Goal: Information Seeking & Learning: Learn about a topic

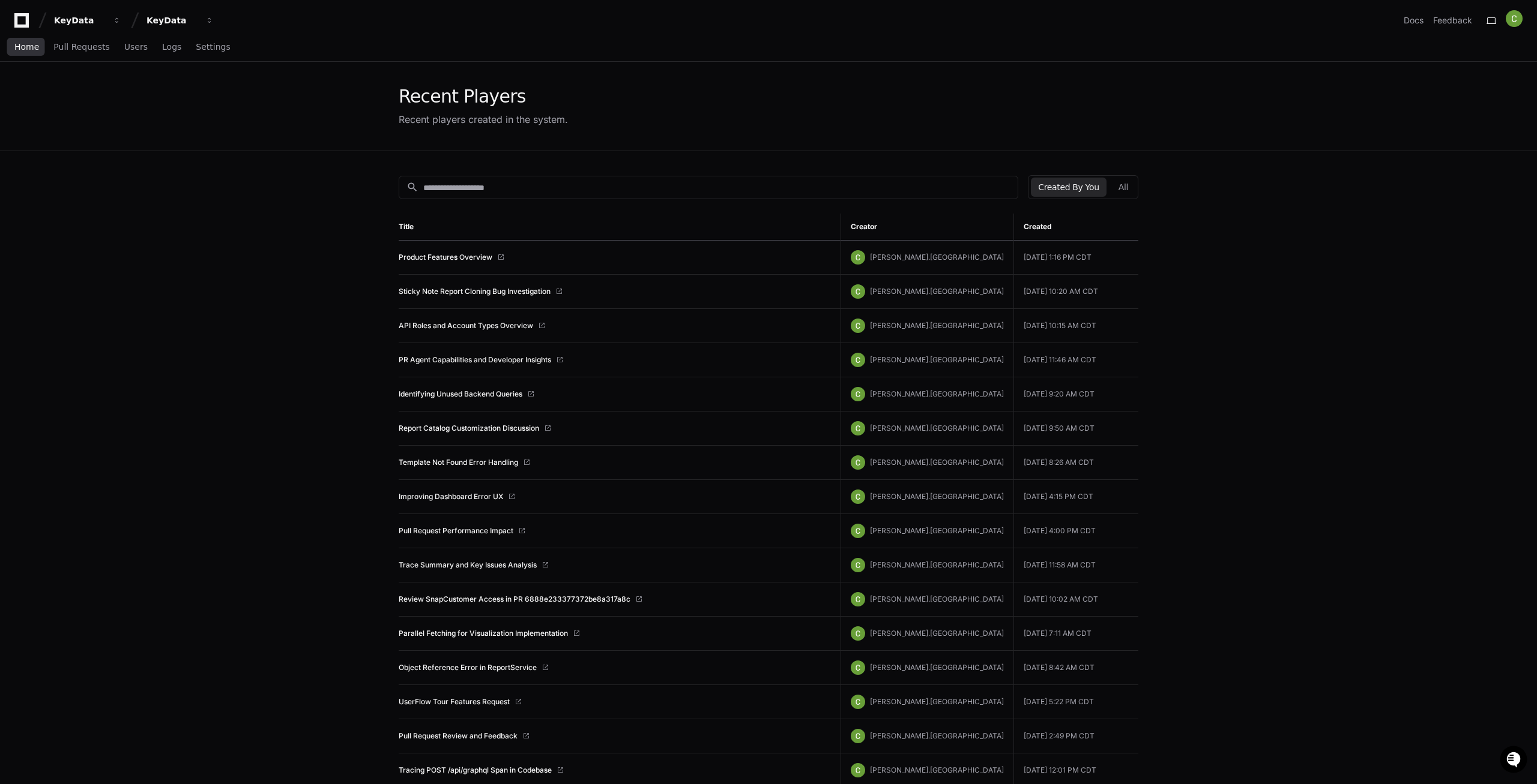
click at [21, 46] on span "Home" at bounding box center [26, 47] width 24 height 8
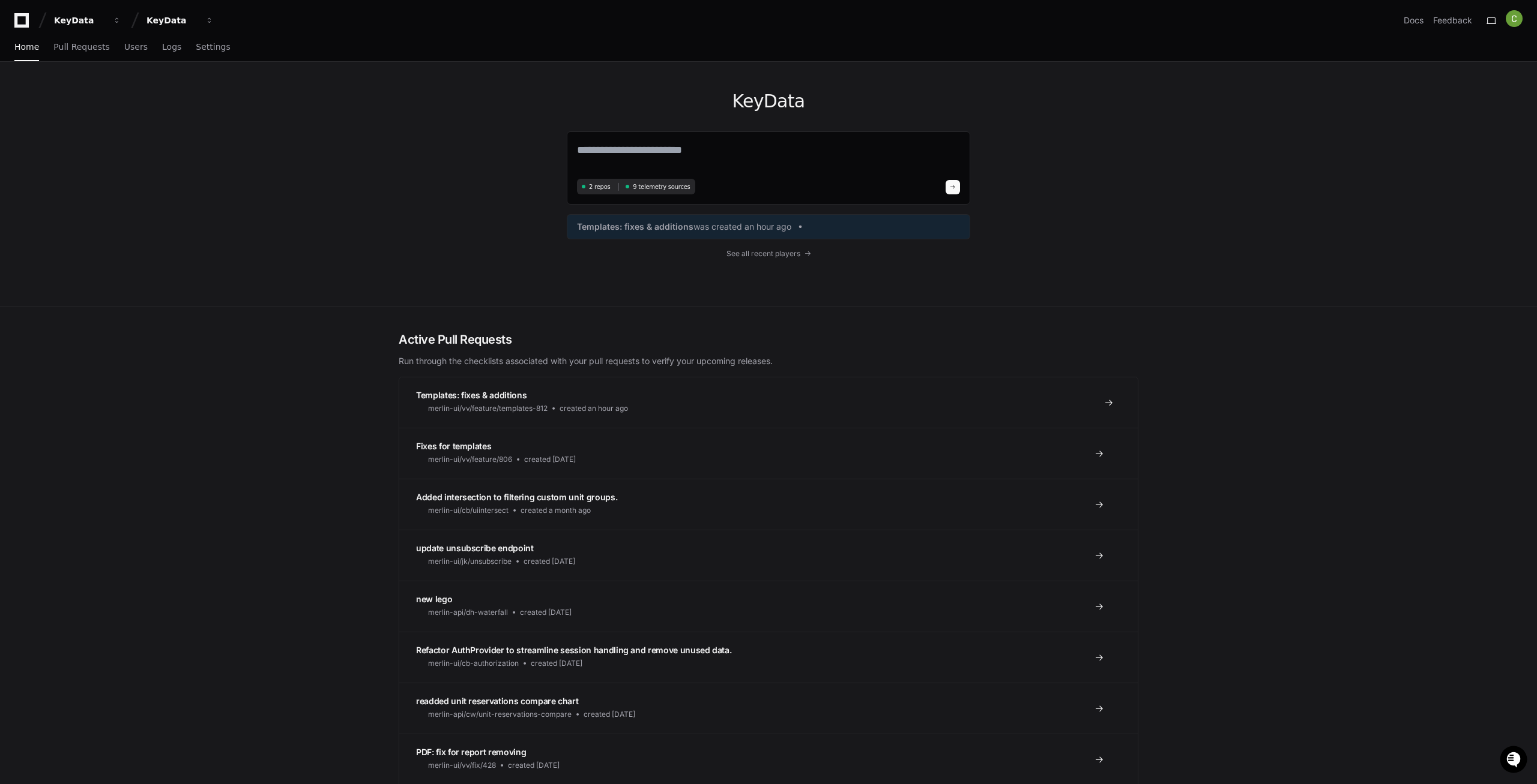
click at [496, 377] on link "Templates: fixes & additions merlin-ui/vv/feature/templates-812 created an hour…" at bounding box center [768, 402] width 738 height 51
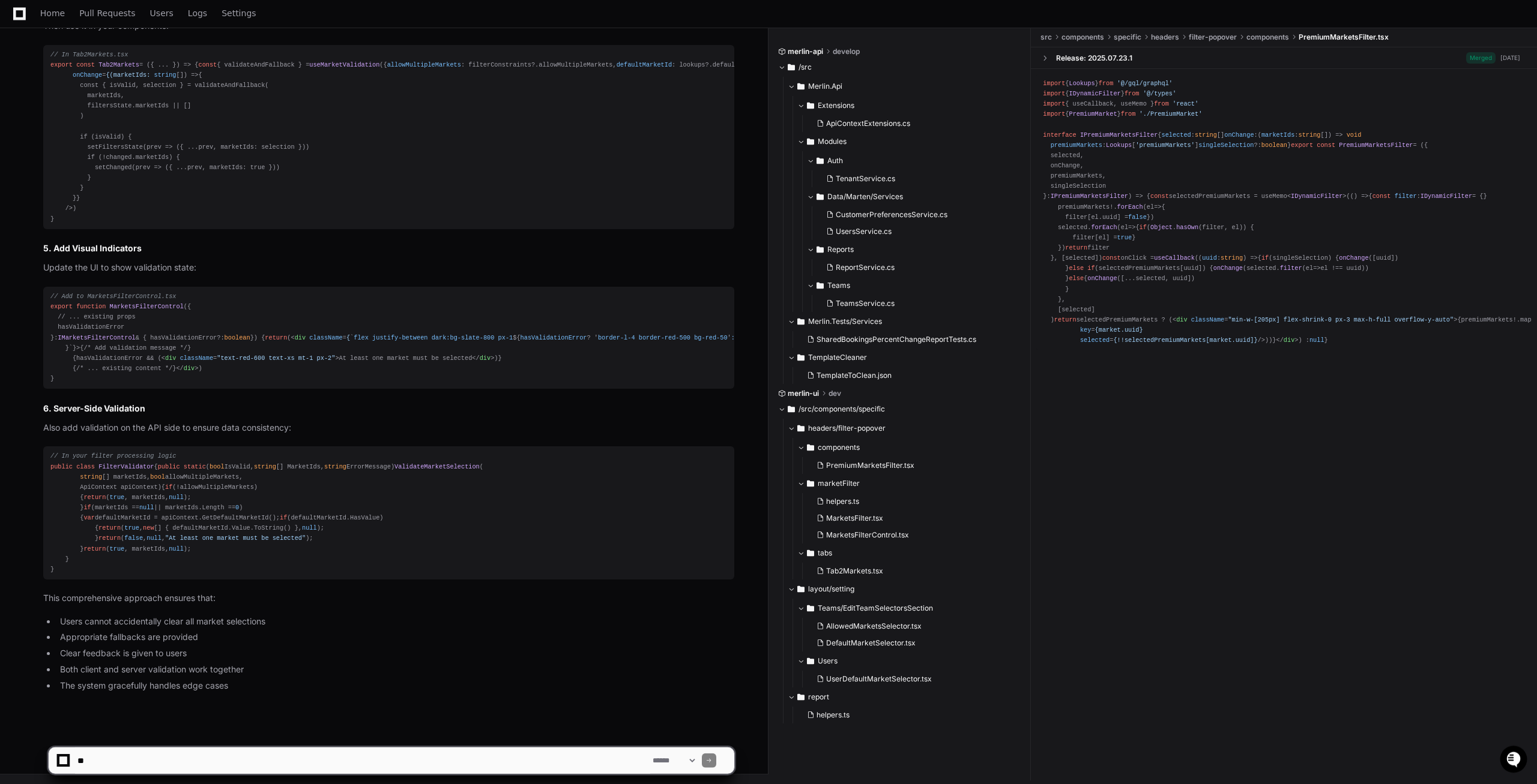
scroll to position [4488, 0]
click at [110, 463] on span "FilterValidator" at bounding box center [126, 467] width 55 height 8
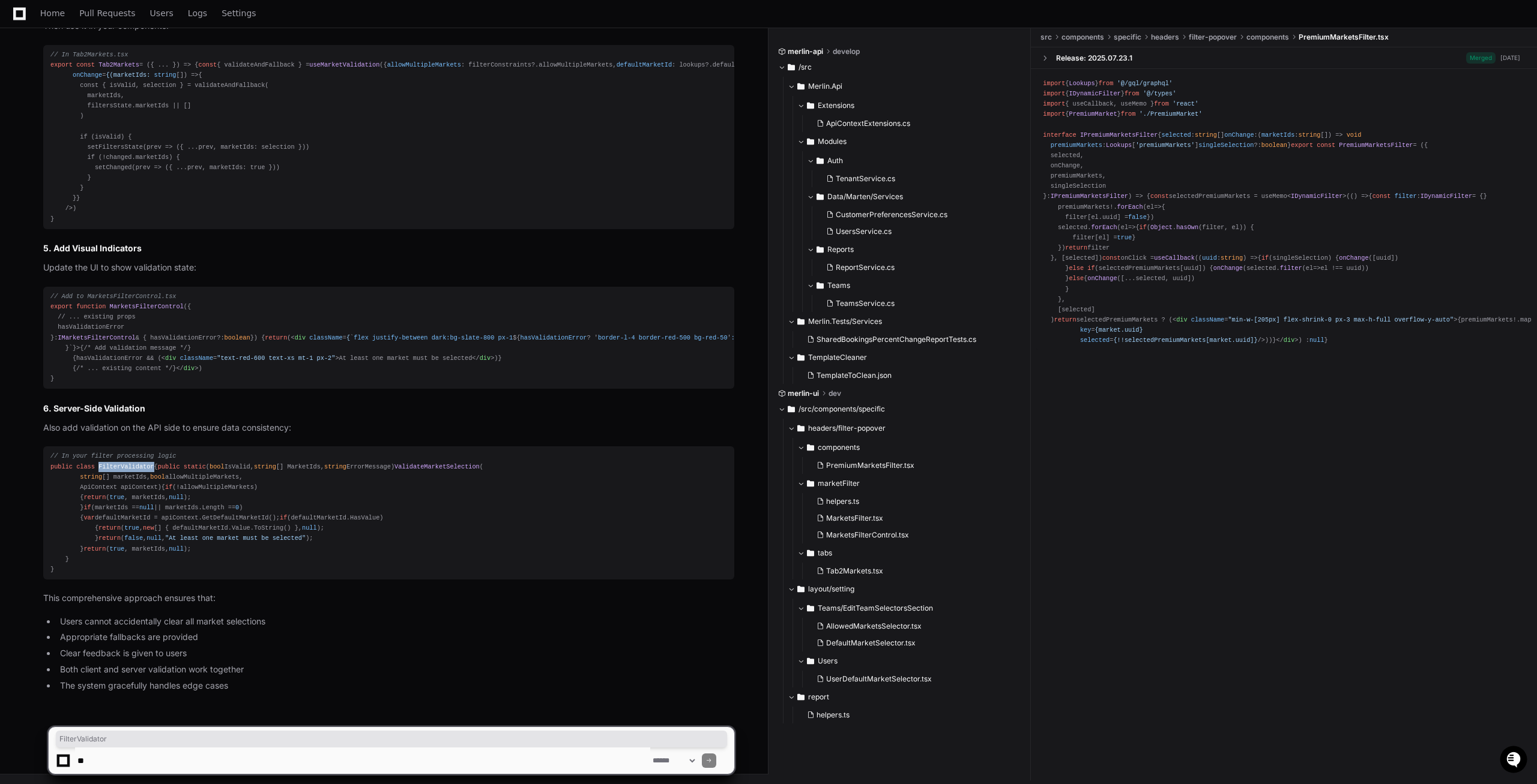
click at [110, 463] on span "FilterValidator" at bounding box center [126, 467] width 55 height 8
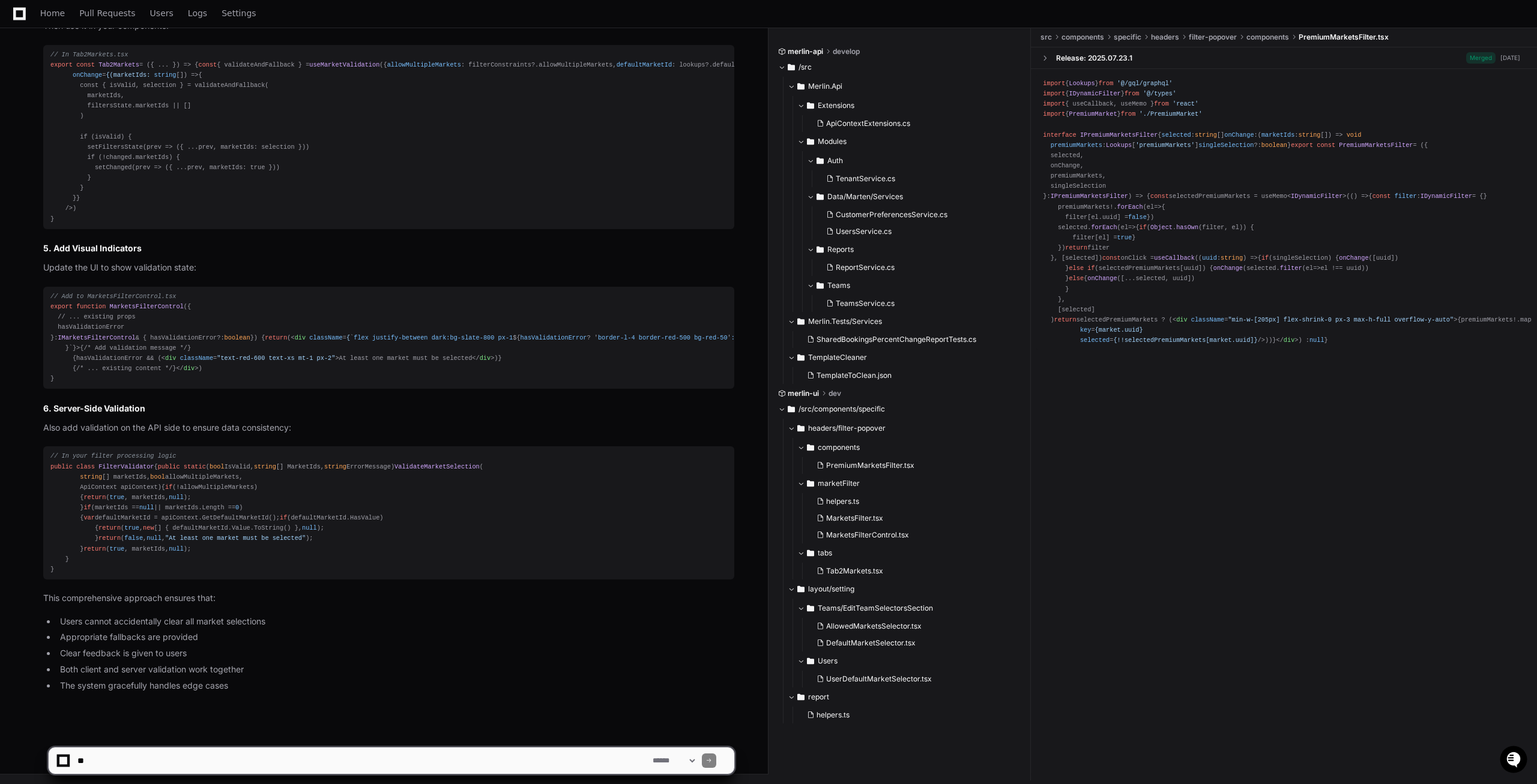
click at [218, 459] on div "// In your filter processing logic public class FilterValidator { public static…" at bounding box center [388, 512] width 676 height 123
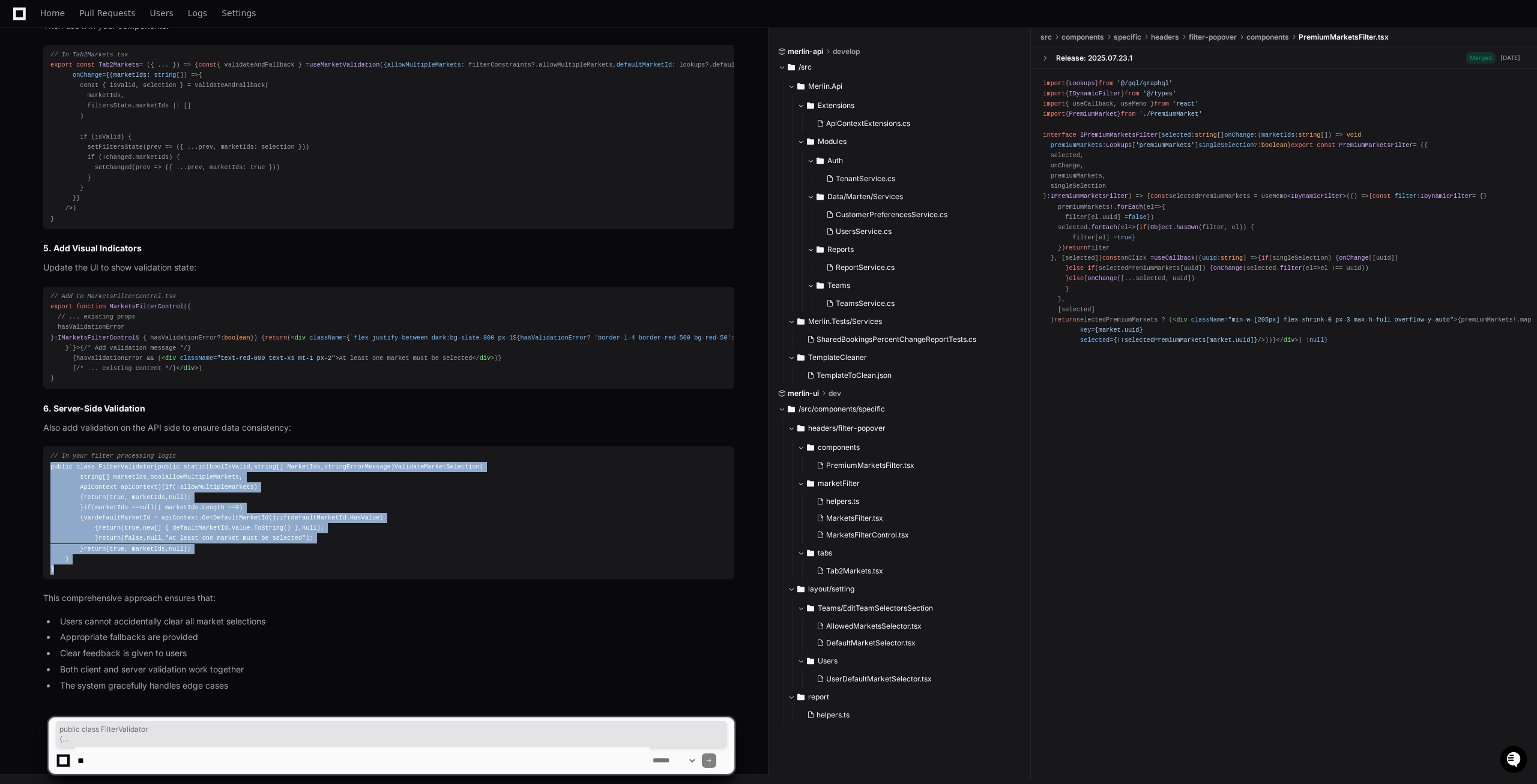
drag, startPoint x: 82, startPoint y: 569, endPoint x: 46, endPoint y: 307, distance: 264.5
click at [46, 447] on pre "// In your filter processing logic public class FilterValidator { public static…" at bounding box center [388, 513] width 691 height 133
copy div "public class FilterValidator { public static ( bool IsValid, string [] MarketId…"
click at [171, 451] on div "// In your filter processing logic public class FilterValidator { public static…" at bounding box center [388, 512] width 676 height 123
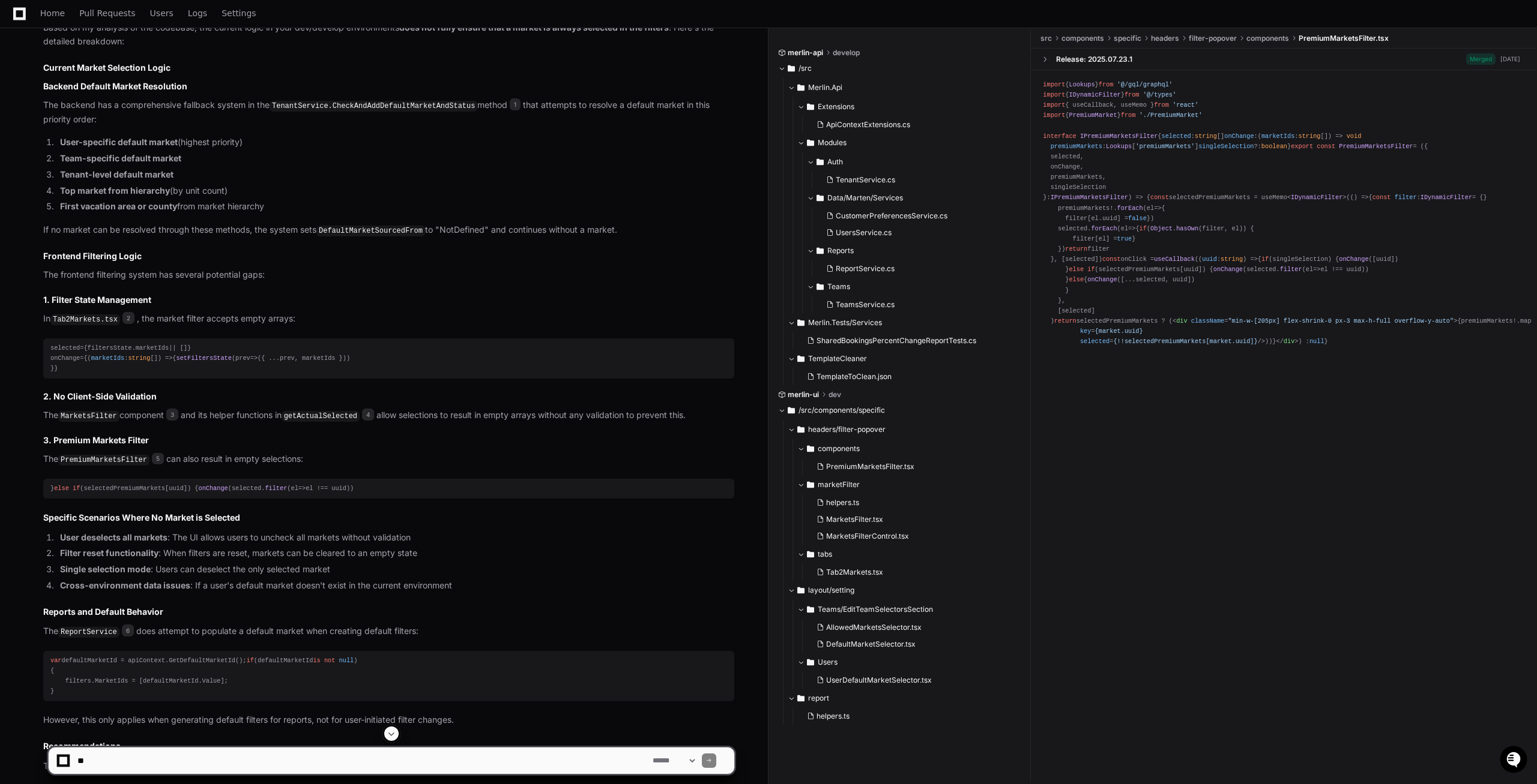
scroll to position [306, 0]
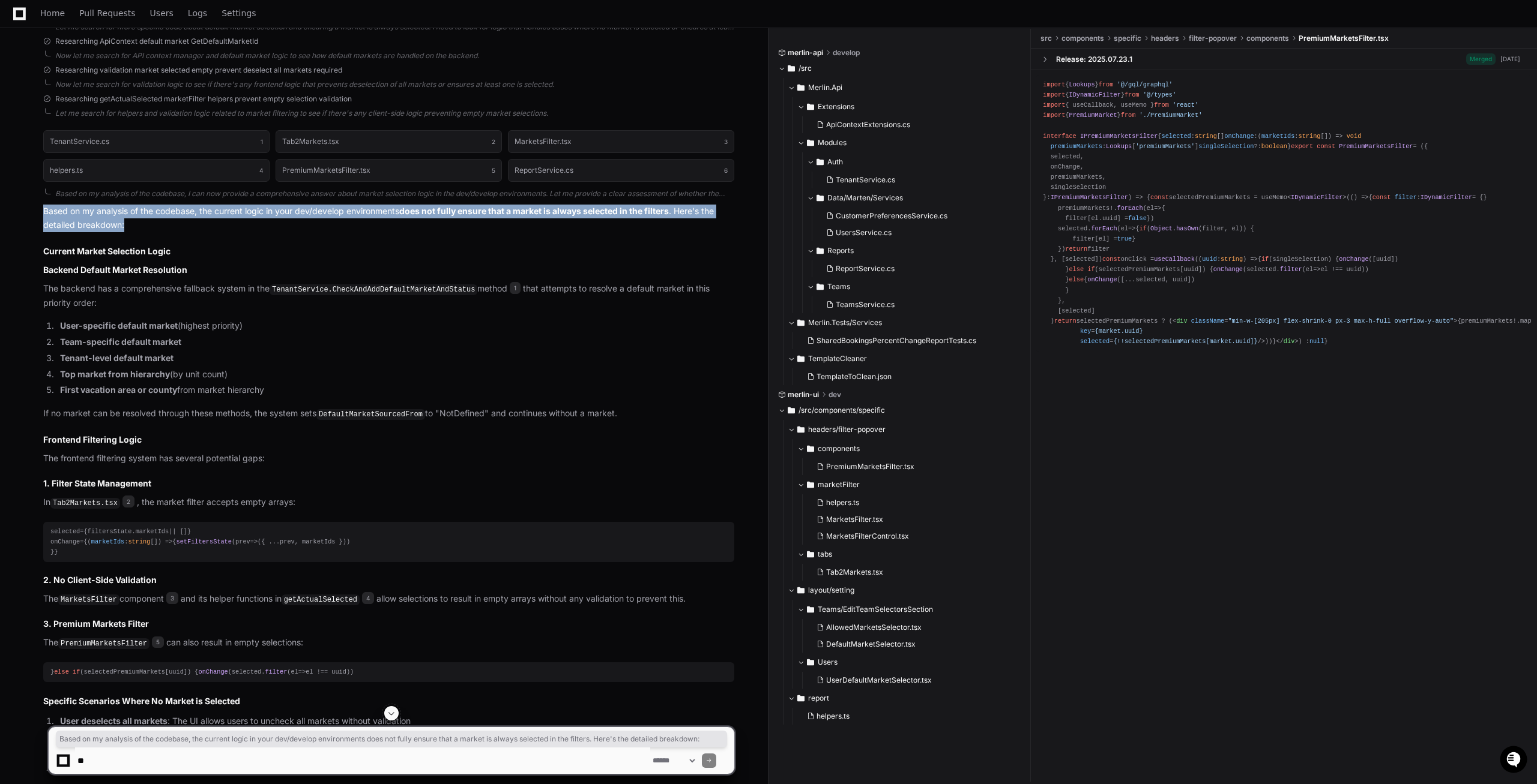
drag, startPoint x: 132, startPoint y: 227, endPoint x: 38, endPoint y: 208, distance: 95.9
click at [38, 208] on div "TenantService.cs 1 Tab2Markets.tsx 2 MarketsFilter.tsx 3 helpers.ts 4 PremiumMa…" at bounding box center [376, 594] width 715 height 942
click at [101, 767] on textarea at bounding box center [362, 760] width 575 height 26
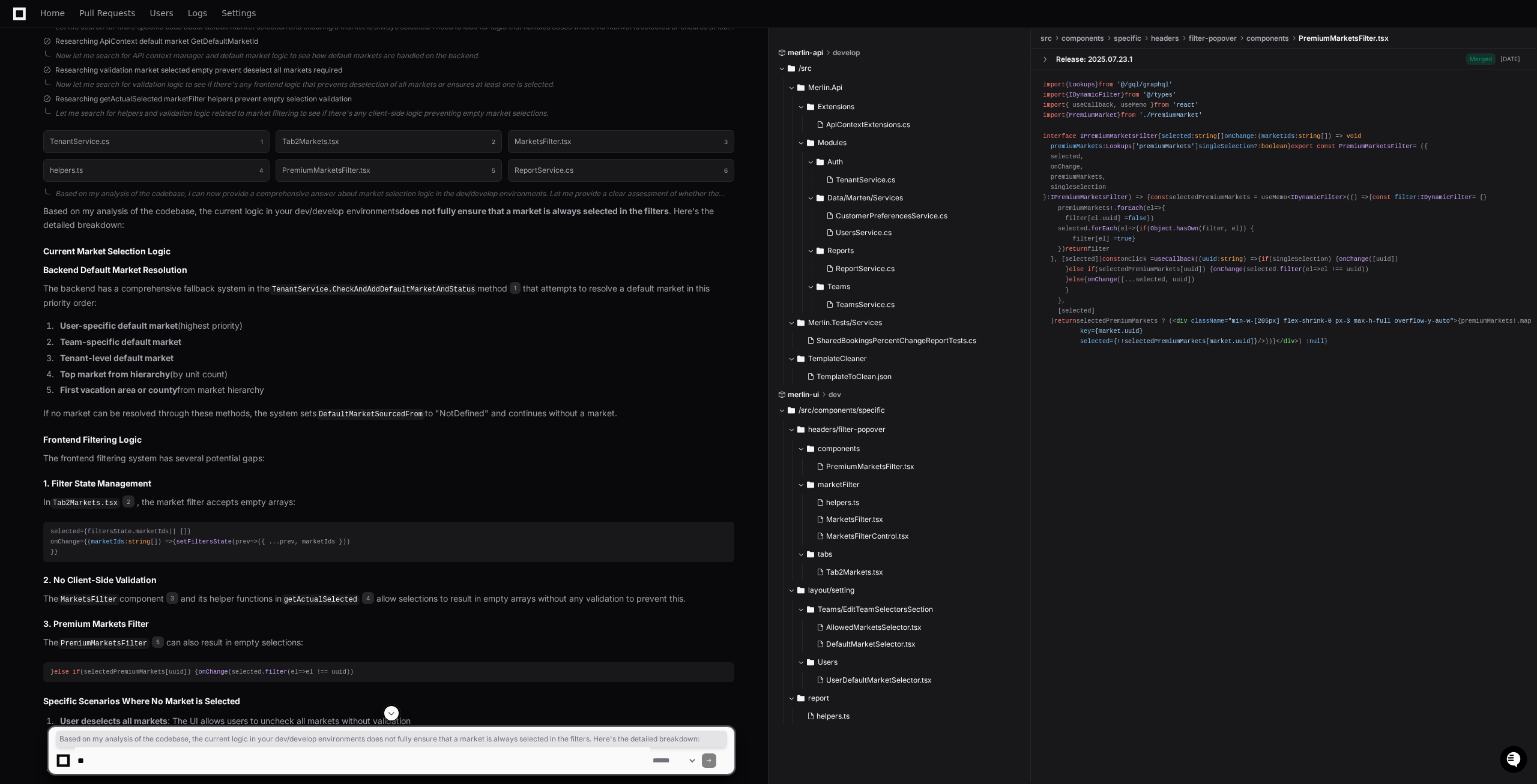
paste textarea "**********"
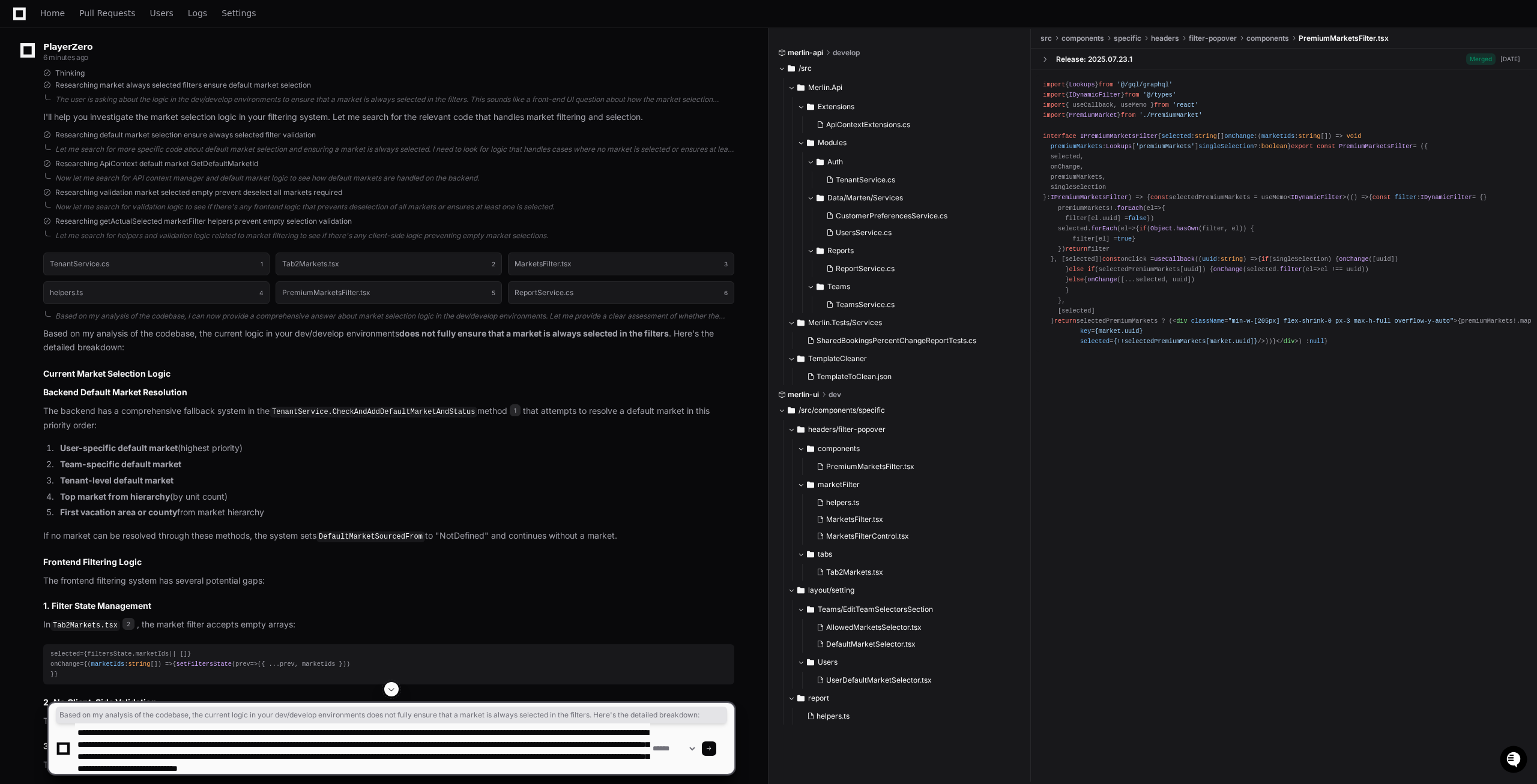
scroll to position [0, 0]
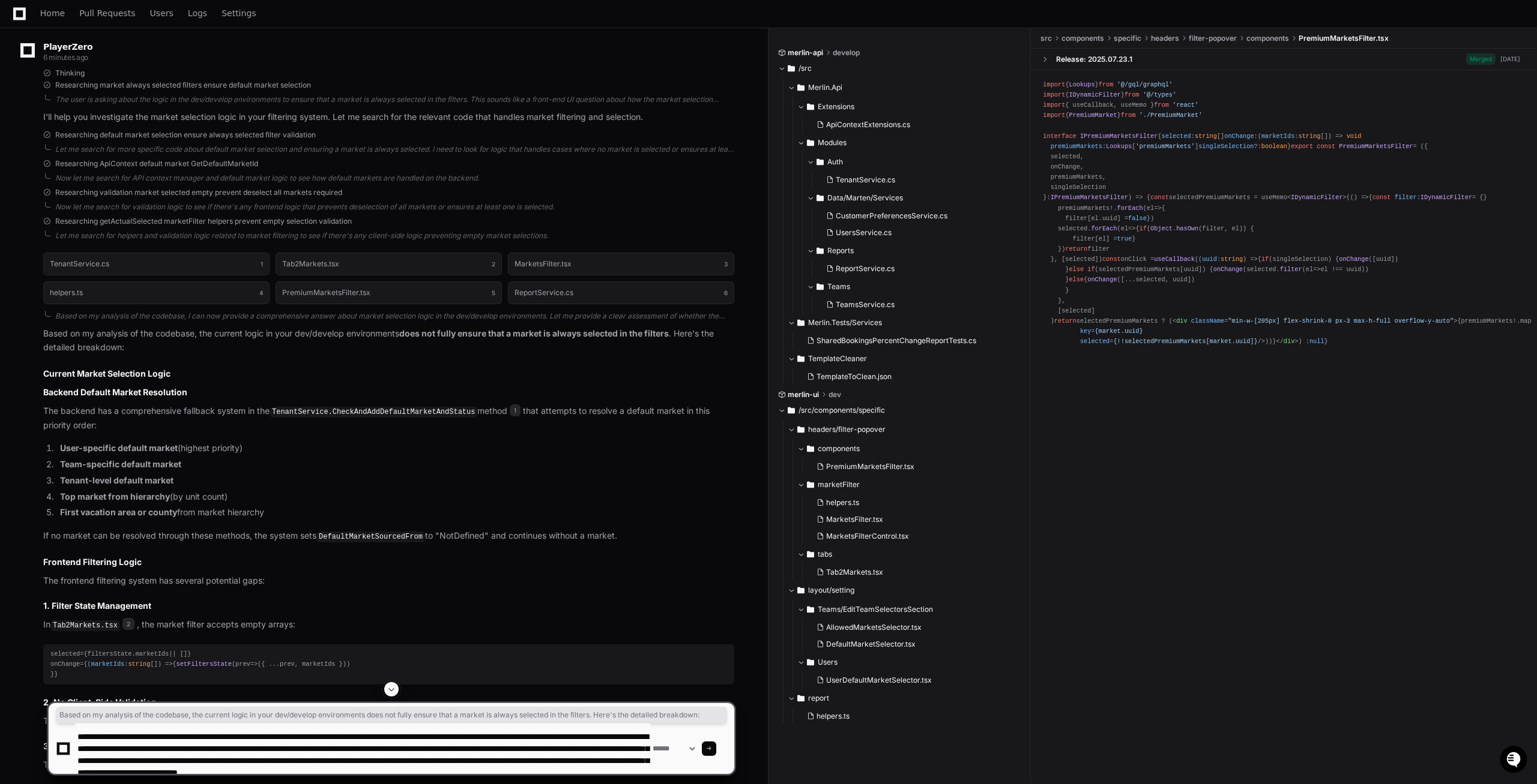
type textarea "**********"
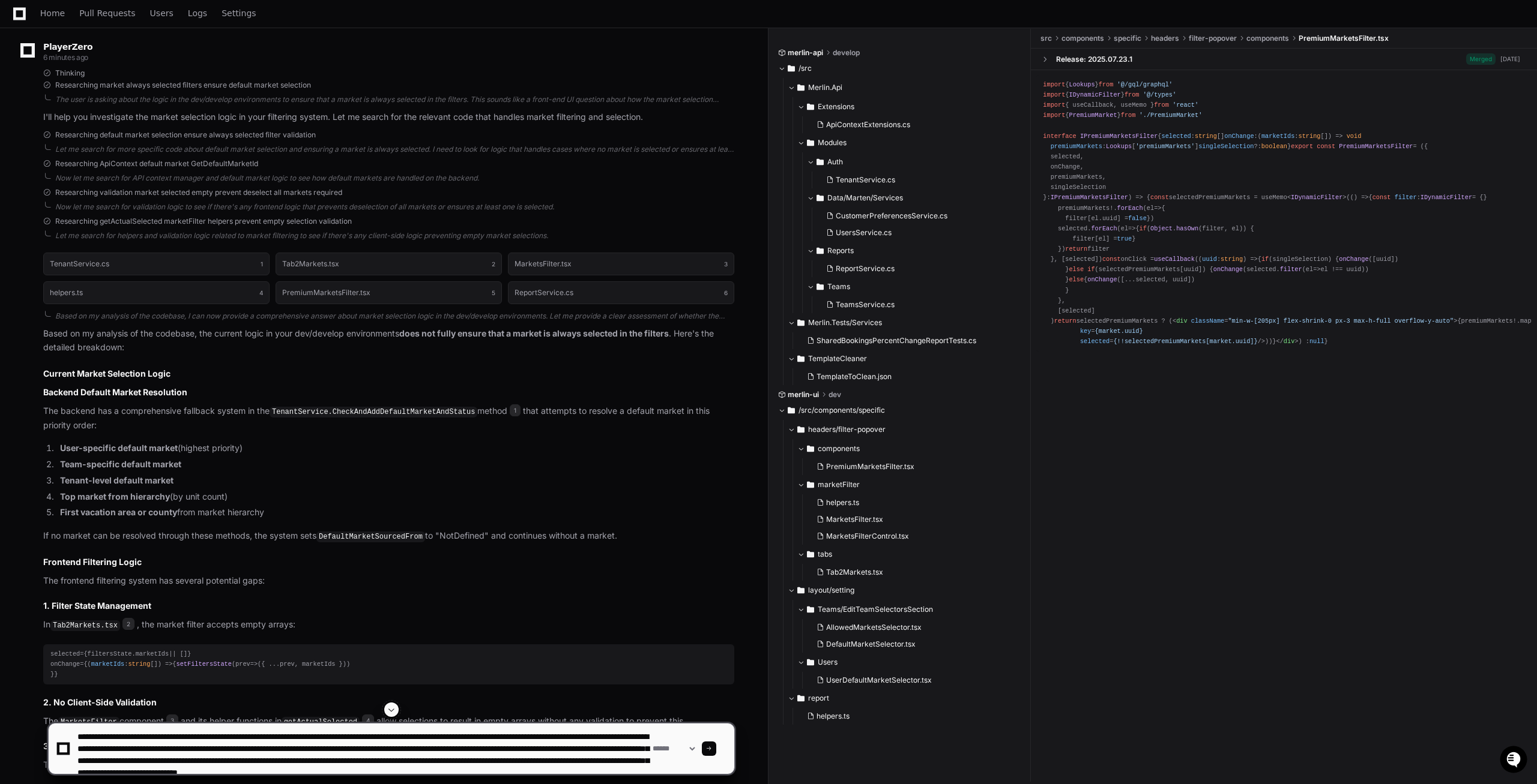
click at [716, 747] on div at bounding box center [708, 748] width 14 height 14
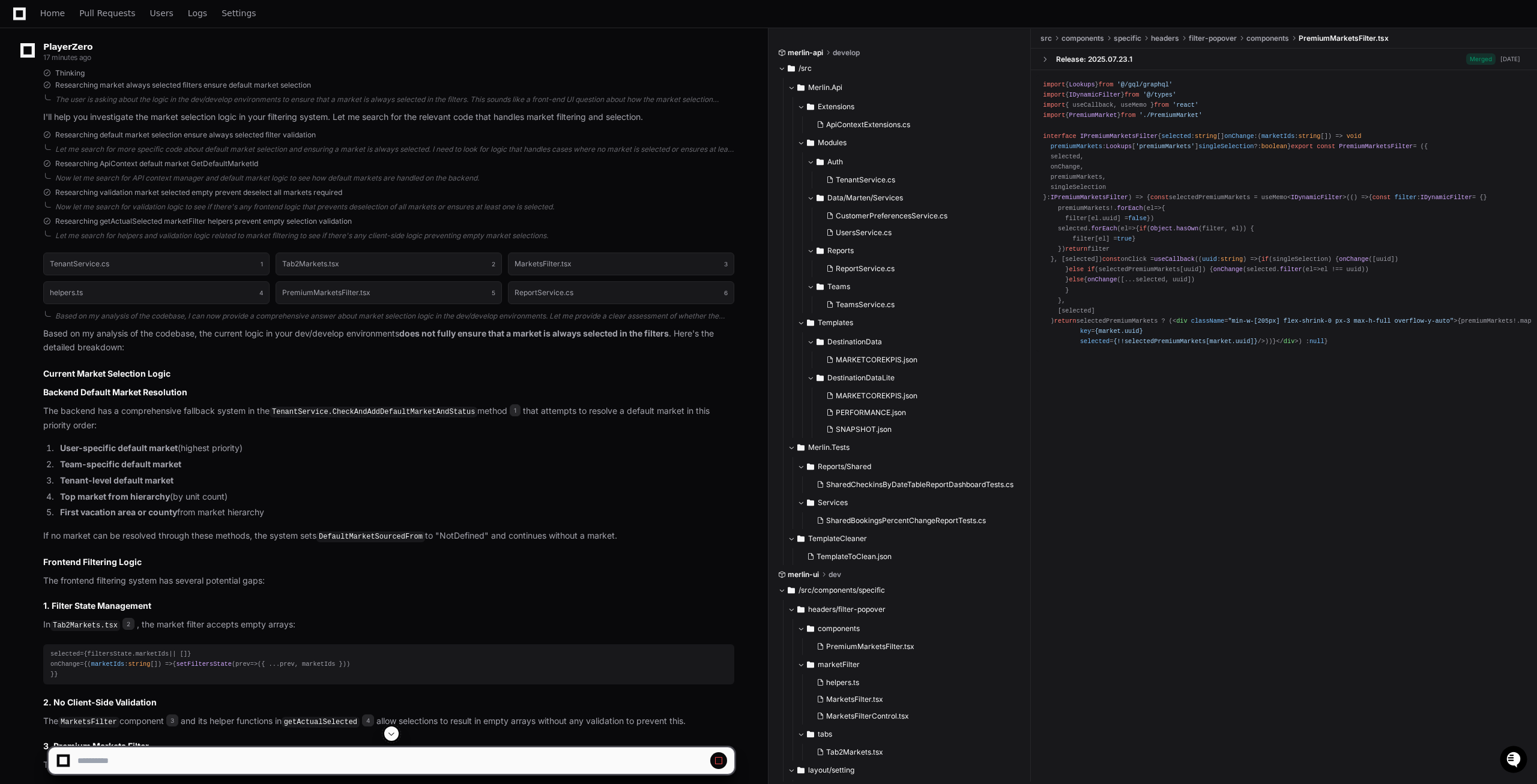
click at [389, 737] on span at bounding box center [391, 733] width 9 height 9
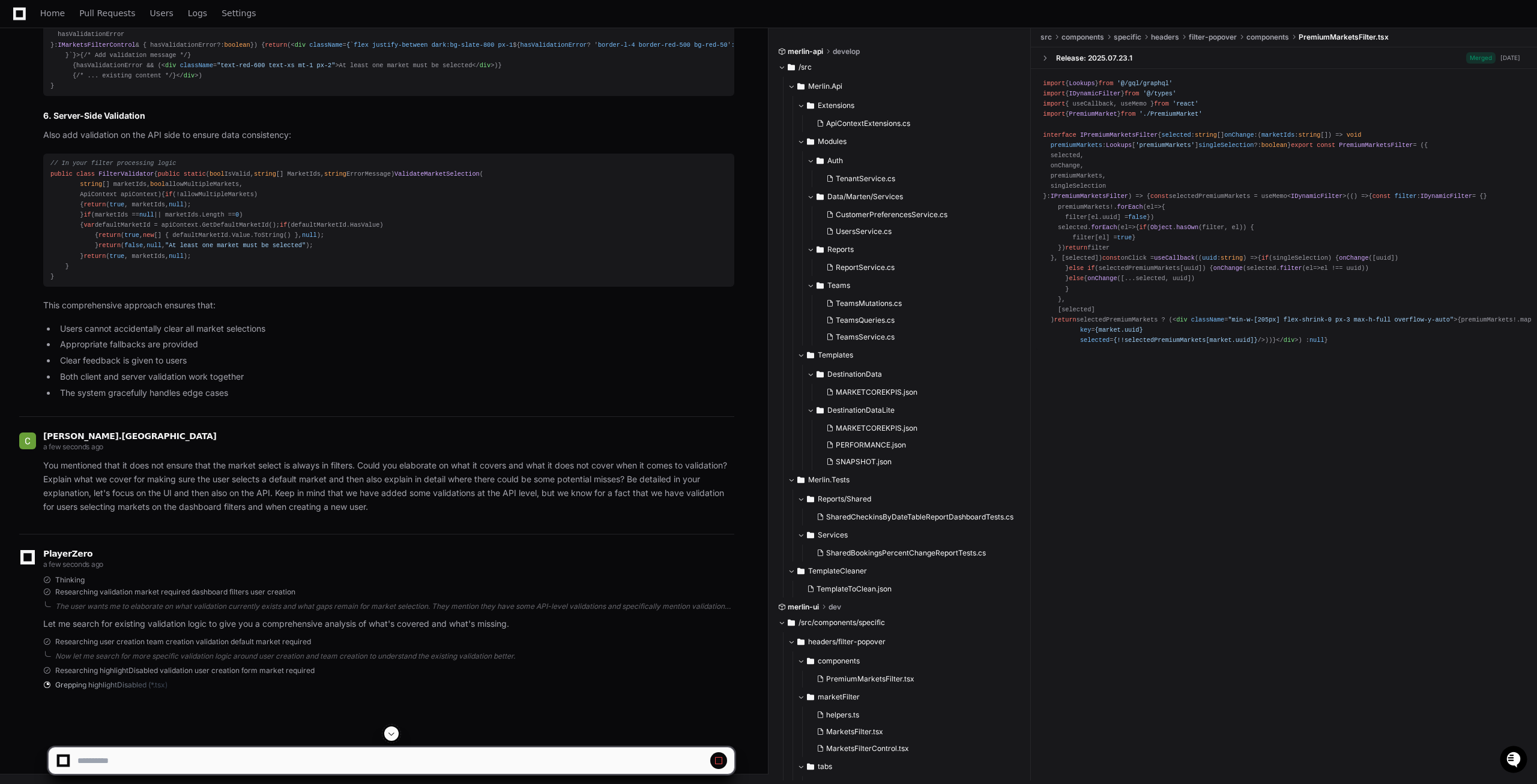
scroll to position [4765, 0]
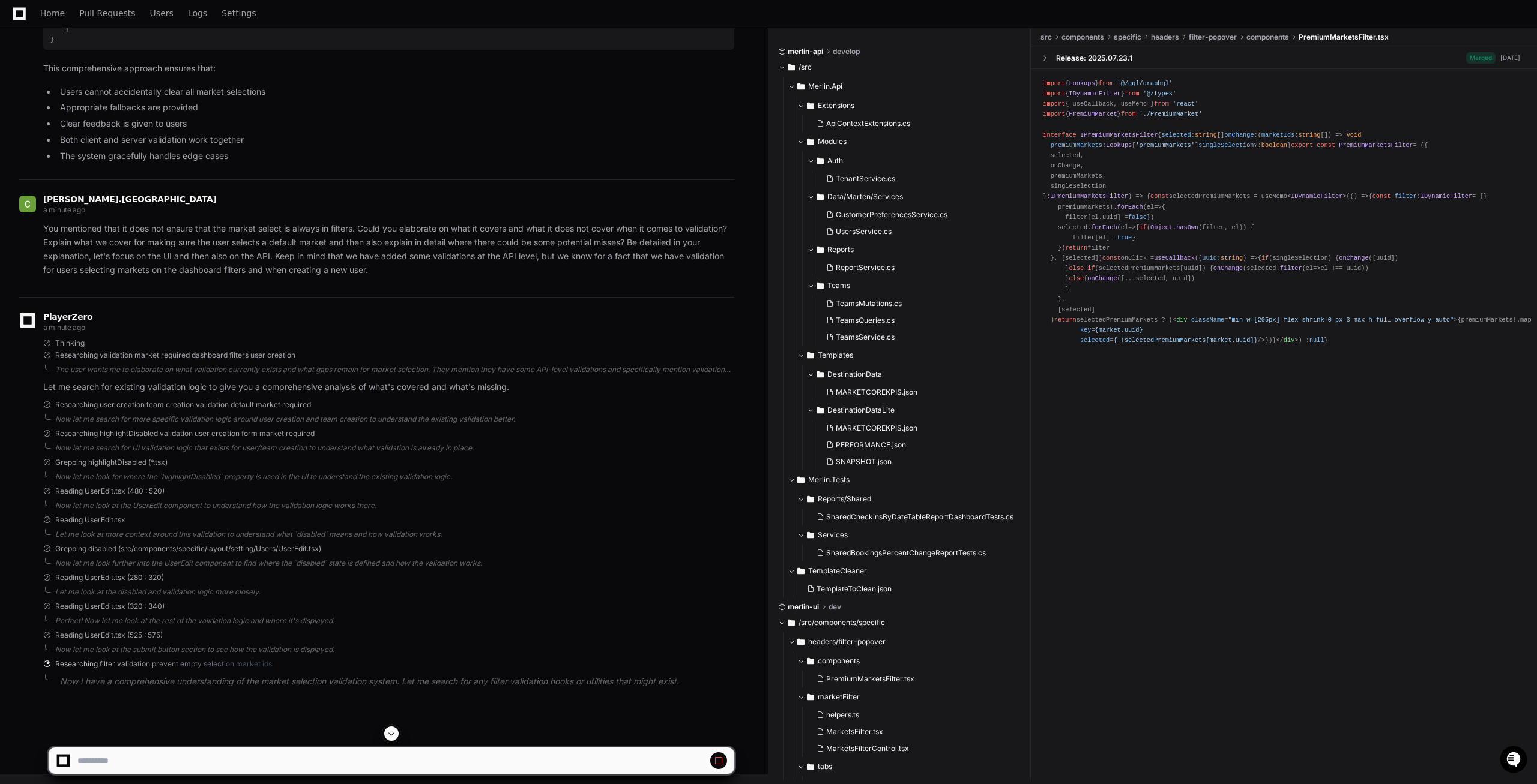
click at [397, 734] on button at bounding box center [390, 733] width 14 height 14
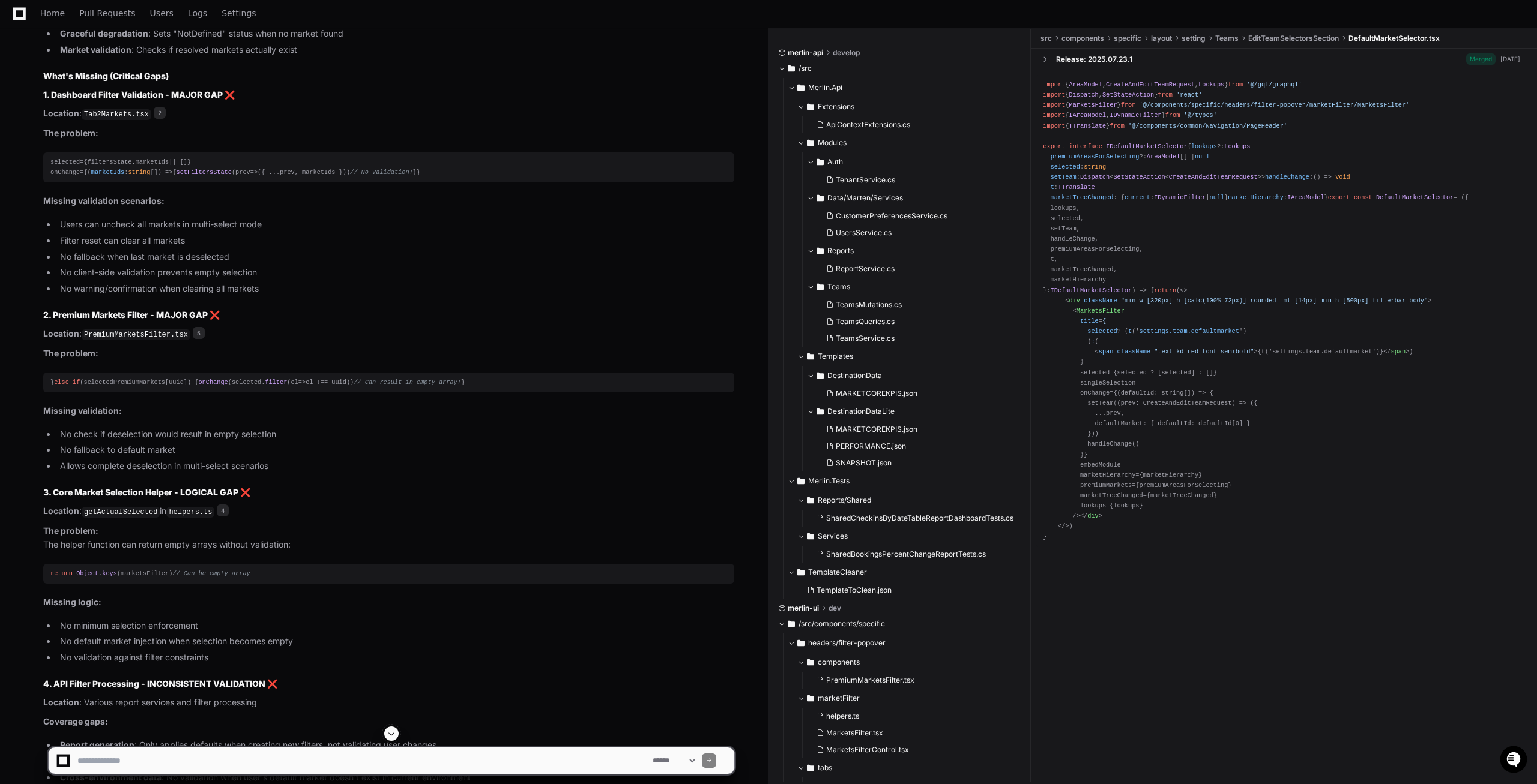
click at [399, 734] on div at bounding box center [391, 733] width 687 height 14
click at [393, 734] on span at bounding box center [391, 733] width 9 height 9
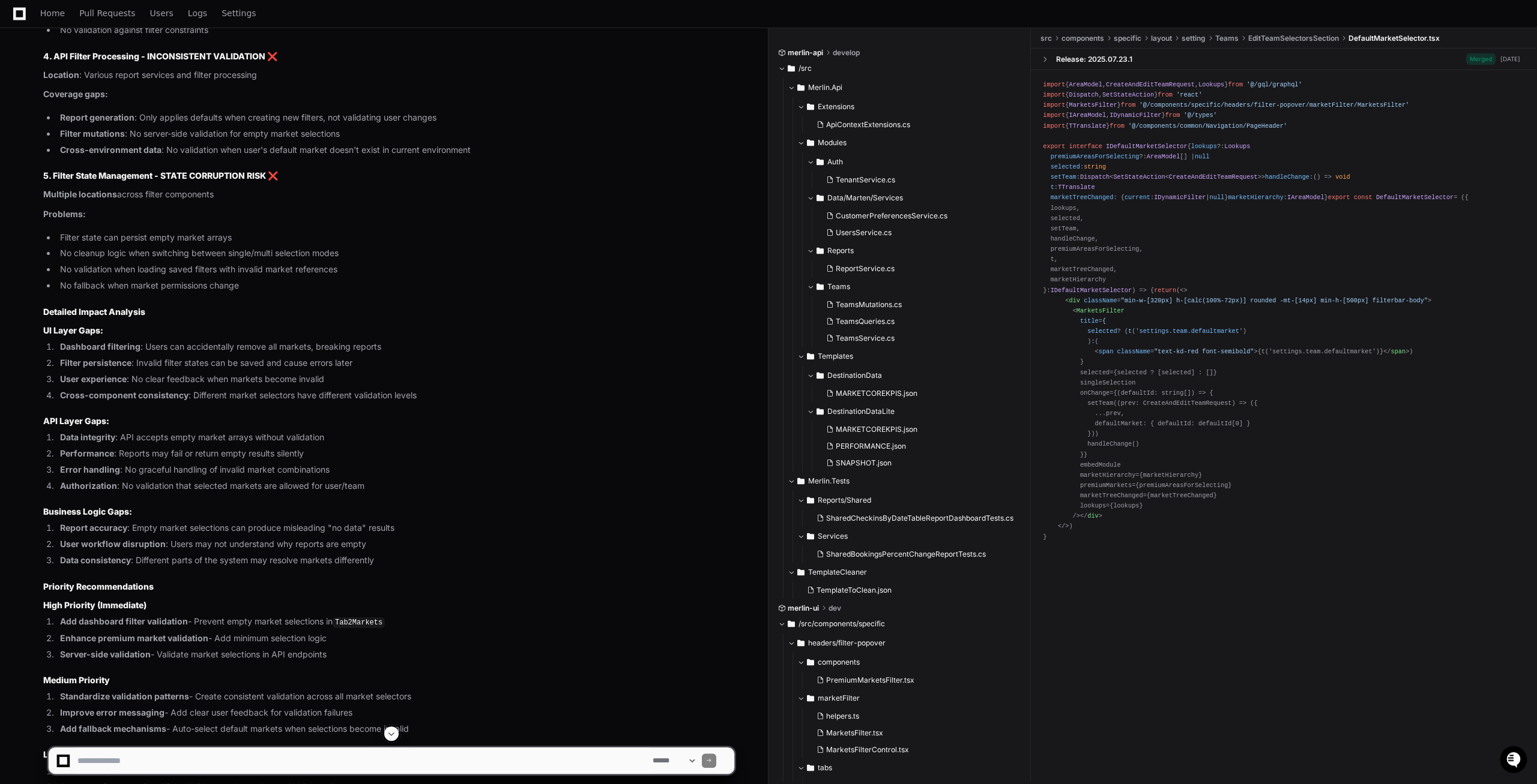
scroll to position [5574, 0]
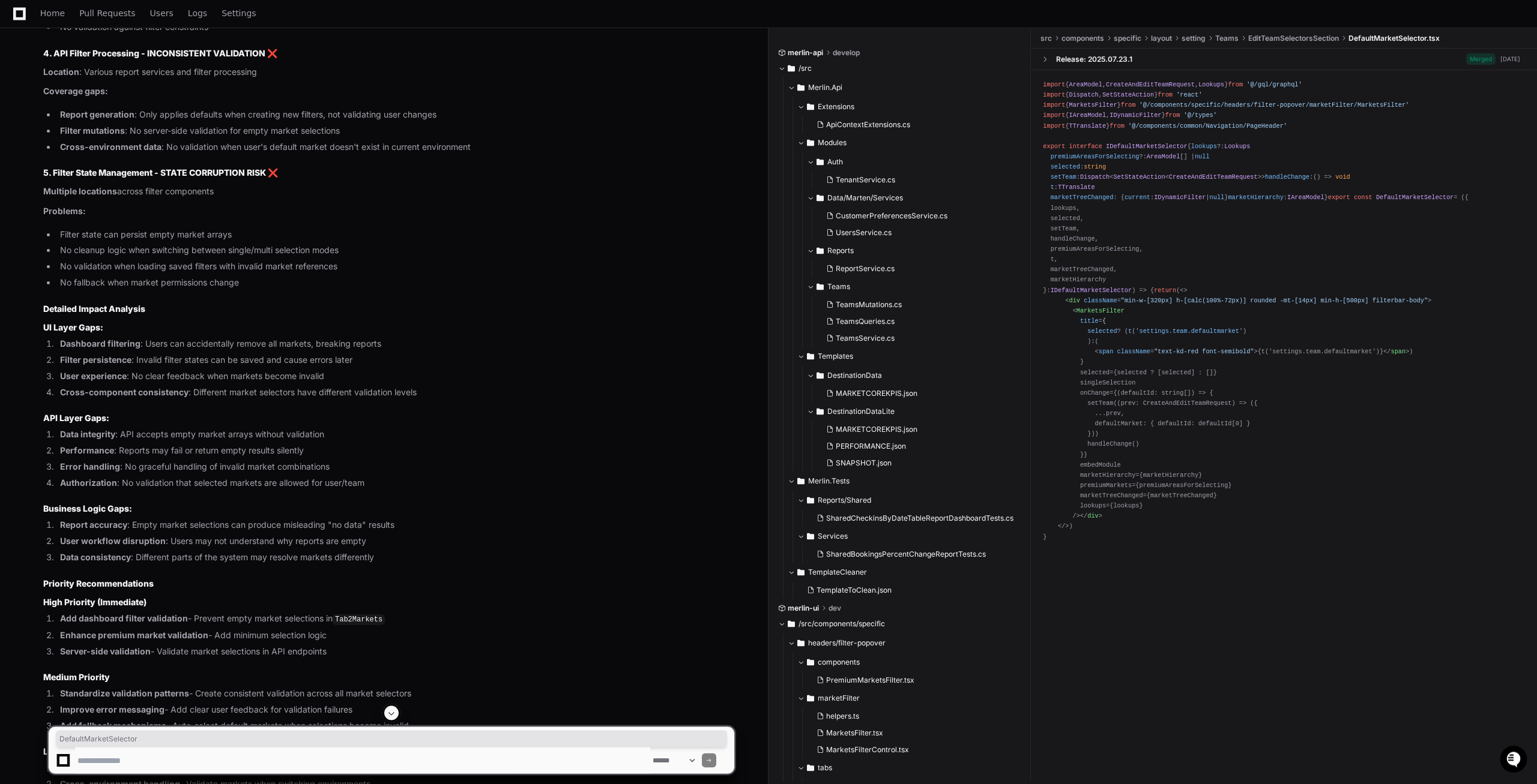
scroll to position [5697, 0]
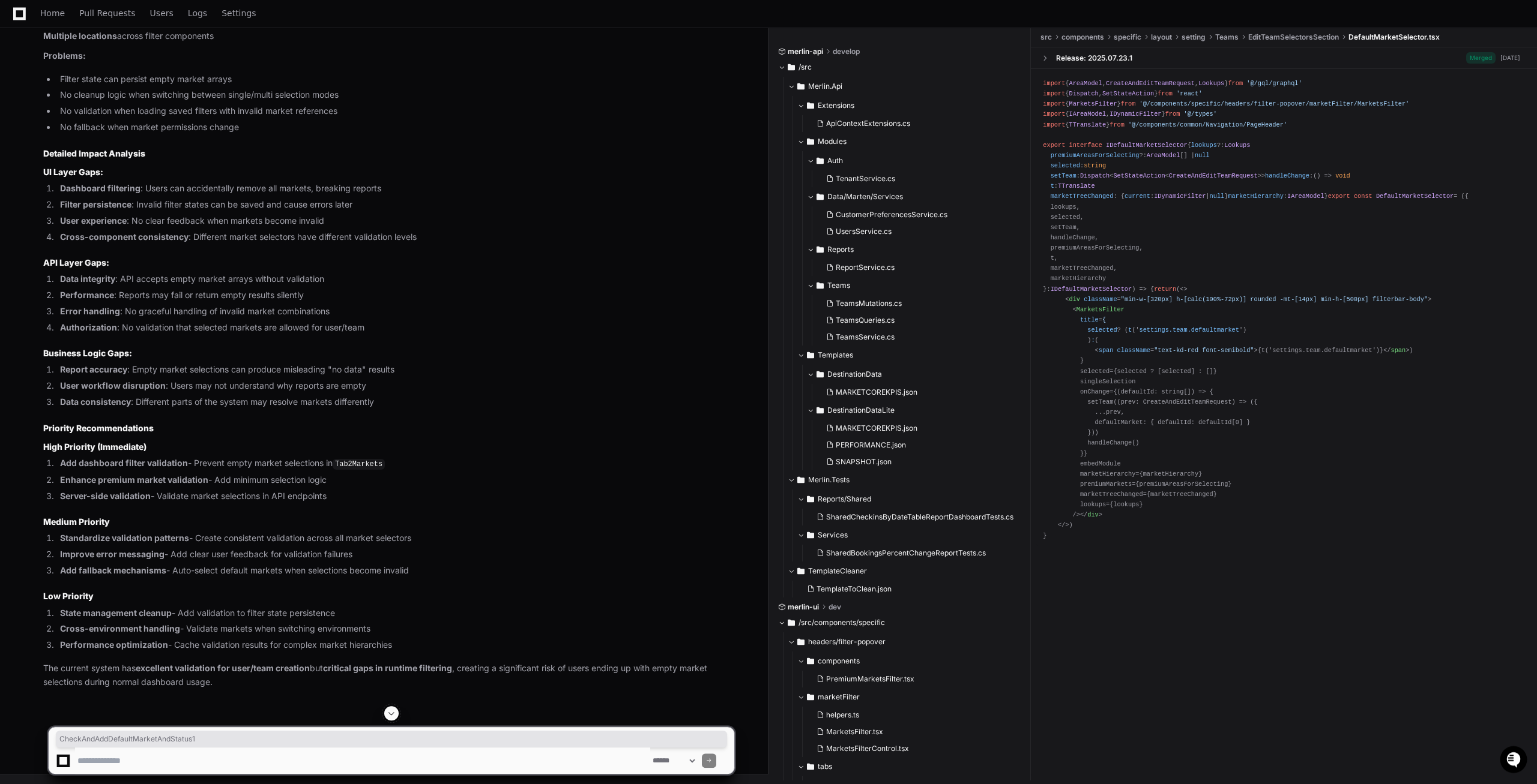
scroll to position [5881, 0]
drag, startPoint x: 168, startPoint y: 483, endPoint x: 222, endPoint y: 494, distance: 55.1
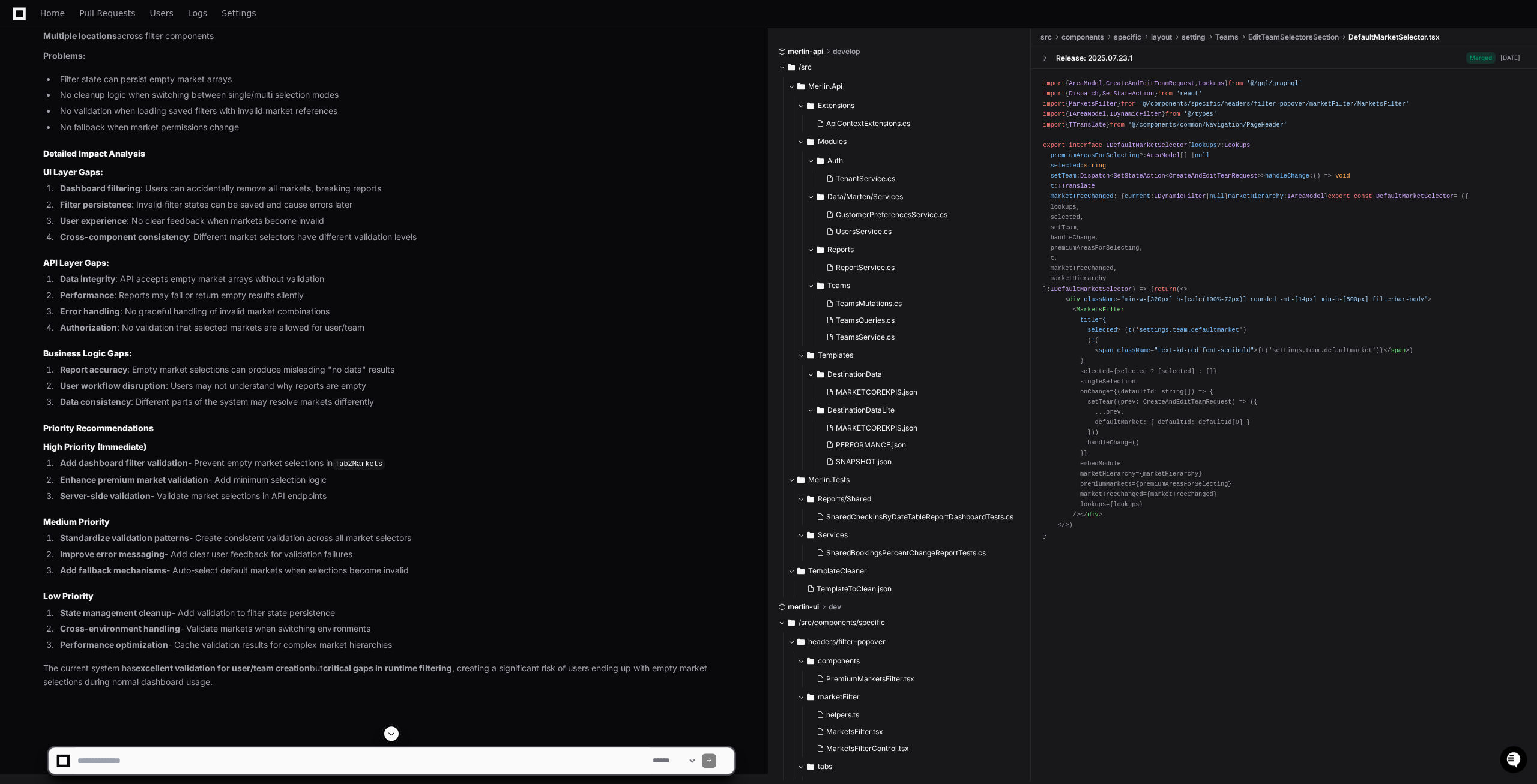
scroll to position [6248, 0]
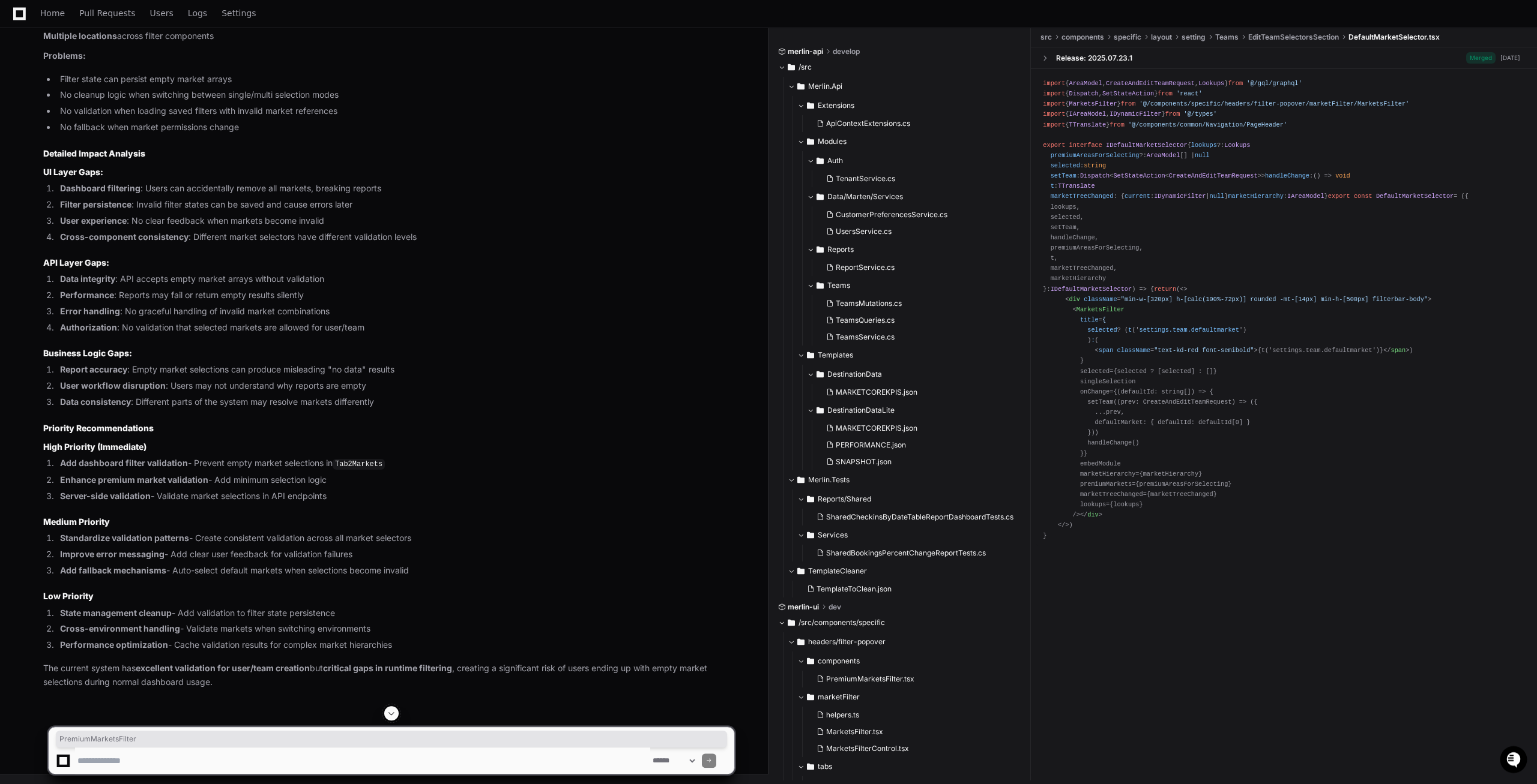
scroll to position [6493, 0]
click at [116, 761] on textarea at bounding box center [362, 760] width 575 height 26
click at [135, 761] on textarea at bounding box center [362, 760] width 575 height 26
paste textarea "**********"
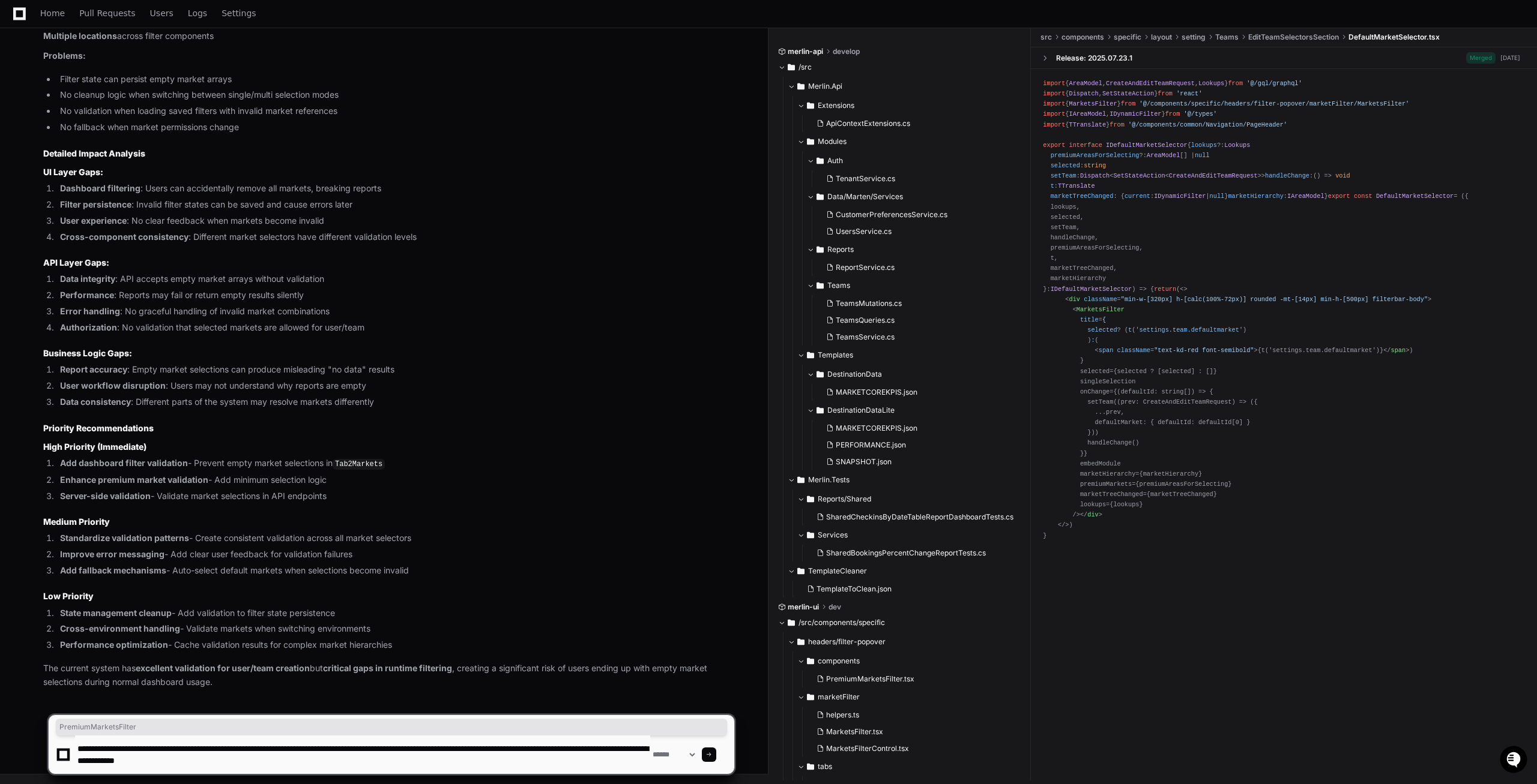
type textarea "**********"
click at [712, 756] on span at bounding box center [709, 755] width 6 height 6
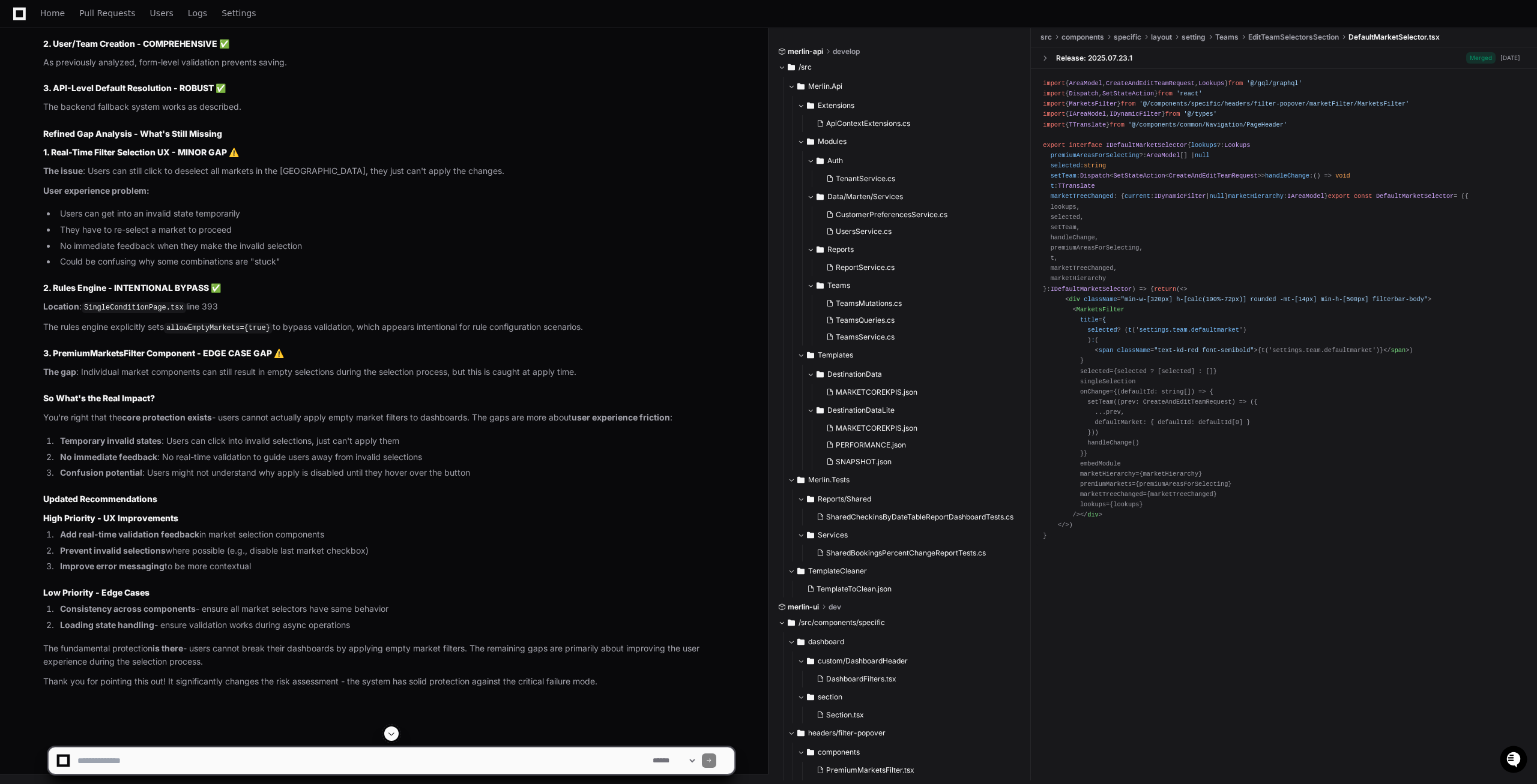
scroll to position [8614, 0]
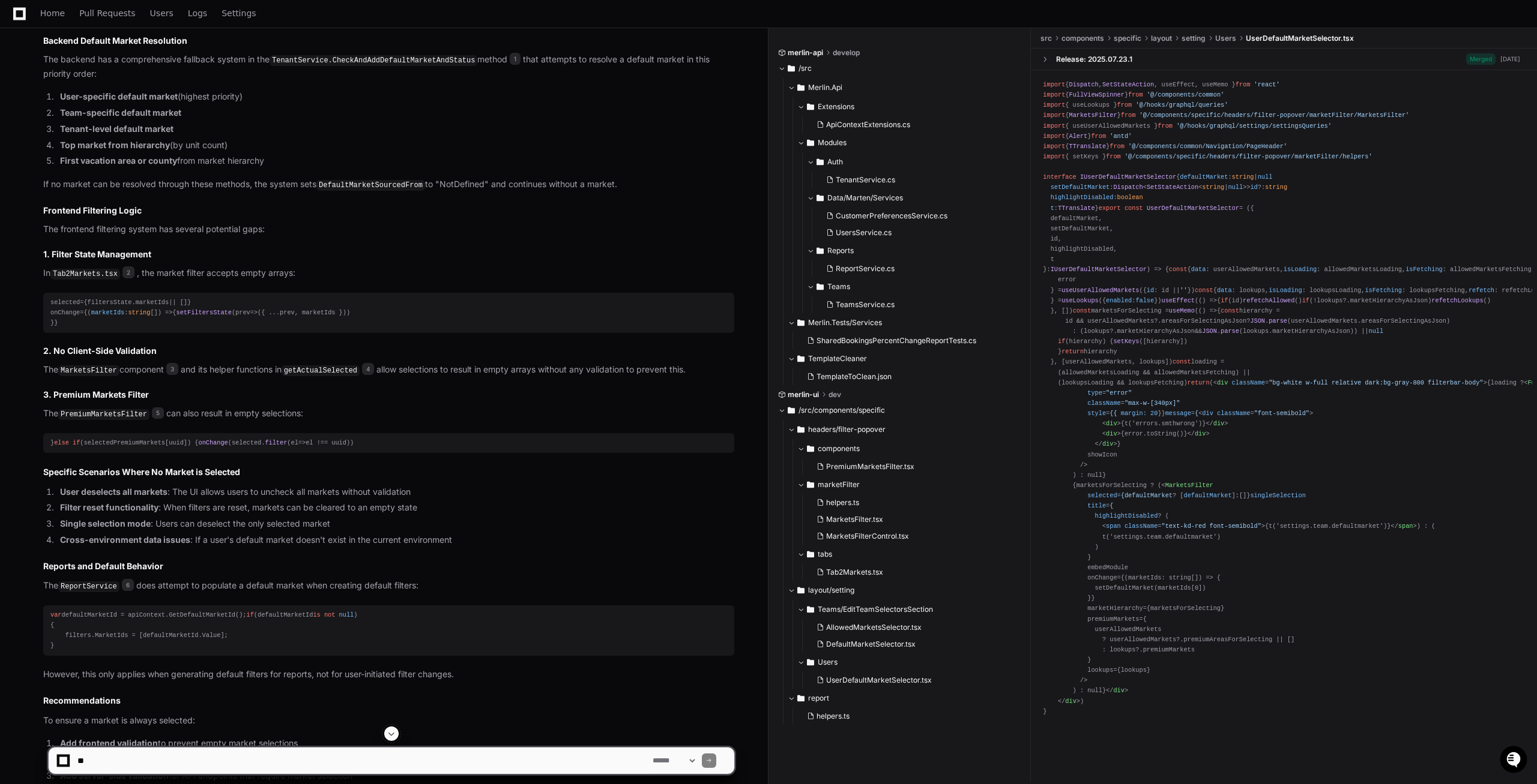
scroll to position [551, 0]
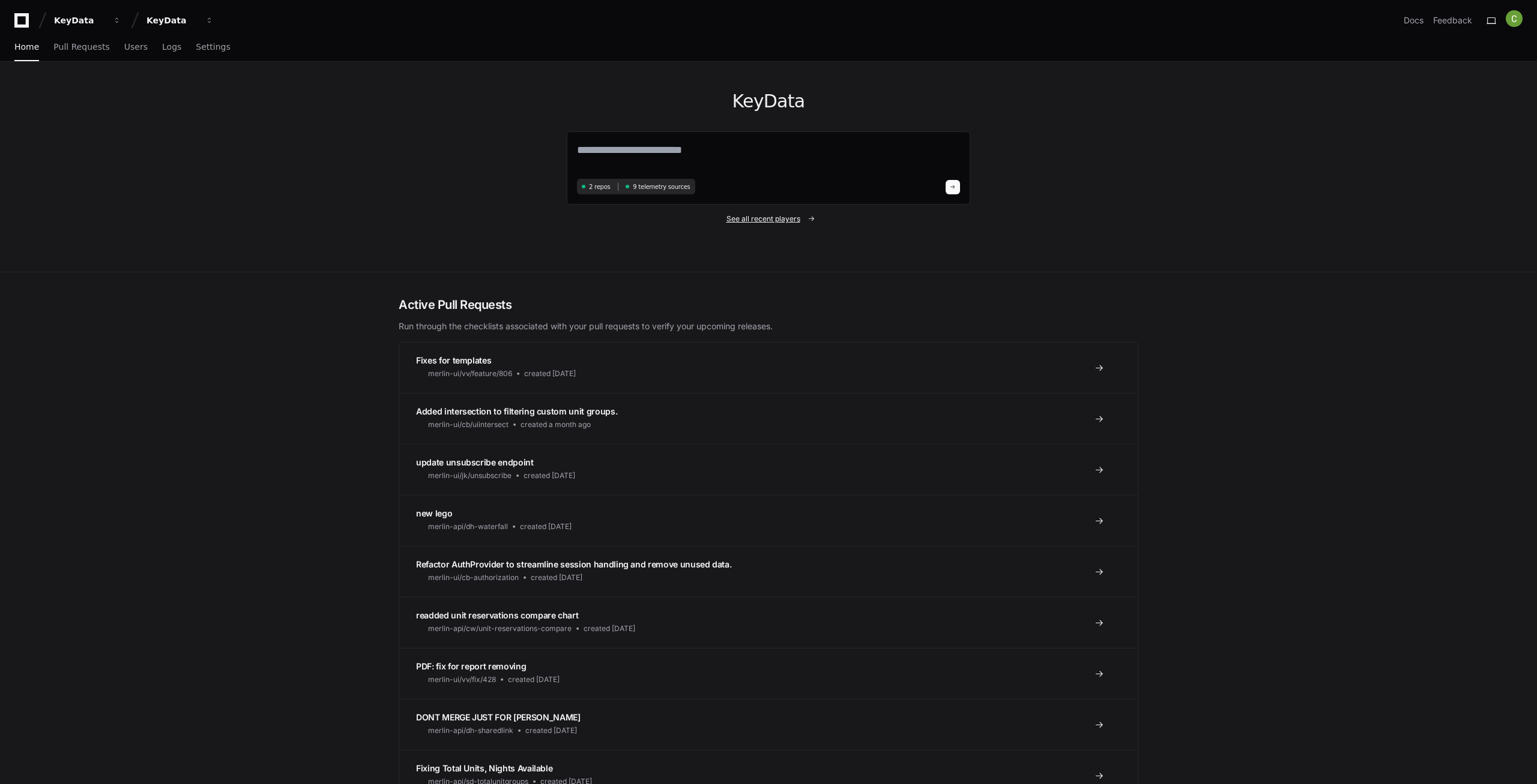
click at [772, 221] on span "See all recent players" at bounding box center [763, 219] width 74 height 9
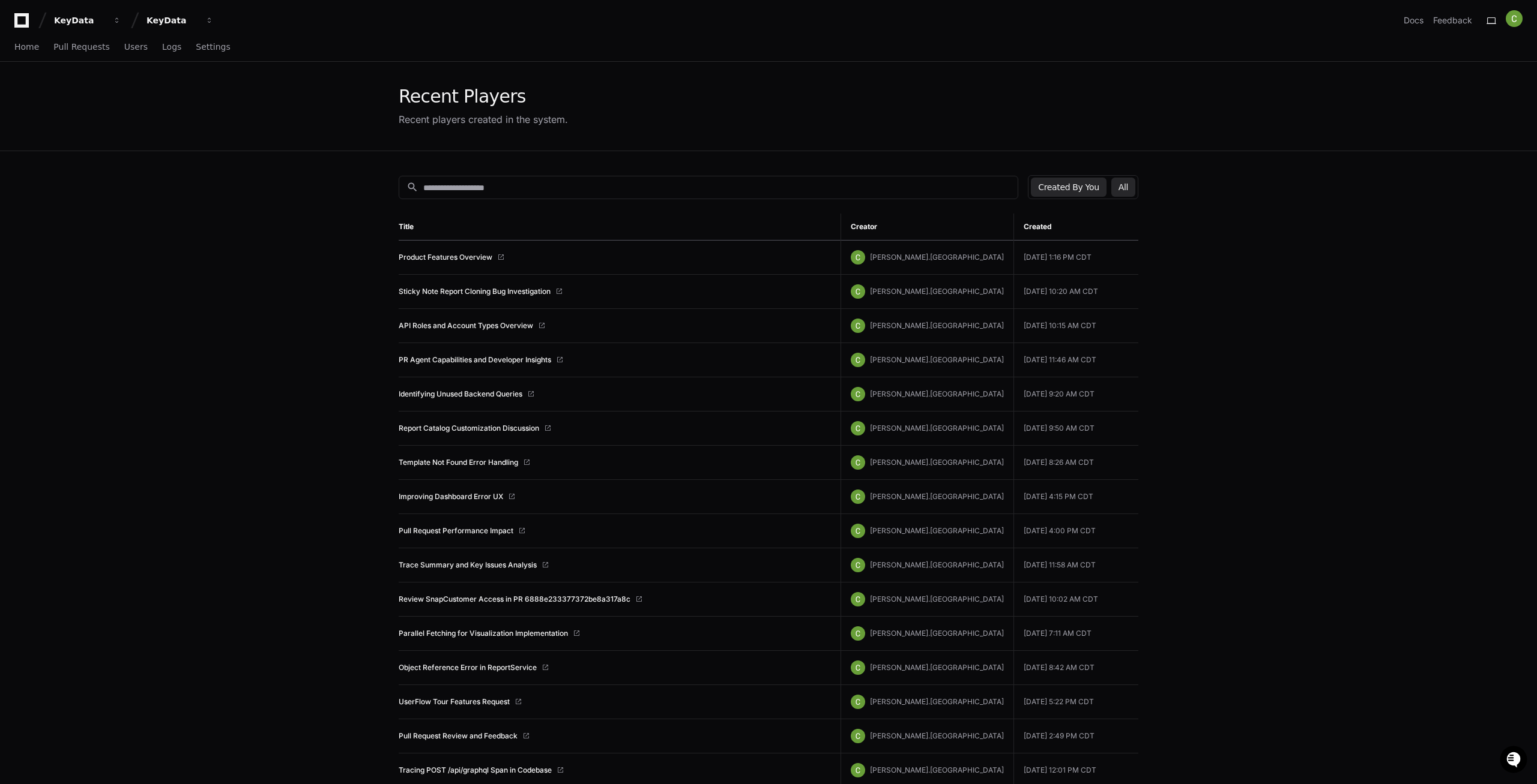
click at [1130, 195] on button "All" at bounding box center [1123, 187] width 24 height 19
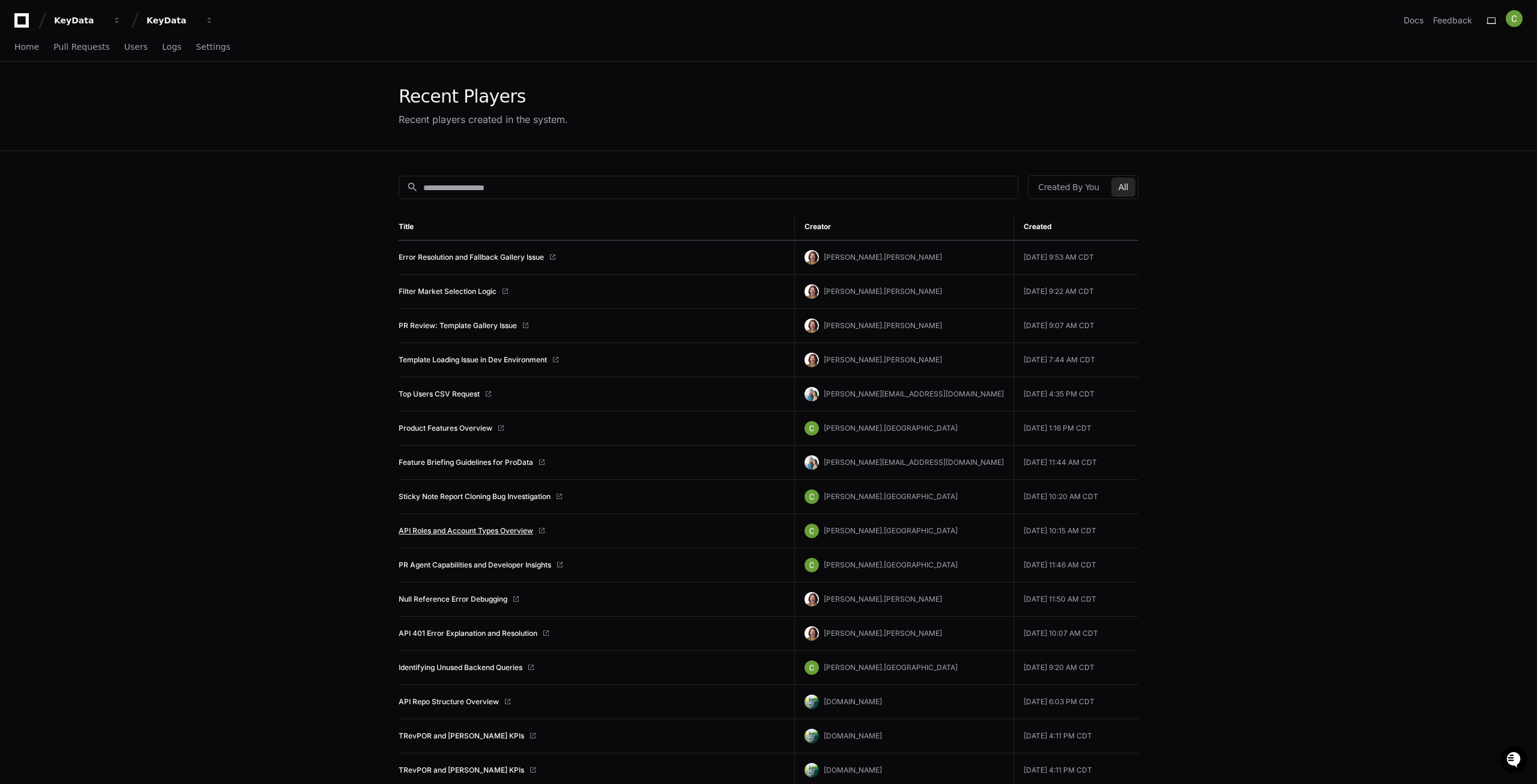
click at [452, 533] on link "API Roles and Account Types Overview" at bounding box center [466, 531] width 135 height 9
click at [28, 49] on span "Home" at bounding box center [26, 47] width 24 height 8
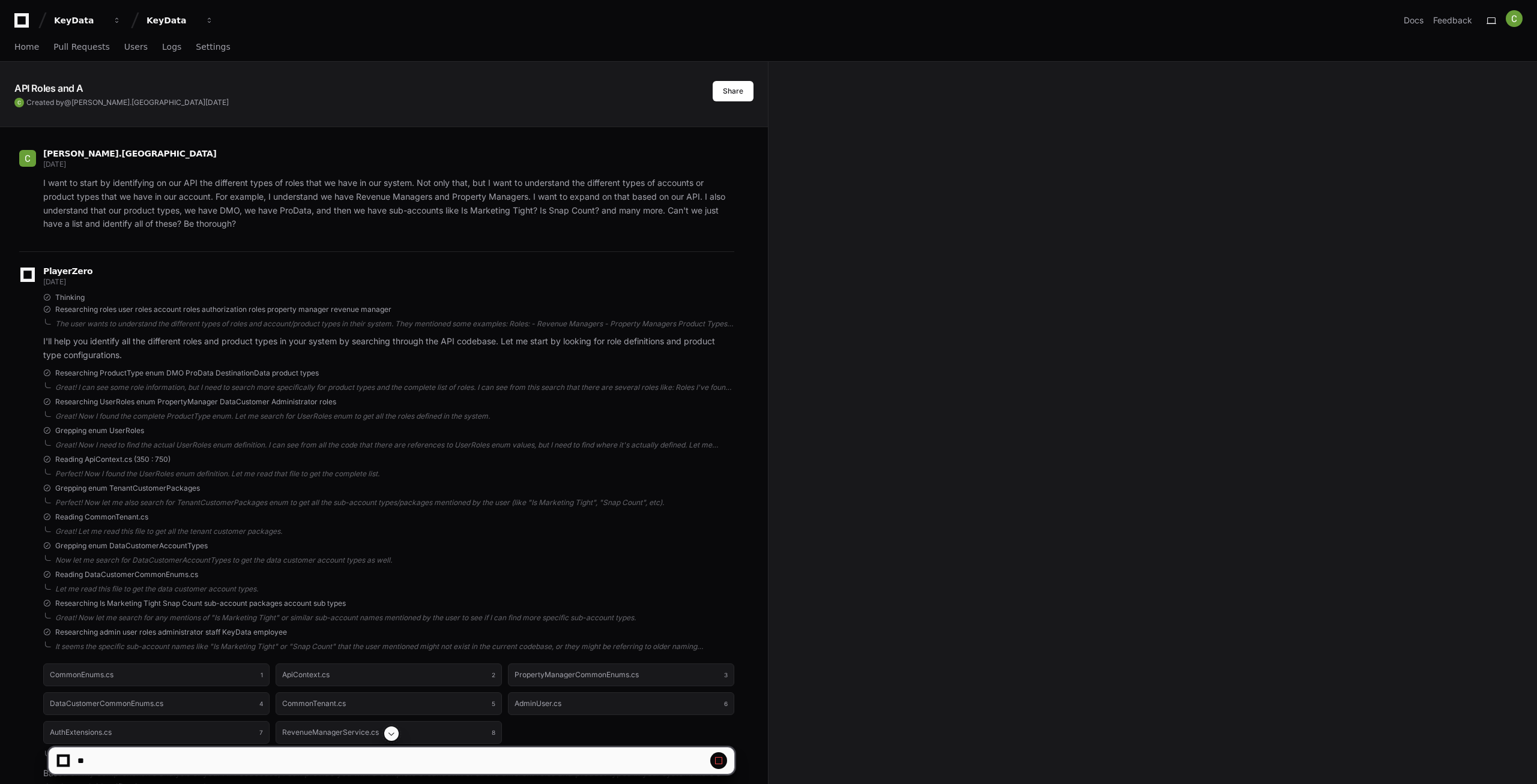
click at [95, 761] on textarea at bounding box center [392, 760] width 635 height 26
click at [719, 760] on span at bounding box center [719, 760] width 9 height 9
click at [719, 763] on span at bounding box center [719, 760] width 9 height 9
click at [397, 732] on button at bounding box center [390, 733] width 14 height 14
click at [388, 736] on span at bounding box center [391, 733] width 9 height 9
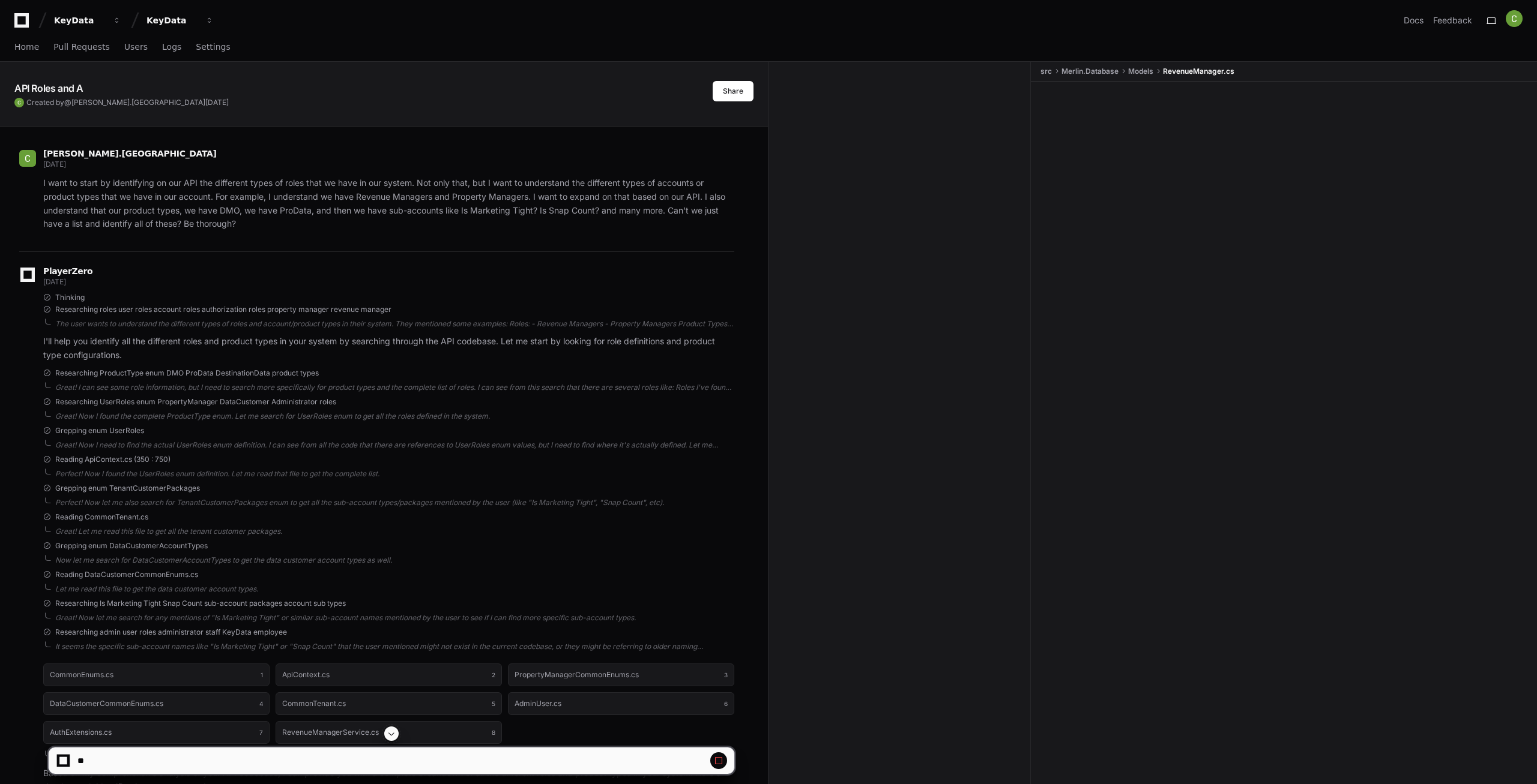
click at [388, 736] on span at bounding box center [391, 733] width 9 height 9
click at [392, 739] on button at bounding box center [390, 733] width 14 height 14
click at [27, 49] on span "Home" at bounding box center [26, 47] width 24 height 8
click at [27, 47] on span "Home" at bounding box center [26, 47] width 24 height 8
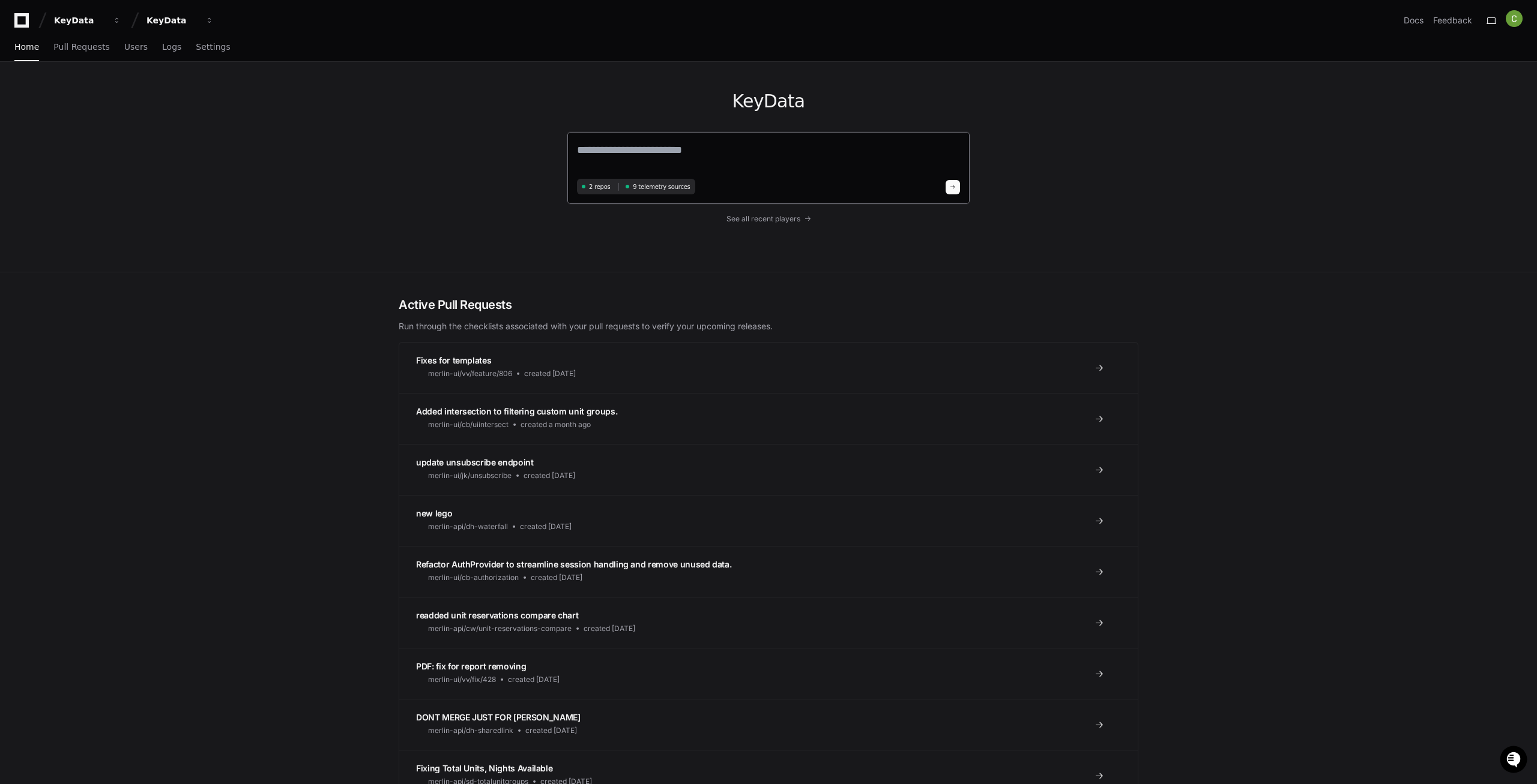
click at [632, 149] on textarea at bounding box center [768, 159] width 383 height 34
type textarea "*"
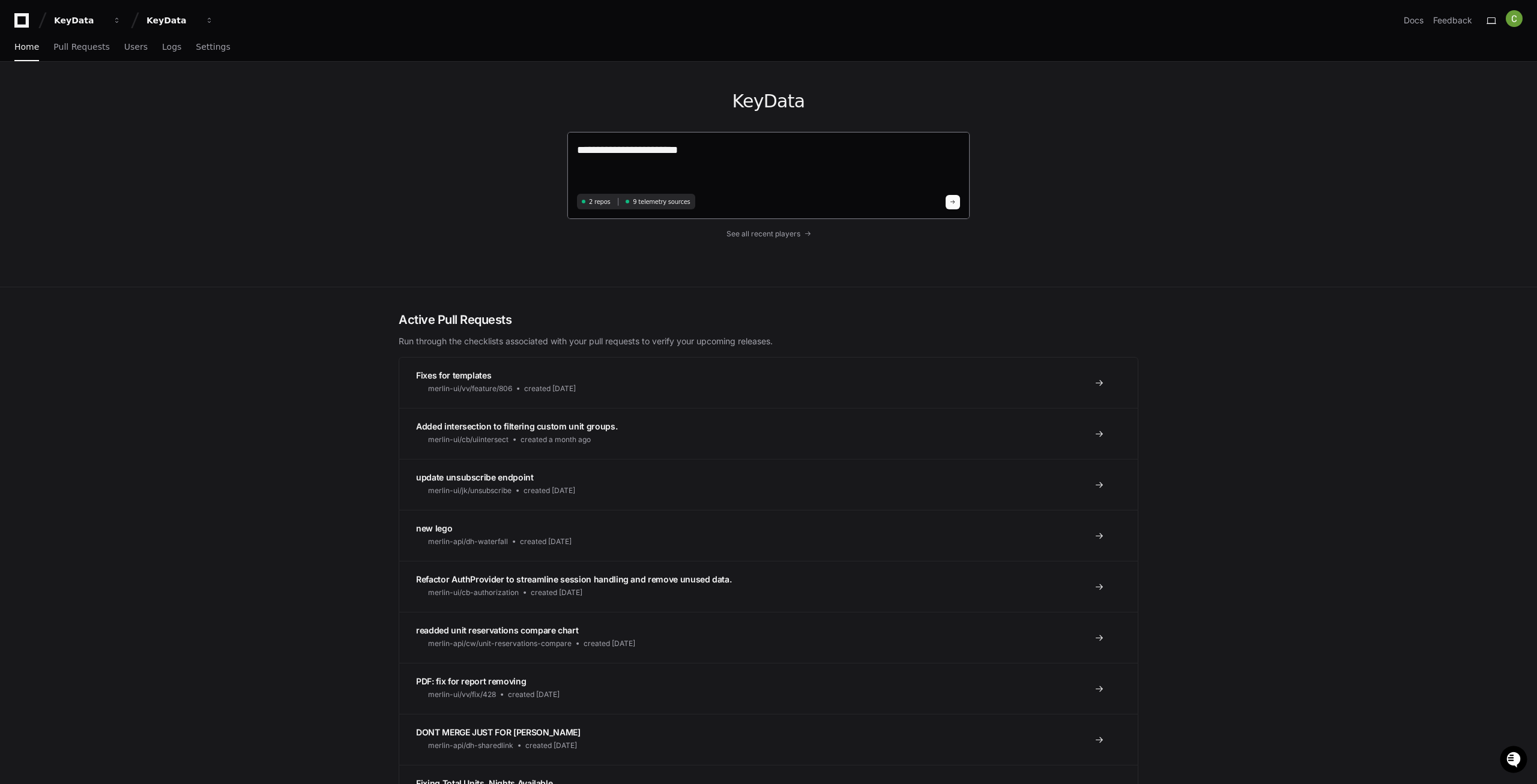
paste textarea "**********"
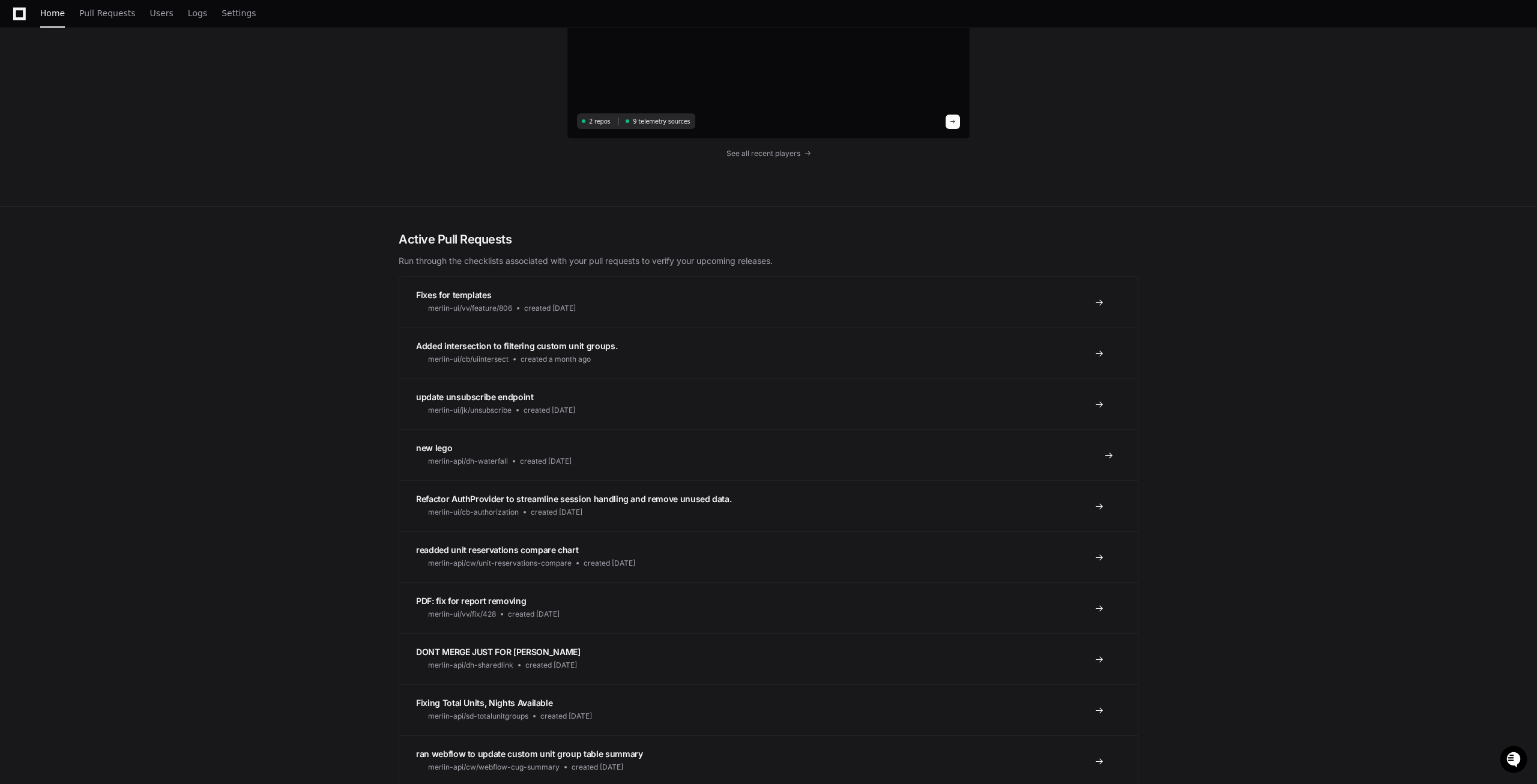
scroll to position [4651, 0]
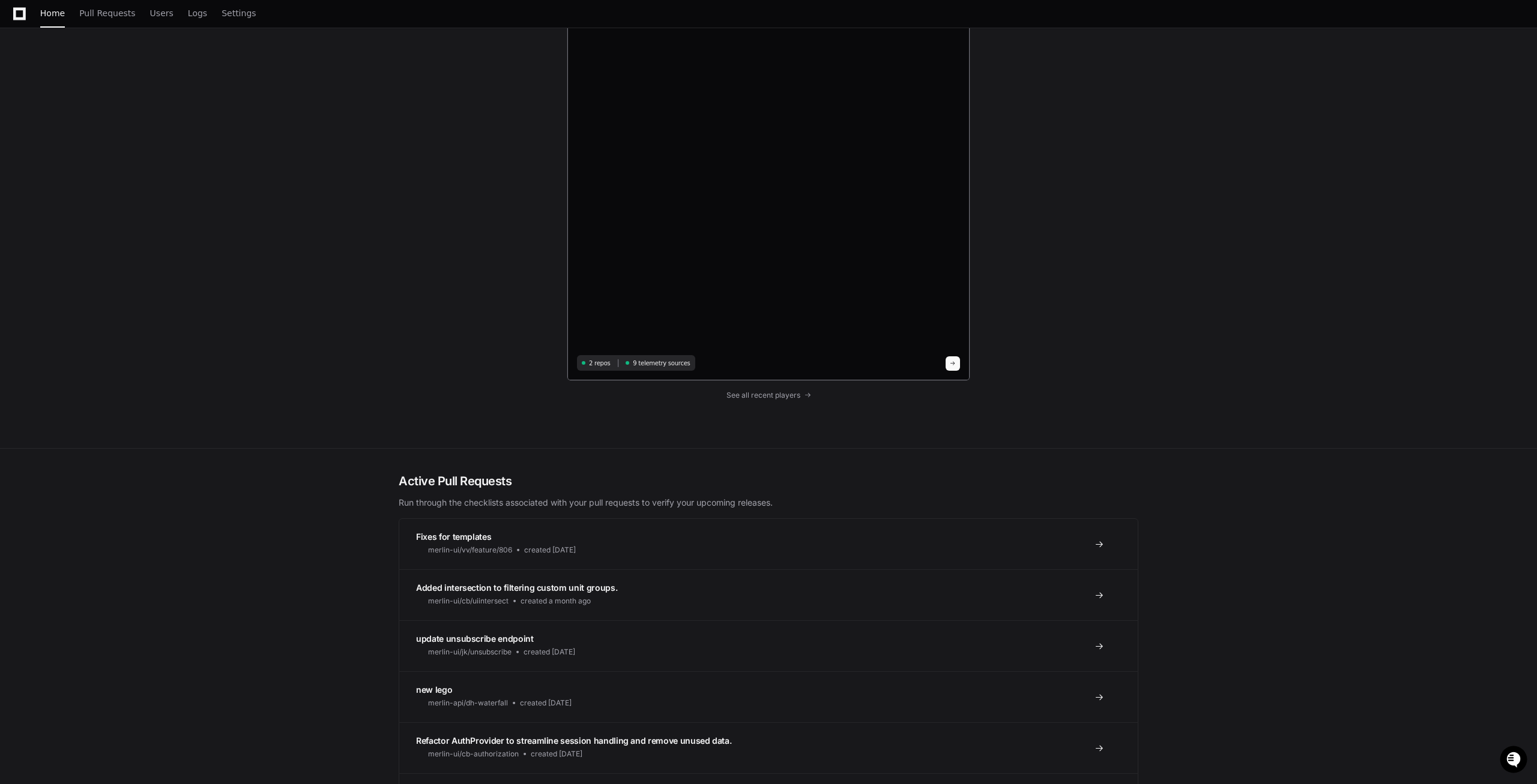
scroll to position [4320, 0]
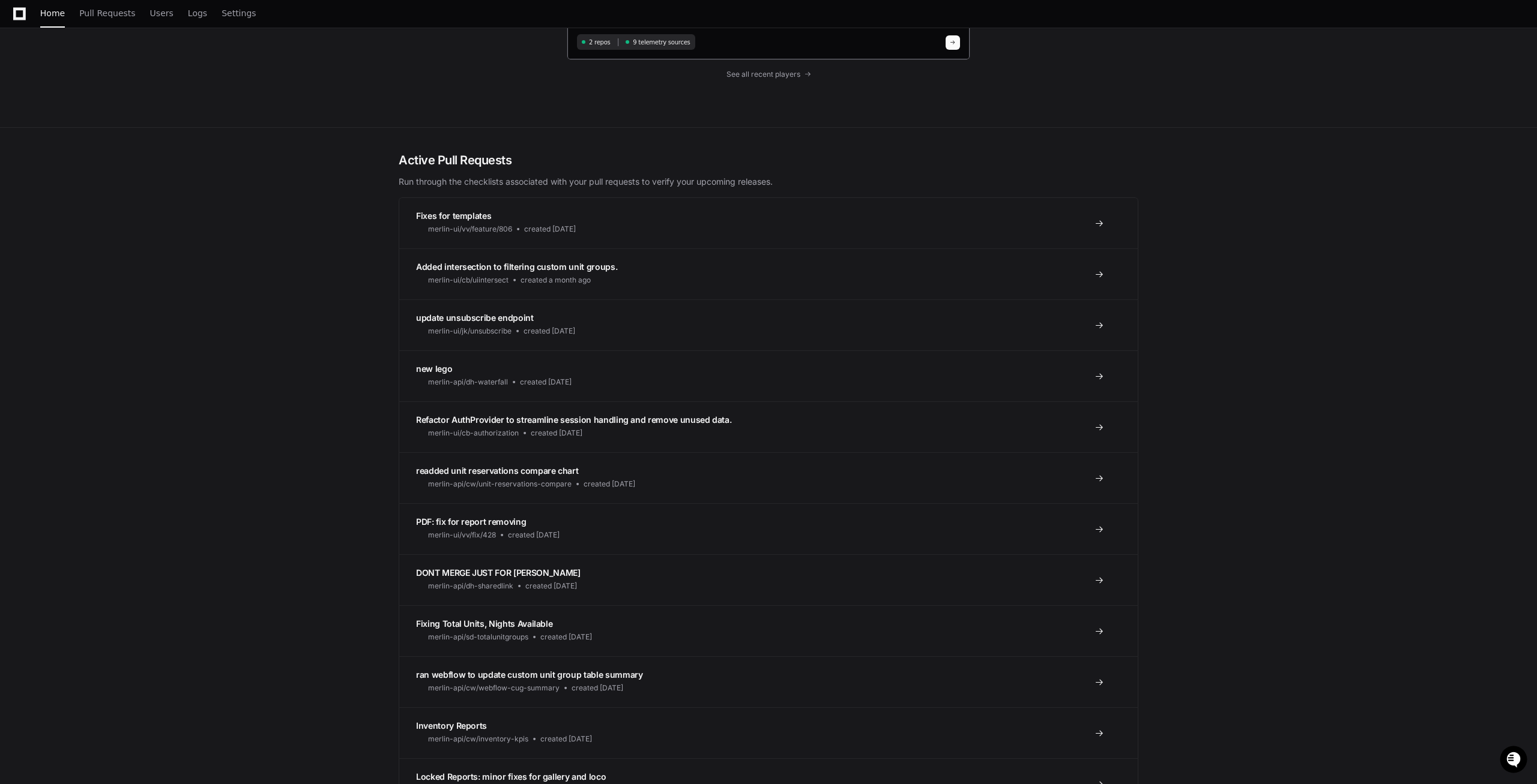
scroll to position [4964, 0]
paste textarea "**********"
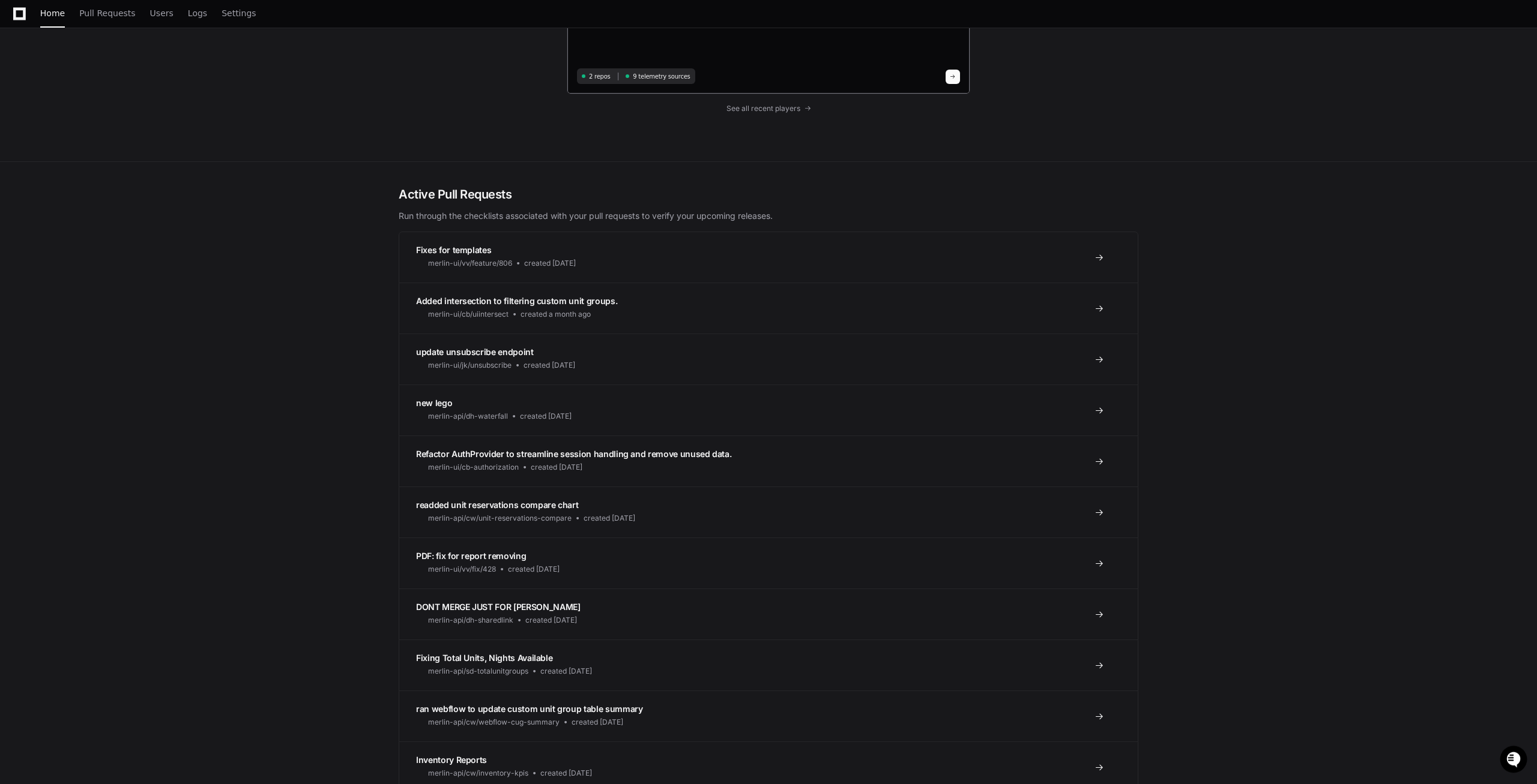
scroll to position [18212, 0]
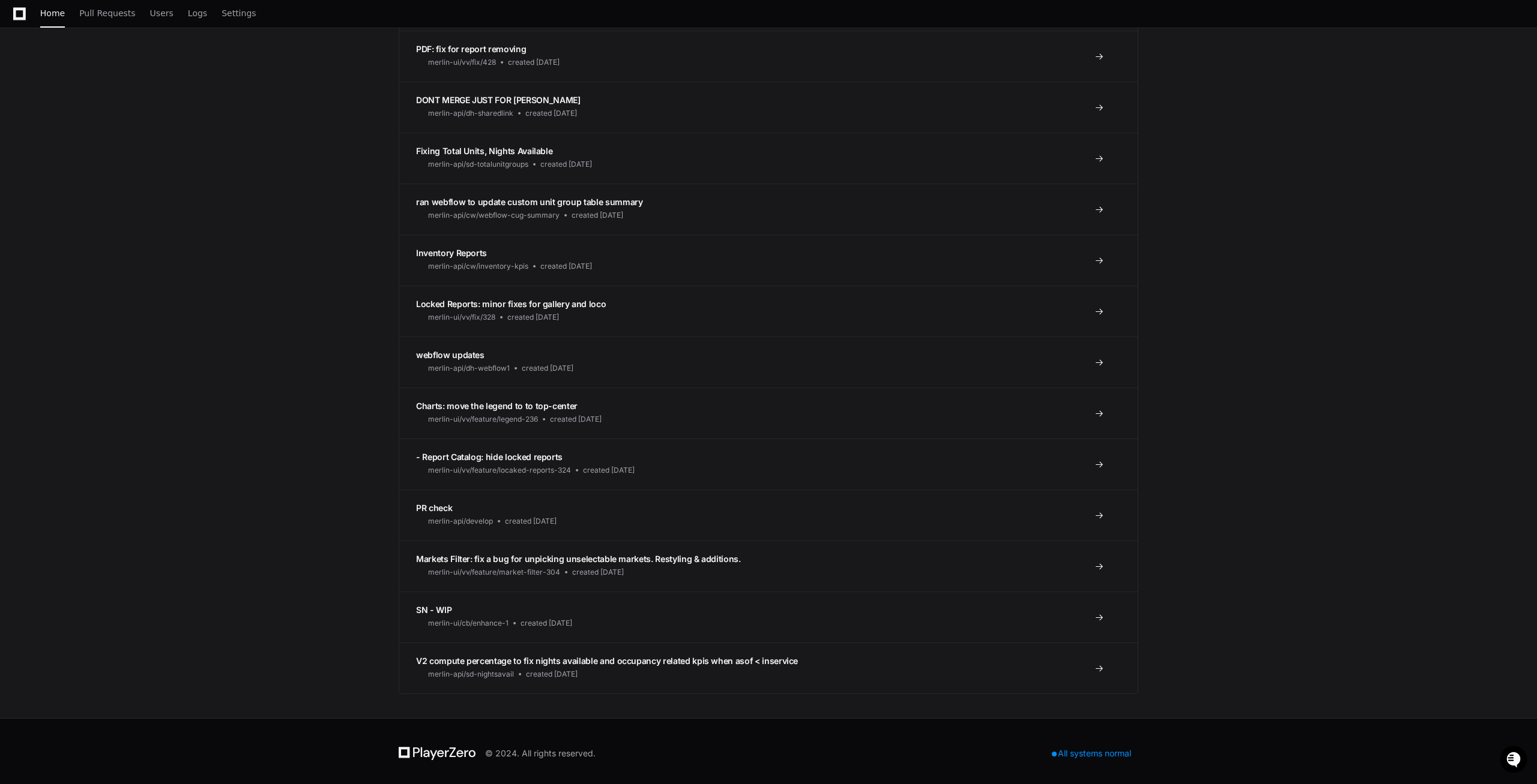
scroll to position [0, 0]
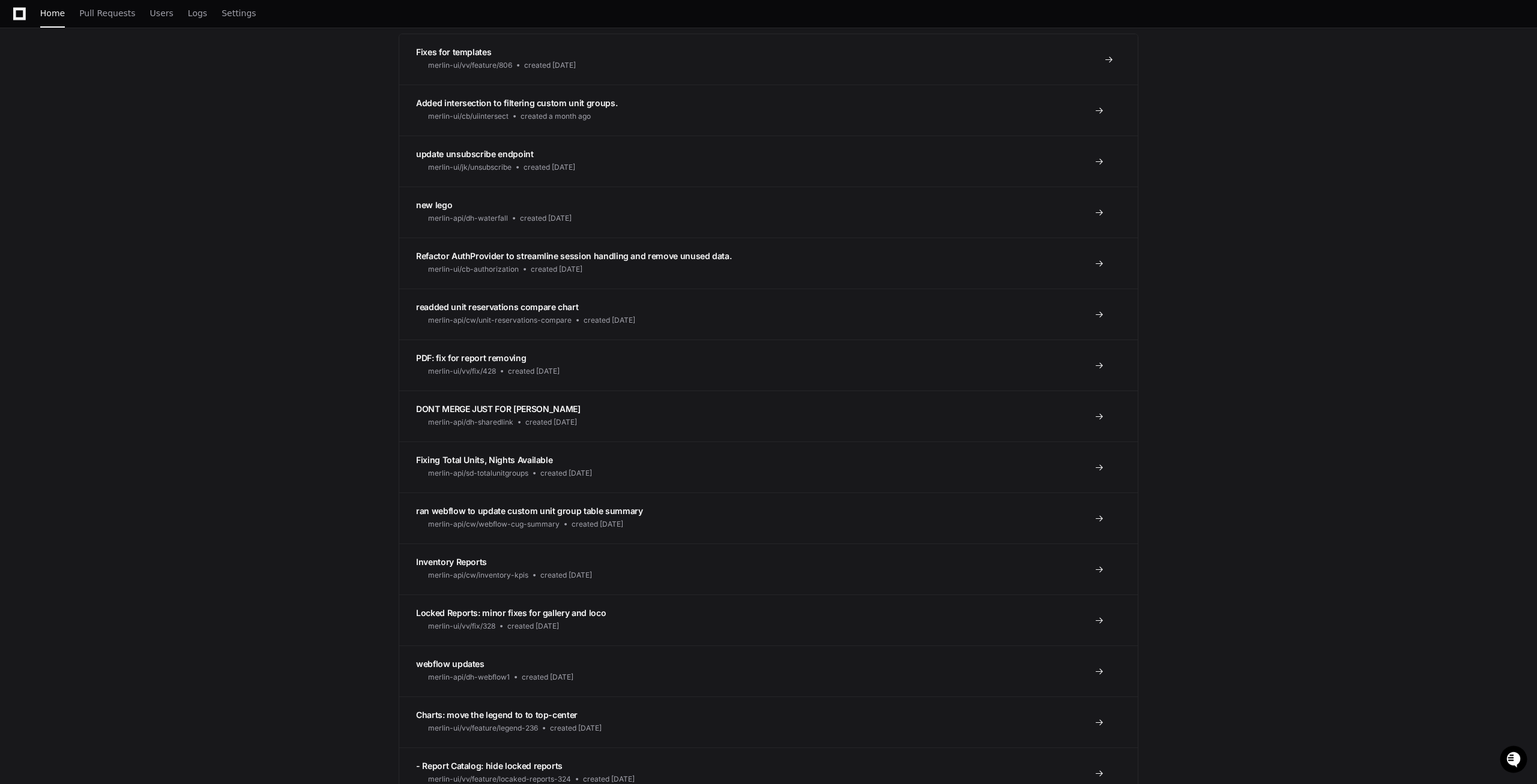
paste textarea "**********"
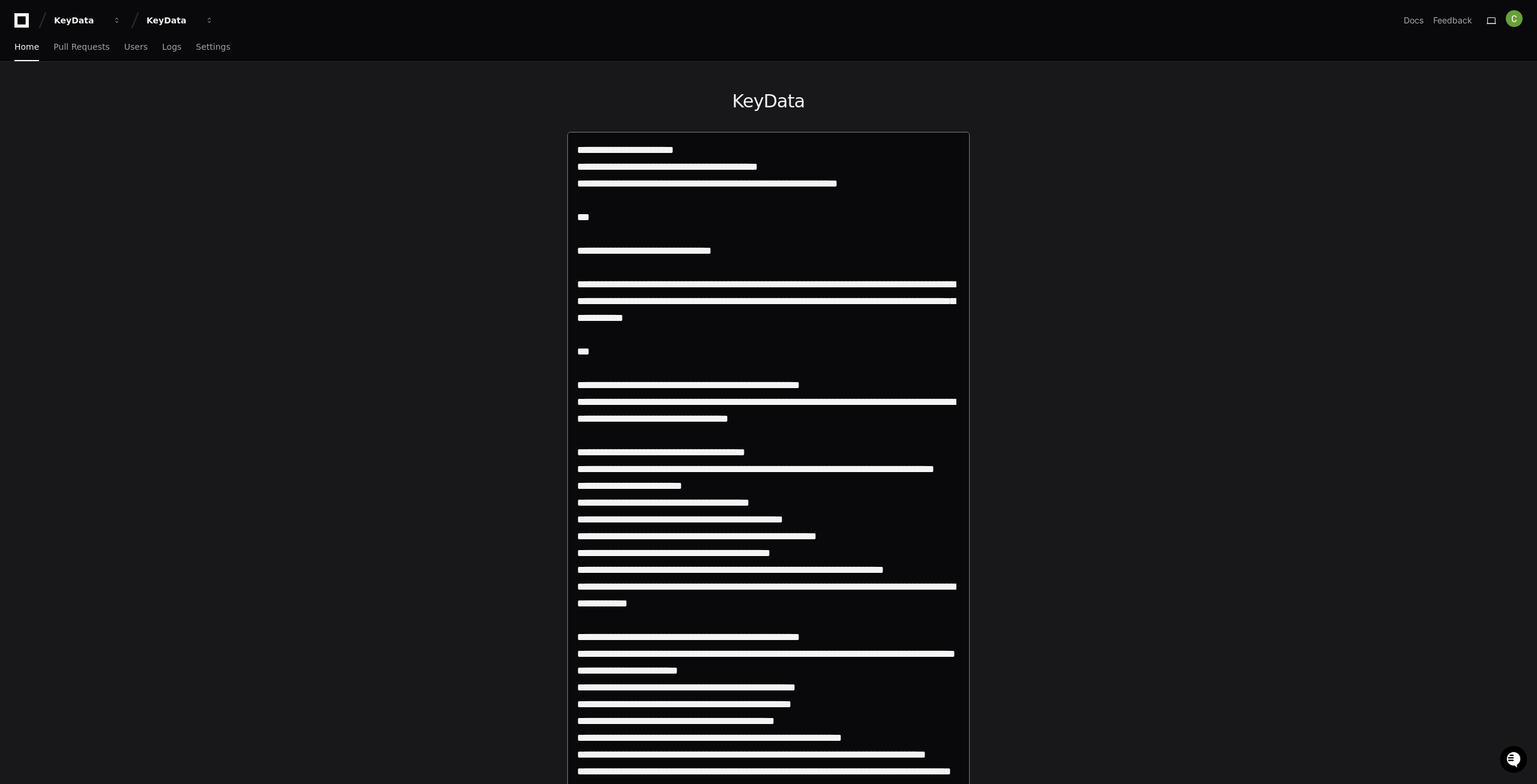
drag, startPoint x: 655, startPoint y: 458, endPoint x: 603, endPoint y: -51, distance: 511.6
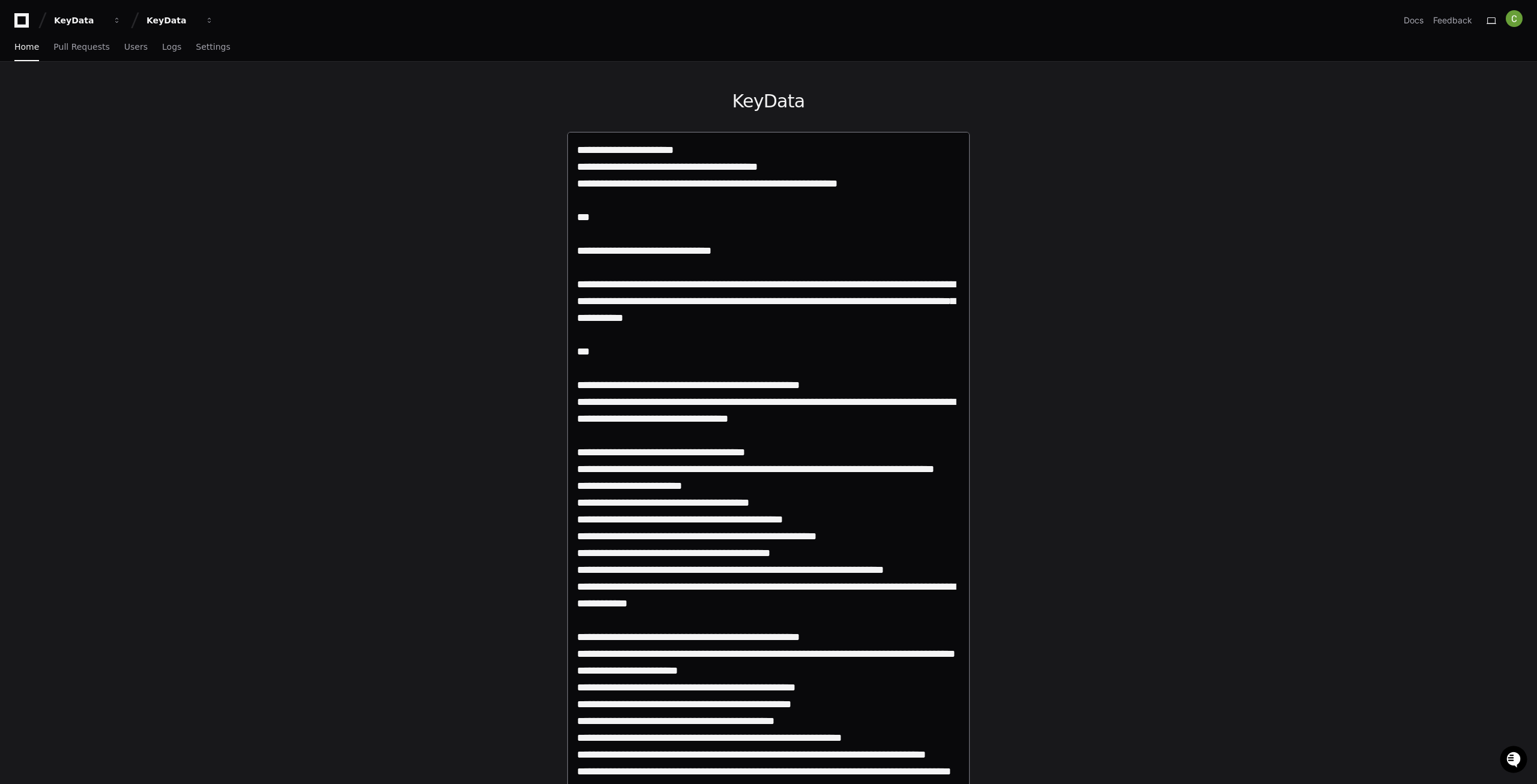
drag, startPoint x: 673, startPoint y: 662, endPoint x: 592, endPoint y: -51, distance: 717.6
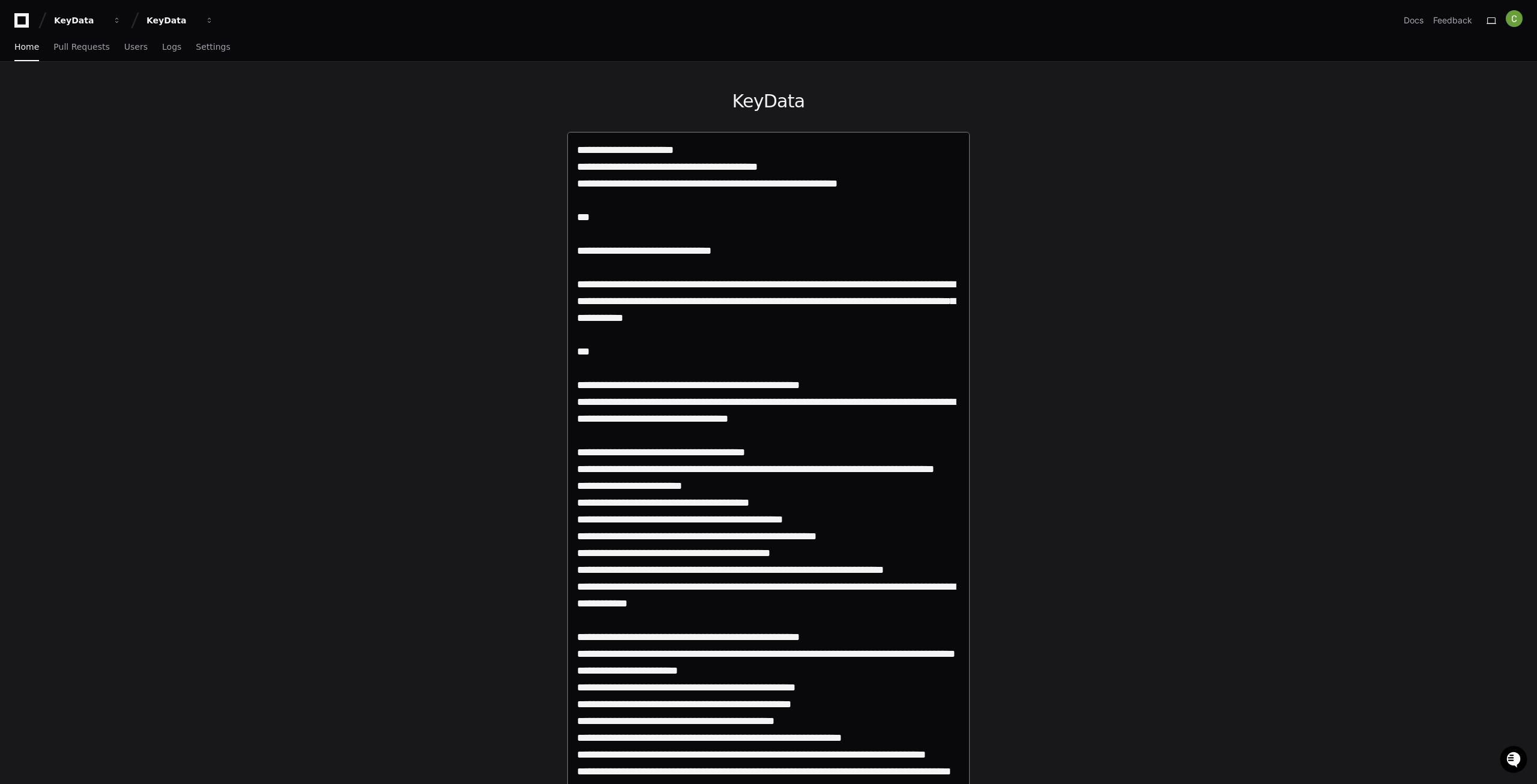
type textarea "**********"
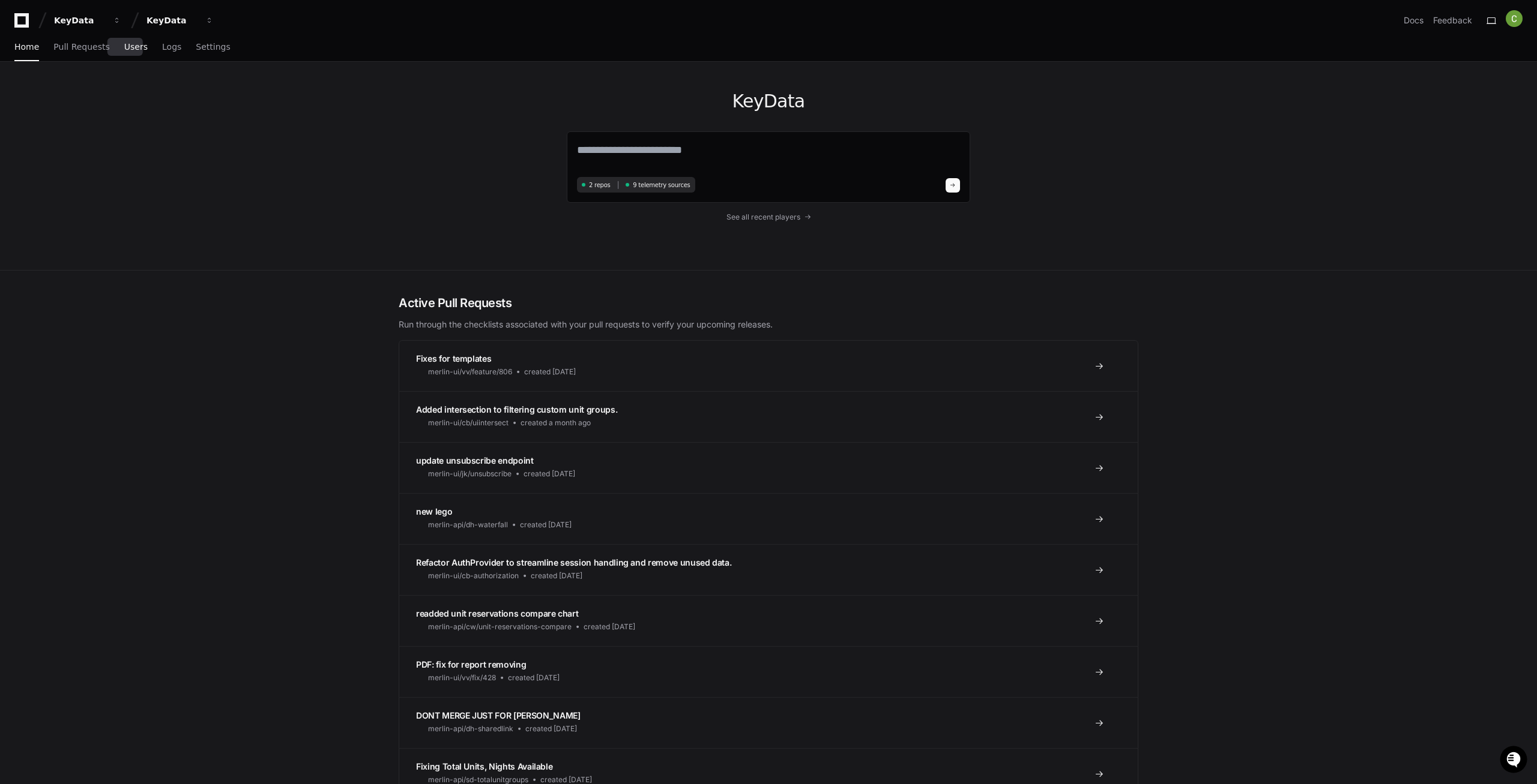
click at [124, 51] on span "Users" at bounding box center [135, 47] width 24 height 8
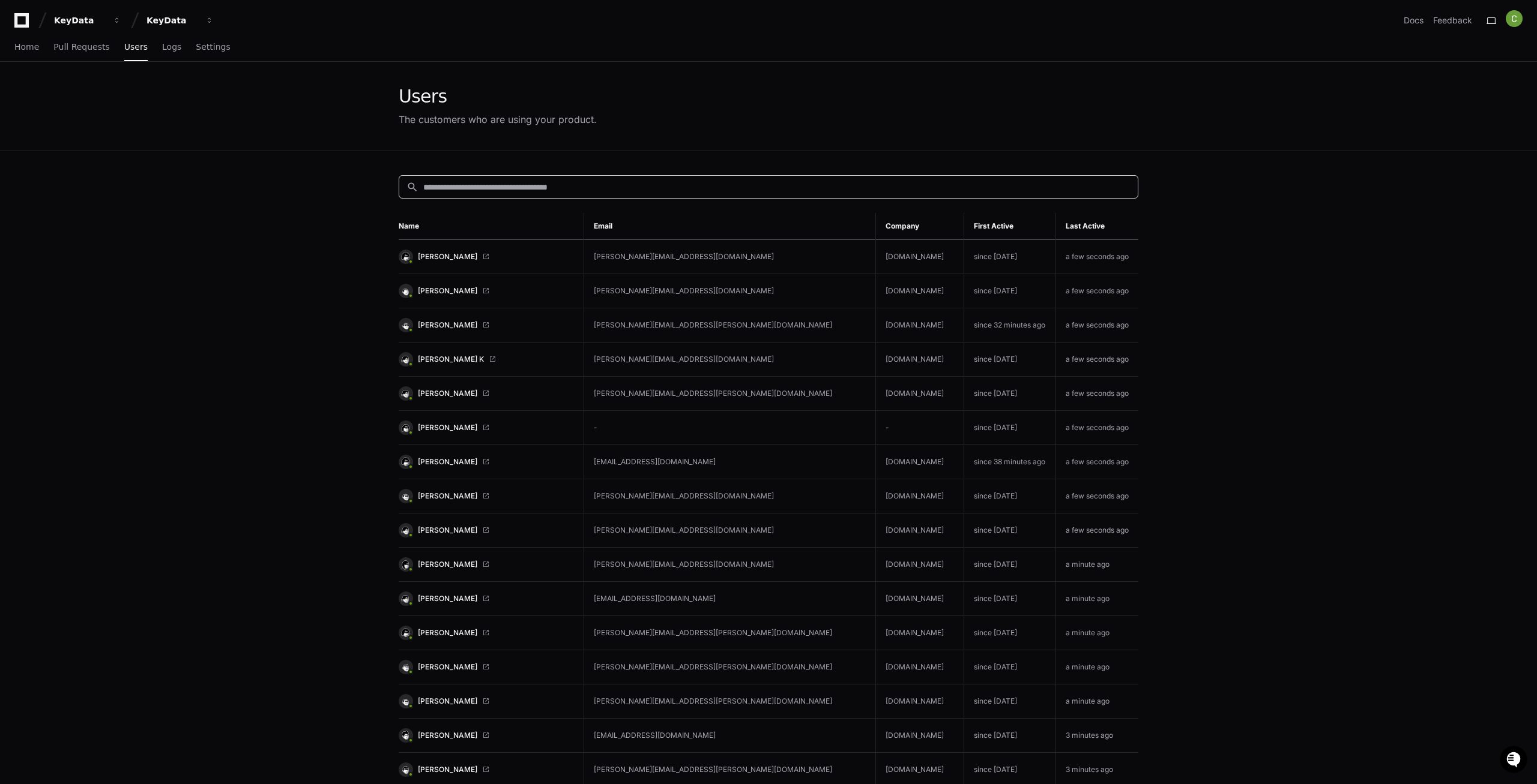
click at [518, 189] on input at bounding box center [777, 187] width 707 height 12
click at [876, 229] on th "Company" at bounding box center [920, 227] width 88 height 27
click at [542, 184] on input at bounding box center [777, 187] width 707 height 12
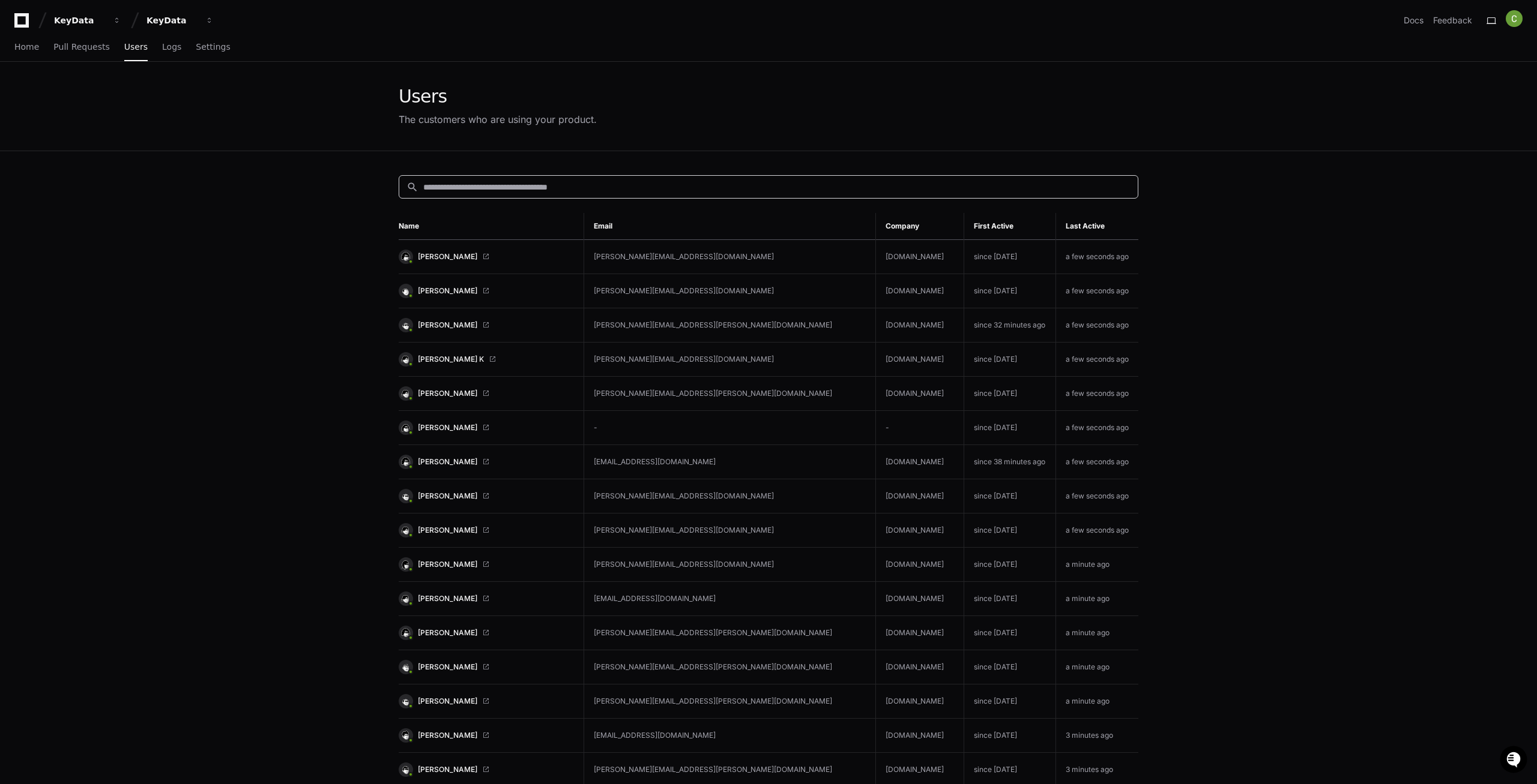
click at [542, 184] on input at bounding box center [777, 187] width 707 height 12
click at [446, 255] on span "[PERSON_NAME]" at bounding box center [447, 257] width 59 height 9
click at [124, 49] on span "Users" at bounding box center [135, 47] width 24 height 8
click at [124, 51] on span "Users" at bounding box center [135, 47] width 24 height 8
click at [32, 47] on span "Home" at bounding box center [26, 47] width 24 height 8
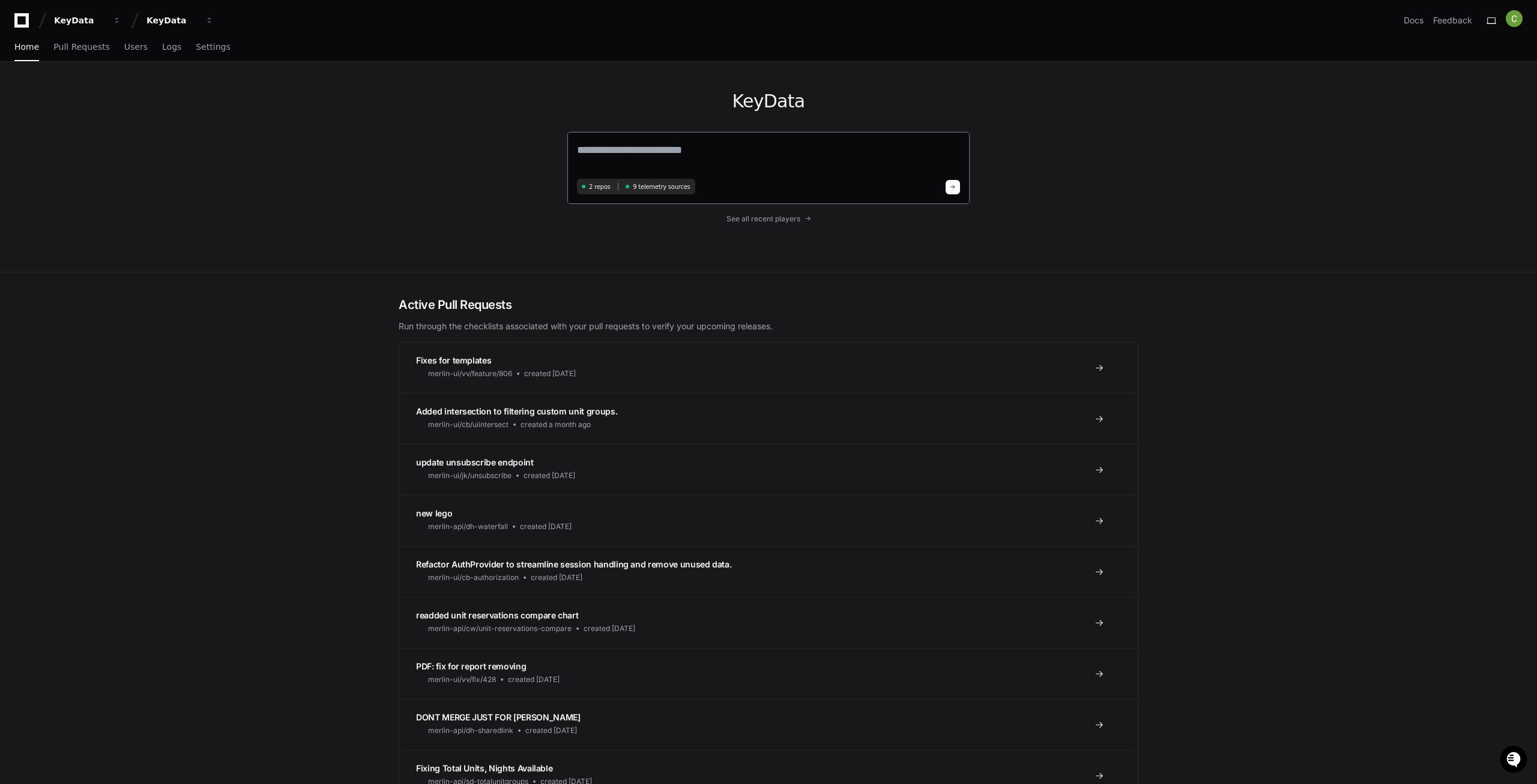
click at [652, 155] on textarea at bounding box center [768, 159] width 383 height 34
paste textarea "**********"
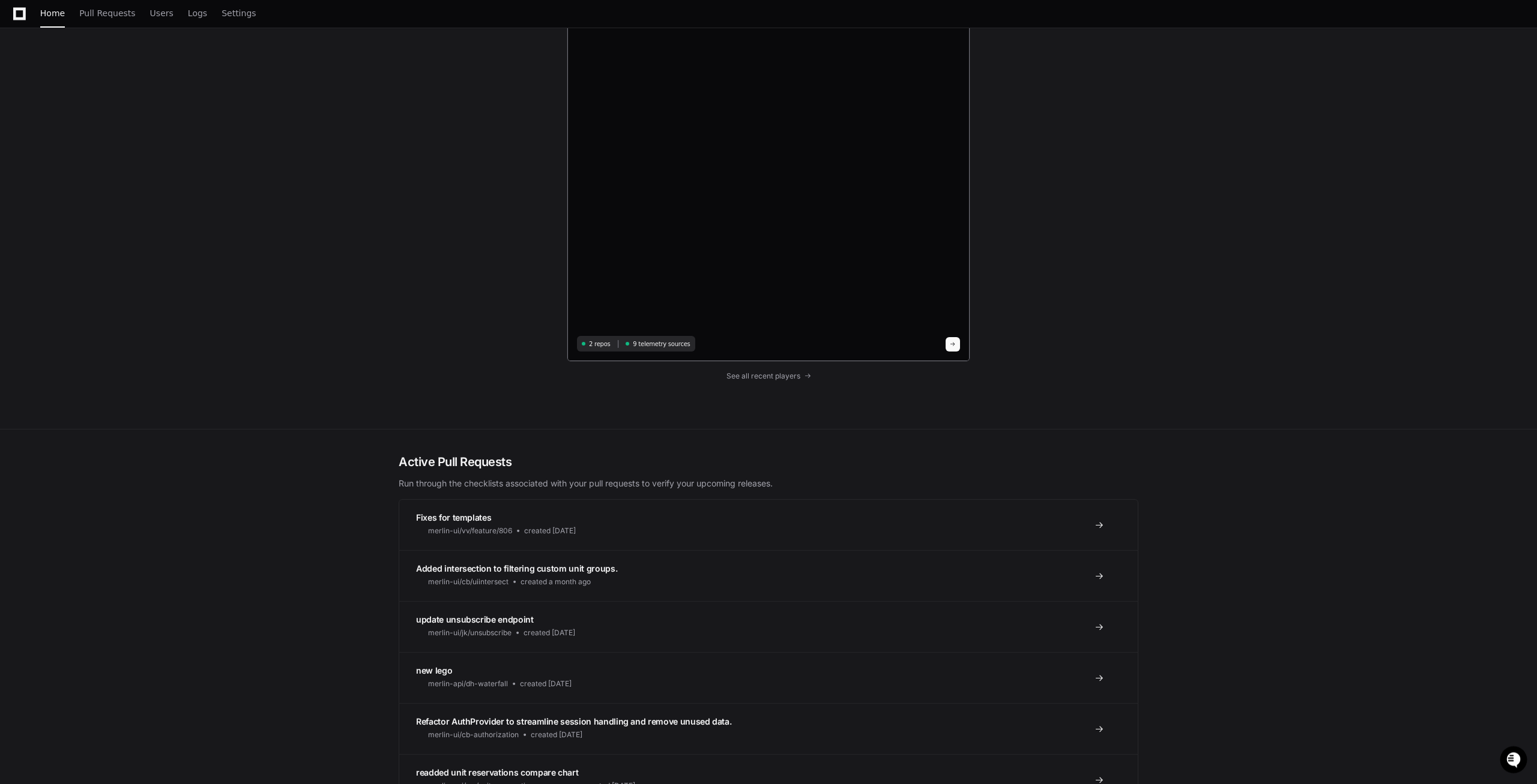
scroll to position [4590, 0]
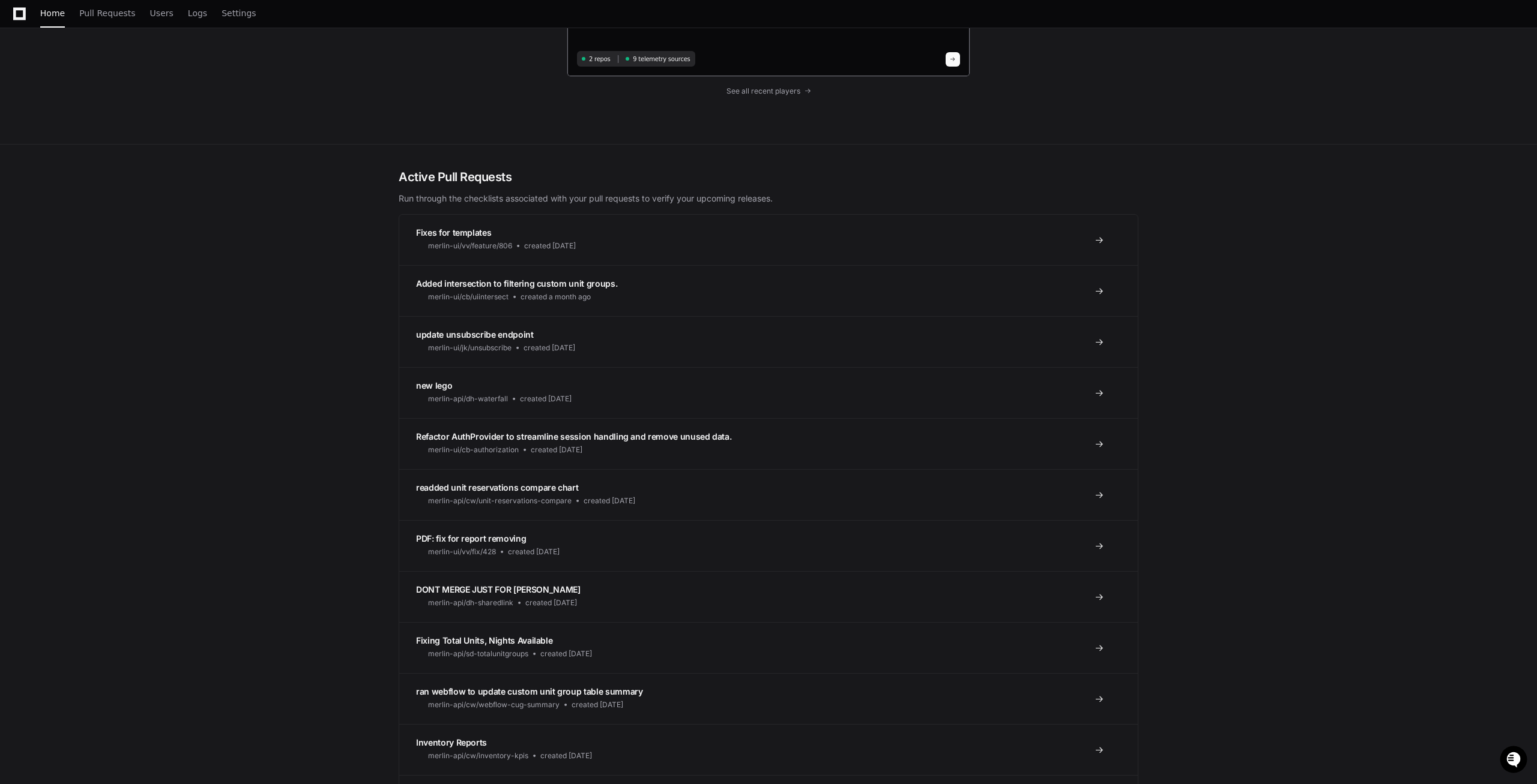
scroll to position [4964, 0]
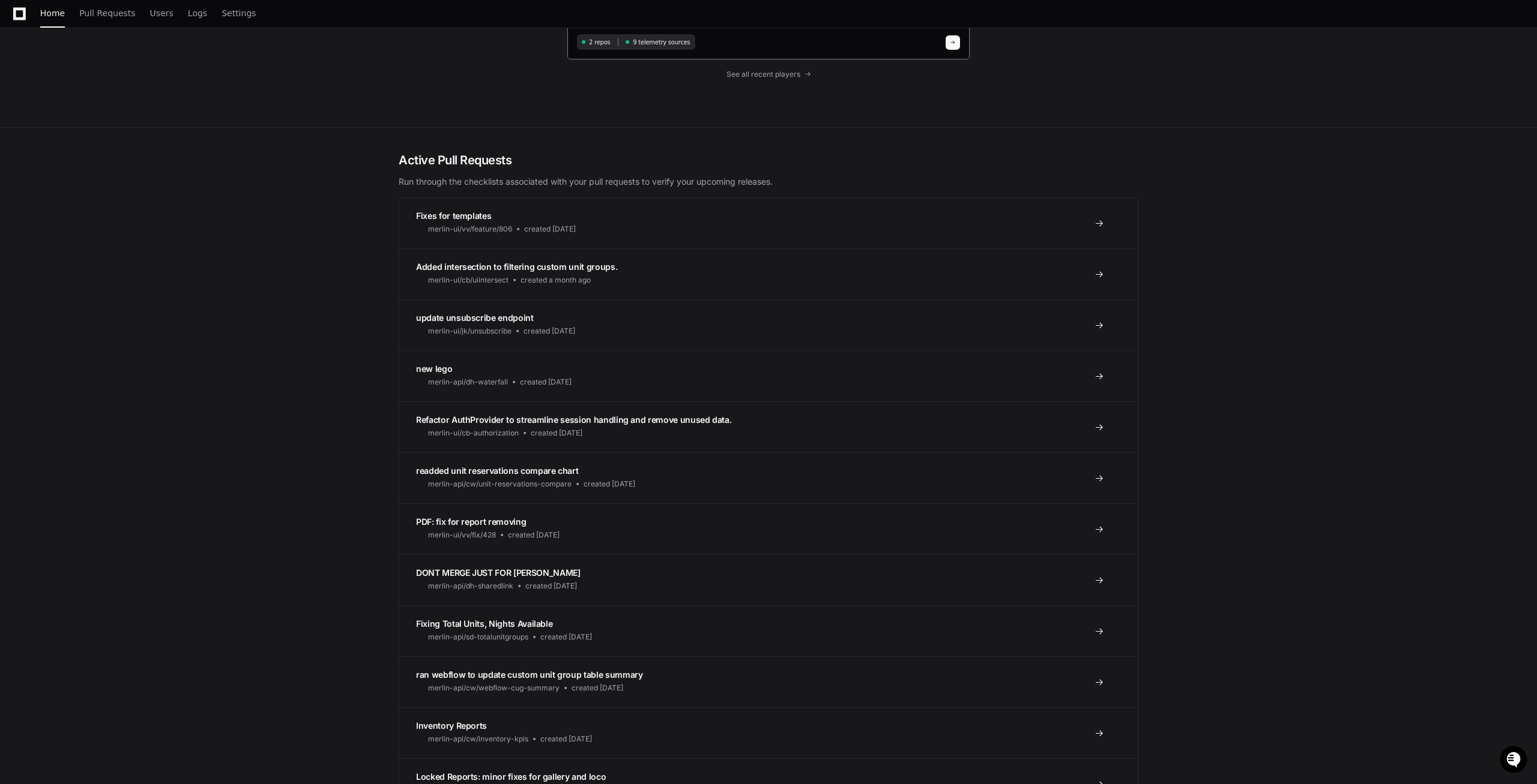
type textarea "**********"
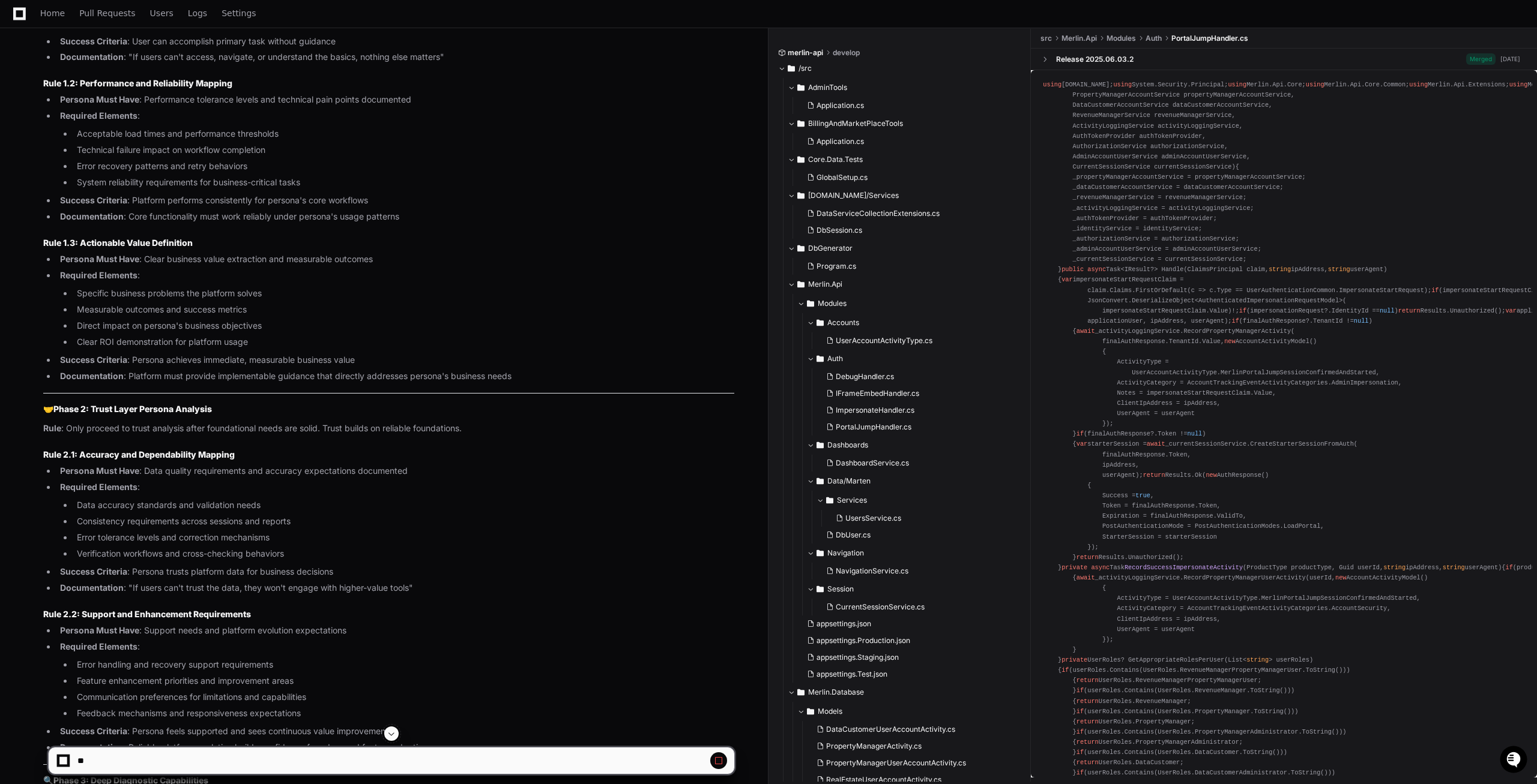
click at [389, 735] on span at bounding box center [391, 733] width 9 height 9
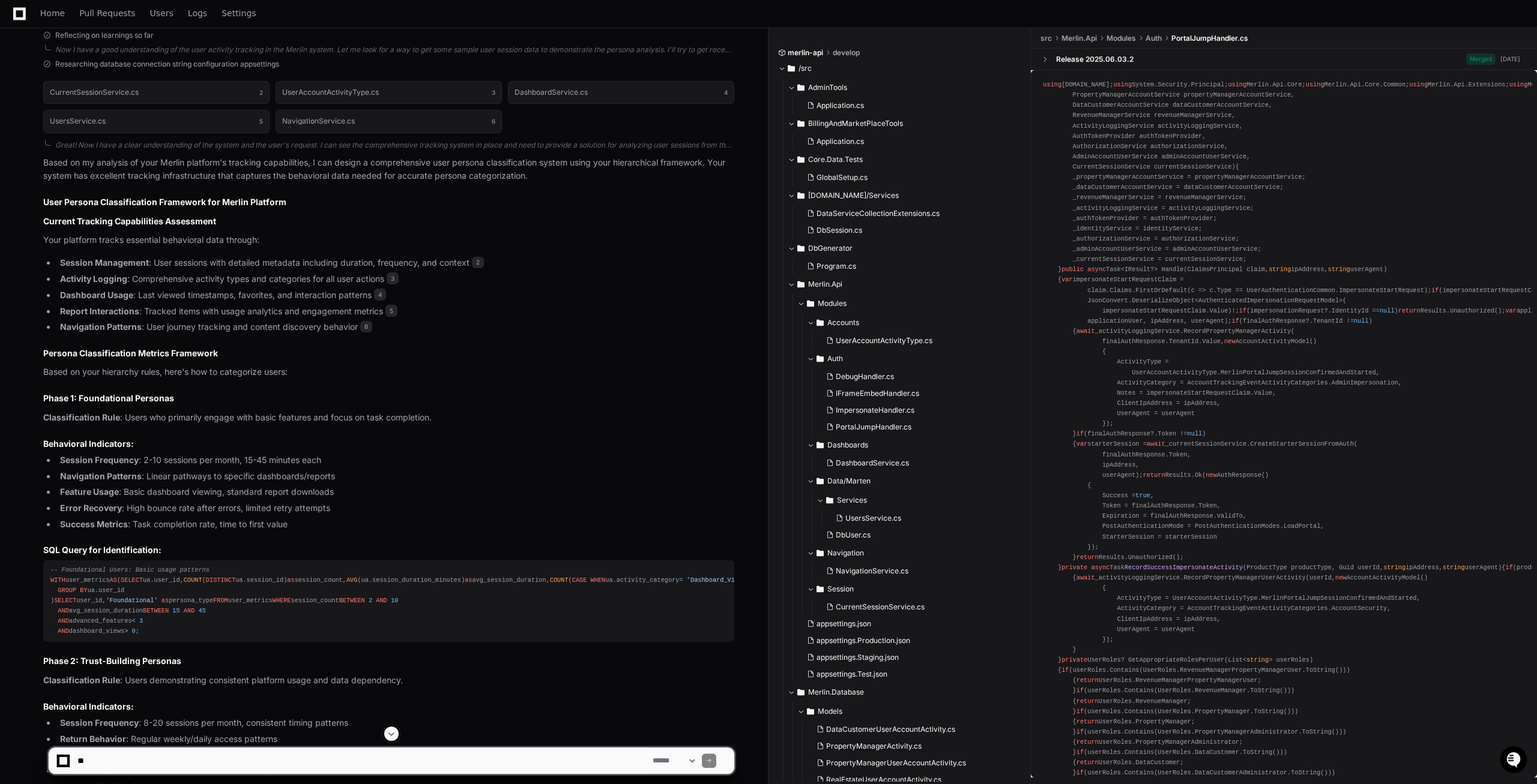
scroll to position [3854, 0]
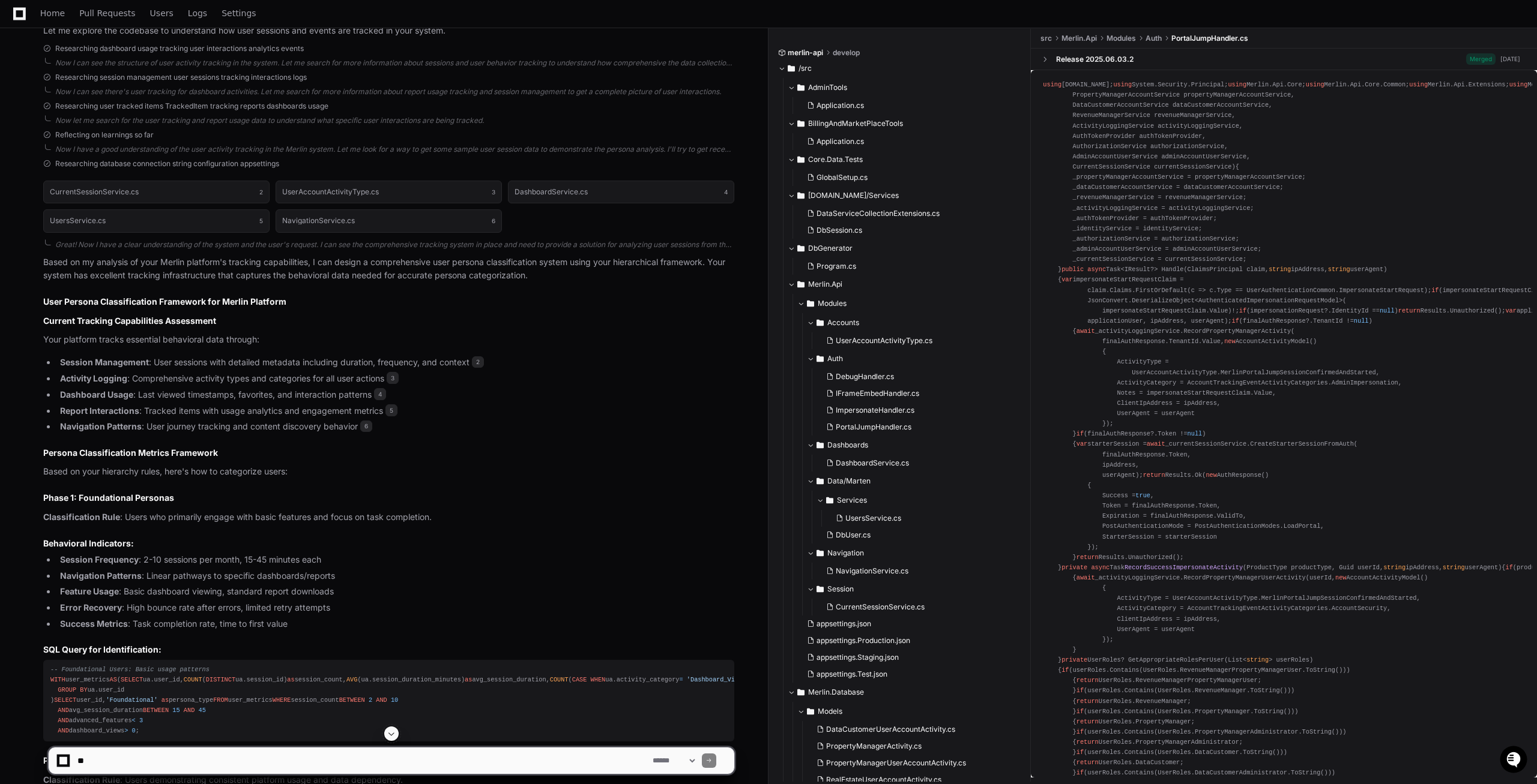
click at [270, 757] on textarea at bounding box center [362, 760] width 575 height 26
paste textarea "**********"
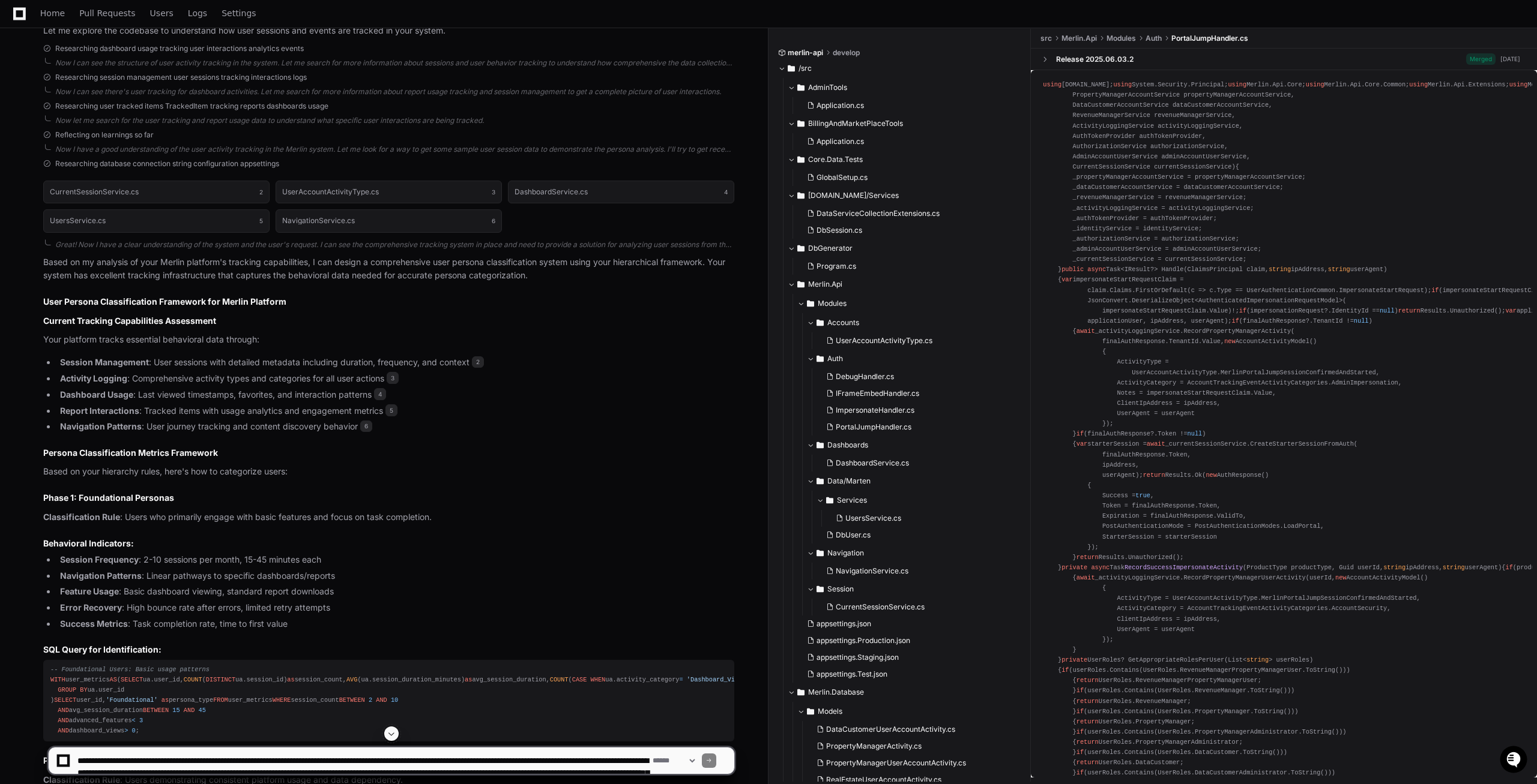
scroll to position [28, 0]
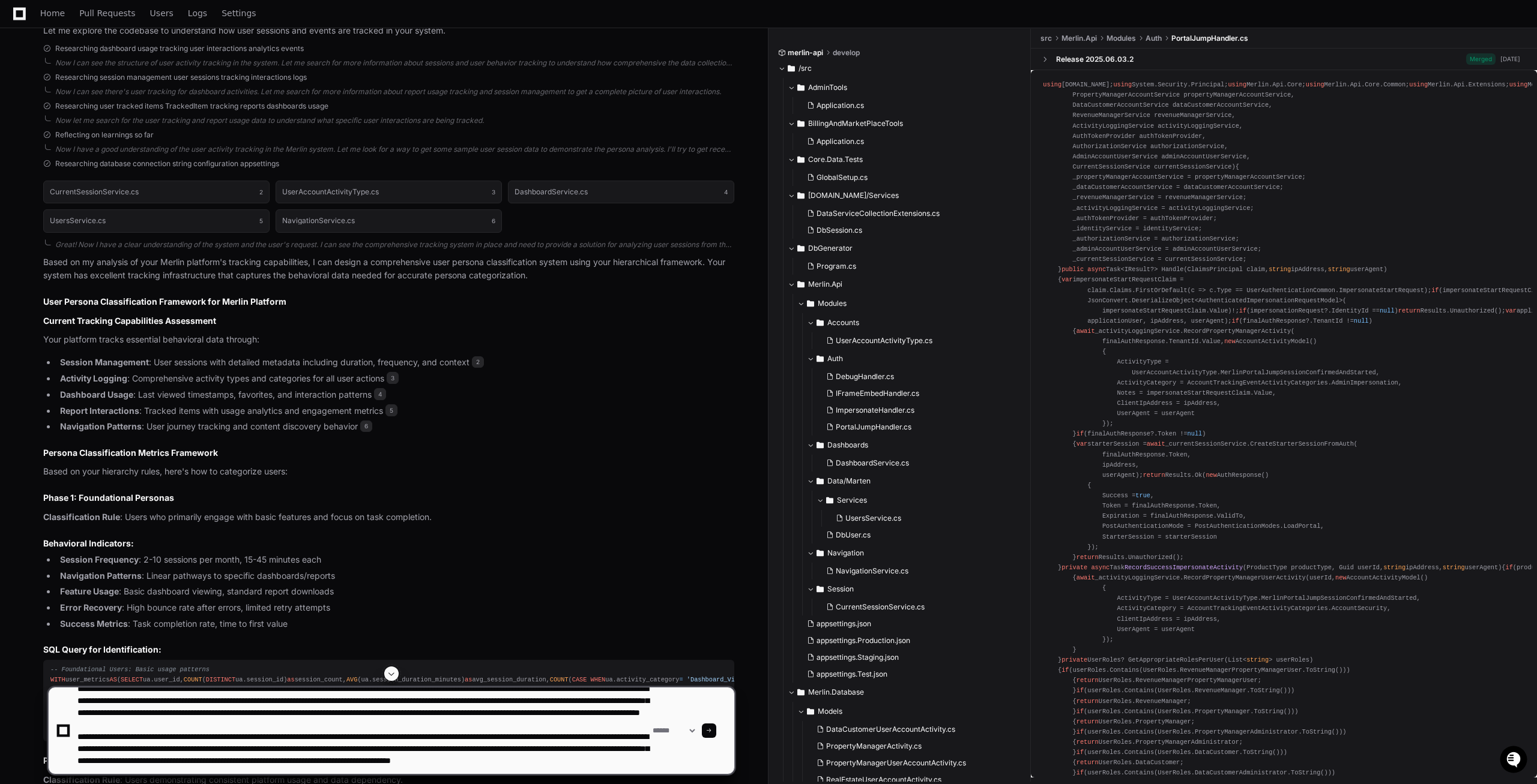
click at [659, 757] on div "**********" at bounding box center [391, 730] width 672 height 86
click at [638, 758] on textarea at bounding box center [362, 730] width 575 height 86
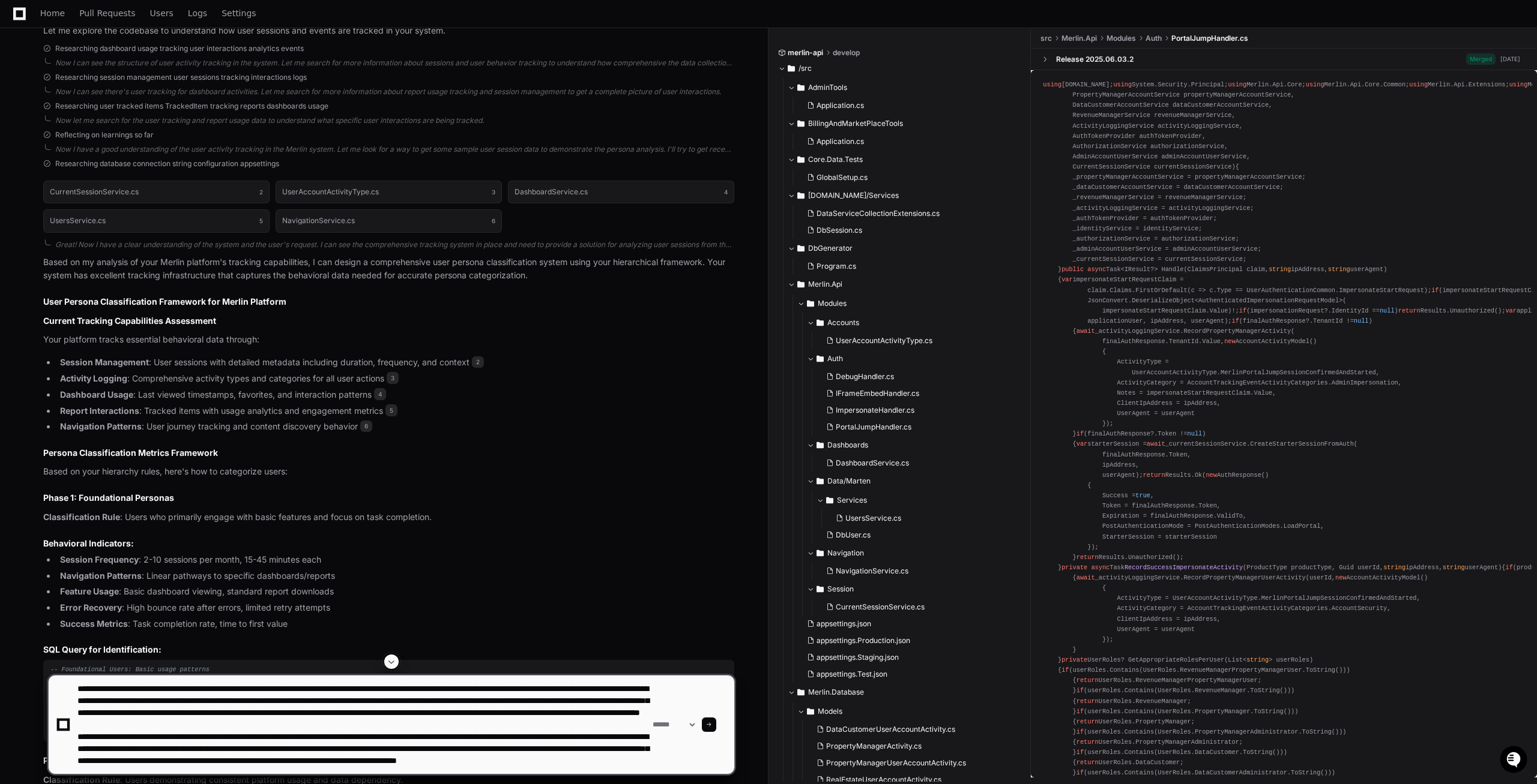
scroll to position [48, 0]
click at [279, 765] on textarea at bounding box center [362, 725] width 575 height 99
paste textarea "**********"
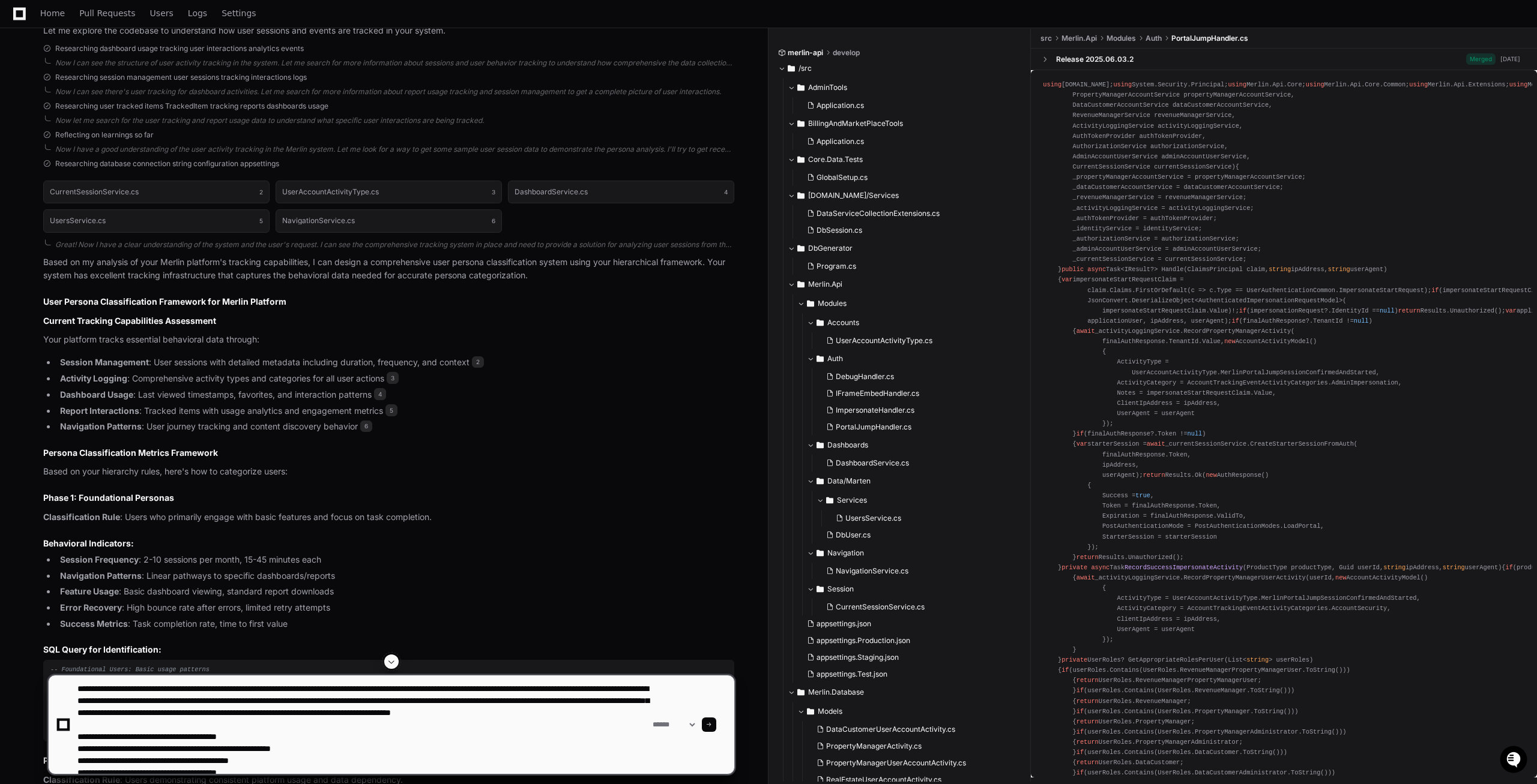
scroll to position [53, 0]
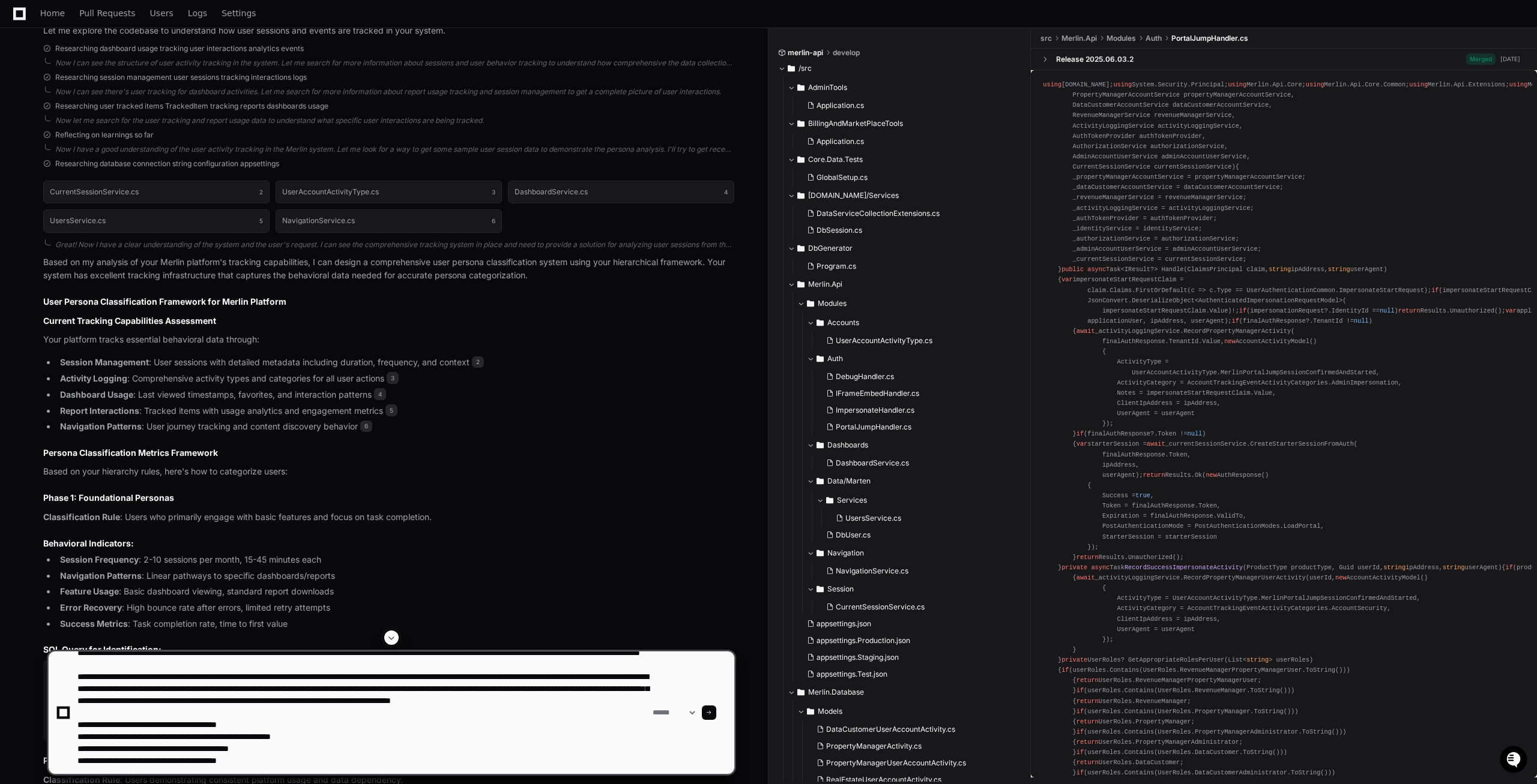
type textarea "**********"
click at [712, 713] on span at bounding box center [709, 713] width 6 height 6
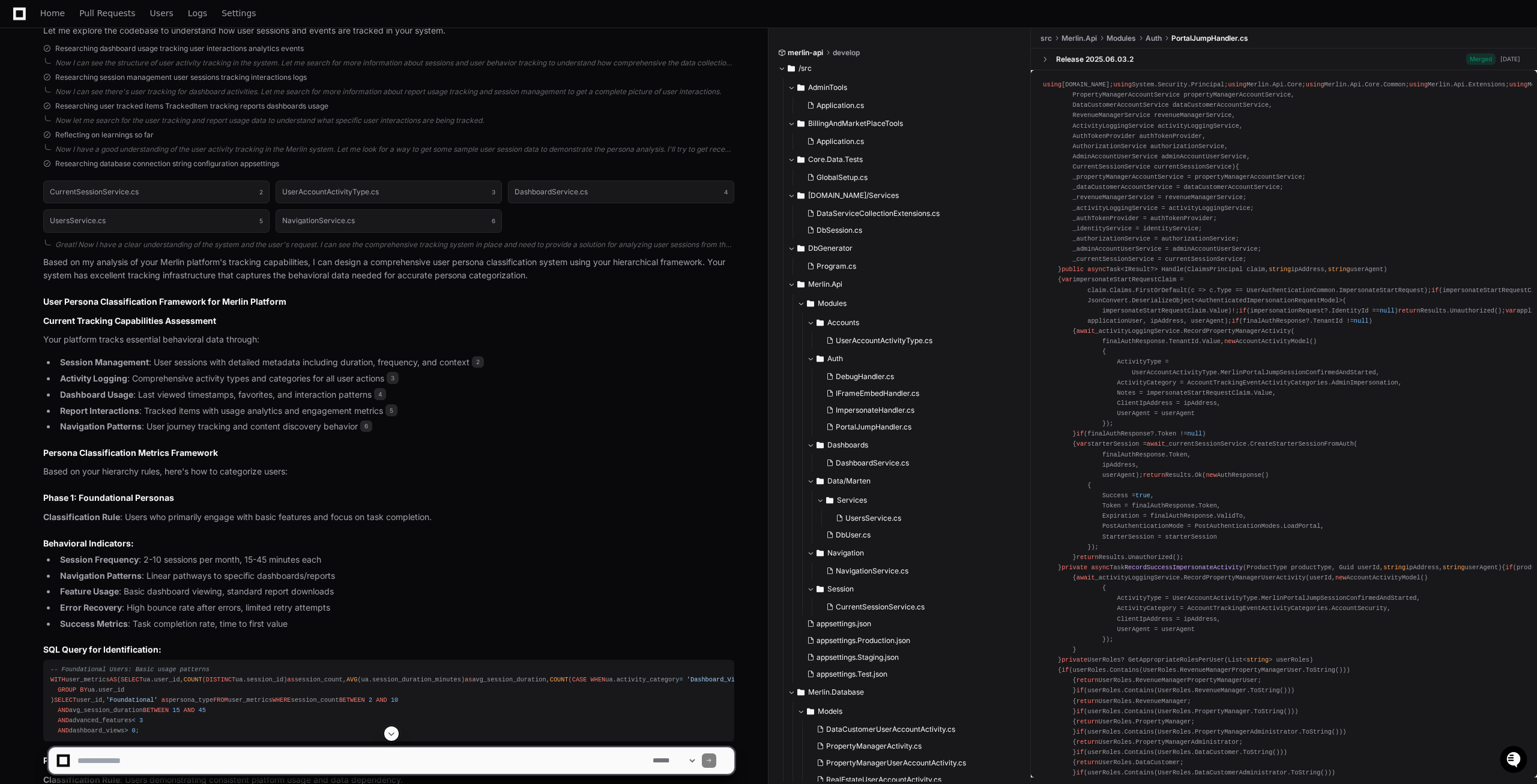
scroll to position [0, 0]
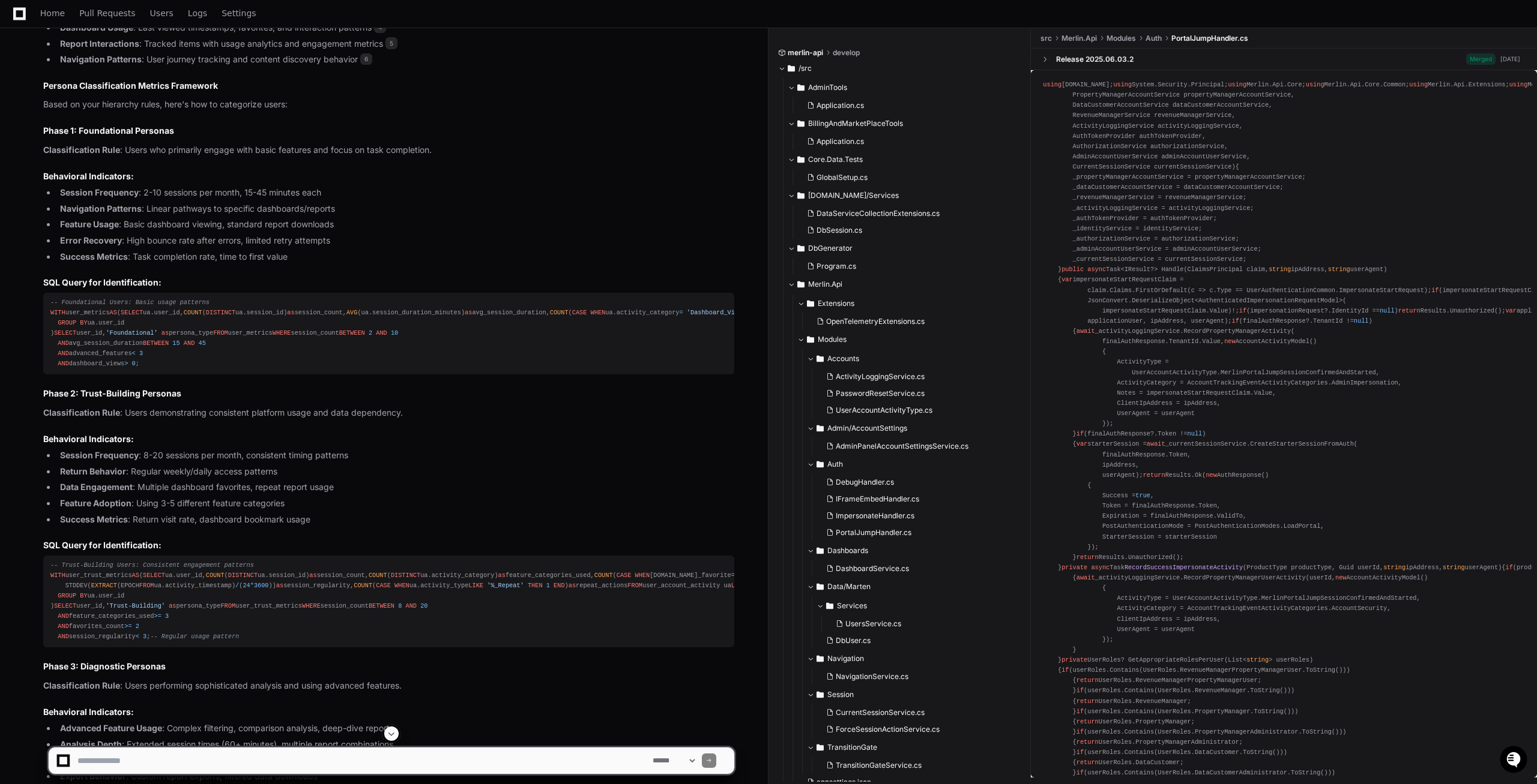
click at [390, 732] on span at bounding box center [391, 733] width 9 height 9
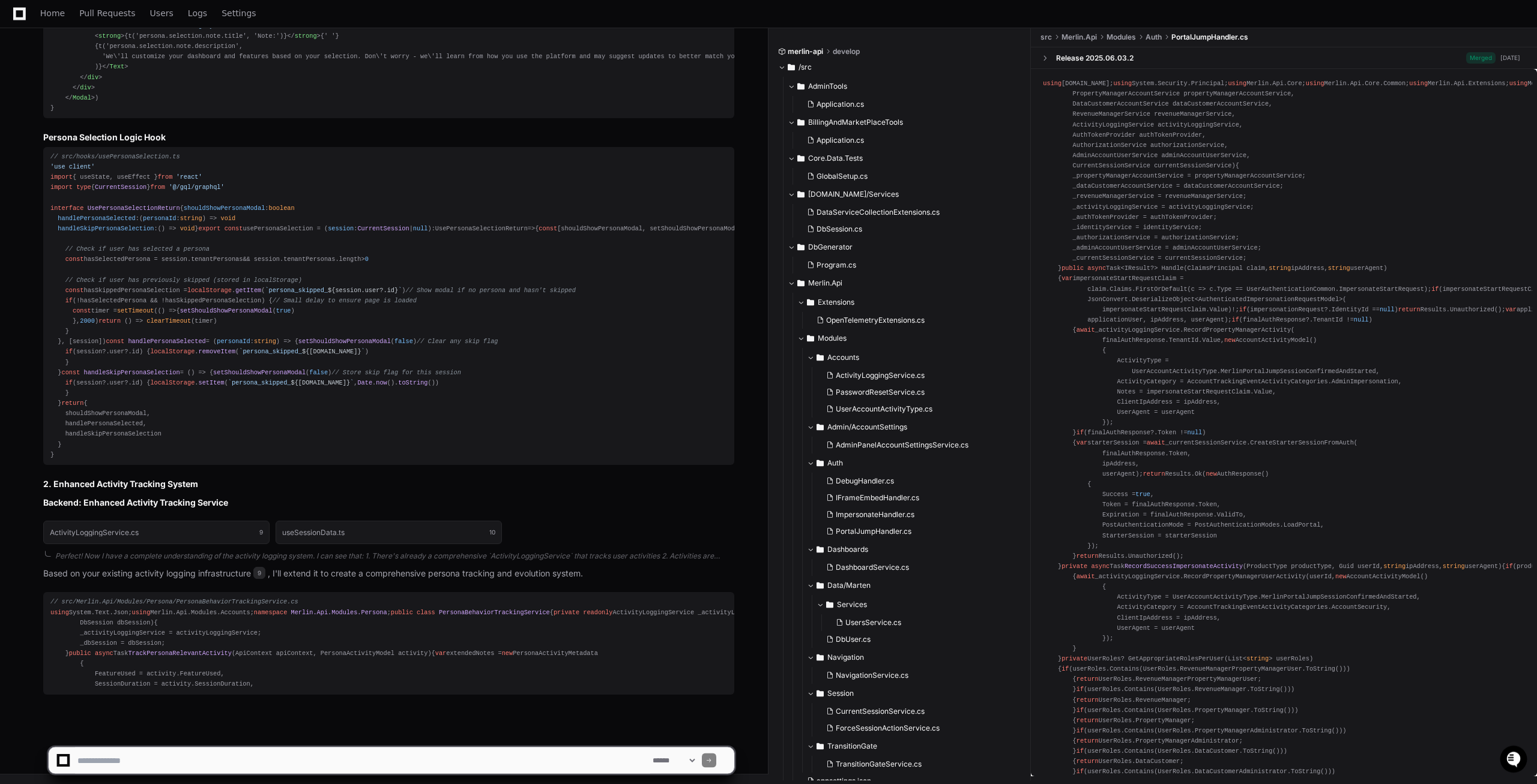
scroll to position [14200, 0]
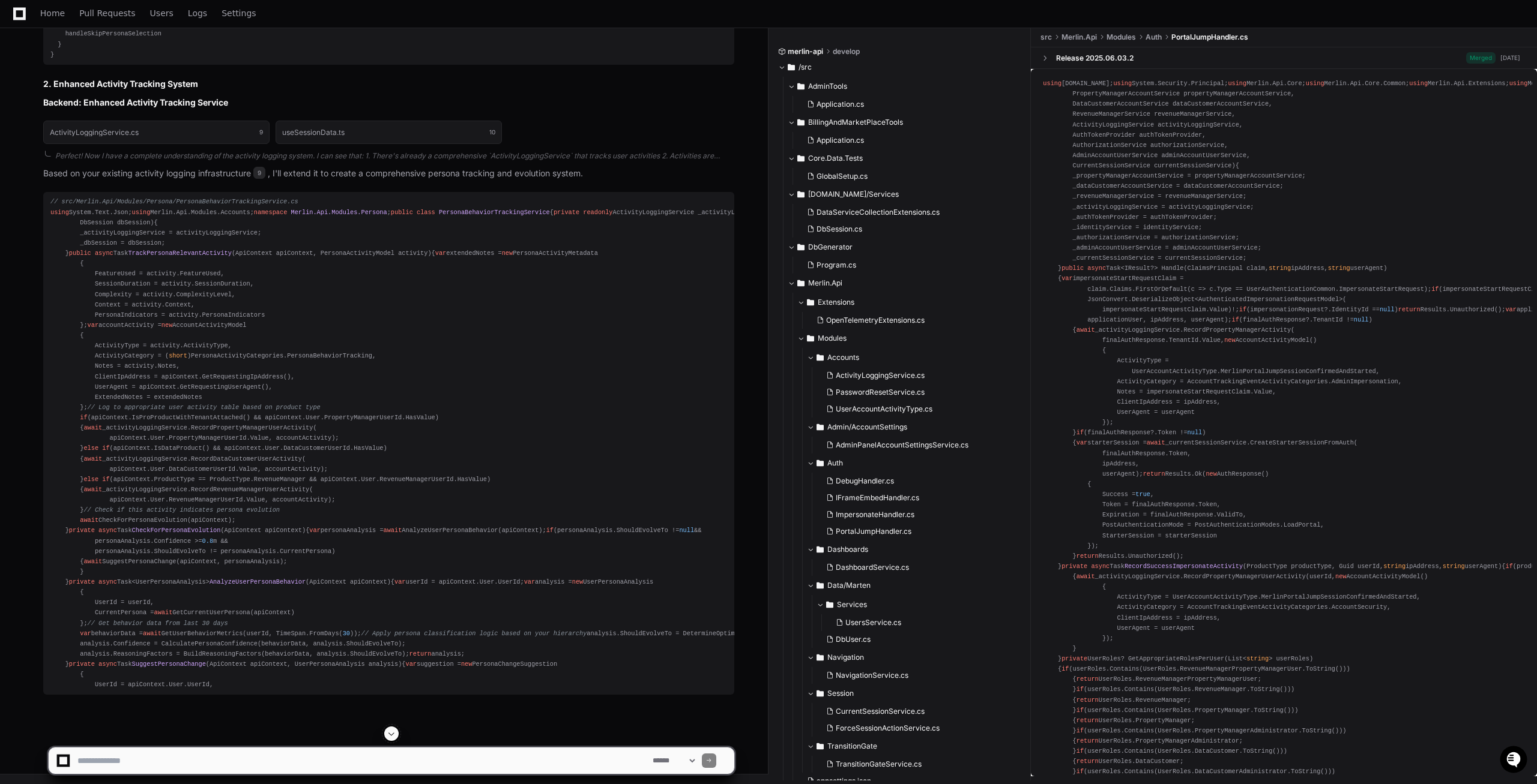
click at [392, 736] on span at bounding box center [391, 733] width 9 height 9
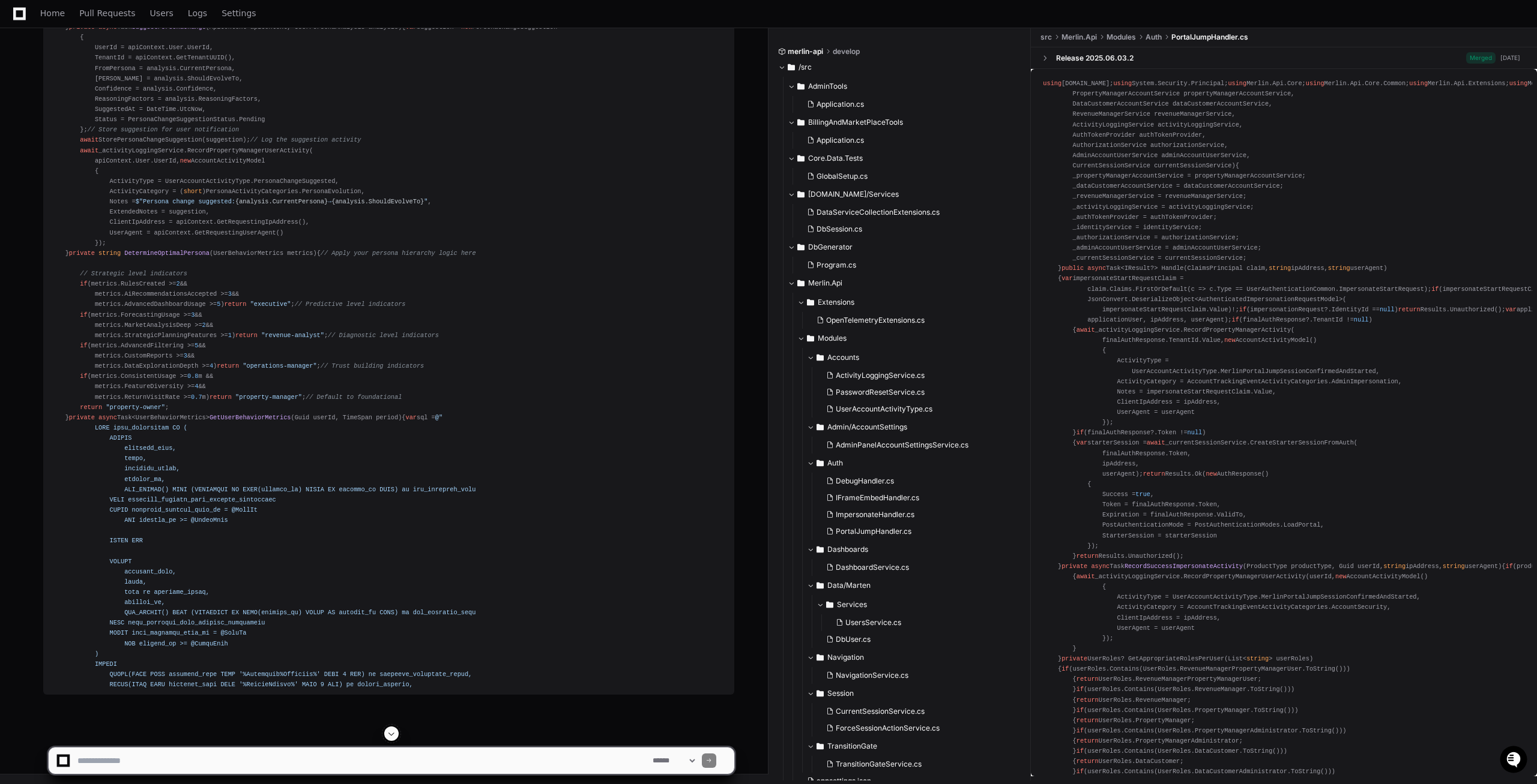
scroll to position [14601, 0]
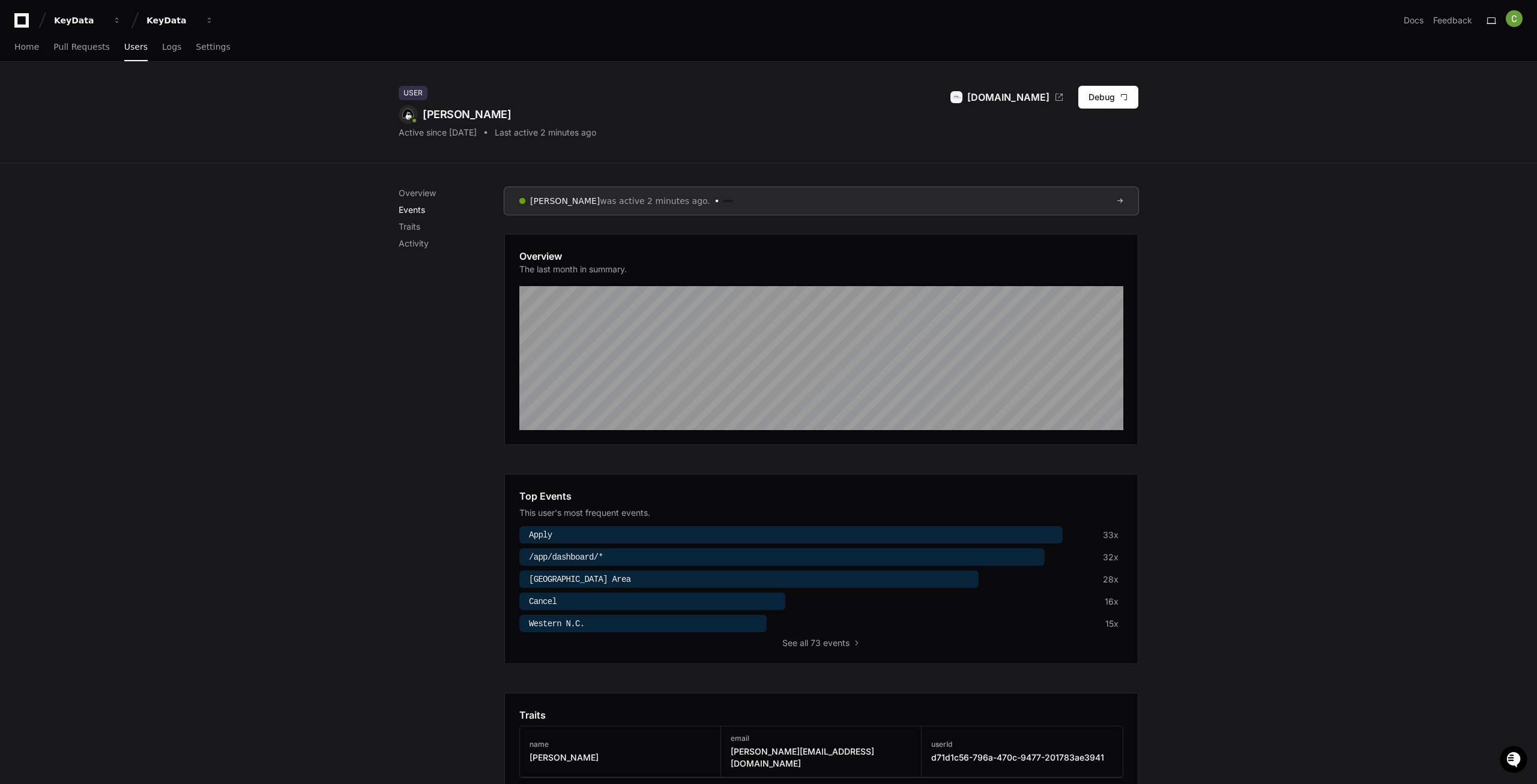
click at [420, 210] on p "Events" at bounding box center [452, 210] width 105 height 12
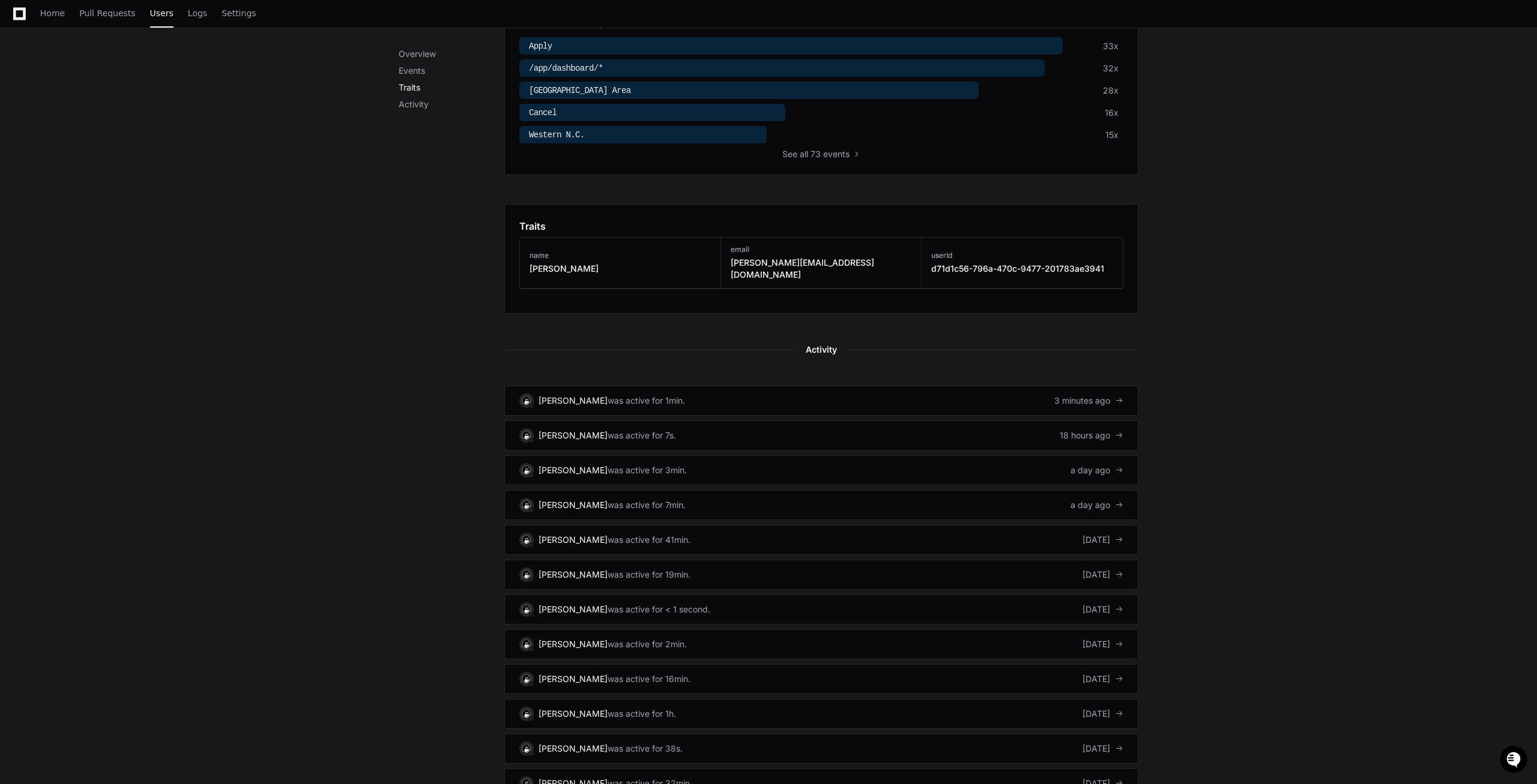
click at [412, 91] on p "Traits" at bounding box center [452, 87] width 105 height 12
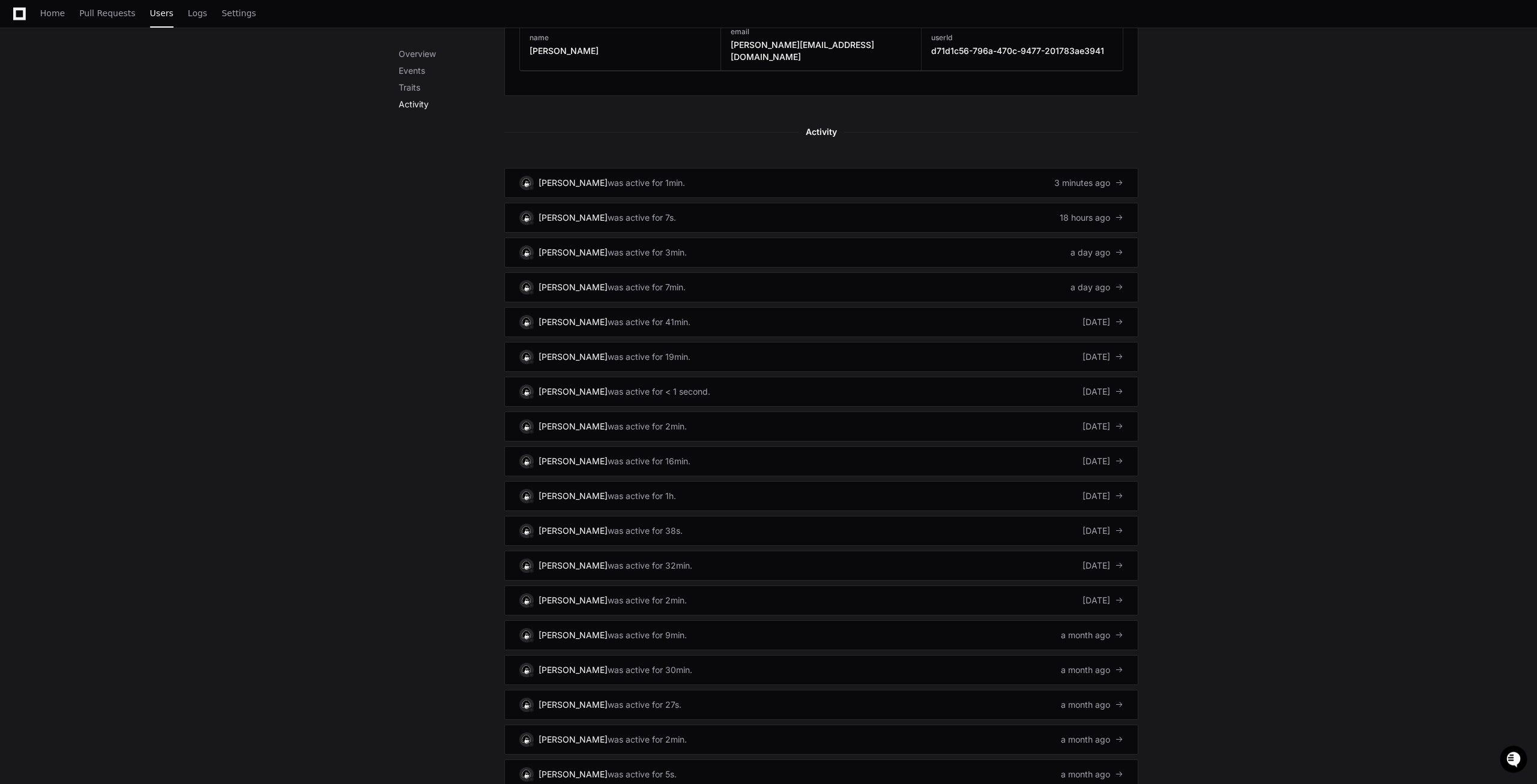
scroll to position [708, 0]
click at [414, 93] on p "Traits" at bounding box center [452, 87] width 105 height 12
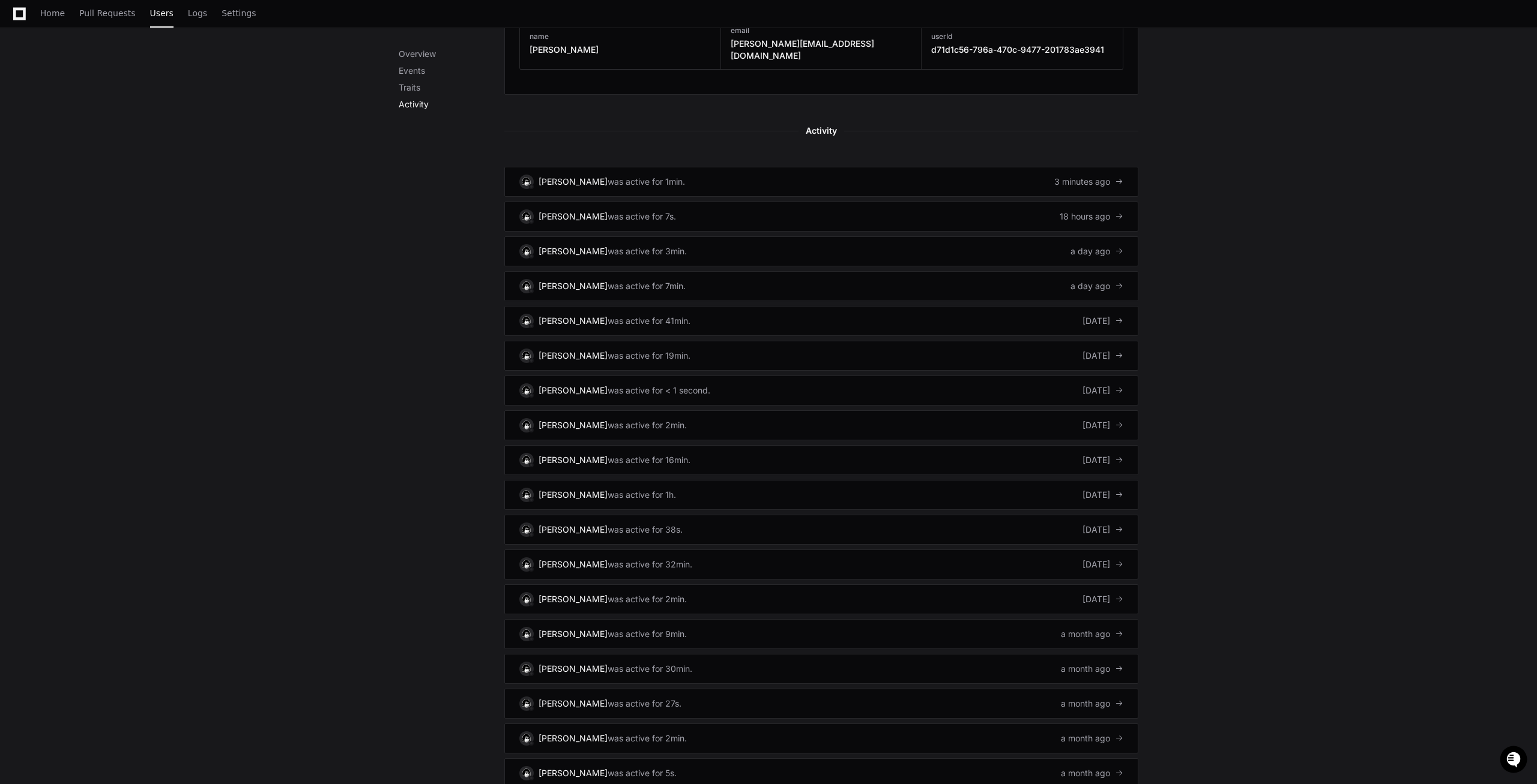
click at [416, 110] on p "Activity" at bounding box center [452, 104] width 105 height 12
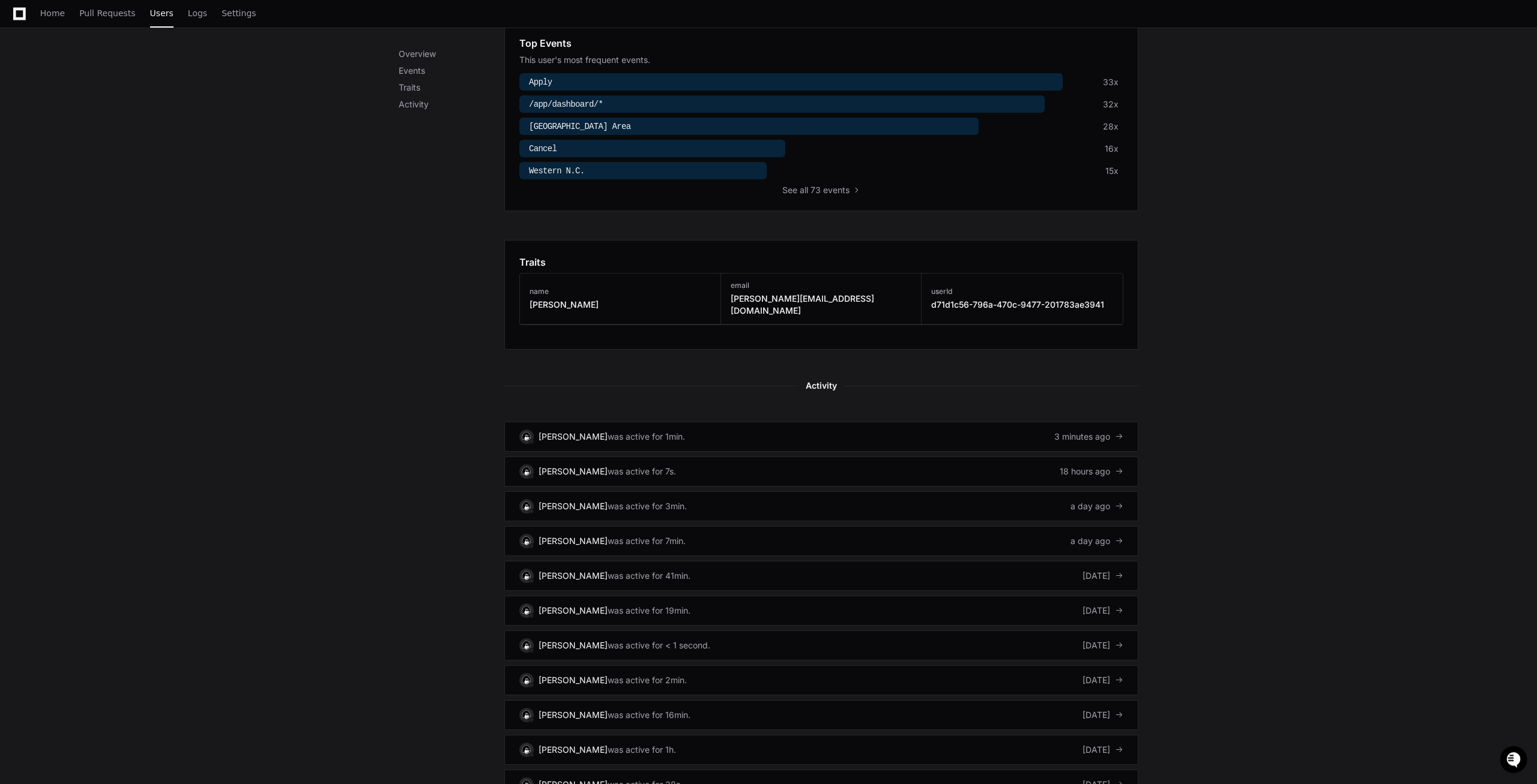
scroll to position [452, 0]
click at [409, 88] on p "Traits" at bounding box center [452, 87] width 105 height 12
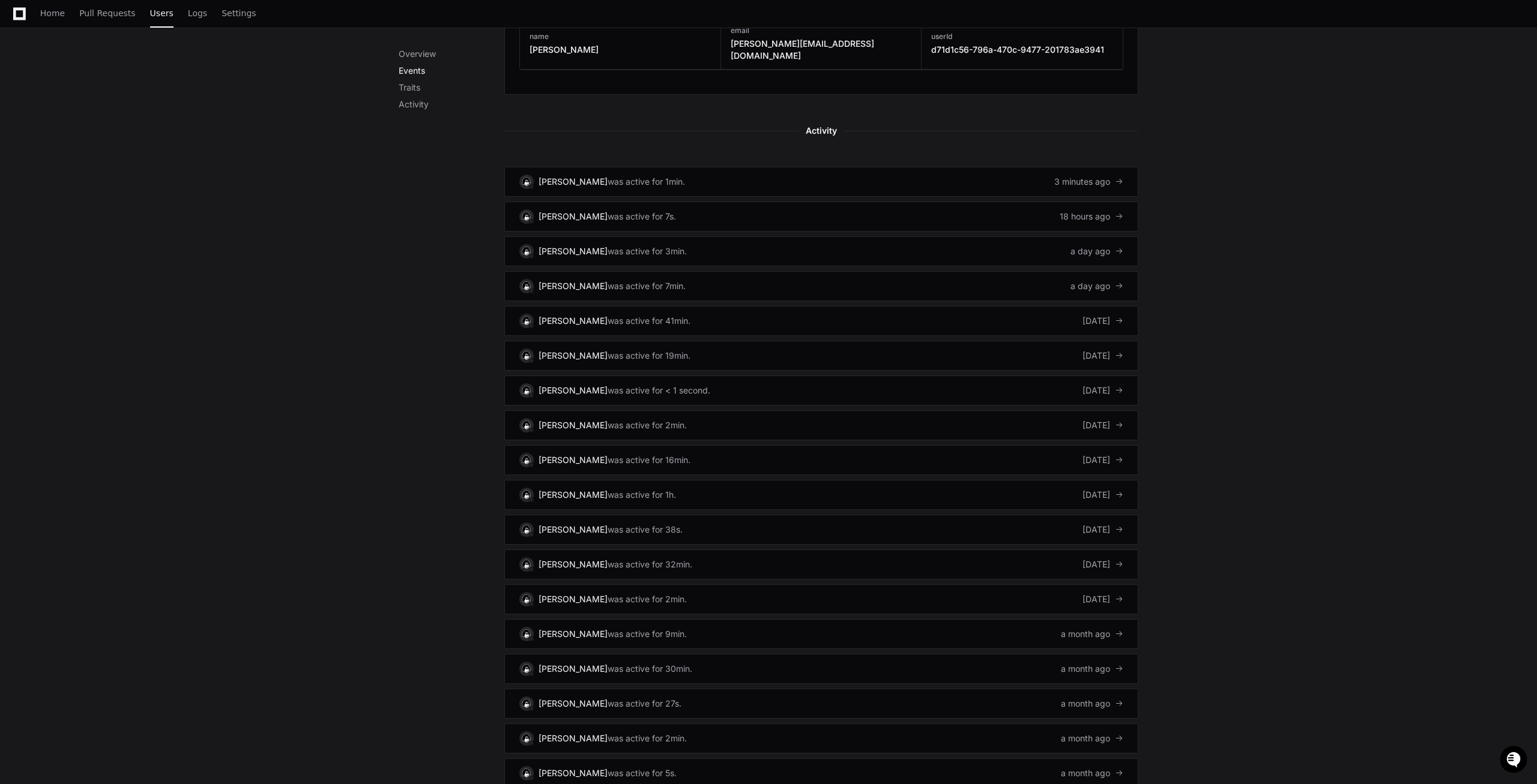
click at [409, 72] on p "Events" at bounding box center [452, 71] width 105 height 12
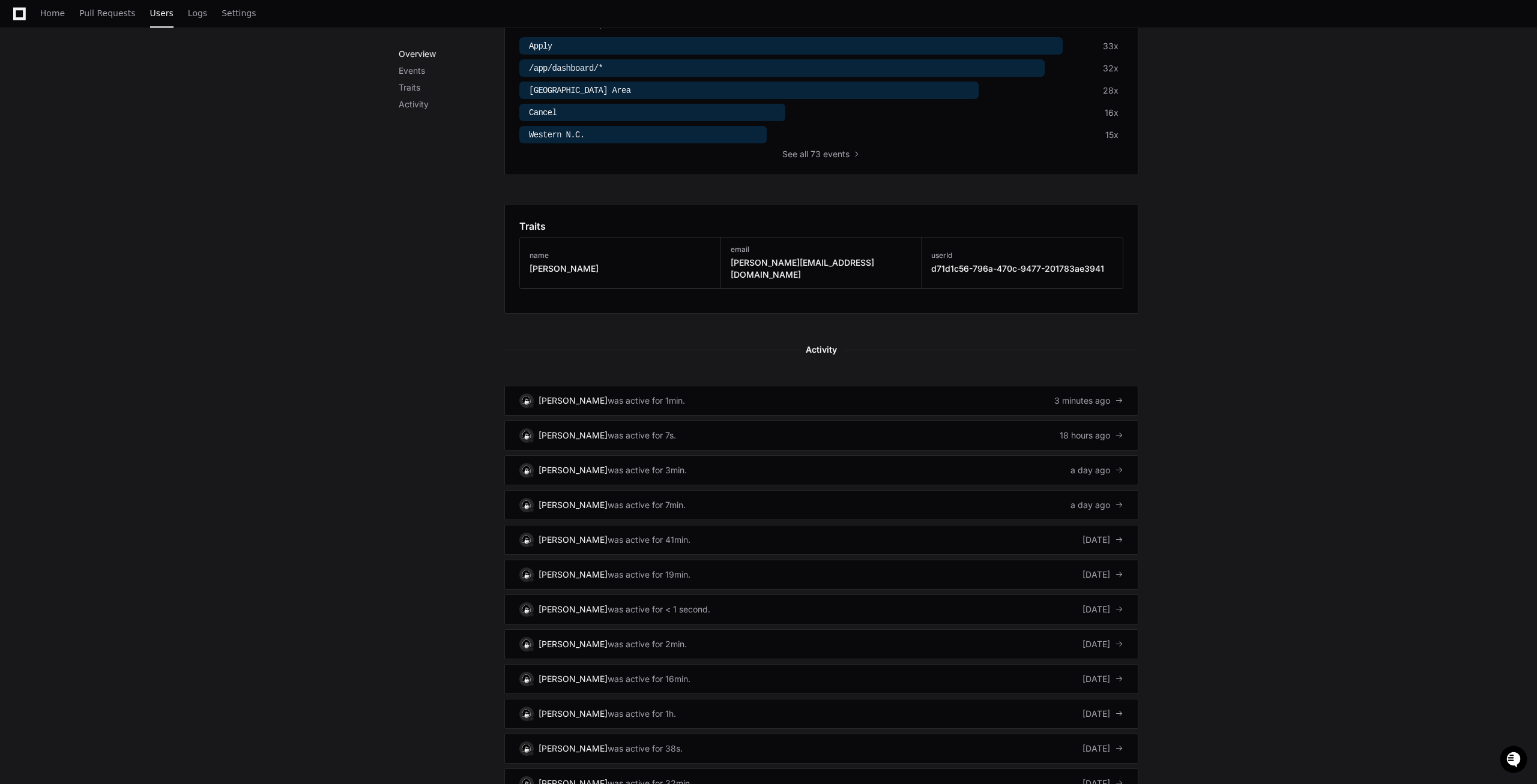
click at [415, 50] on p "Overview" at bounding box center [452, 54] width 105 height 12
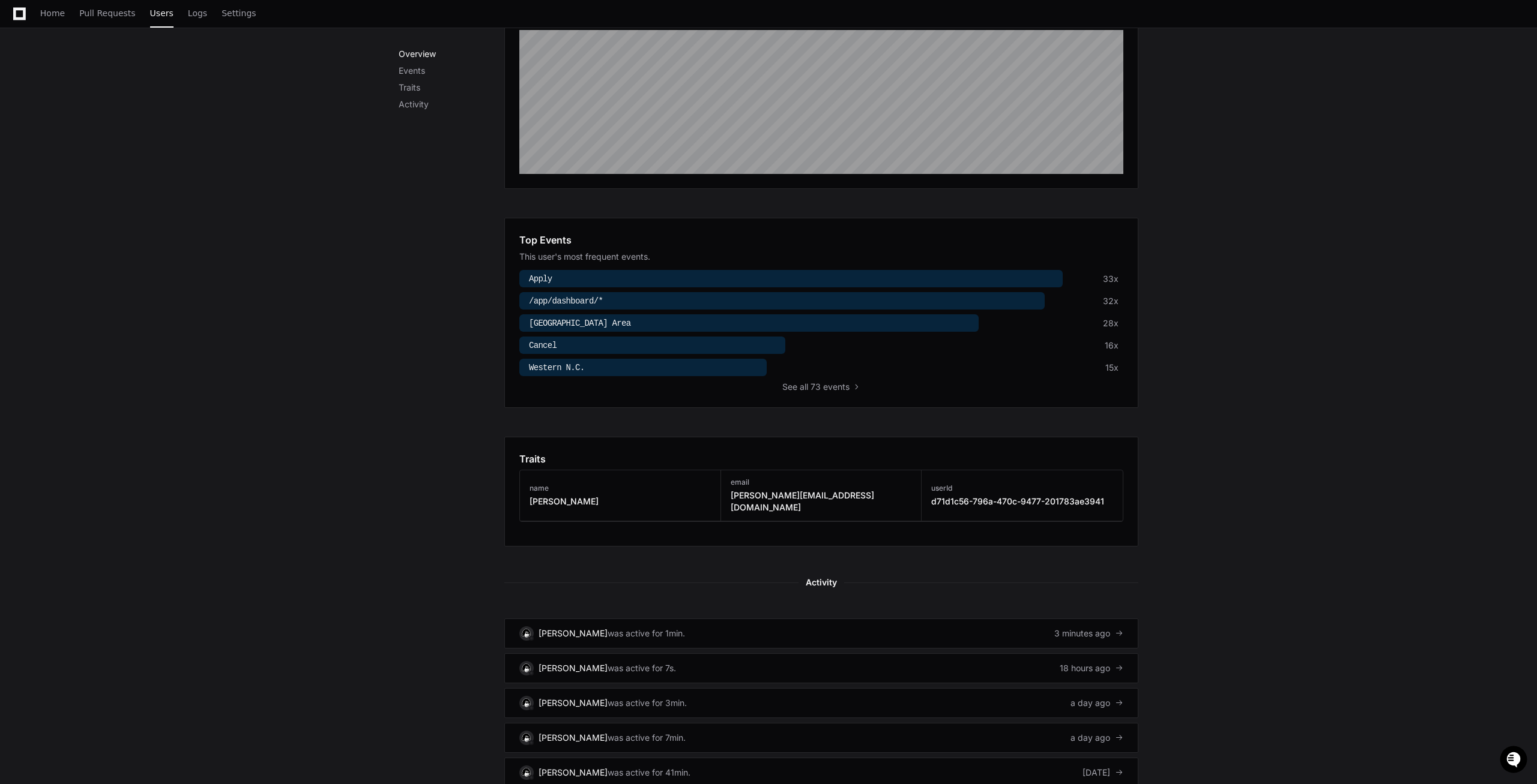
scroll to position [249, 0]
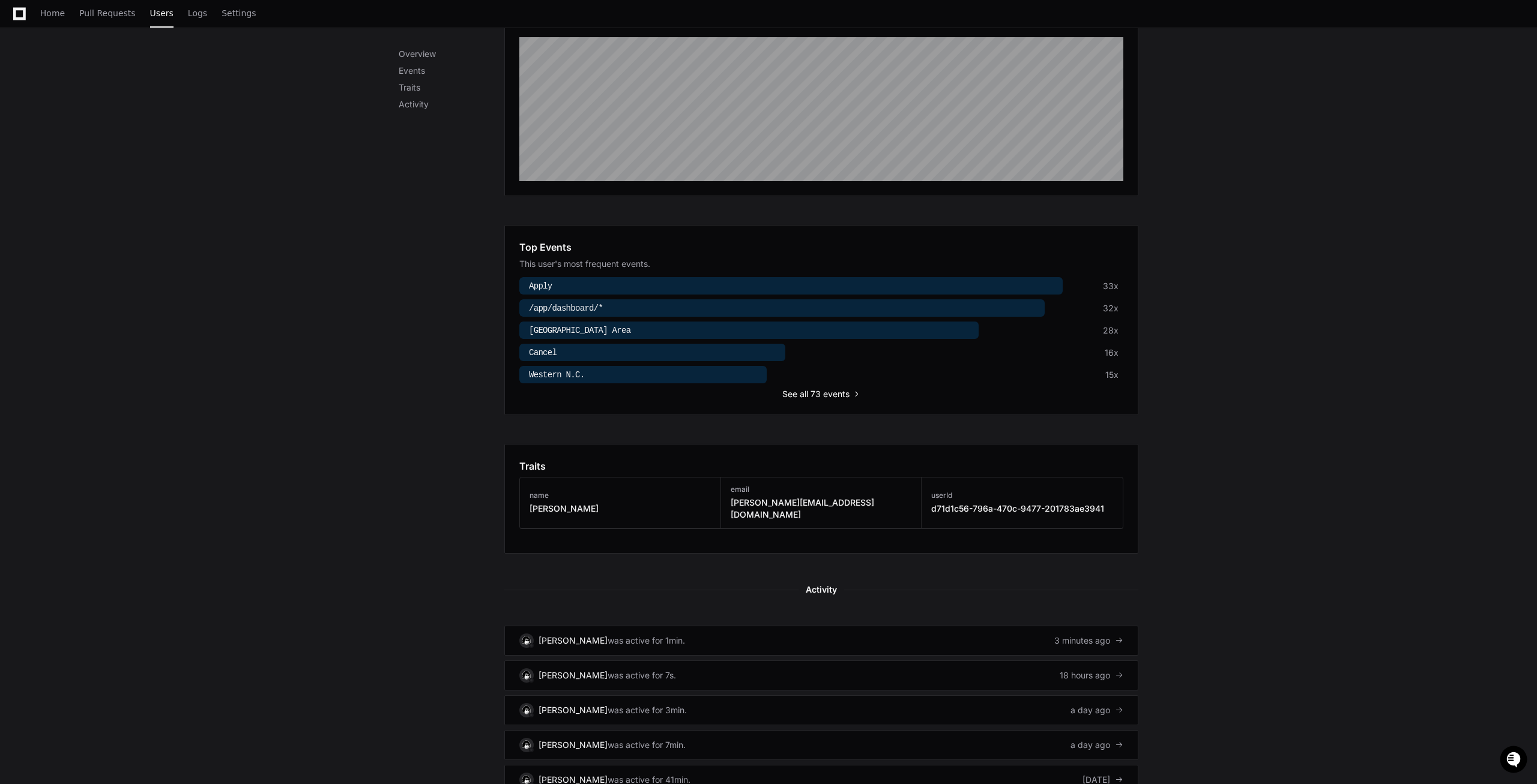
click at [833, 392] on span "all 73 events" at bounding box center [824, 394] width 50 height 12
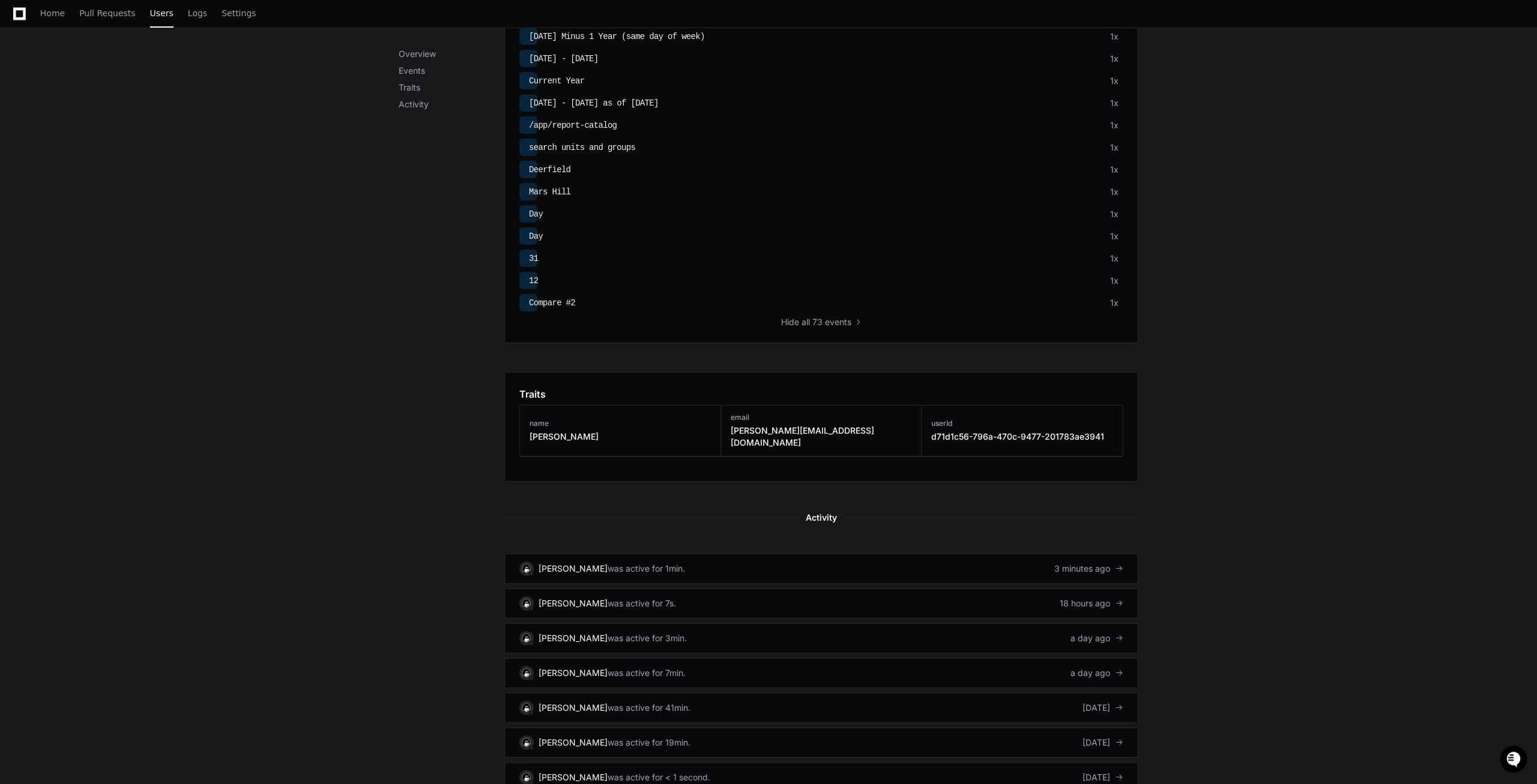
scroll to position [1721, 0]
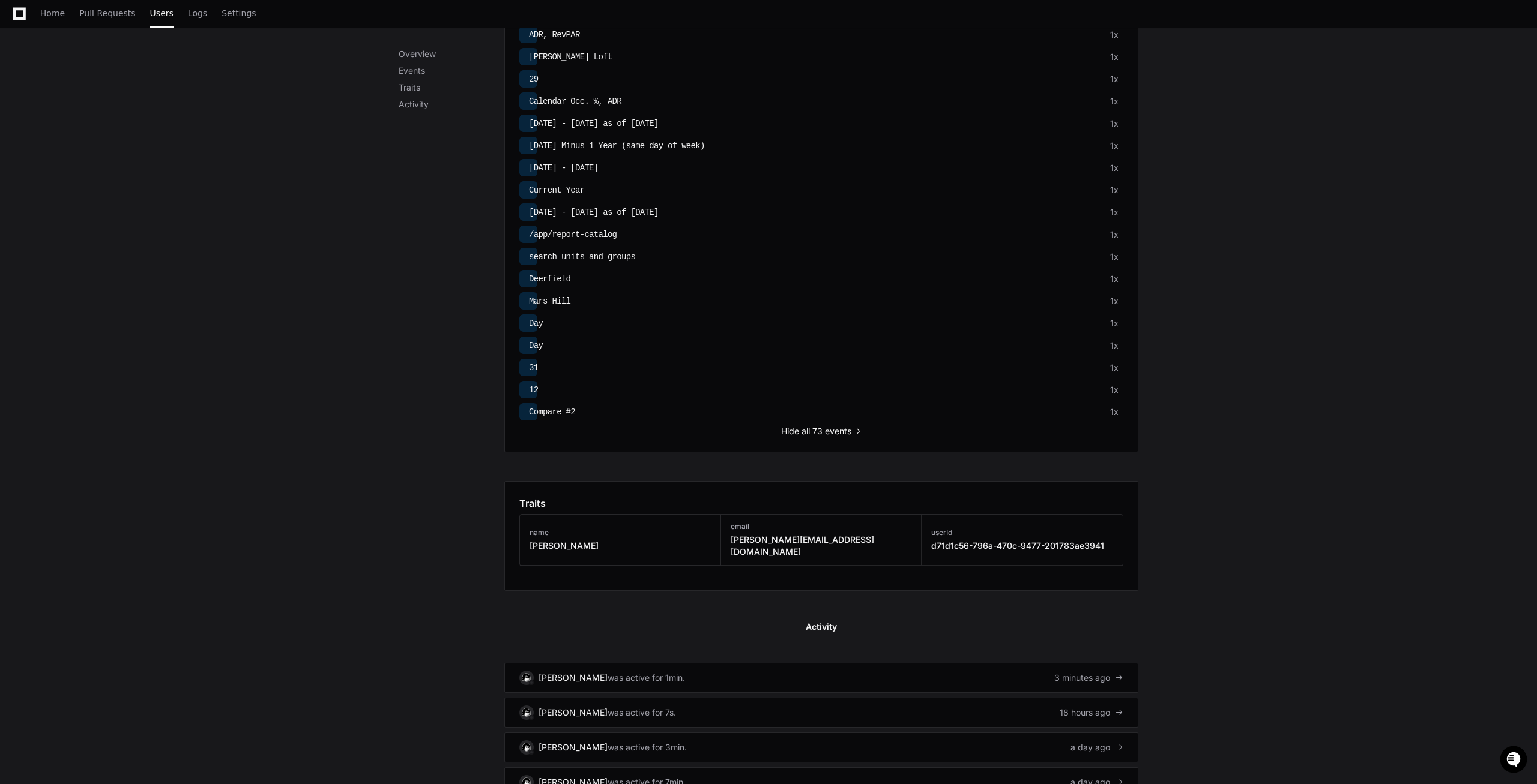
click at [811, 433] on span "all 73 events" at bounding box center [826, 431] width 50 height 12
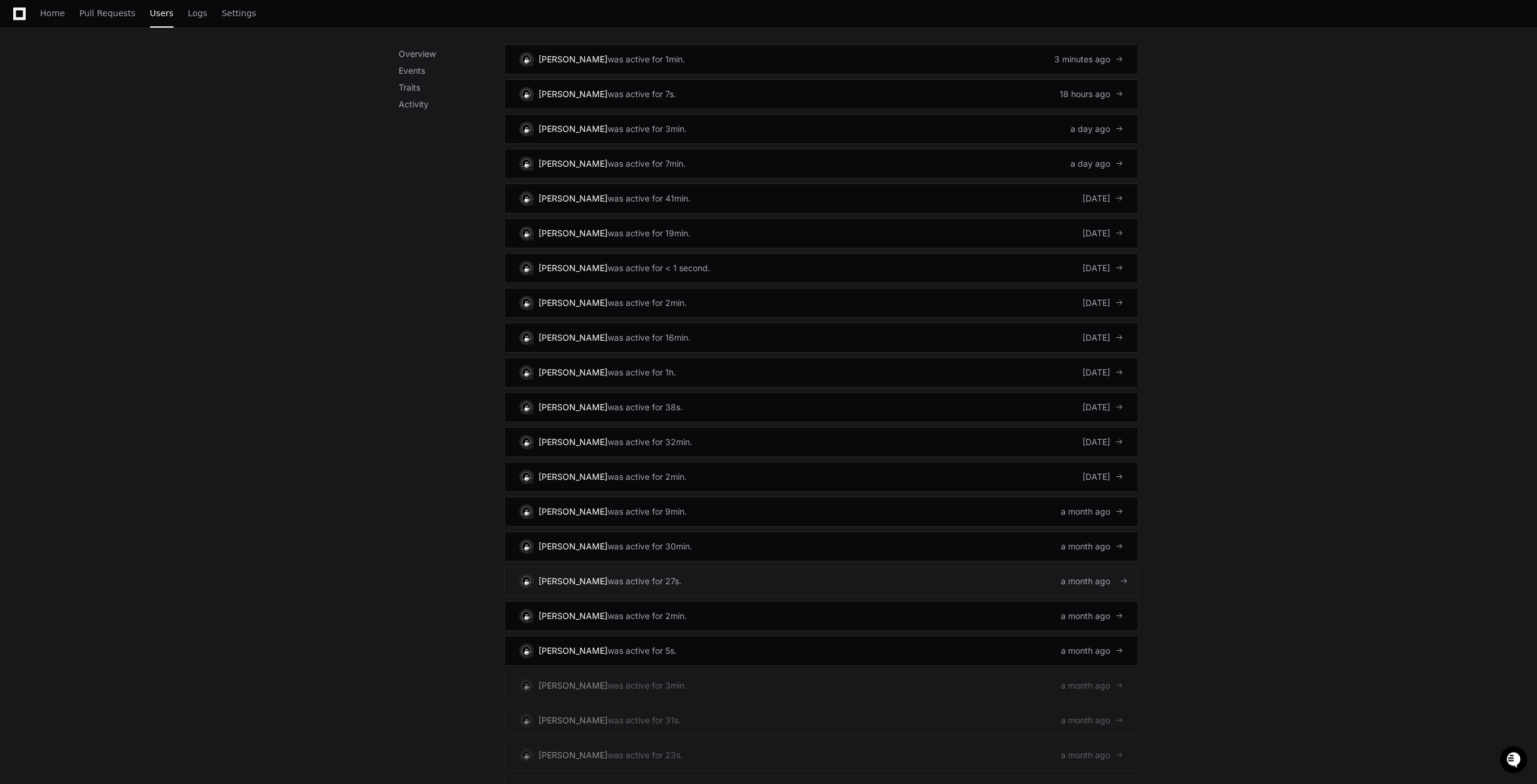
scroll to position [781, 0]
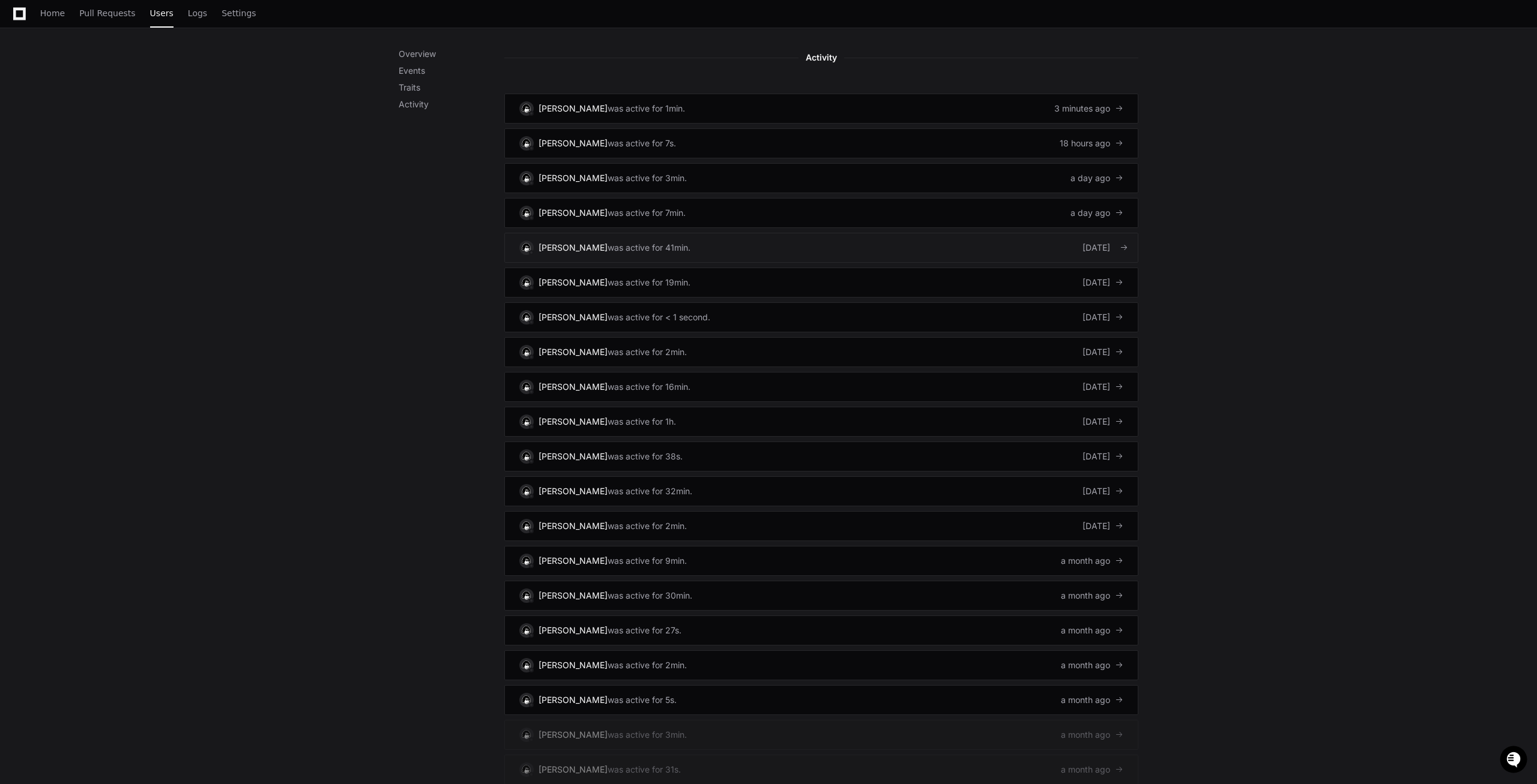
click at [594, 242] on div "[PERSON_NAME]" at bounding box center [573, 247] width 69 height 12
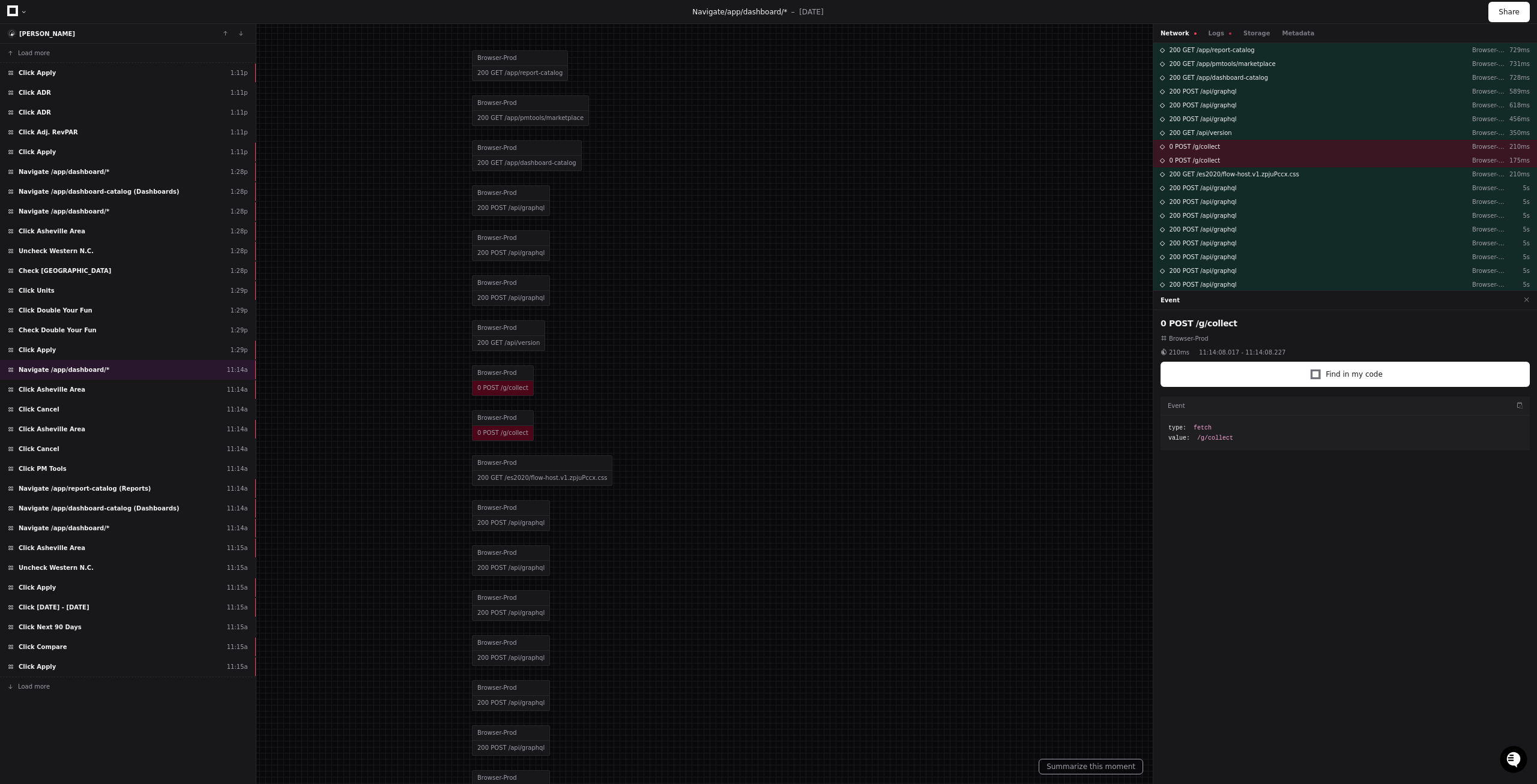
scroll to position [233, 0]
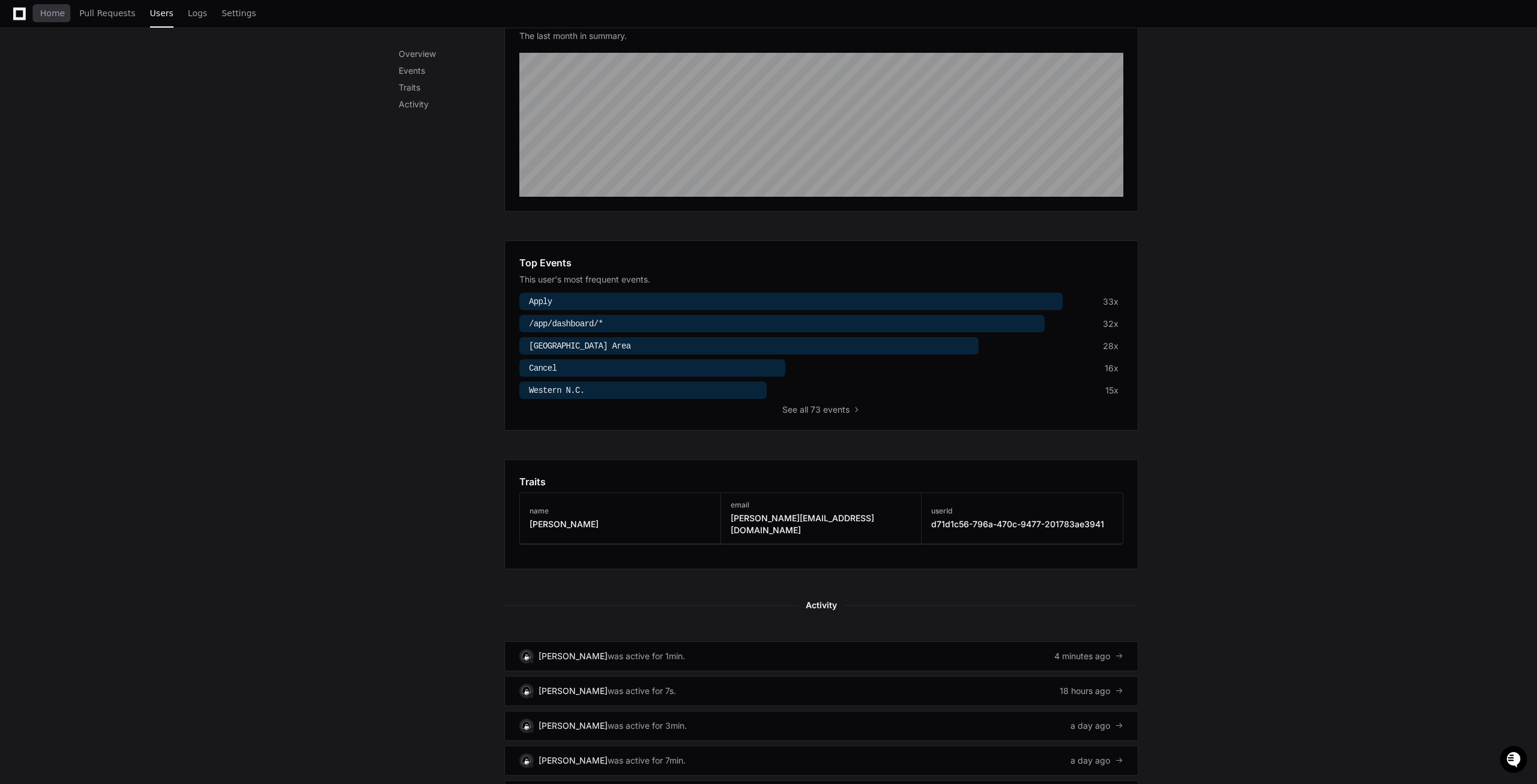
click at [39, 9] on div "Home Pull Requests Users Logs Settings" at bounding box center [134, 13] width 268 height 27
click at [53, 17] on span "Home" at bounding box center [53, 13] width 24 height 8
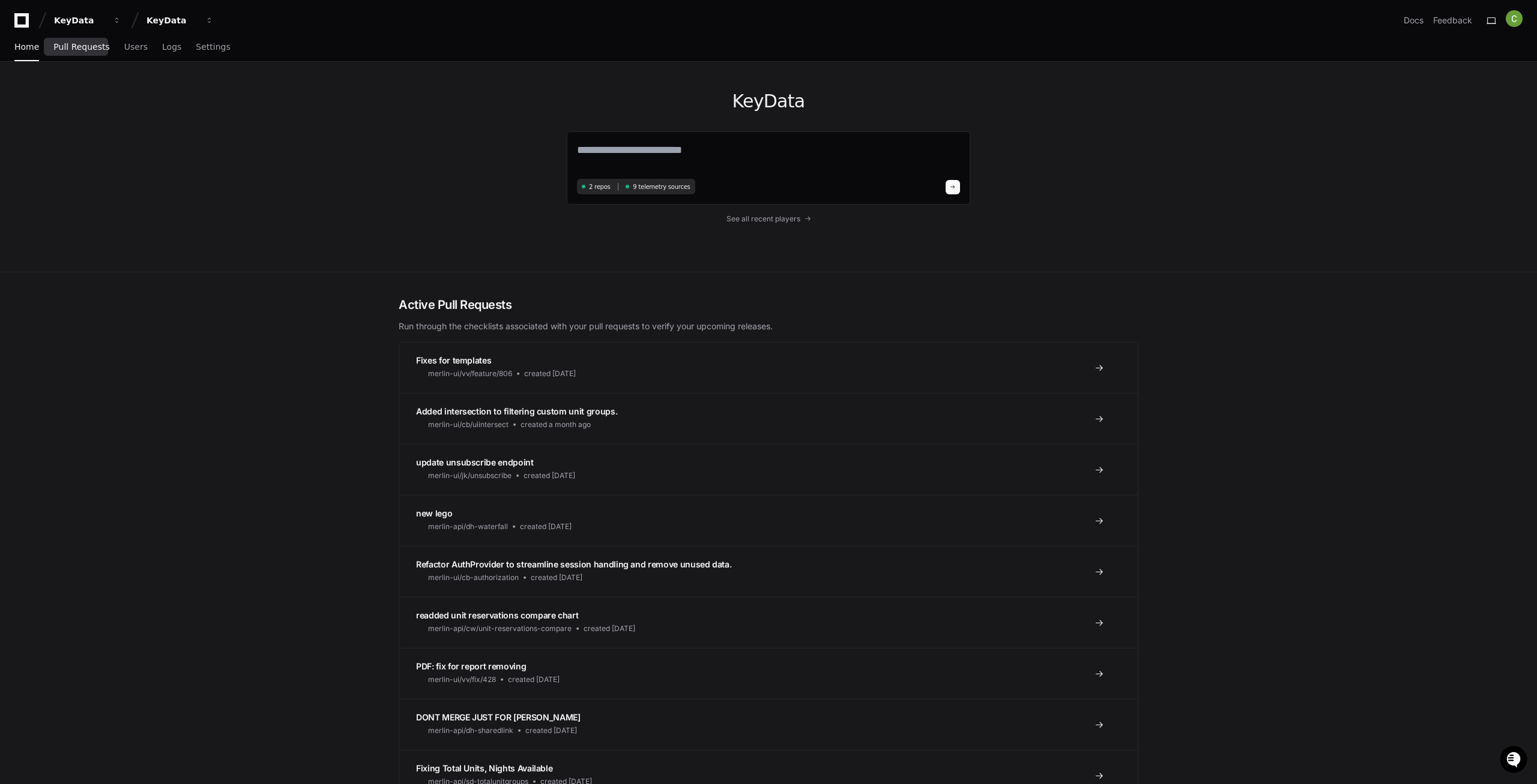
click at [90, 49] on span "Pull Requests" at bounding box center [81, 47] width 55 height 8
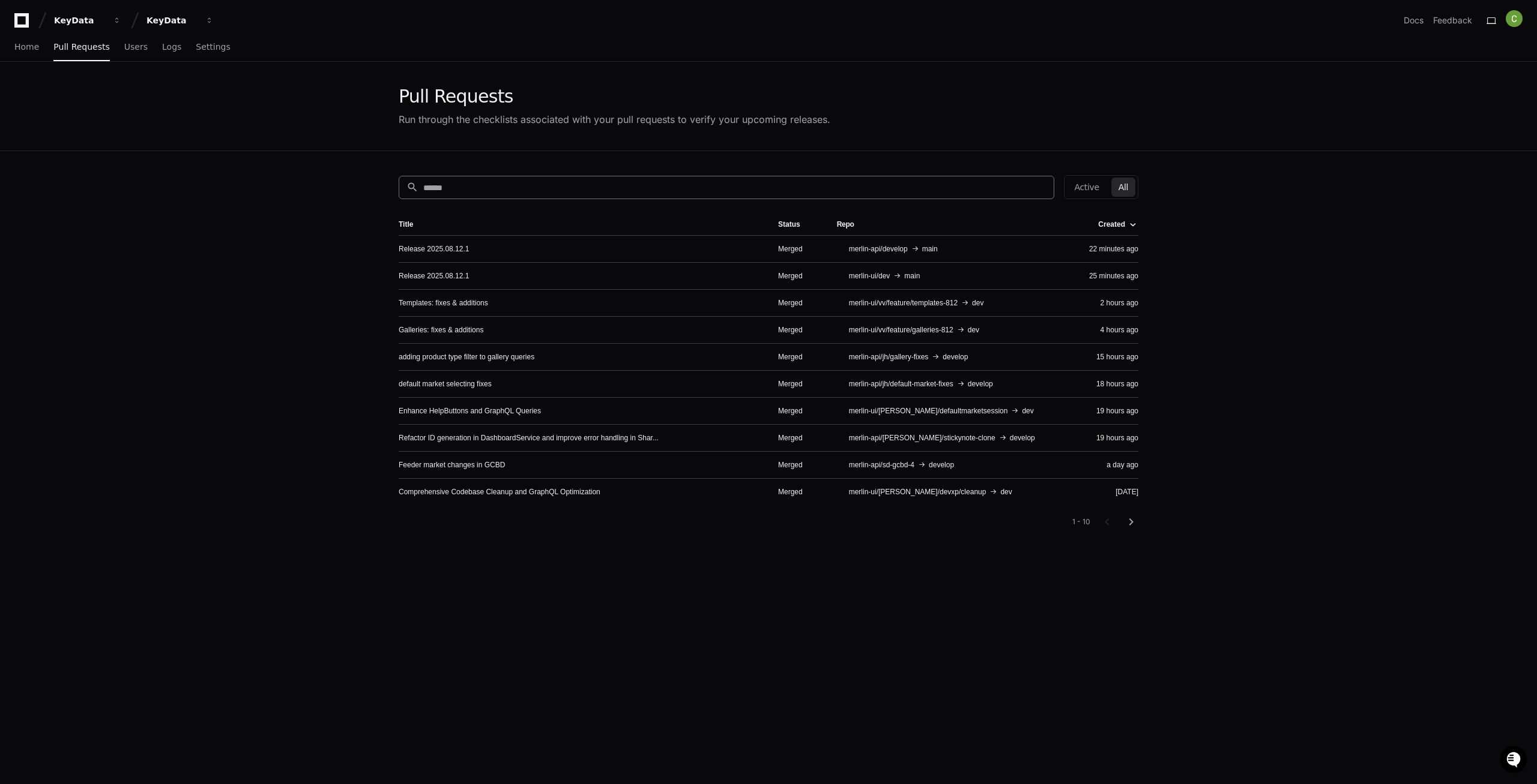
click at [470, 189] on input at bounding box center [735, 187] width 624 height 12
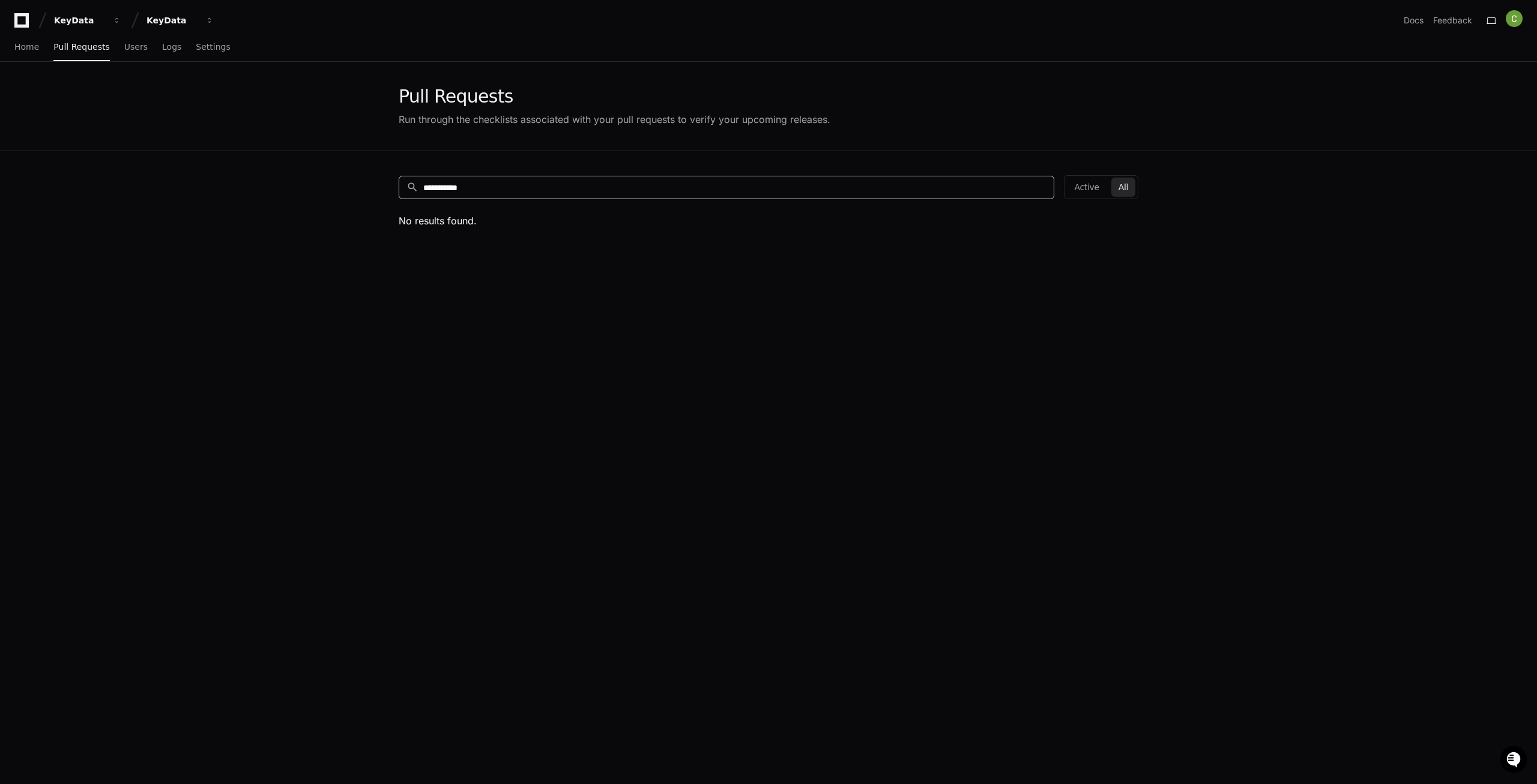
click at [454, 185] on input "**********" at bounding box center [735, 187] width 624 height 12
click at [453, 185] on input "**********" at bounding box center [735, 187] width 624 height 12
paste input "**********"
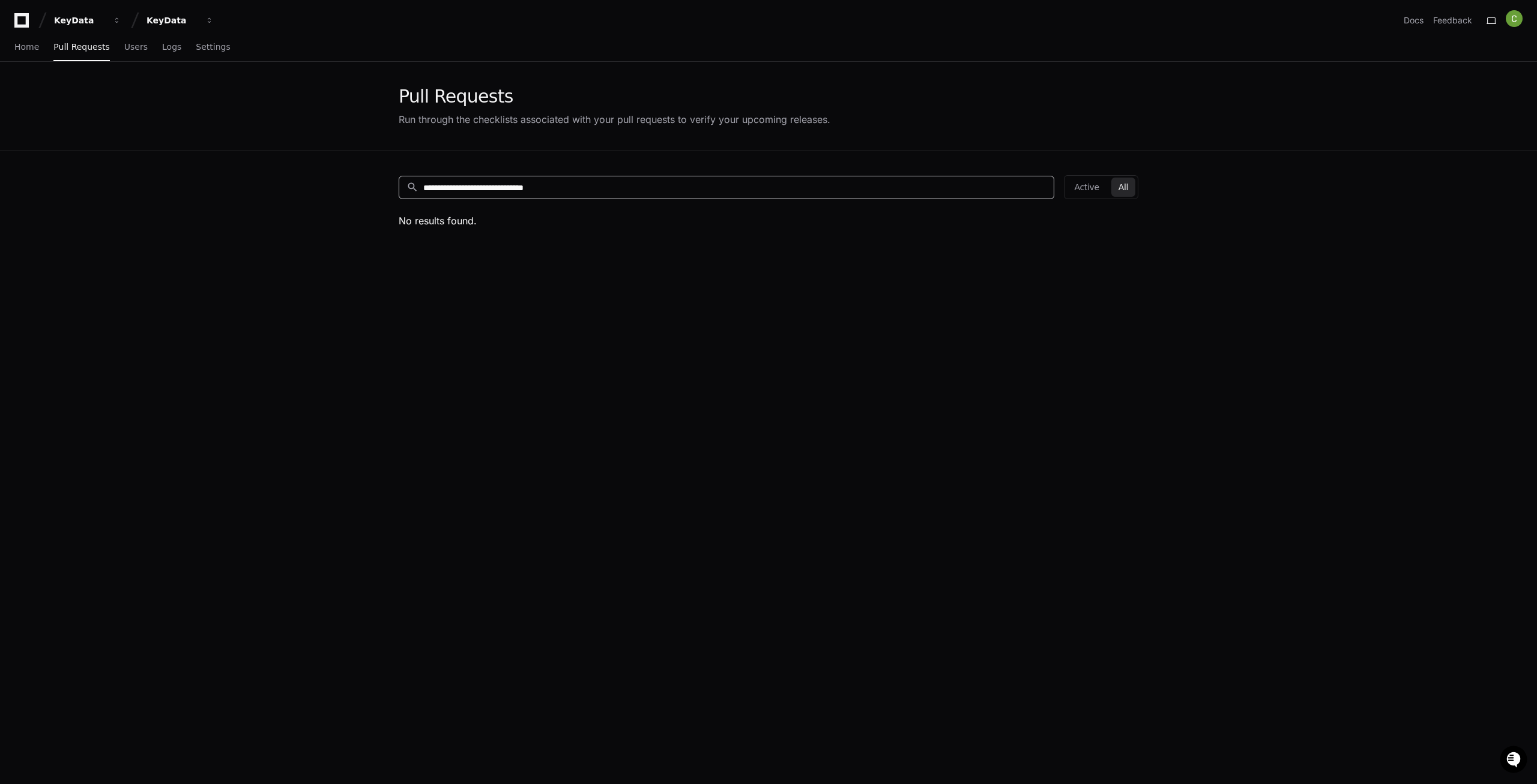
drag, startPoint x: 617, startPoint y: 188, endPoint x: 313, endPoint y: 198, distance: 304.2
click at [423, 194] on input "**********" at bounding box center [735, 187] width 624 height 12
paste input
type input "**********"
click at [456, 247] on link "DONT MERGE JUST FOR [PERSON_NAME]" at bounding box center [472, 249] width 147 height 9
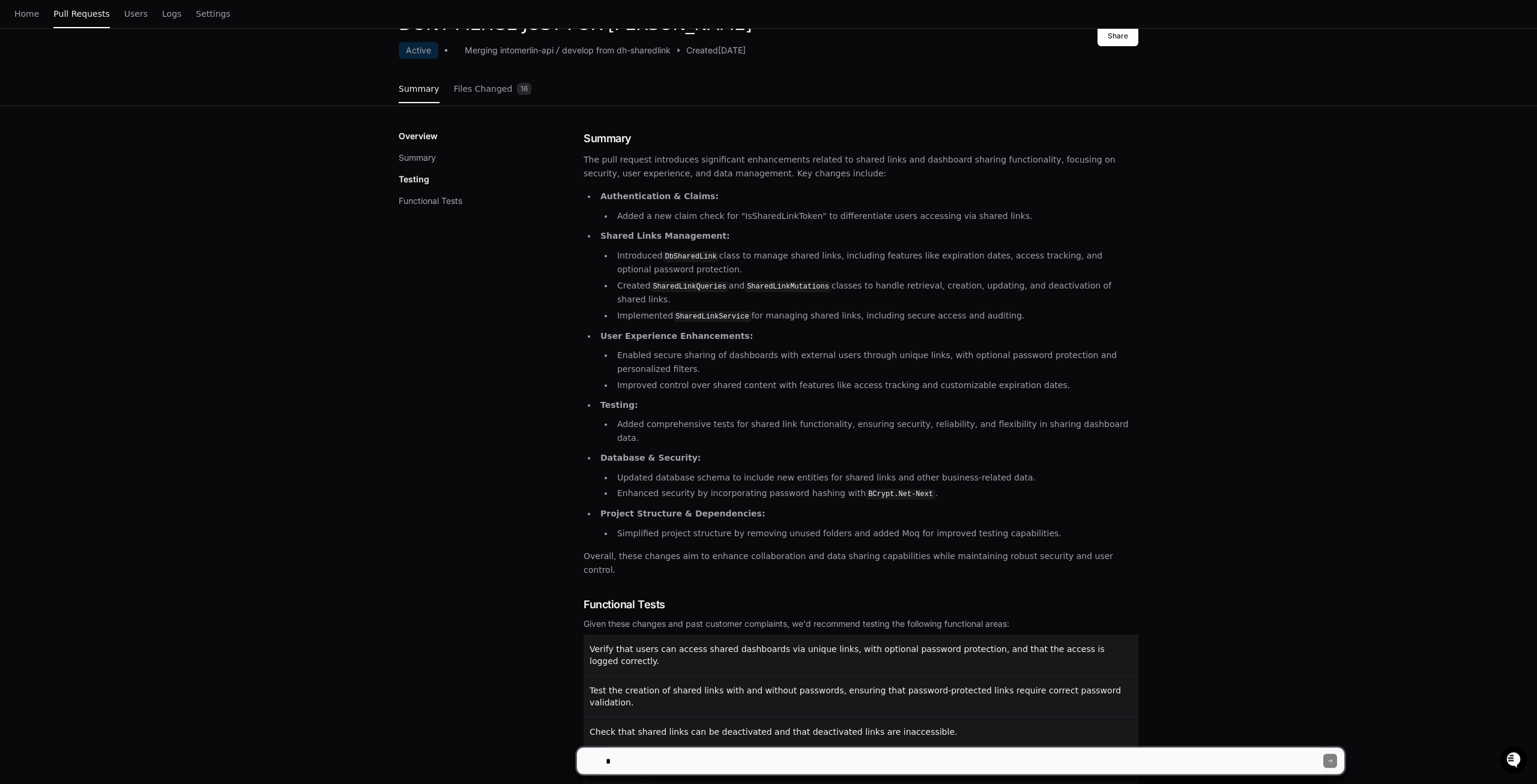
scroll to position [122, 0]
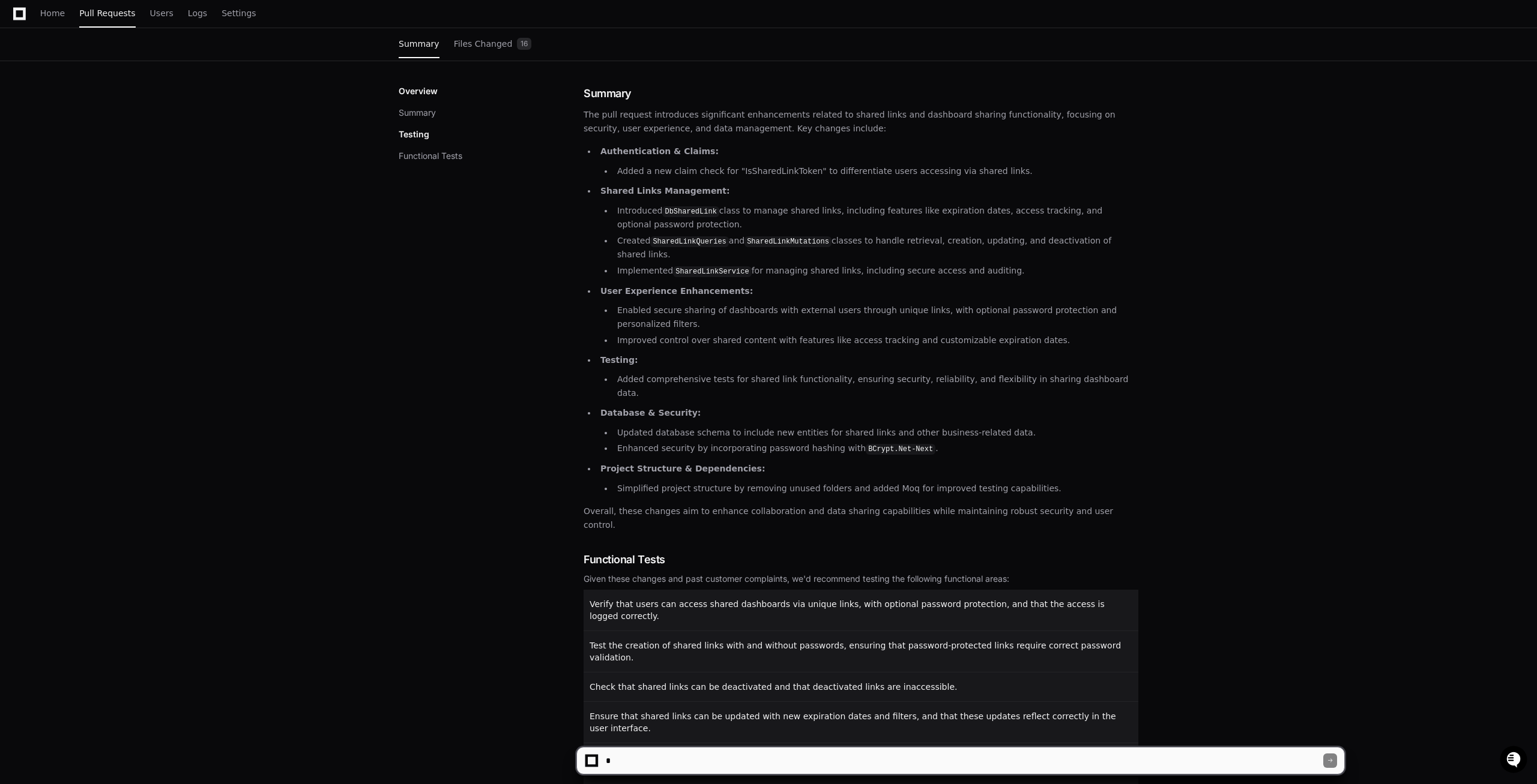
click at [647, 767] on textarea at bounding box center [962, 760] width 720 height 26
paste textarea "**********"
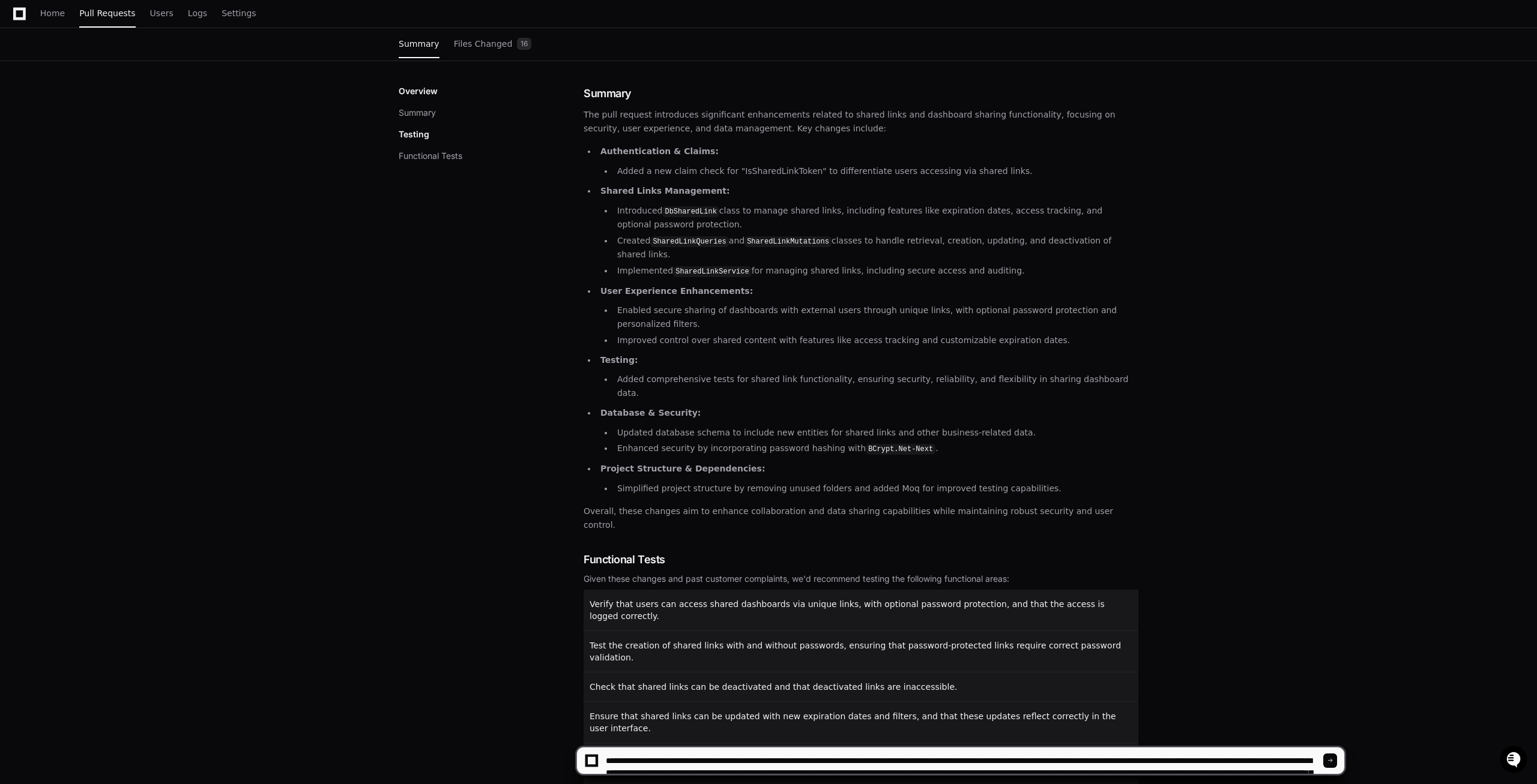
scroll to position [16, 0]
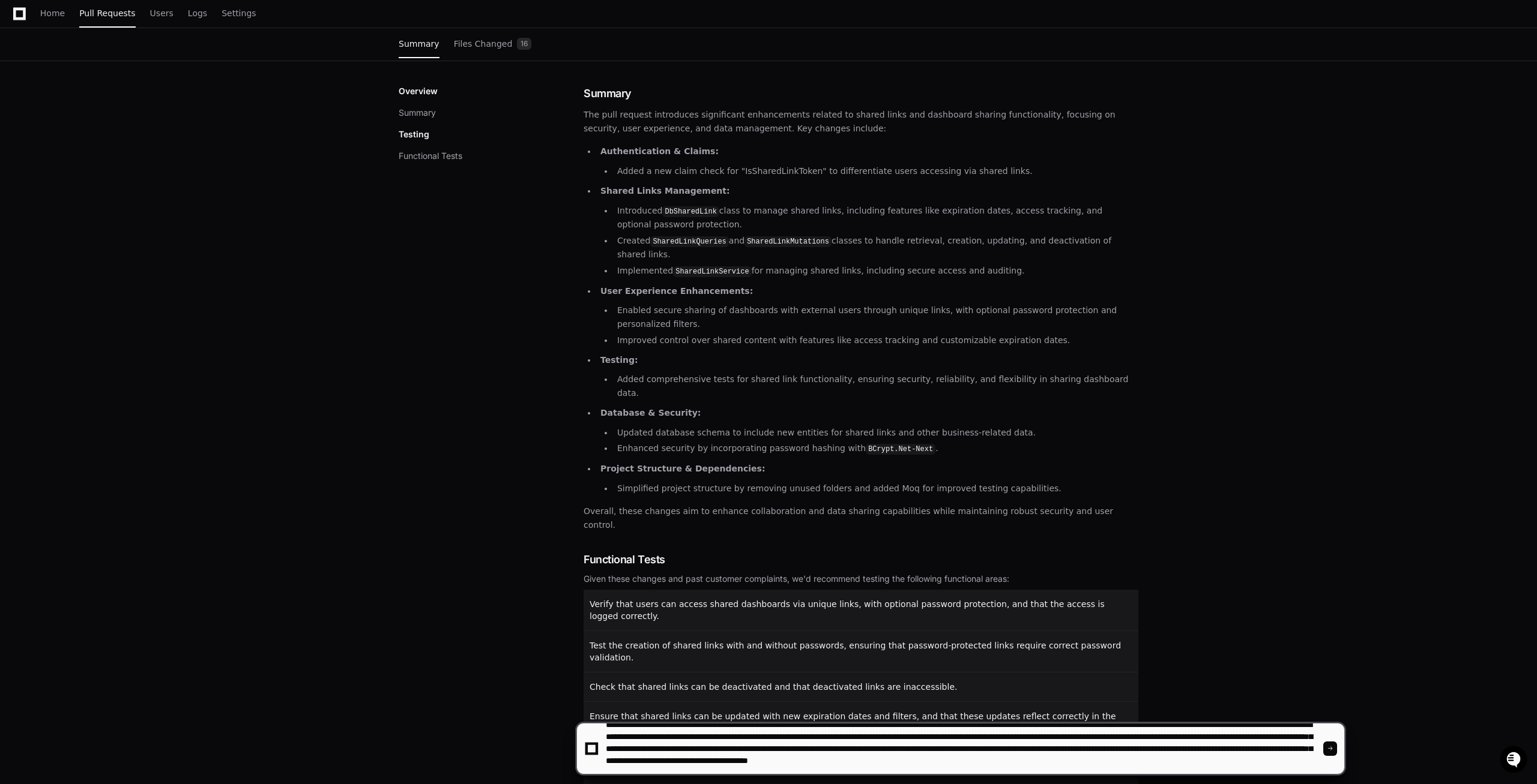
type textarea "**********"
click at [1332, 749] on span at bounding box center [1330, 748] width 6 height 6
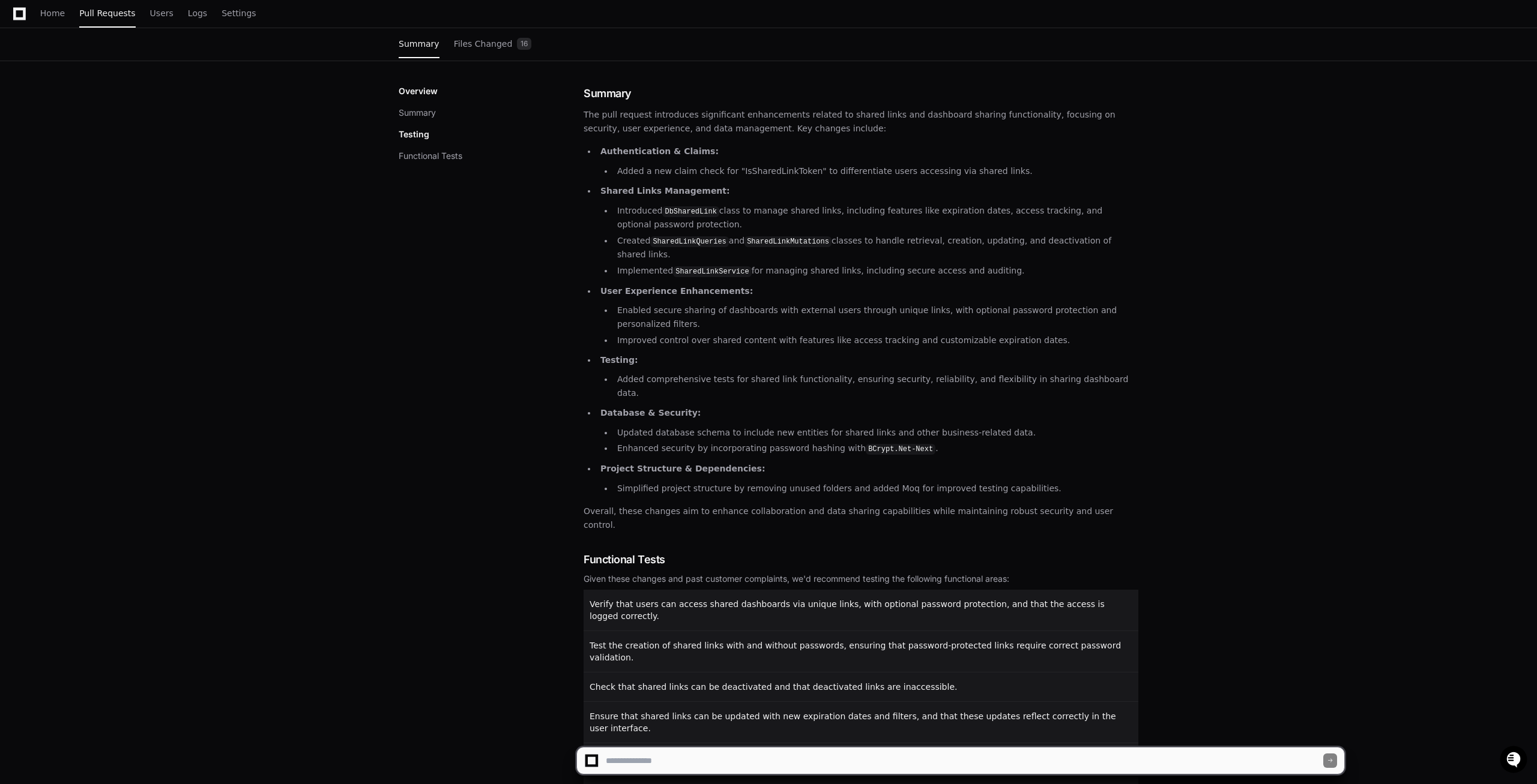
scroll to position [0, 0]
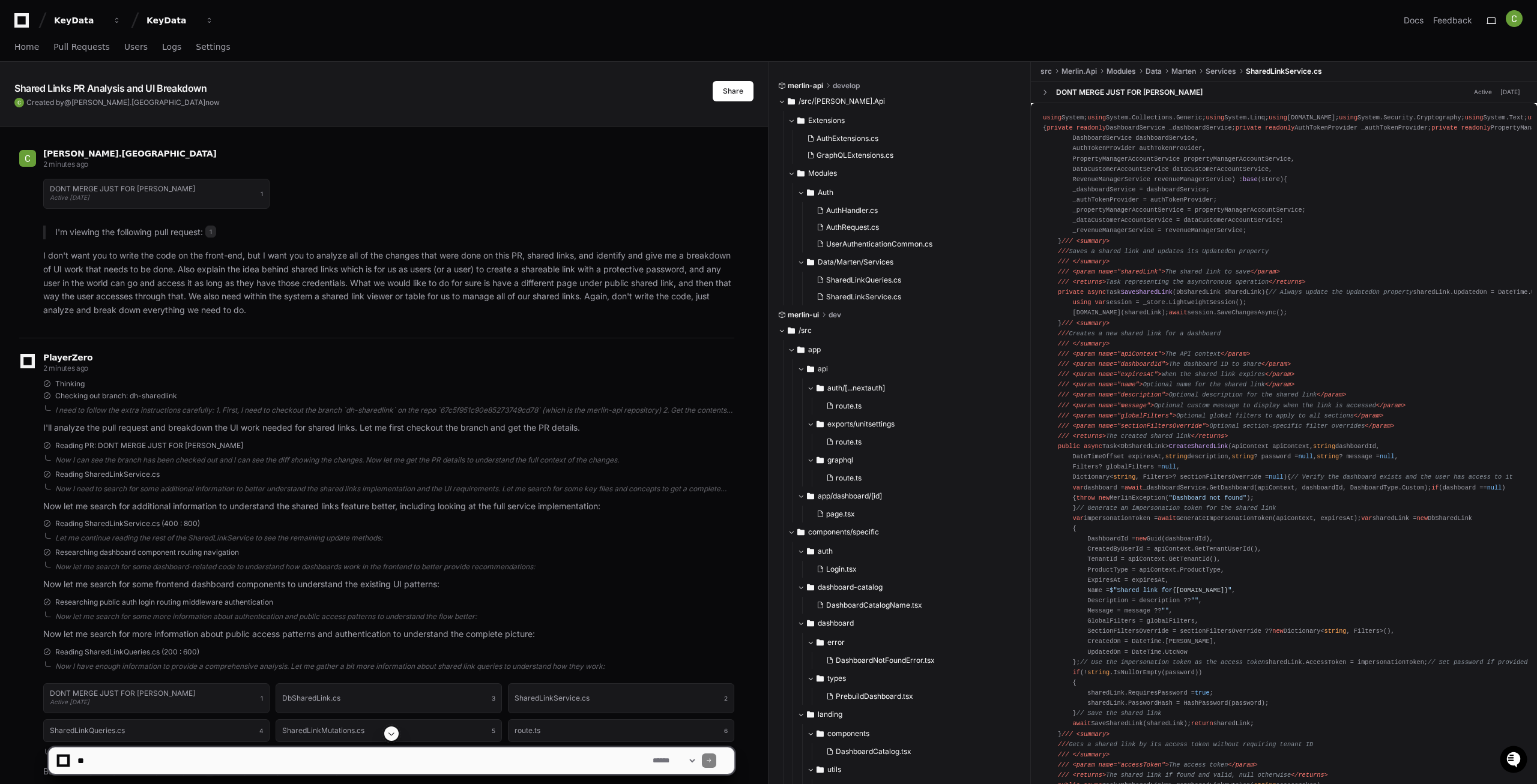
scroll to position [195, 0]
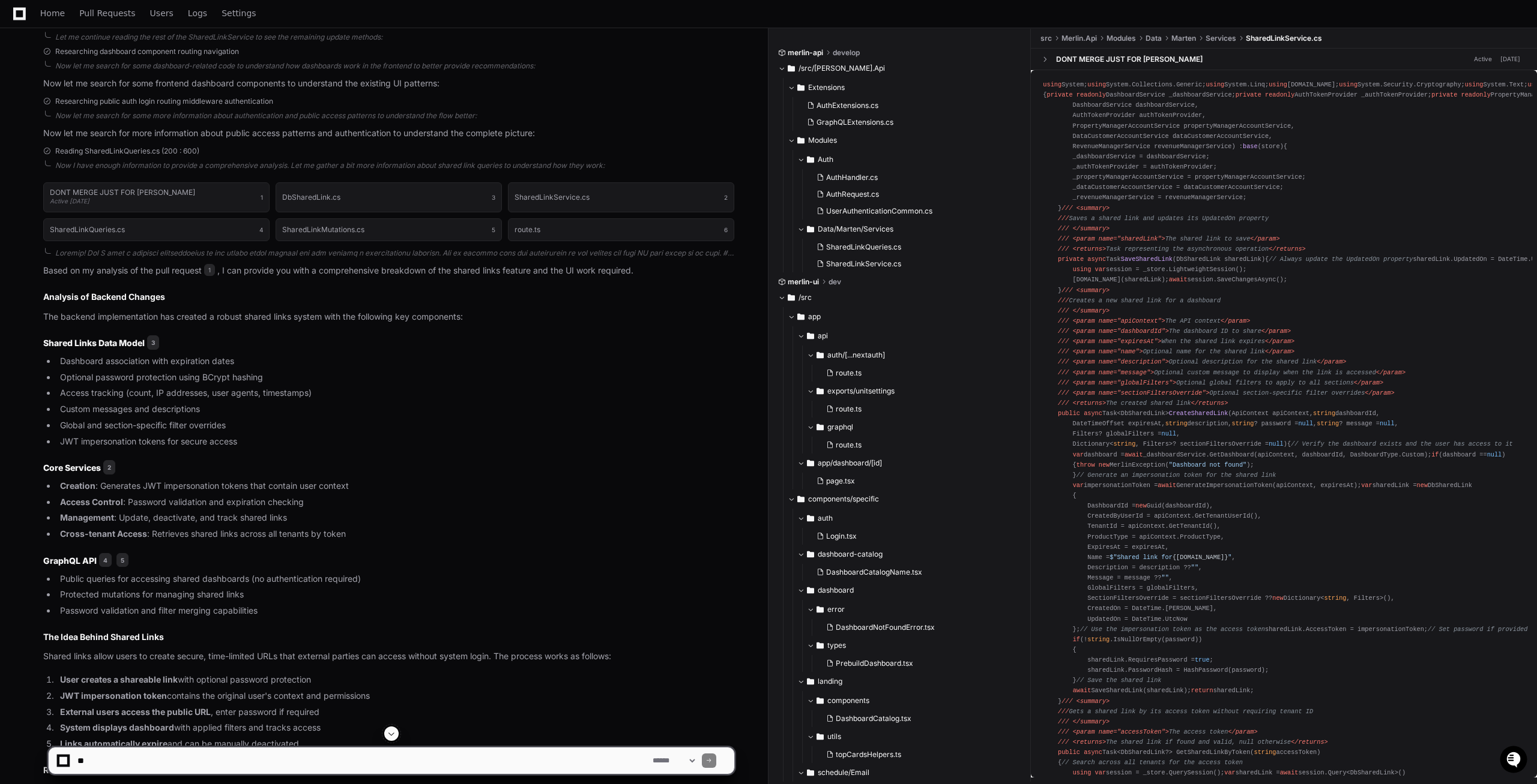
click at [391, 736] on span at bounding box center [391, 733] width 9 height 9
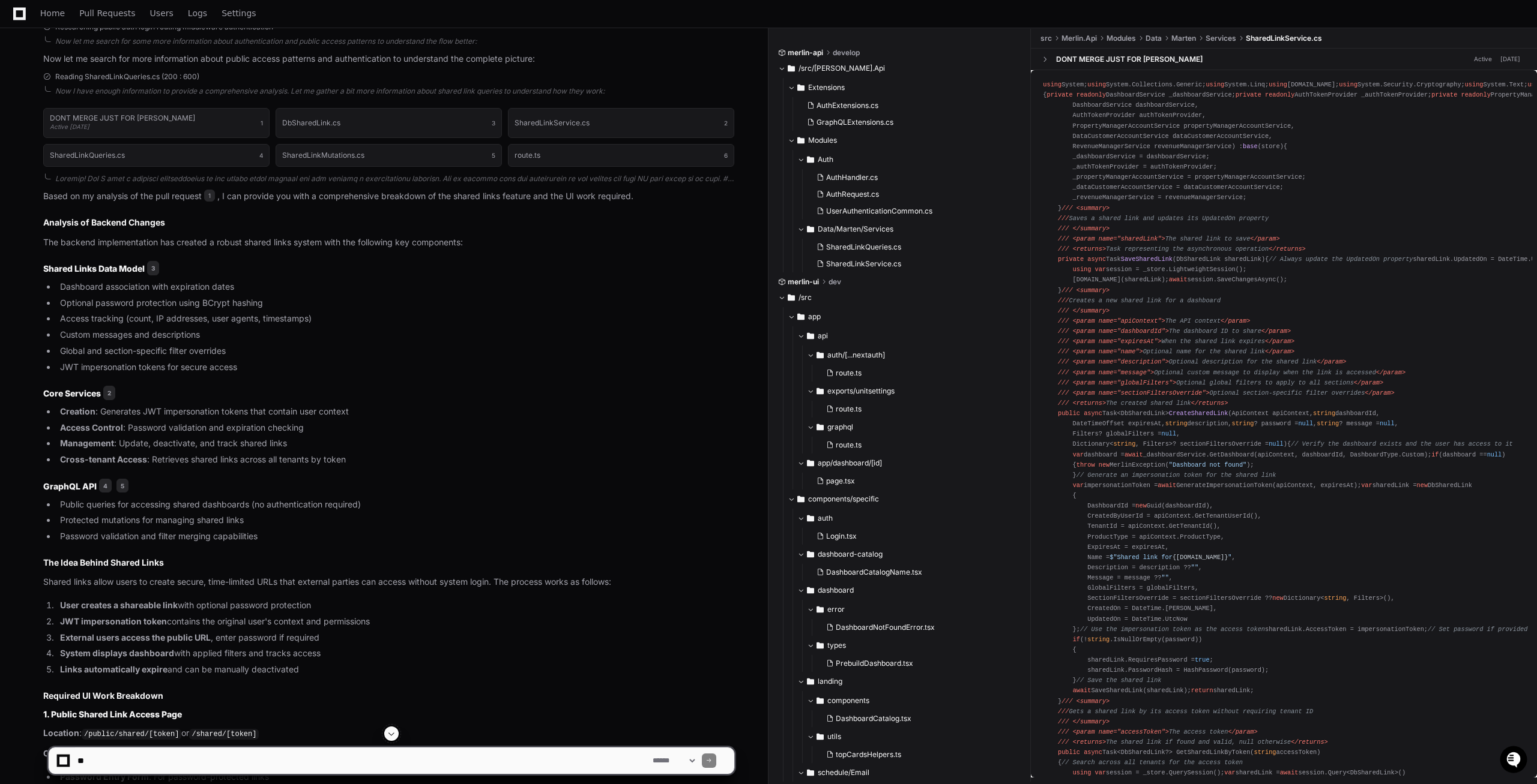
scroll to position [533, 0]
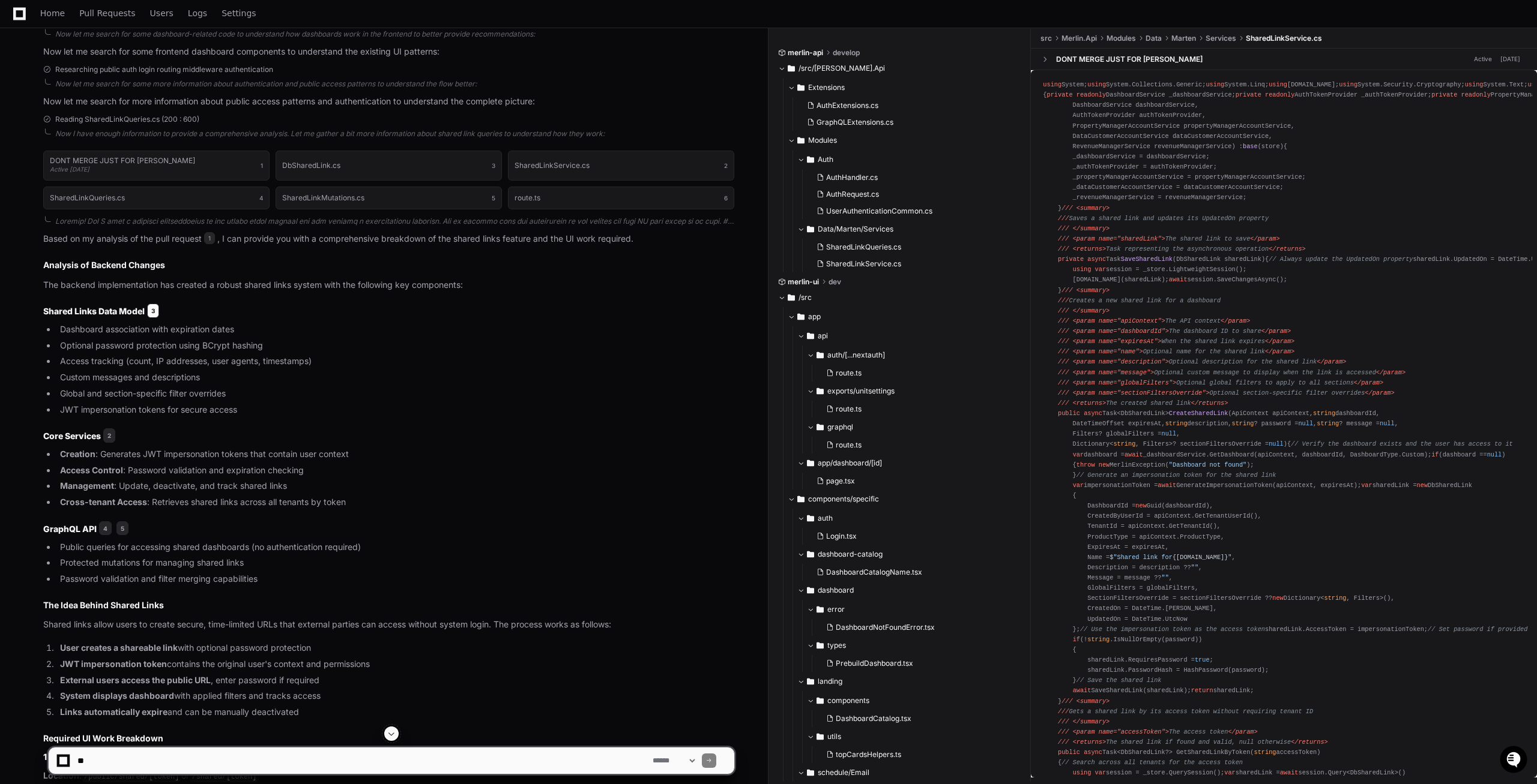
click at [152, 311] on span "3" at bounding box center [152, 310] width 12 height 14
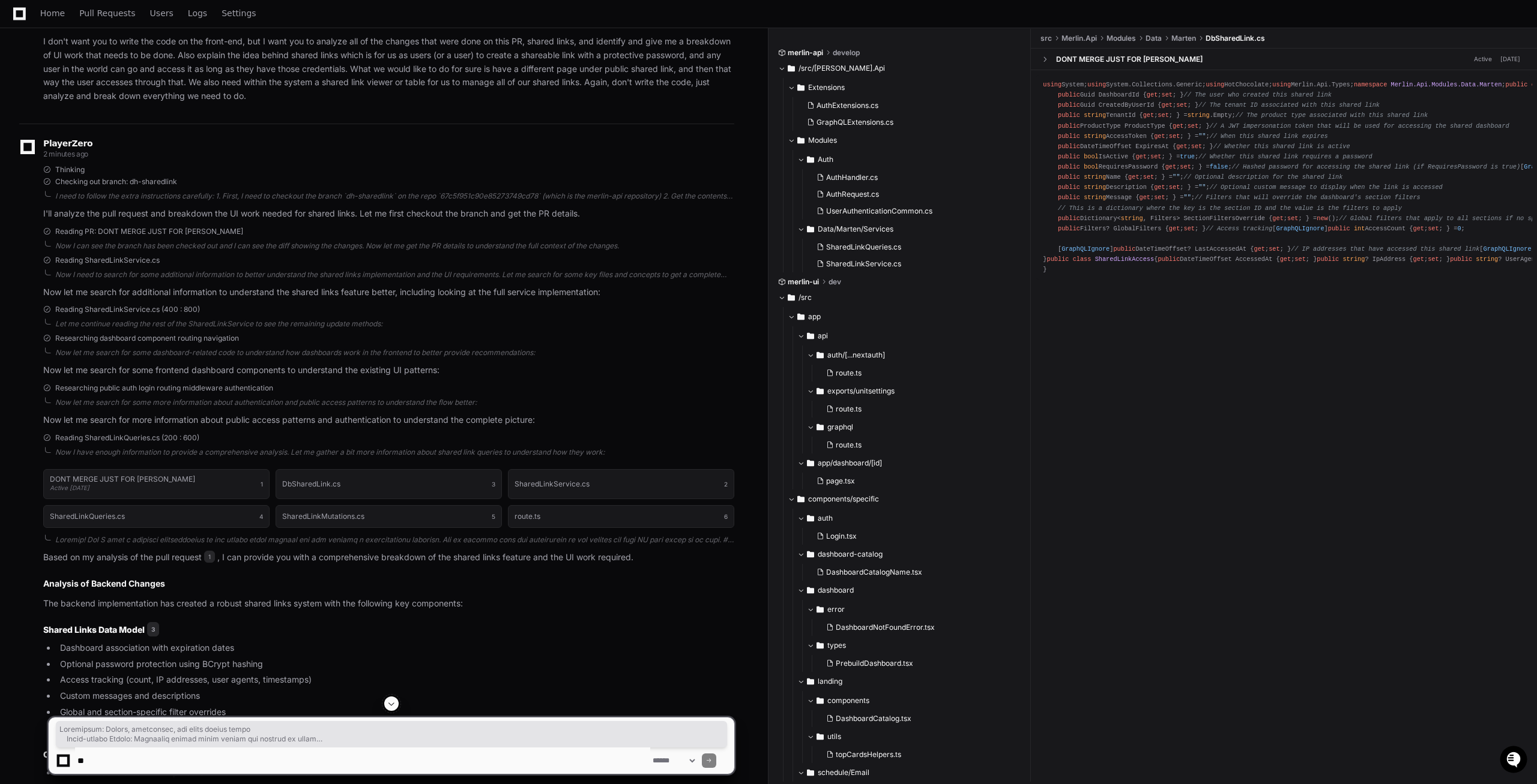
scroll to position [337, 0]
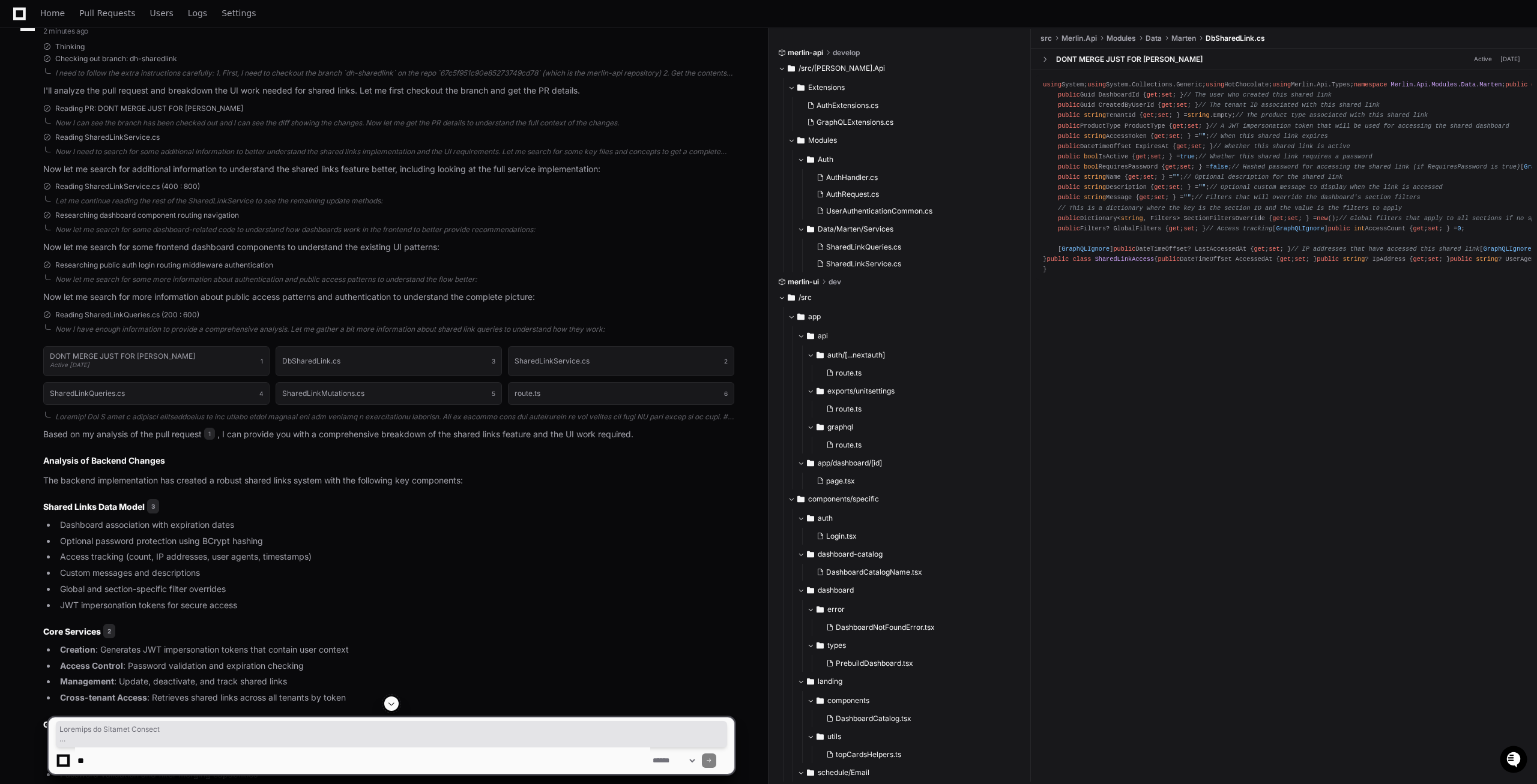
drag, startPoint x: 524, startPoint y: 685, endPoint x: 45, endPoint y: 470, distance: 525.0
copy article "Analysis of Backend Changes The backend implementation has created a robust sha…"
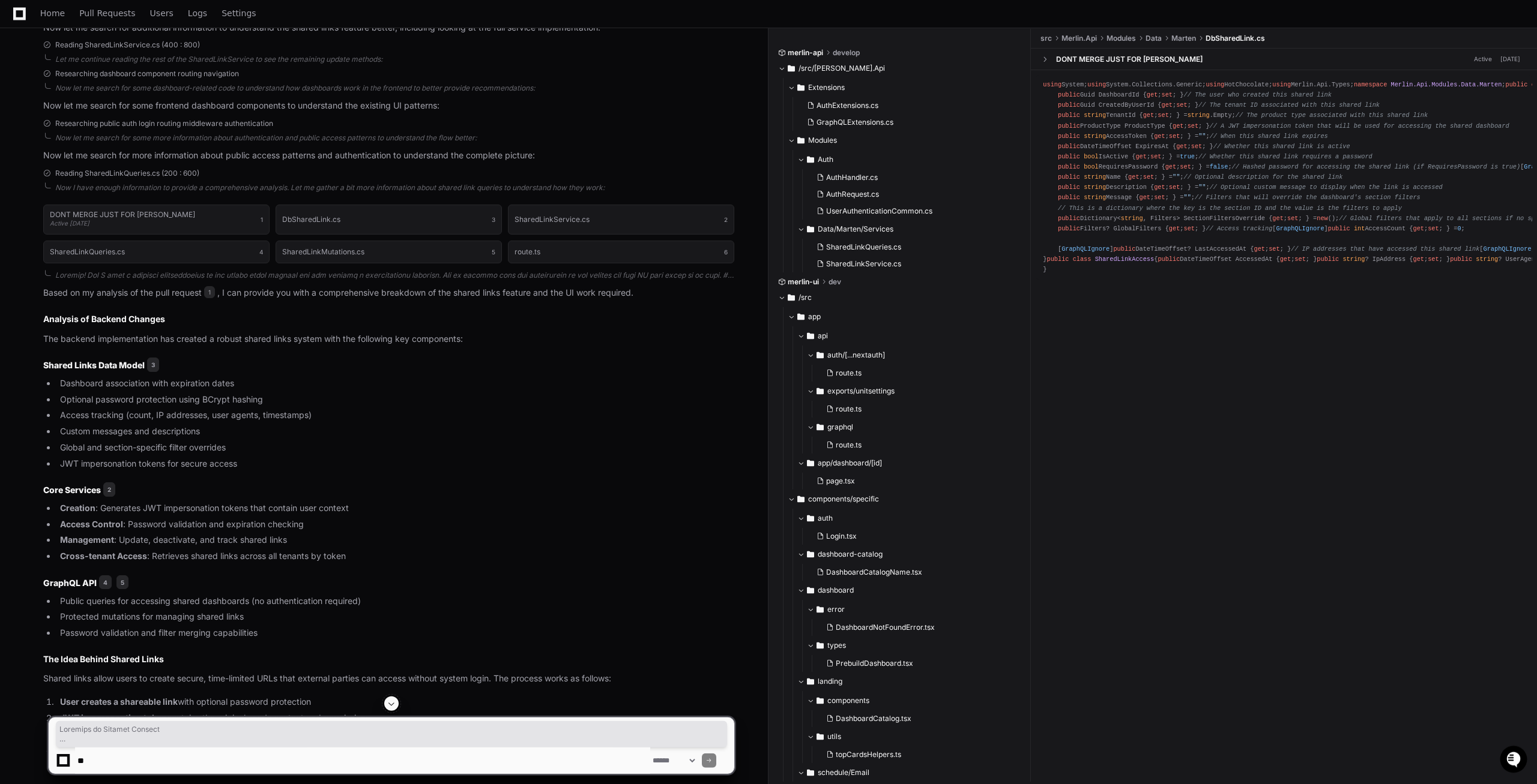
scroll to position [582, 0]
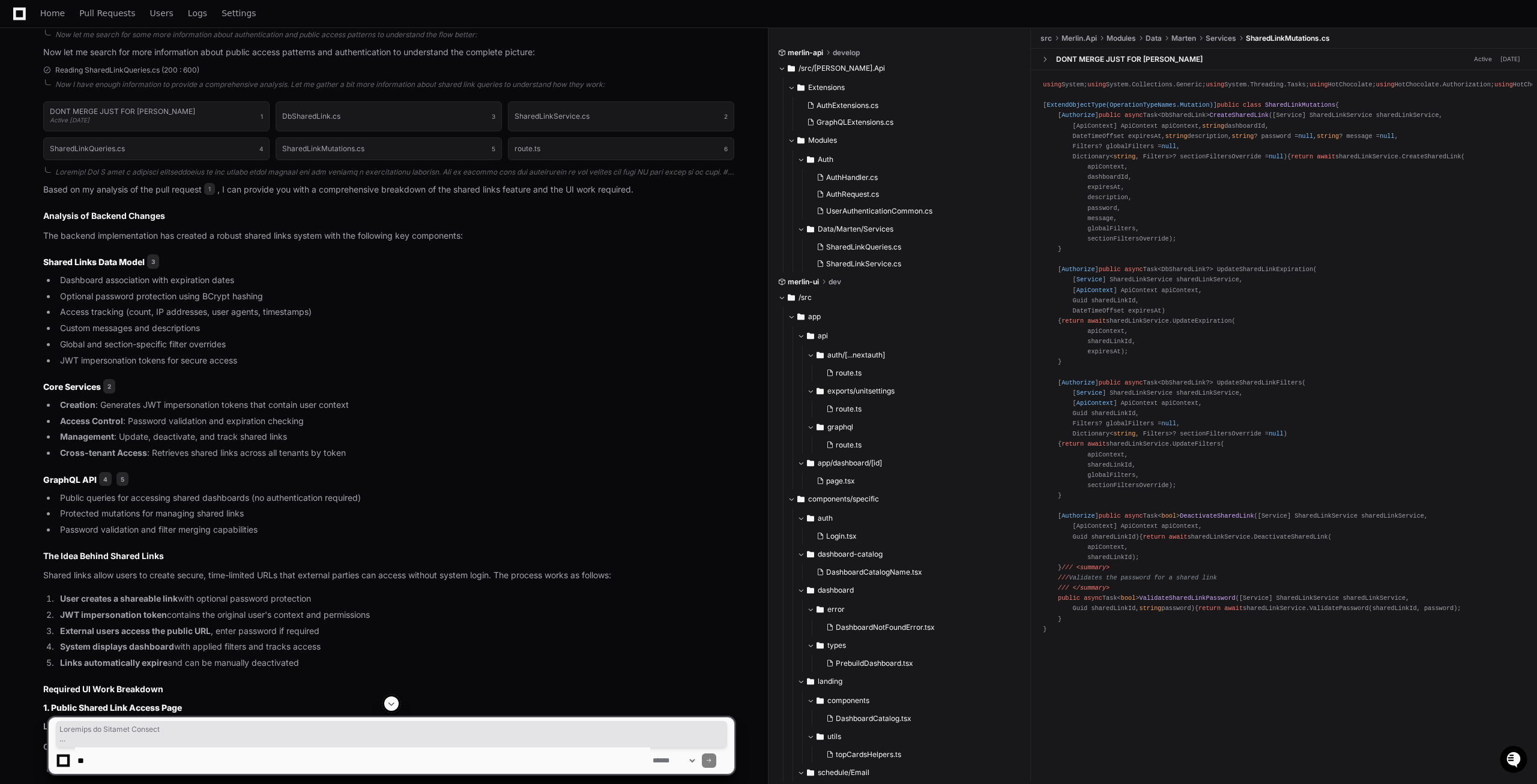
click at [270, 303] on li "Optional password protection using BCrypt hashing" at bounding box center [395, 296] width 678 height 14
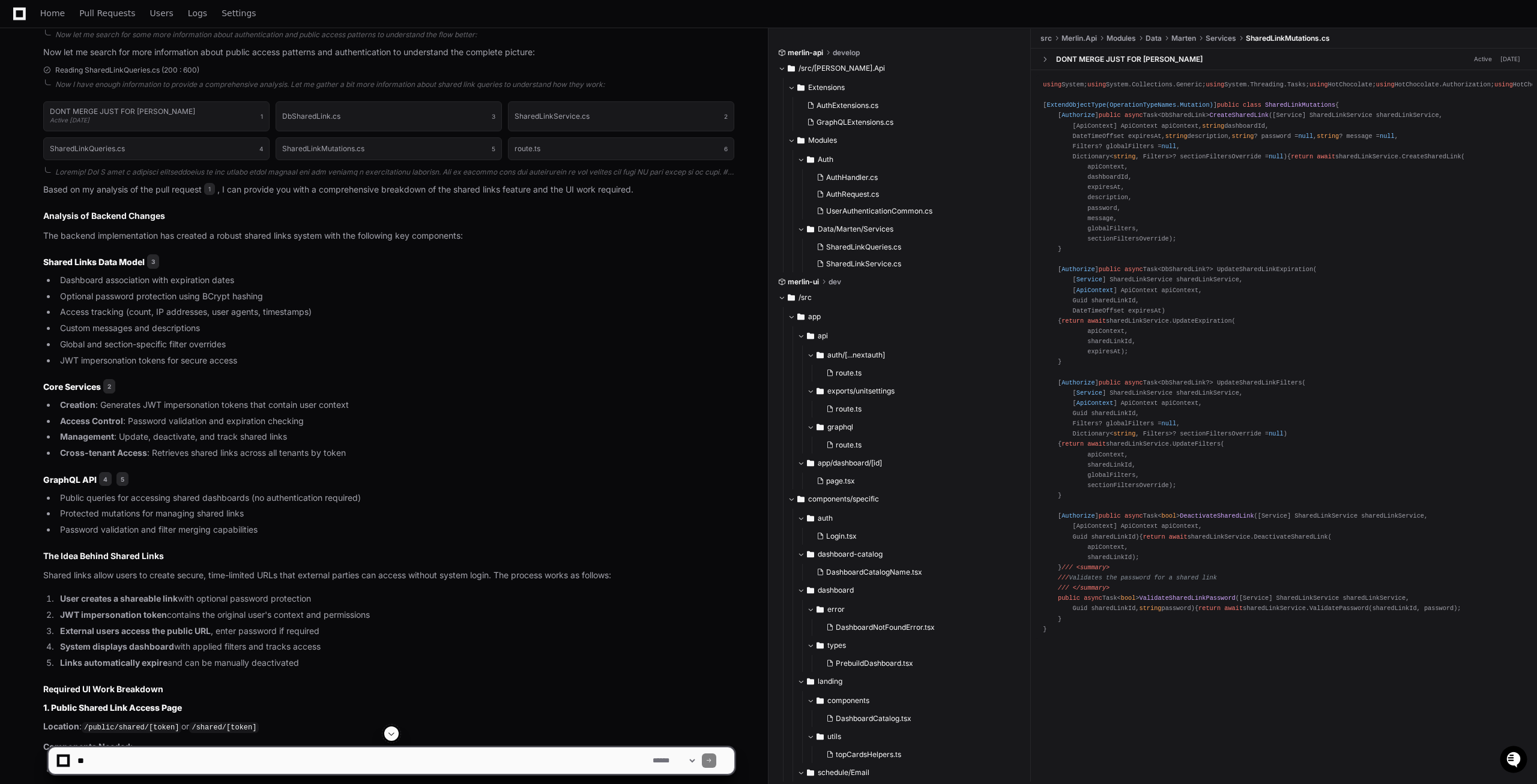
click at [495, 400] on li "Creation : Generates JWT impersonation tokens that contain user context" at bounding box center [395, 405] width 678 height 14
click at [210, 148] on button "SharedLinkQueries.cs 4" at bounding box center [156, 149] width 227 height 23
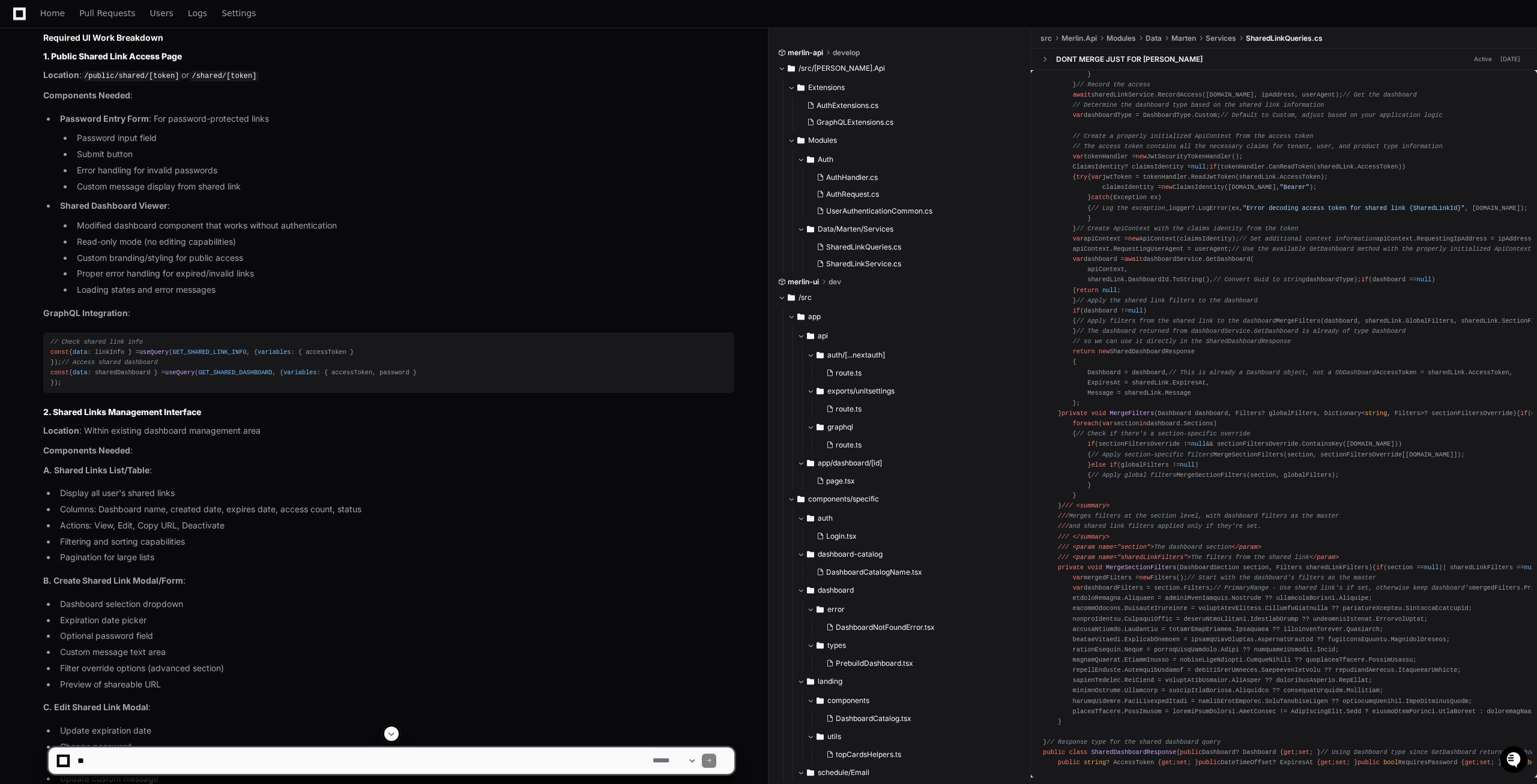
scroll to position [2255, 0]
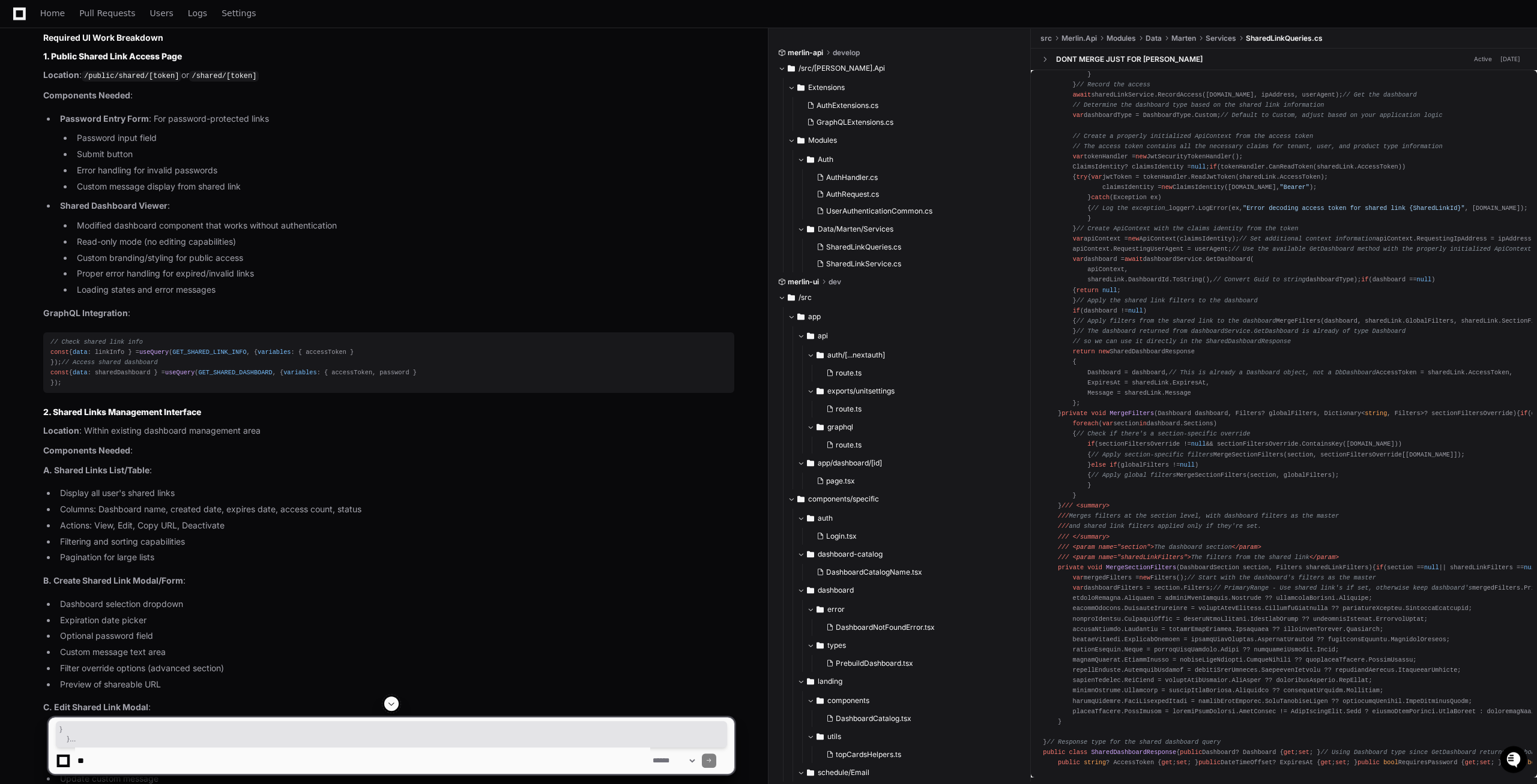
drag, startPoint x: 1063, startPoint y: 757, endPoint x: 1124, endPoint y: 179, distance: 581.2
click at [1101, 168] on app-player-page "Shared Links PR Analysis and UI Breakdown Created by @ cruz.burgos now Share cr…" at bounding box center [768, 587] width 1537 height 3519
click at [1124, 179] on div "using System; using System.Collections.Generic; using System.IdentityModel.Toke…" at bounding box center [1284, 95] width 483 height 1346
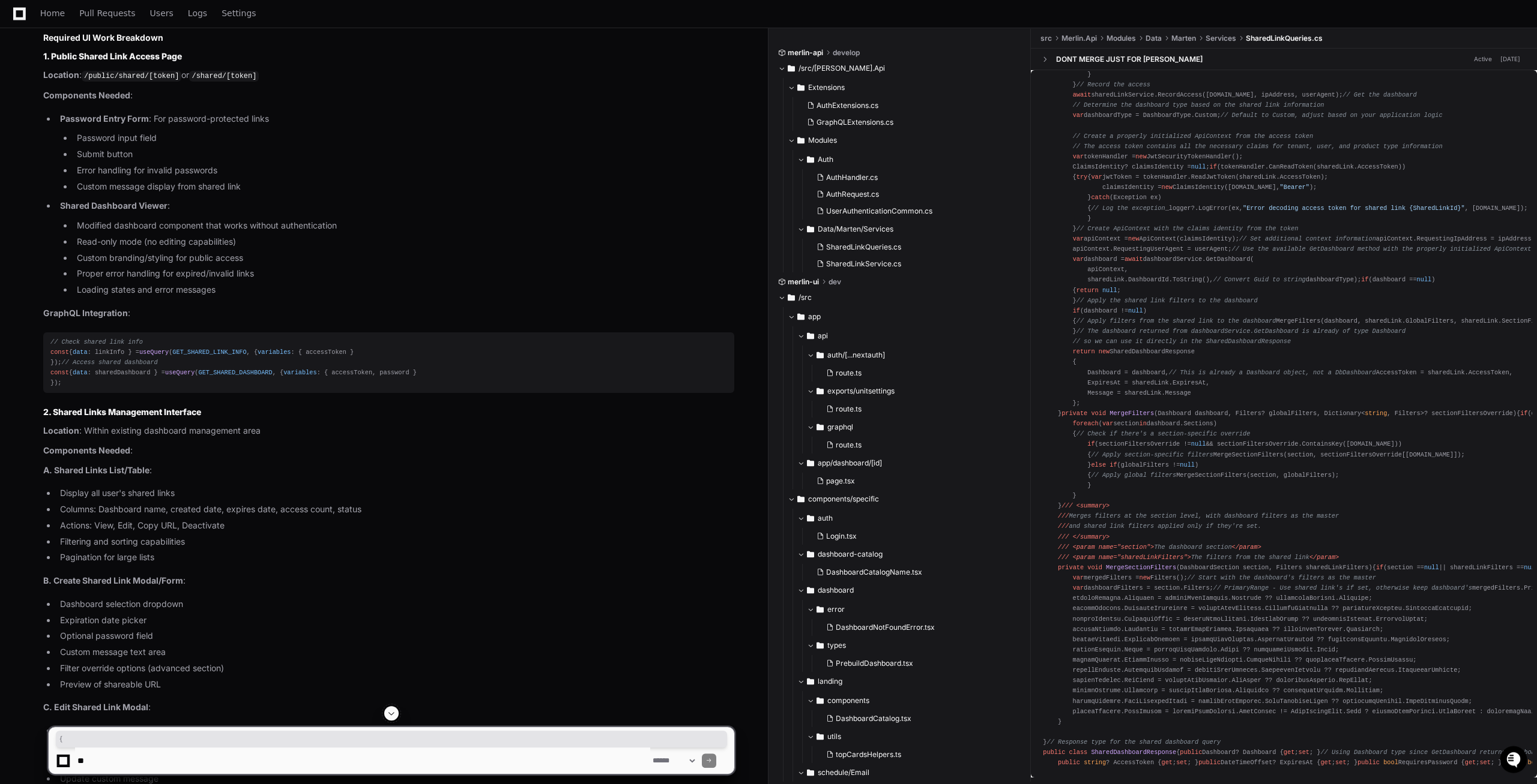
scroll to position [1888, 0]
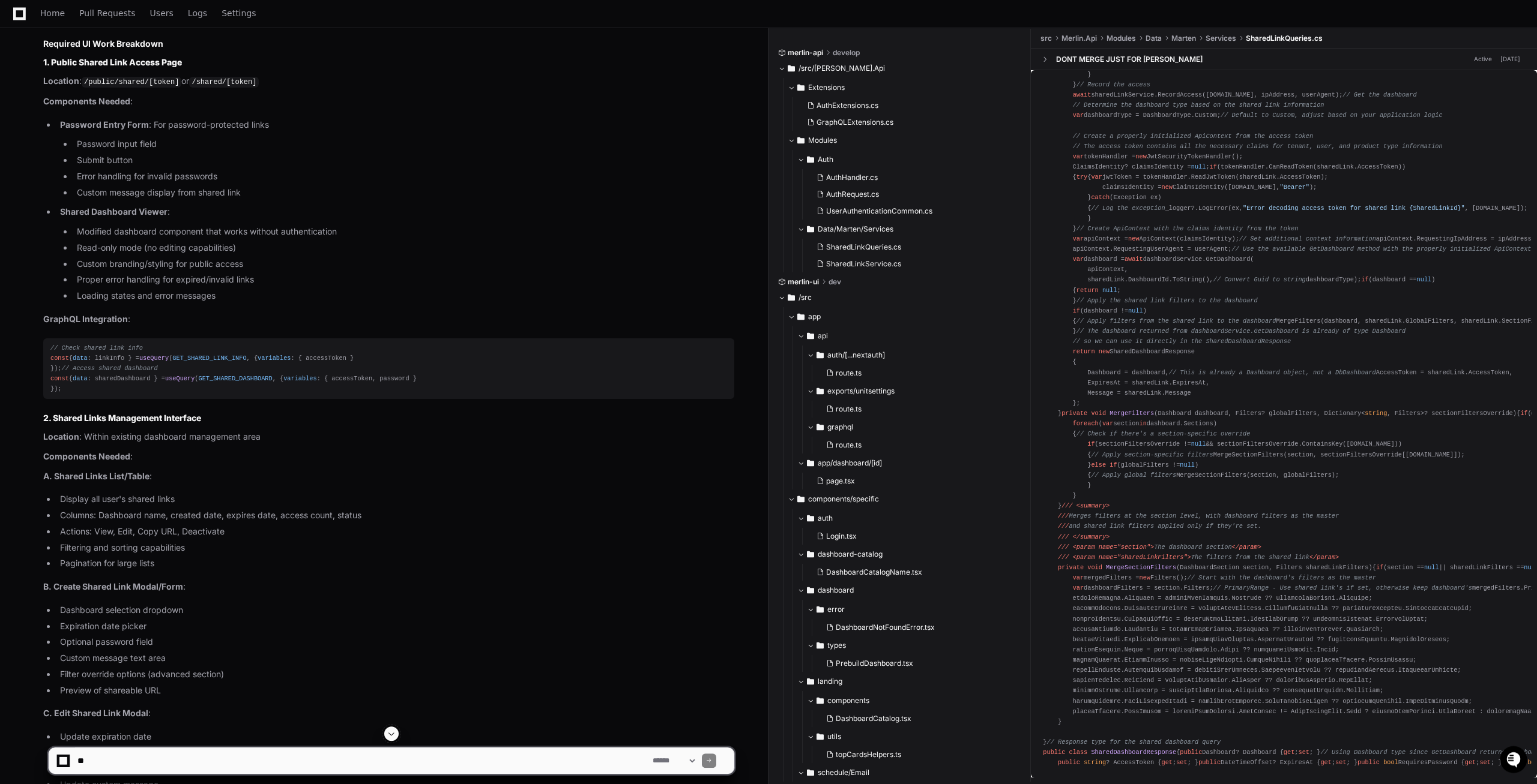
click at [1385, 337] on div "using System; using System.Collections.Generic; using System.IdentityModel.Toke…" at bounding box center [1284, 95] width 483 height 1346
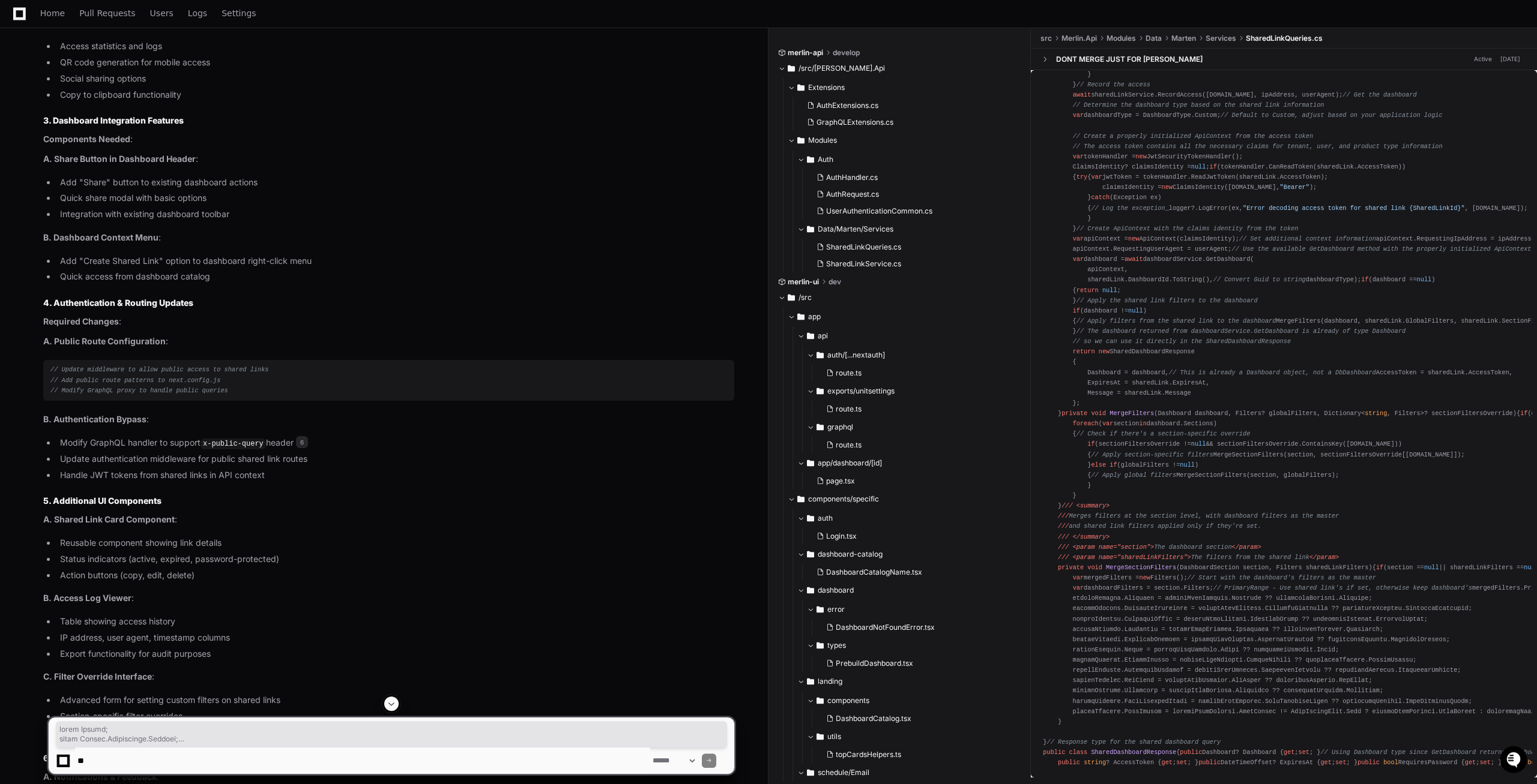
scroll to position [2031, 0]
drag, startPoint x: 1039, startPoint y: 83, endPoint x: 1095, endPoint y: 754, distance: 673.3
click at [1095, 754] on pre "using System; using System.Collections.Generic; using System.IdentityModel.Toke…" at bounding box center [1284, 95] width 497 height 1356
copy div "using System; using System.Collections.Generic; using System.IdentityModel.Toke…"
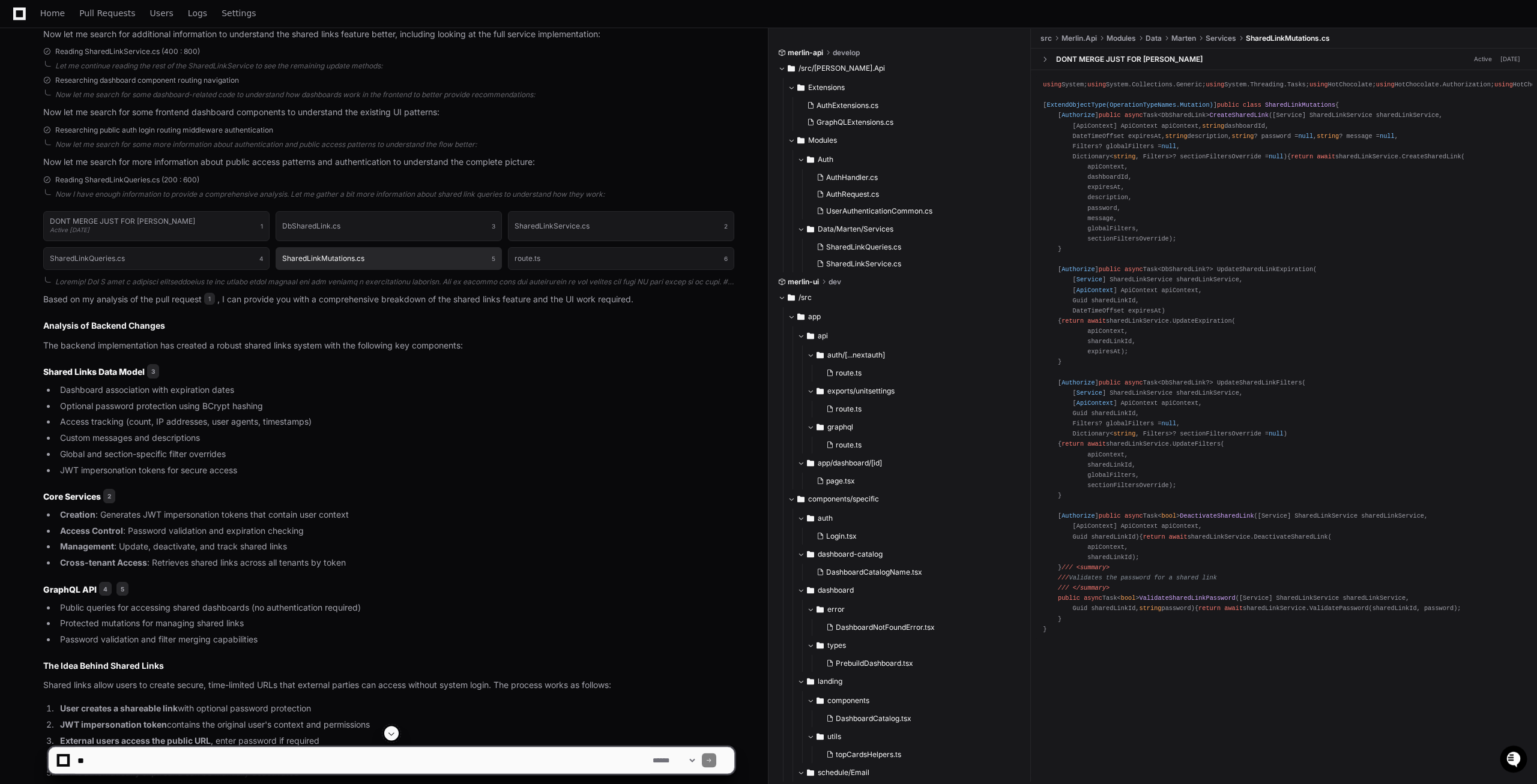
scroll to position [501, 0]
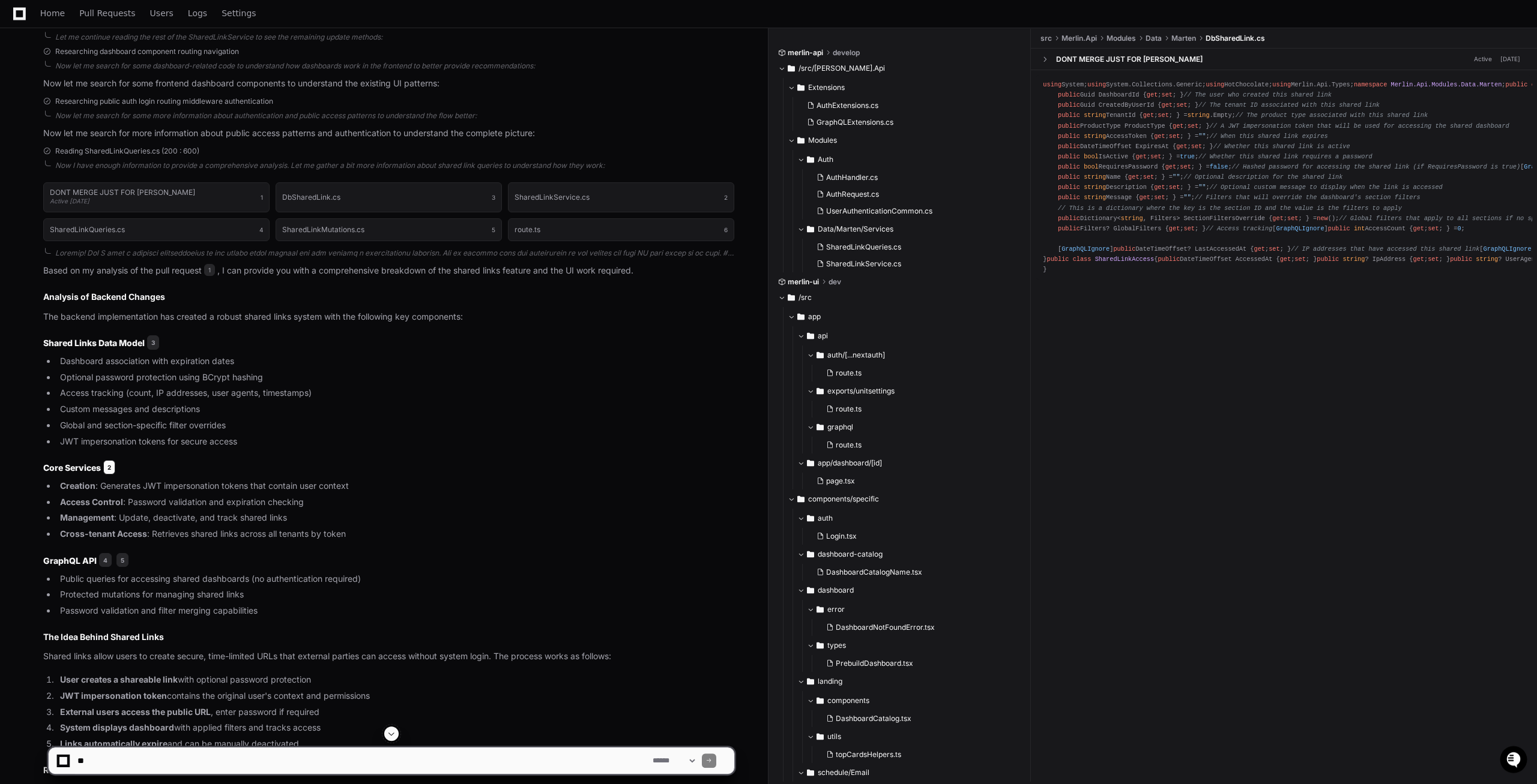
click at [111, 467] on span "2" at bounding box center [109, 467] width 12 height 14
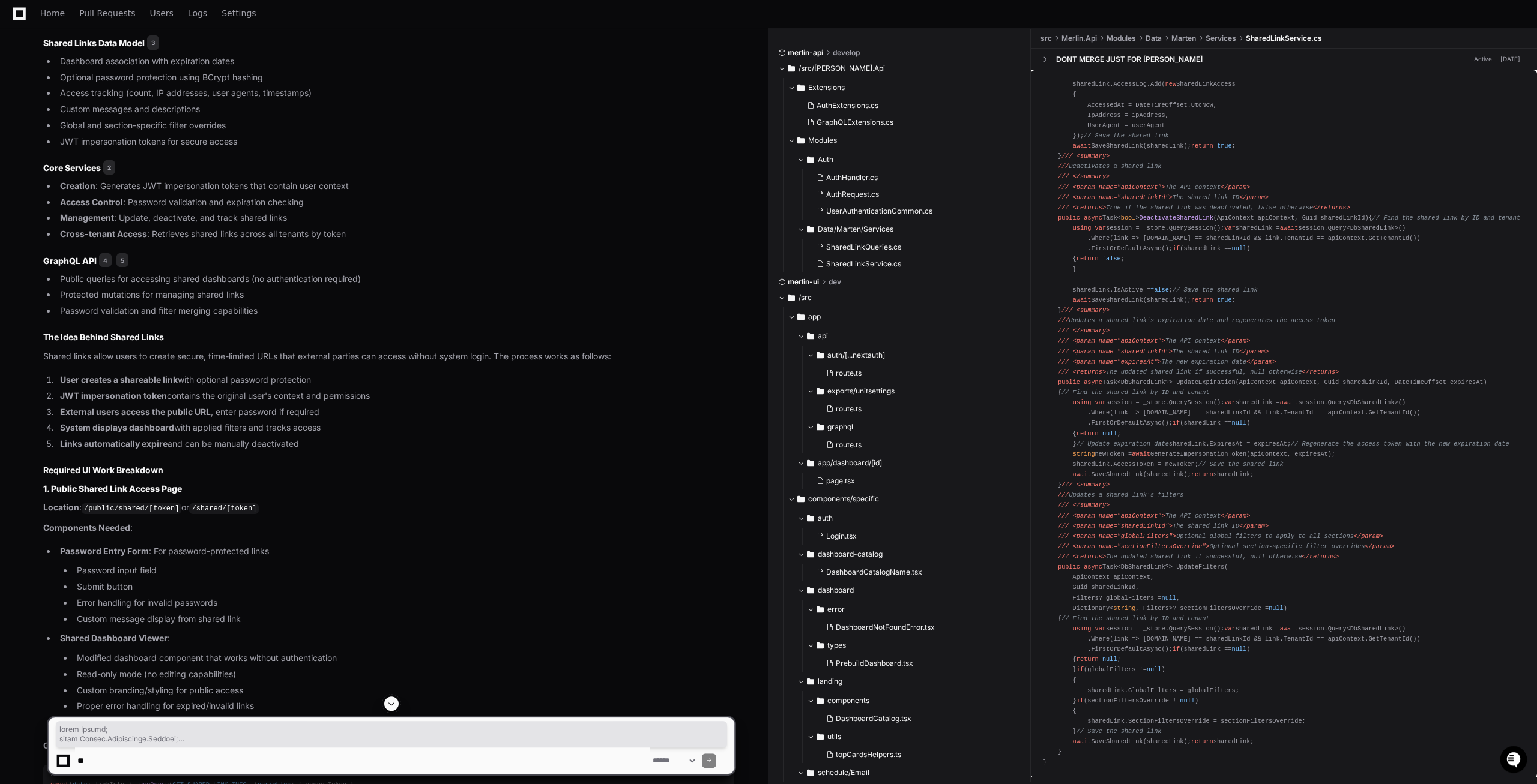
scroll to position [815, 0]
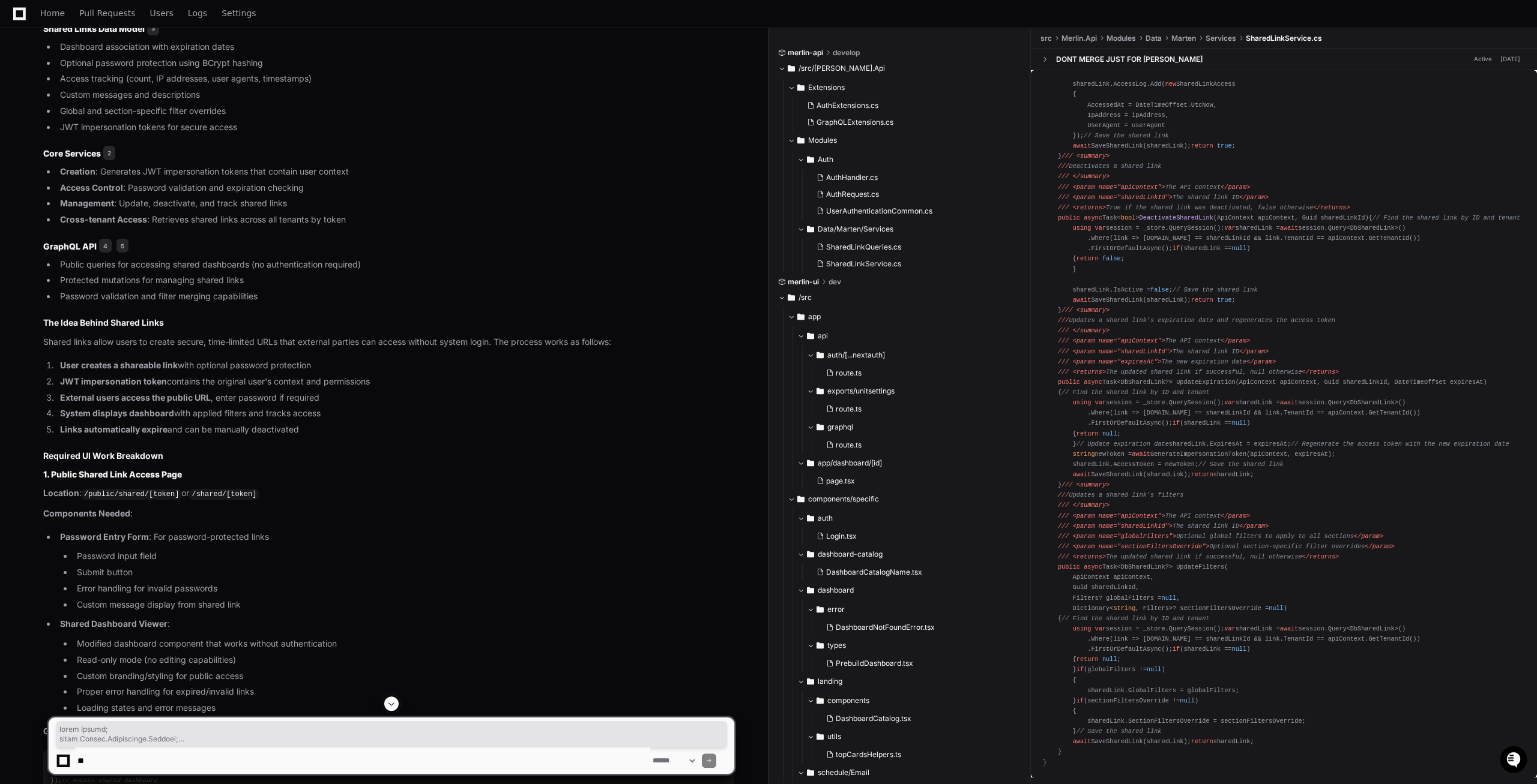
drag, startPoint x: 1041, startPoint y: 86, endPoint x: 1167, endPoint y: 759, distance: 684.7
copy div "using System; using System.Collections.Generic; using System.Linq; using System…"
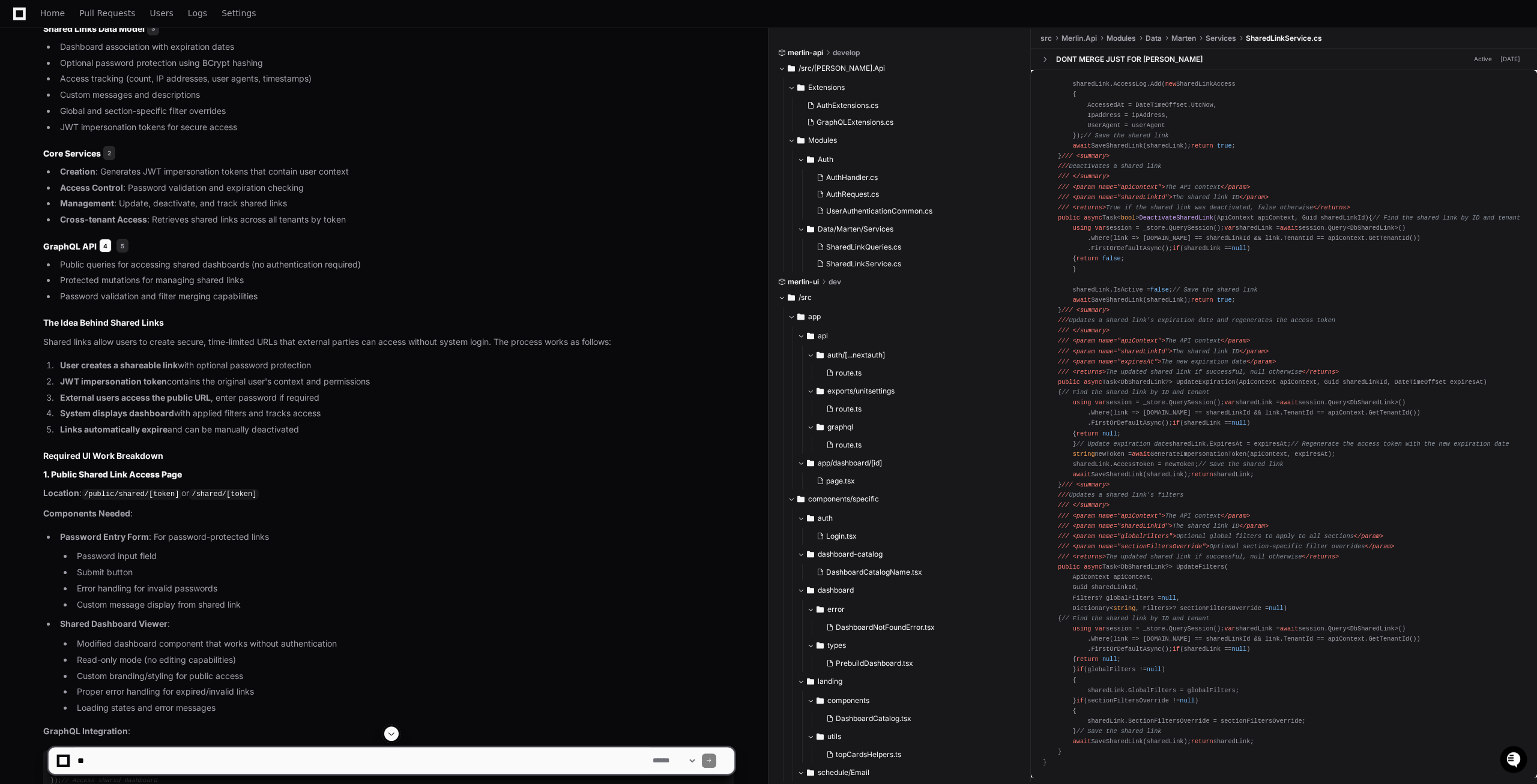
click at [109, 253] on span "4" at bounding box center [104, 245] width 12 height 14
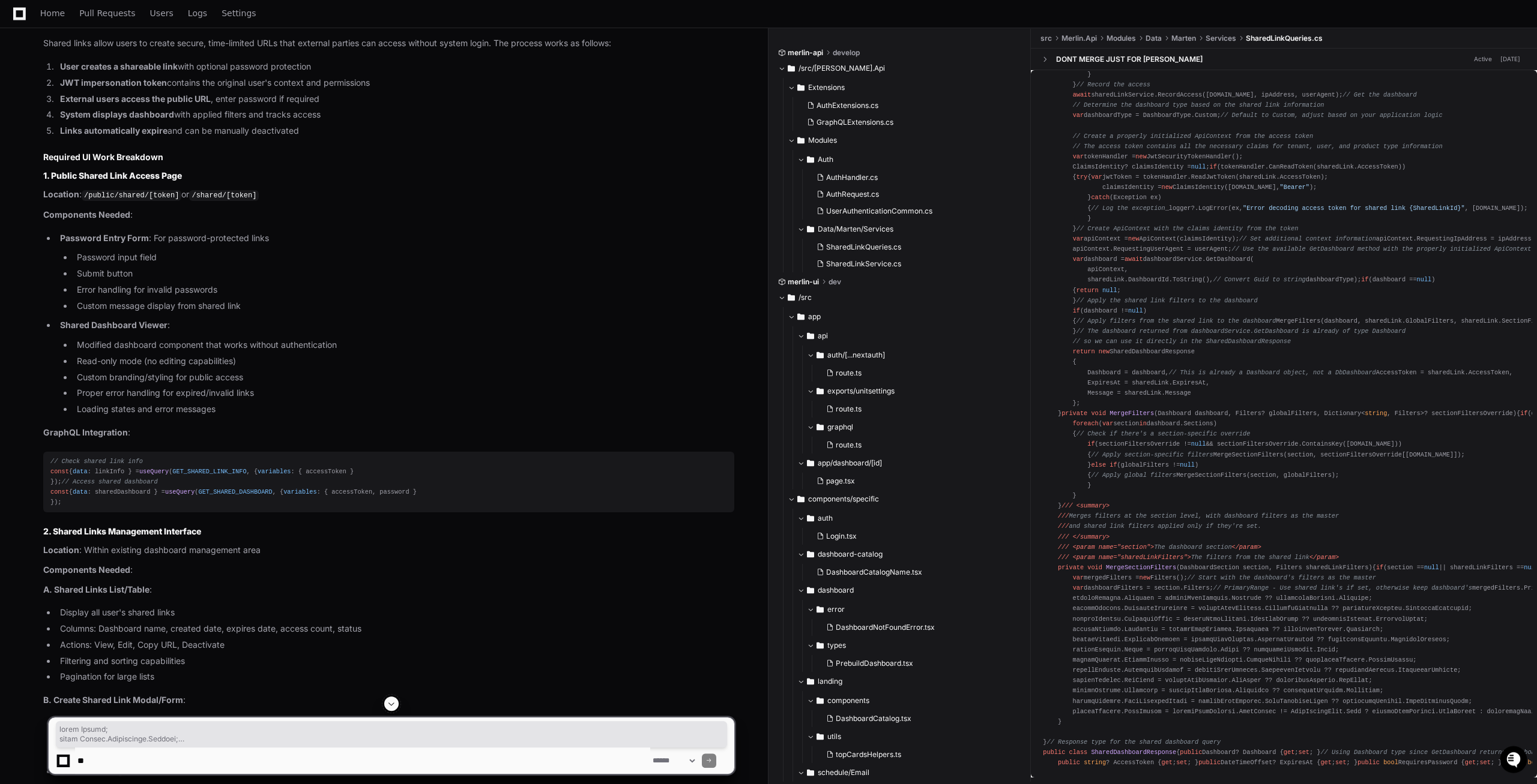
scroll to position [1127, 0]
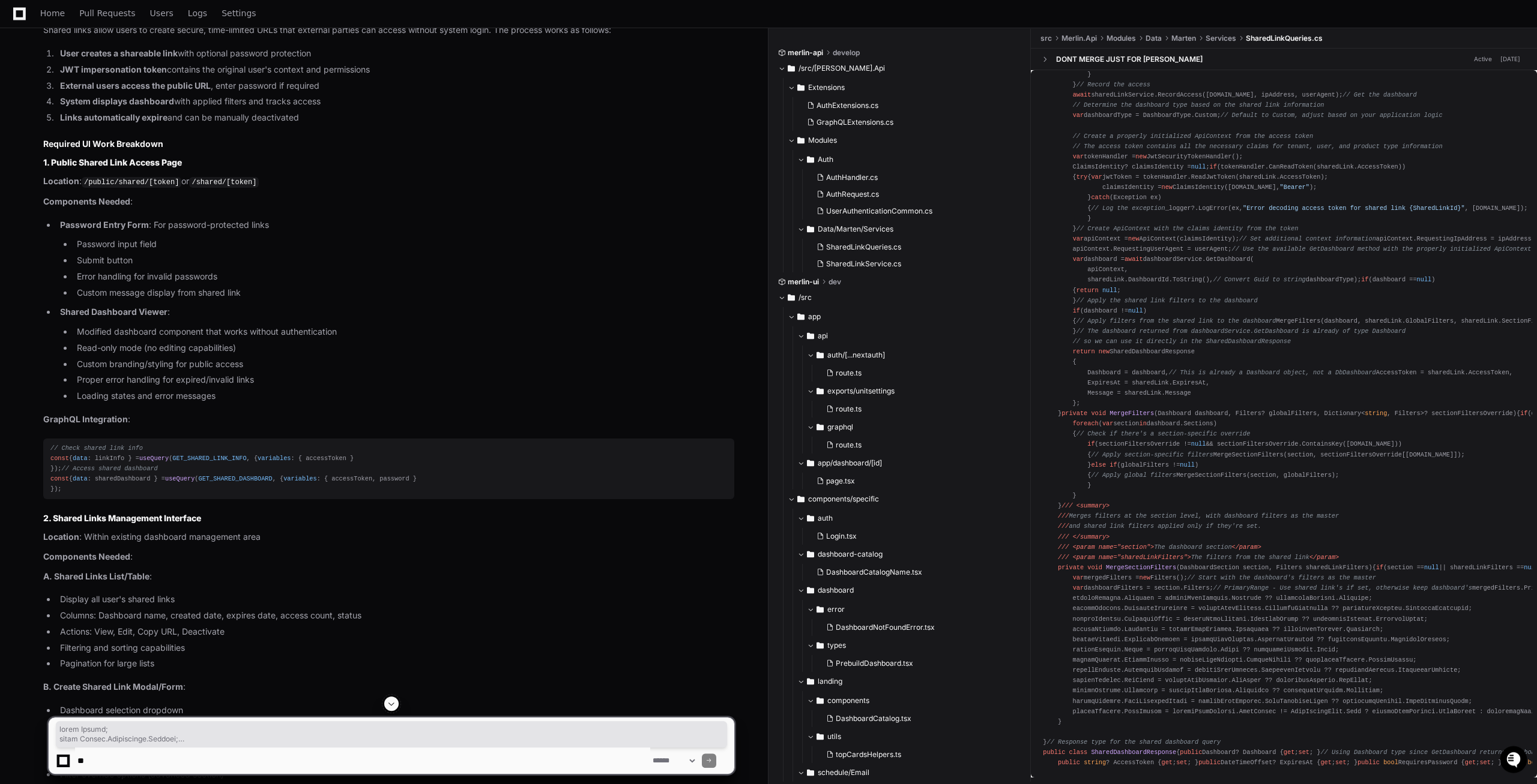
drag, startPoint x: 1041, startPoint y: 86, endPoint x: 1143, endPoint y: 754, distance: 675.7
click at [1143, 754] on pre "using System; using System.Collections.Generic; using System.IdentityModel.Toke…" at bounding box center [1284, 95] width 497 height 1356
copy div "using System; using System.Collections.Generic; using System.IdentityModel.Toke…"
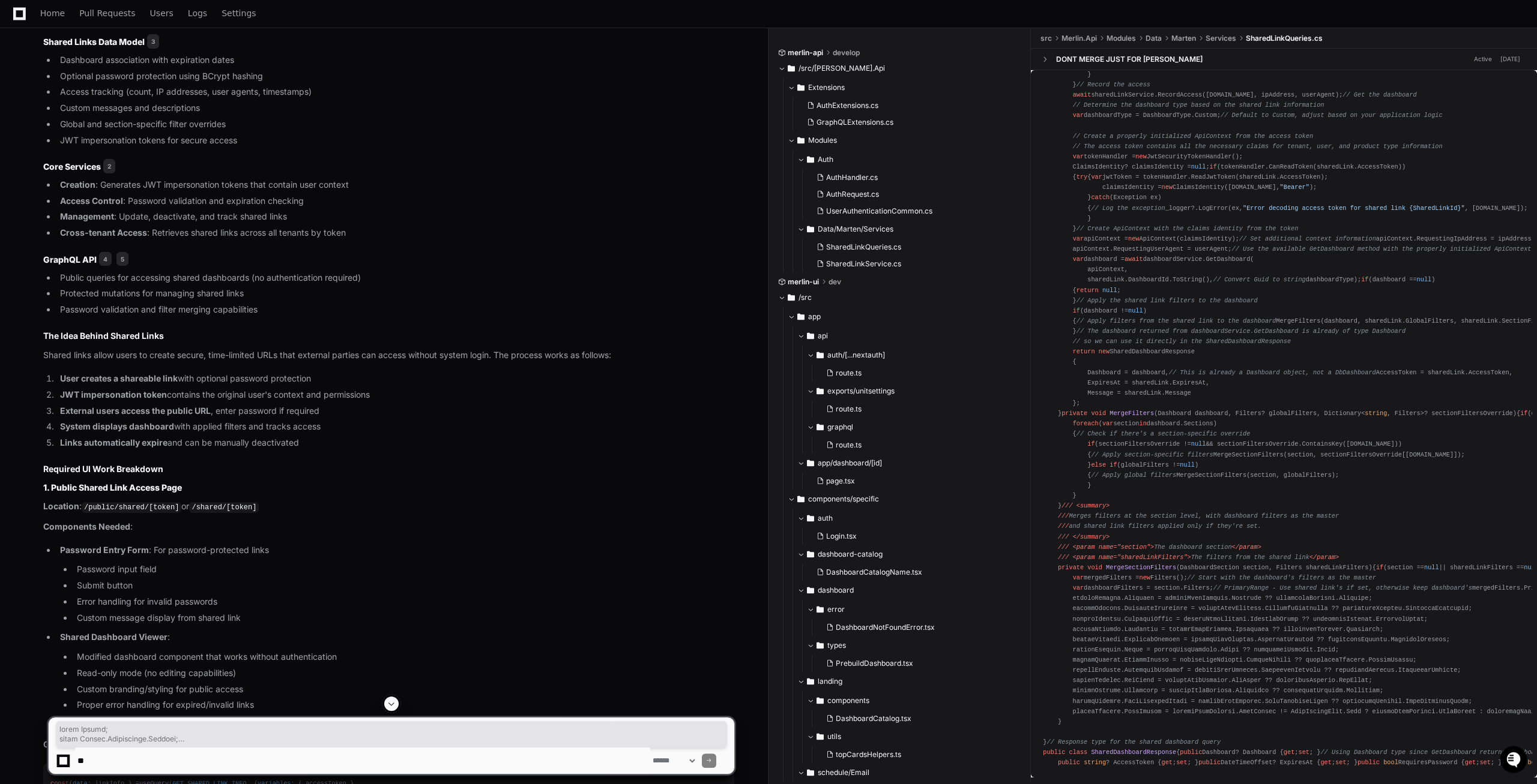
scroll to position [760, 0]
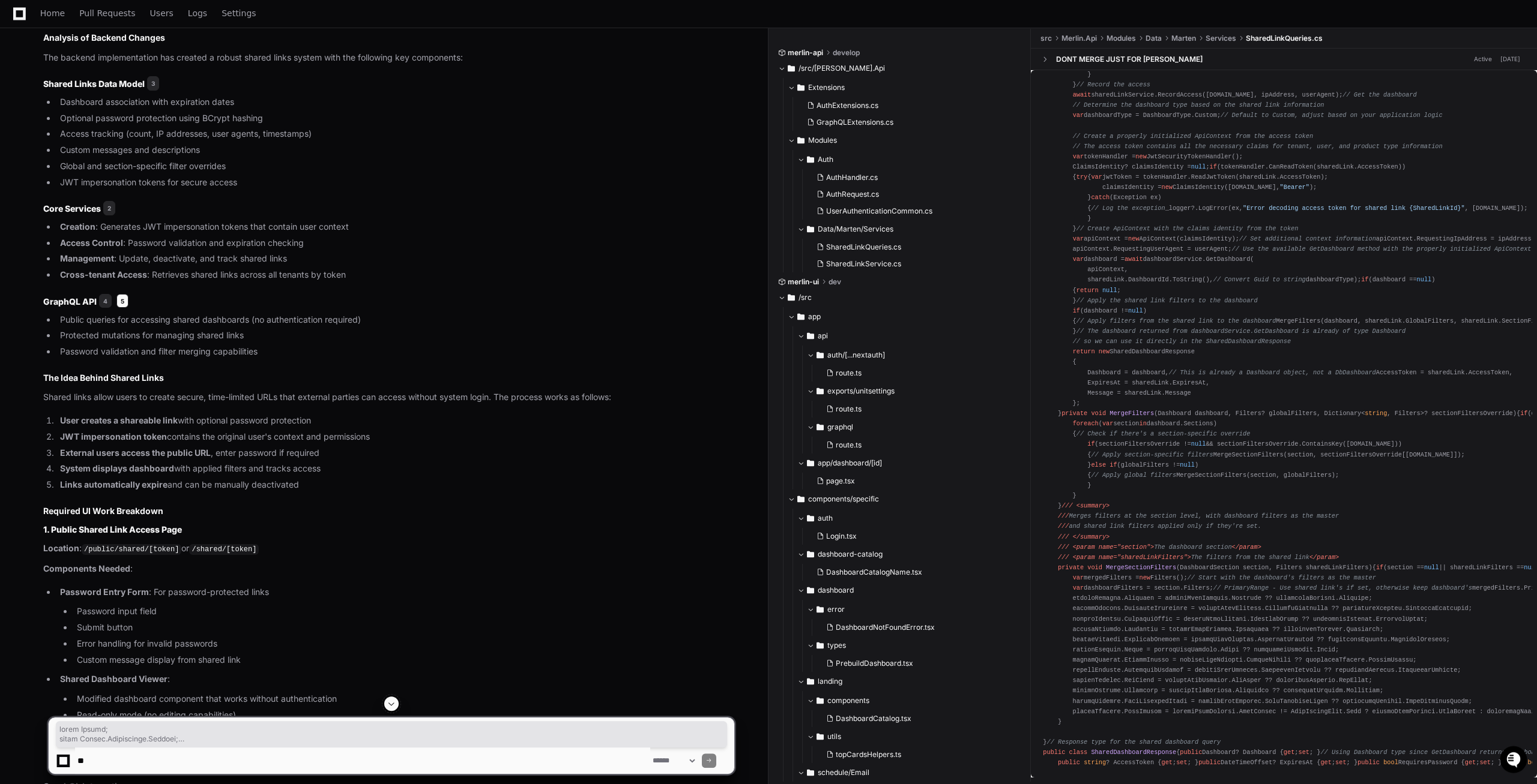
click at [122, 308] on span "5" at bounding box center [122, 301] width 12 height 14
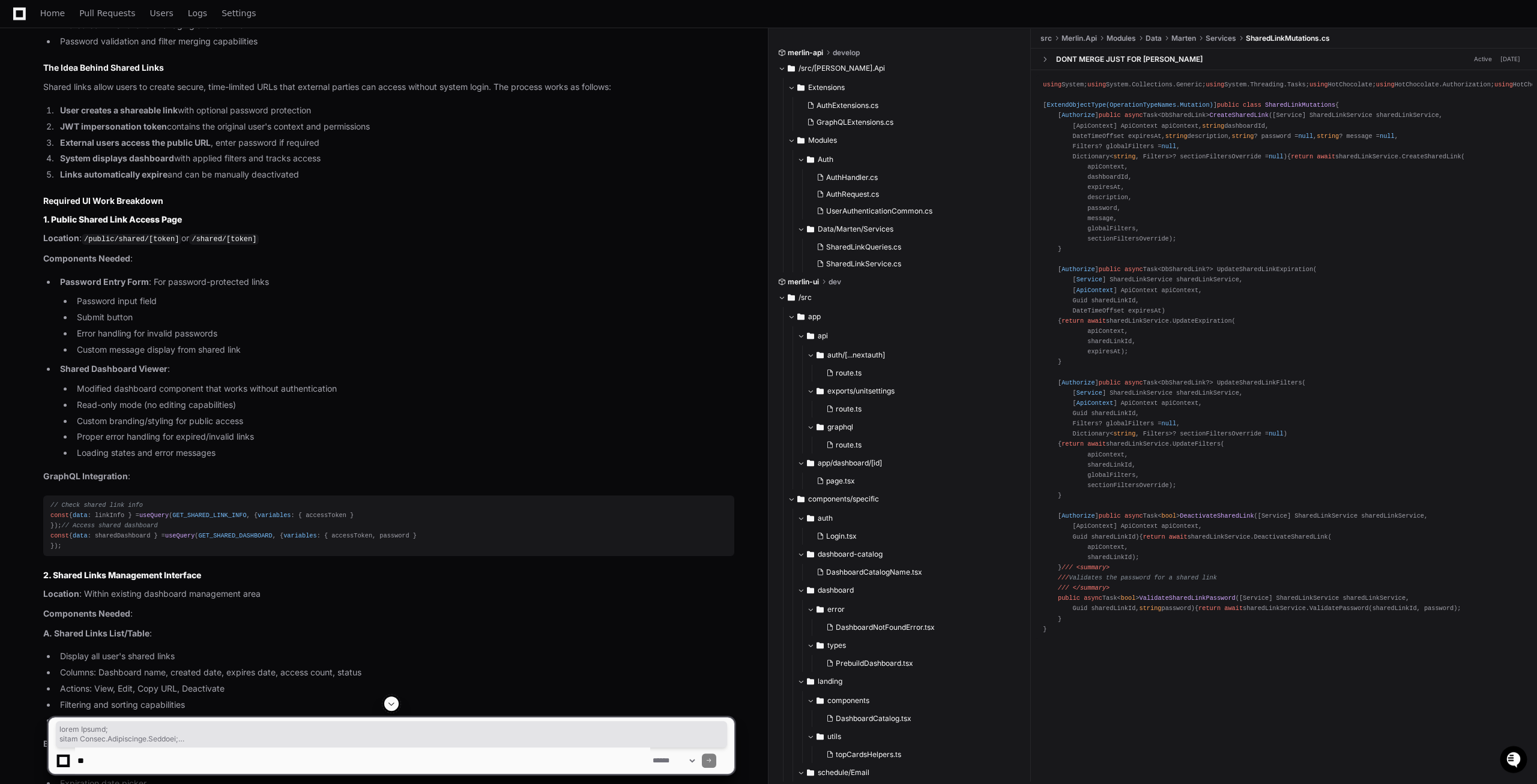
scroll to position [1165, 0]
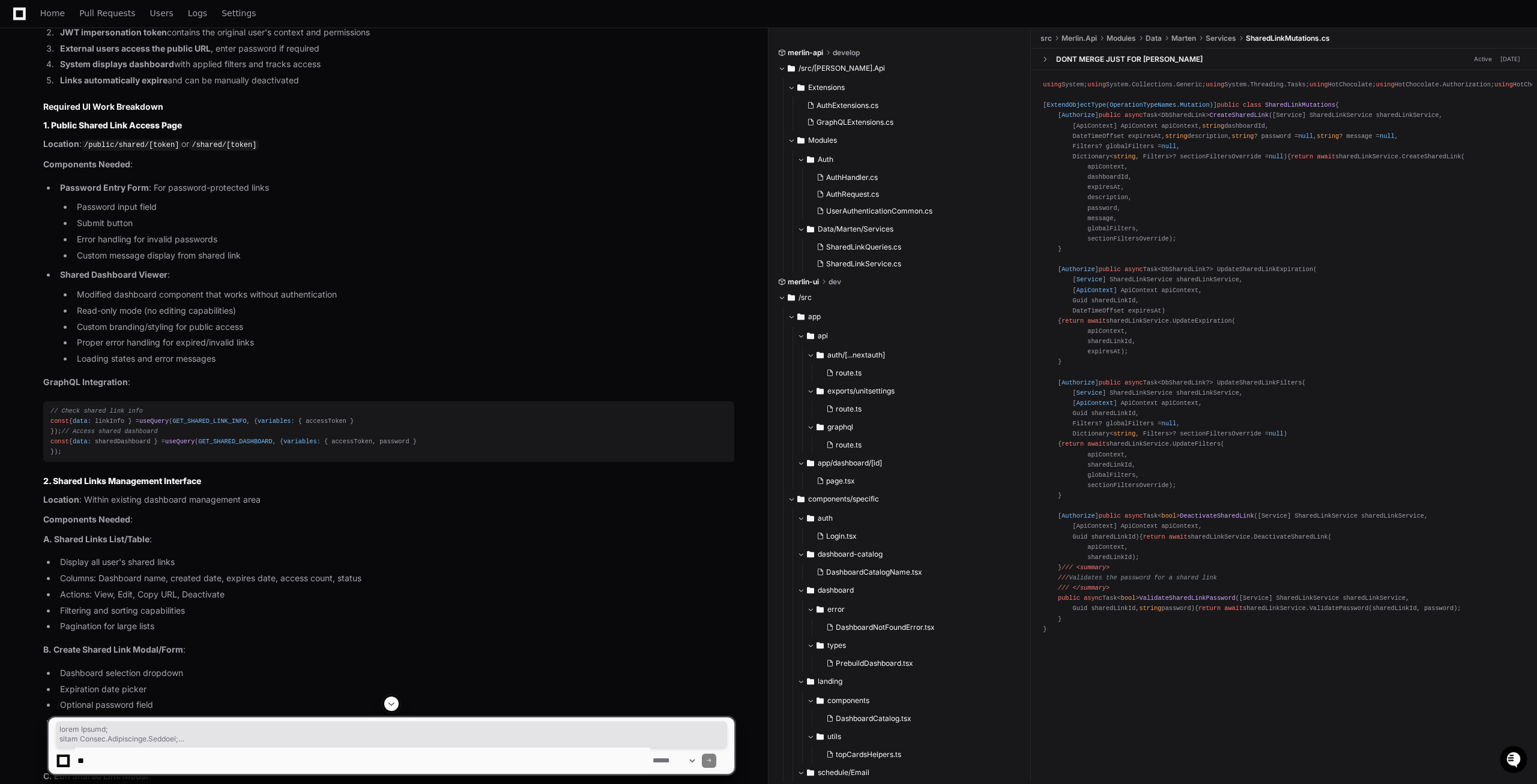
drag, startPoint x: 1041, startPoint y: 84, endPoint x: 1086, endPoint y: 762, distance: 679.5
click at [1086, 639] on pre "using System; using System.Collections.Generic; using System.Threading.Tasks; u…" at bounding box center [1284, 357] width 497 height 565
copy div "using System; using System.Collections.Generic; using System.Threading.Tasks; u…"
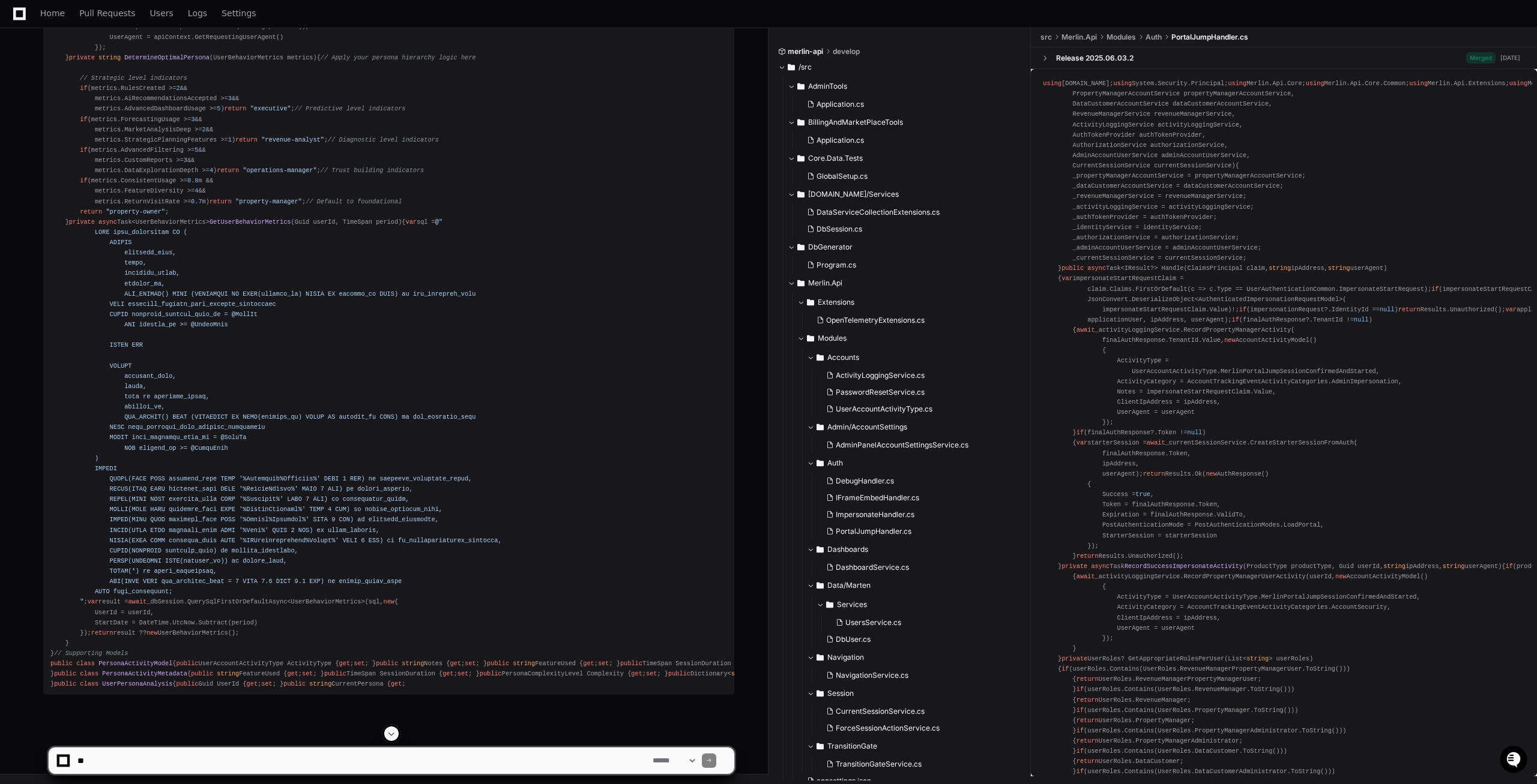
scroll to position [14601, 0]
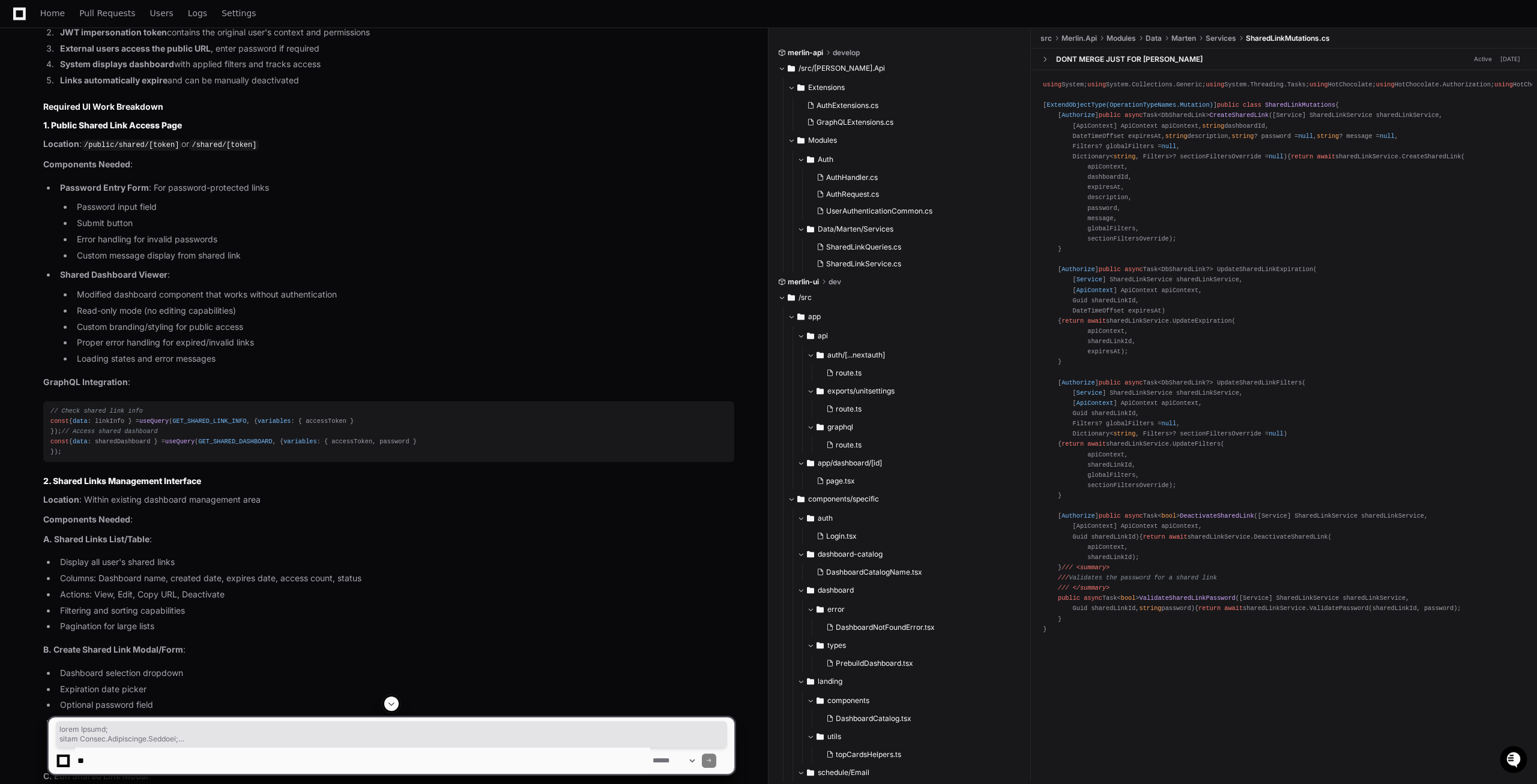
scroll to position [227, 0]
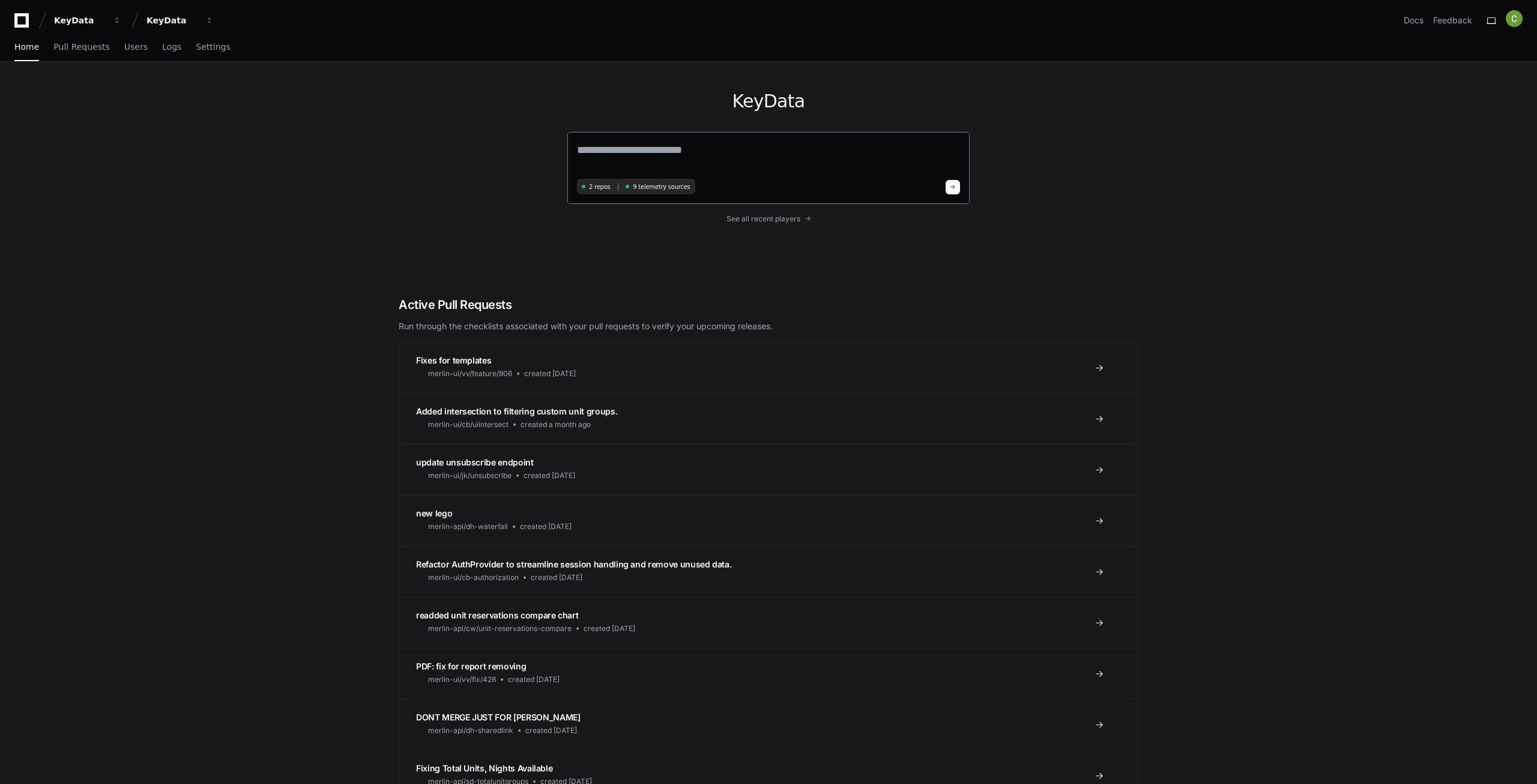
click at [706, 149] on textarea at bounding box center [768, 159] width 383 height 34
type textarea "******"
click at [87, 60] on link "Pull Requests" at bounding box center [81, 47] width 55 height 27
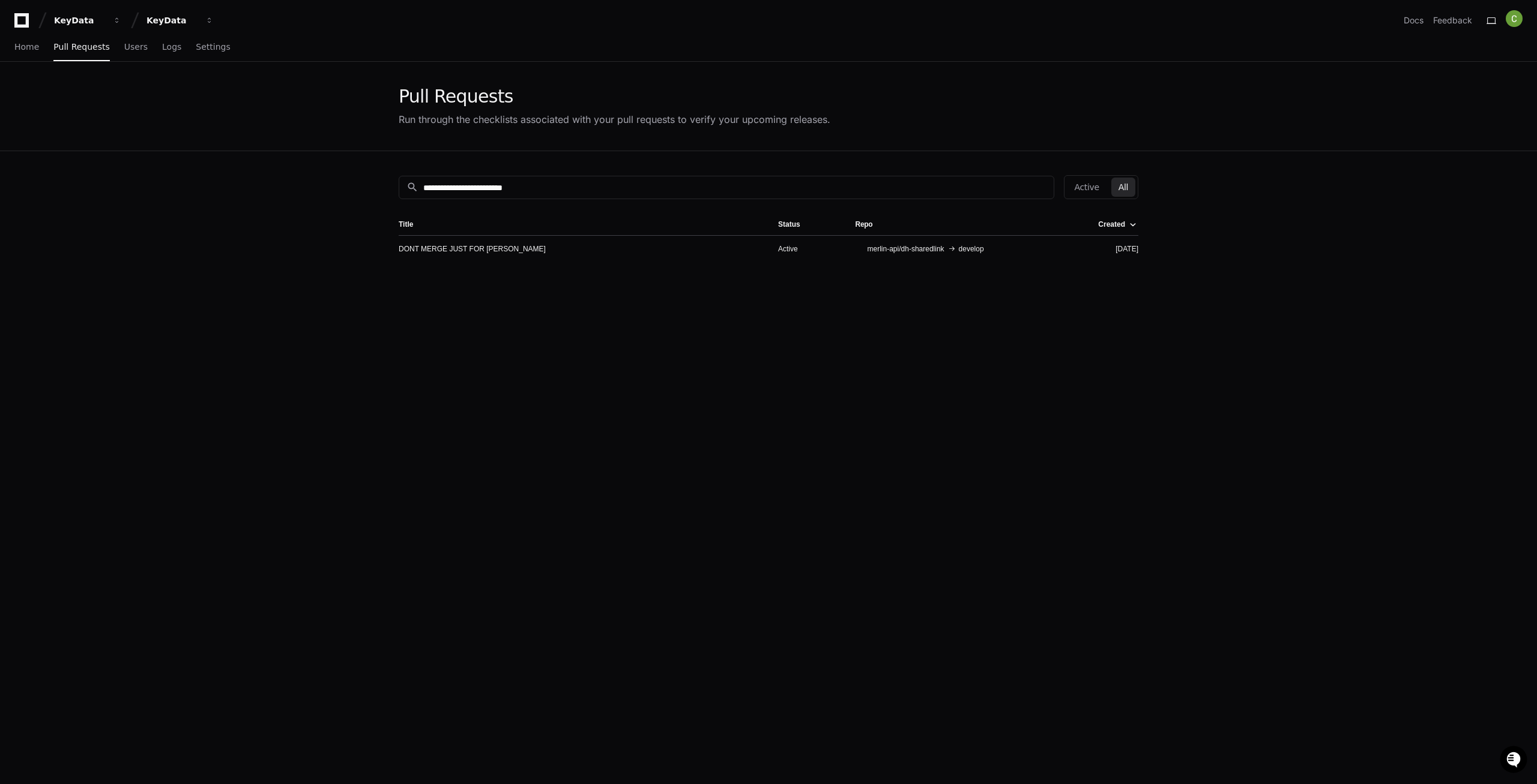
click at [530, 171] on div "**********" at bounding box center [768, 543] width 768 height 784
click at [515, 188] on input "**********" at bounding box center [735, 187] width 624 height 12
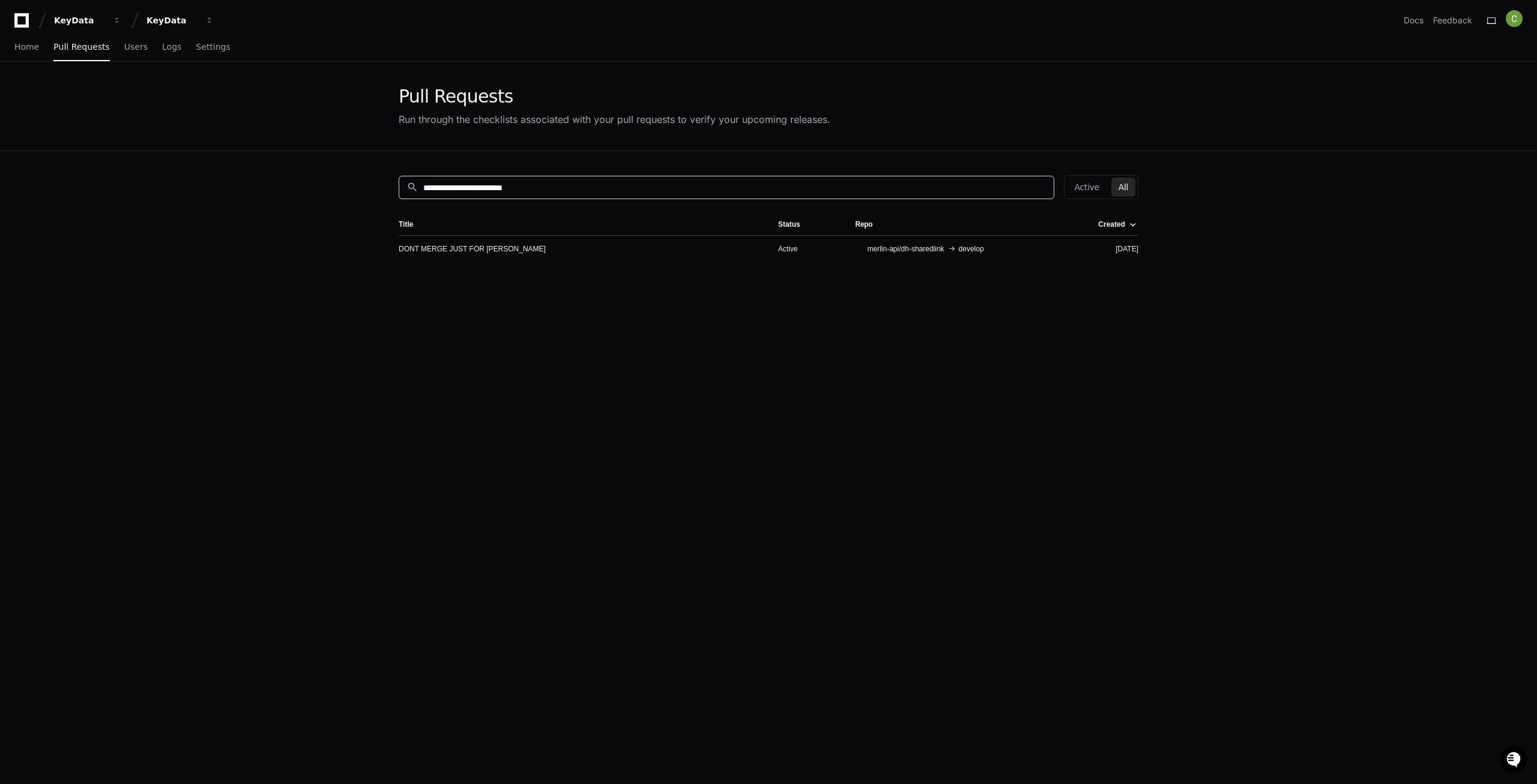
click at [515, 188] on input "**********" at bounding box center [735, 187] width 624 height 12
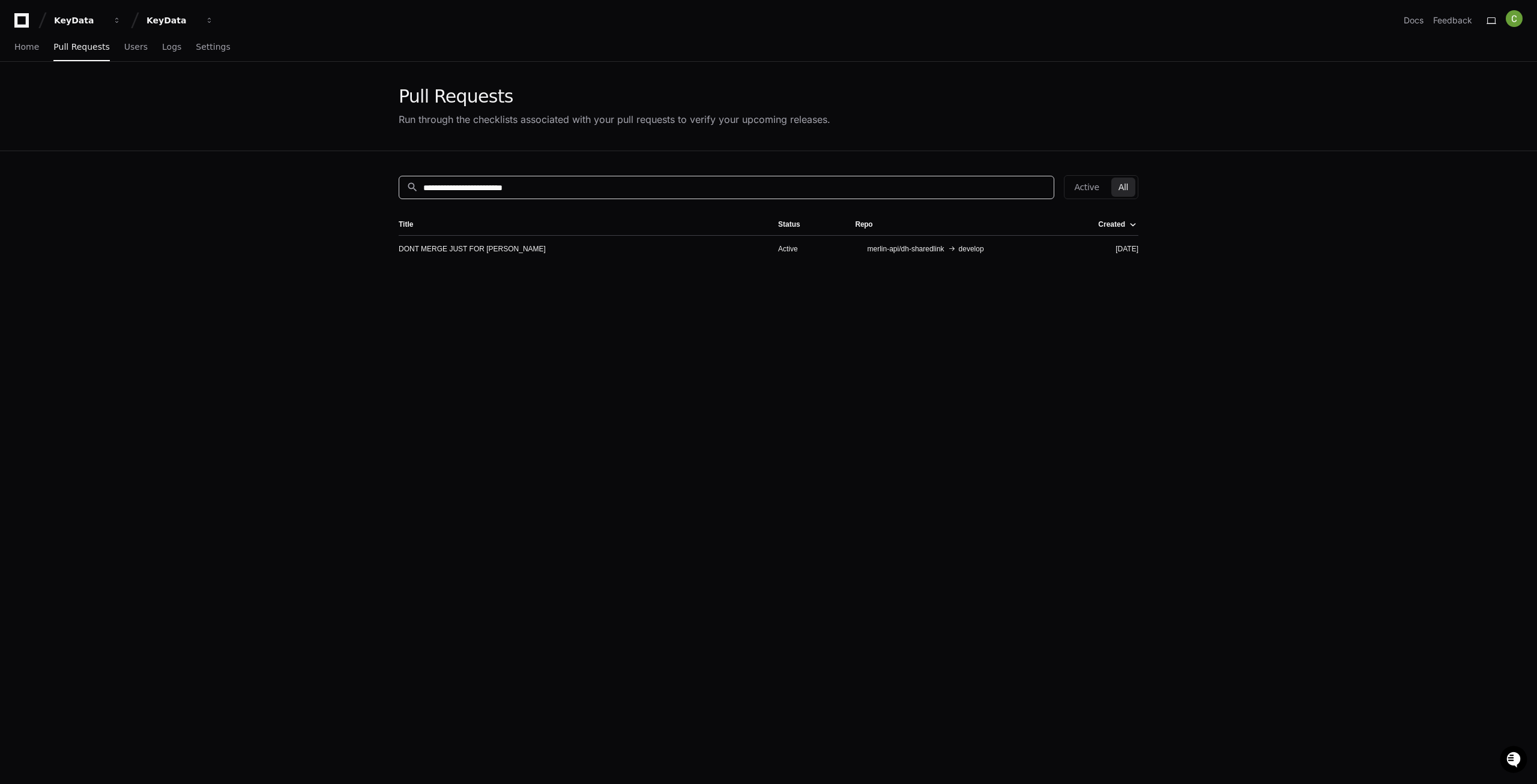
click at [529, 193] on input "**********" at bounding box center [735, 187] width 624 height 12
click at [528, 193] on input "**********" at bounding box center [735, 187] width 624 height 12
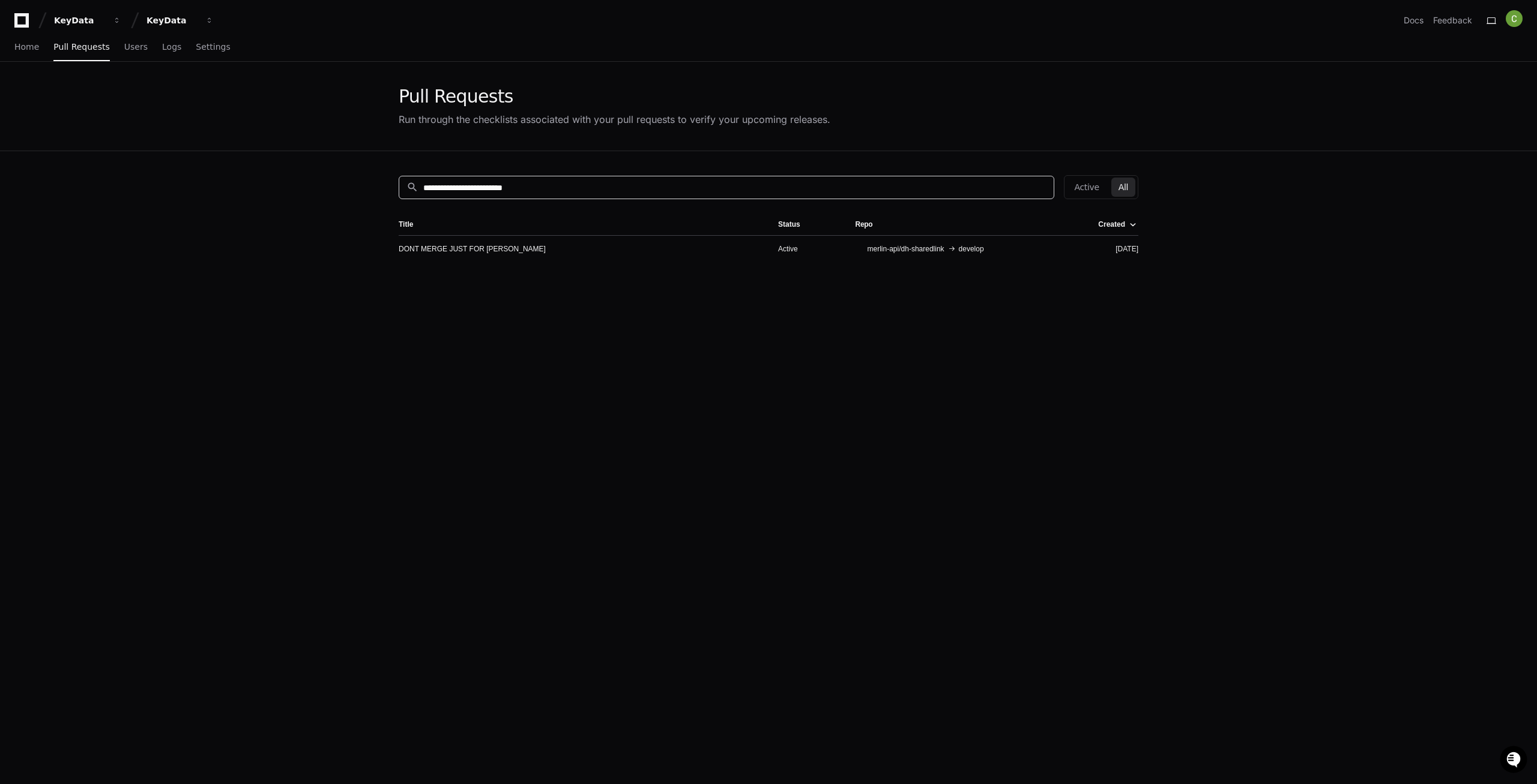
paste input
type input "**********"
click at [466, 251] on link "Enhance report catalog and AgGrid components with new features and optimization…" at bounding box center [534, 249] width 272 height 9
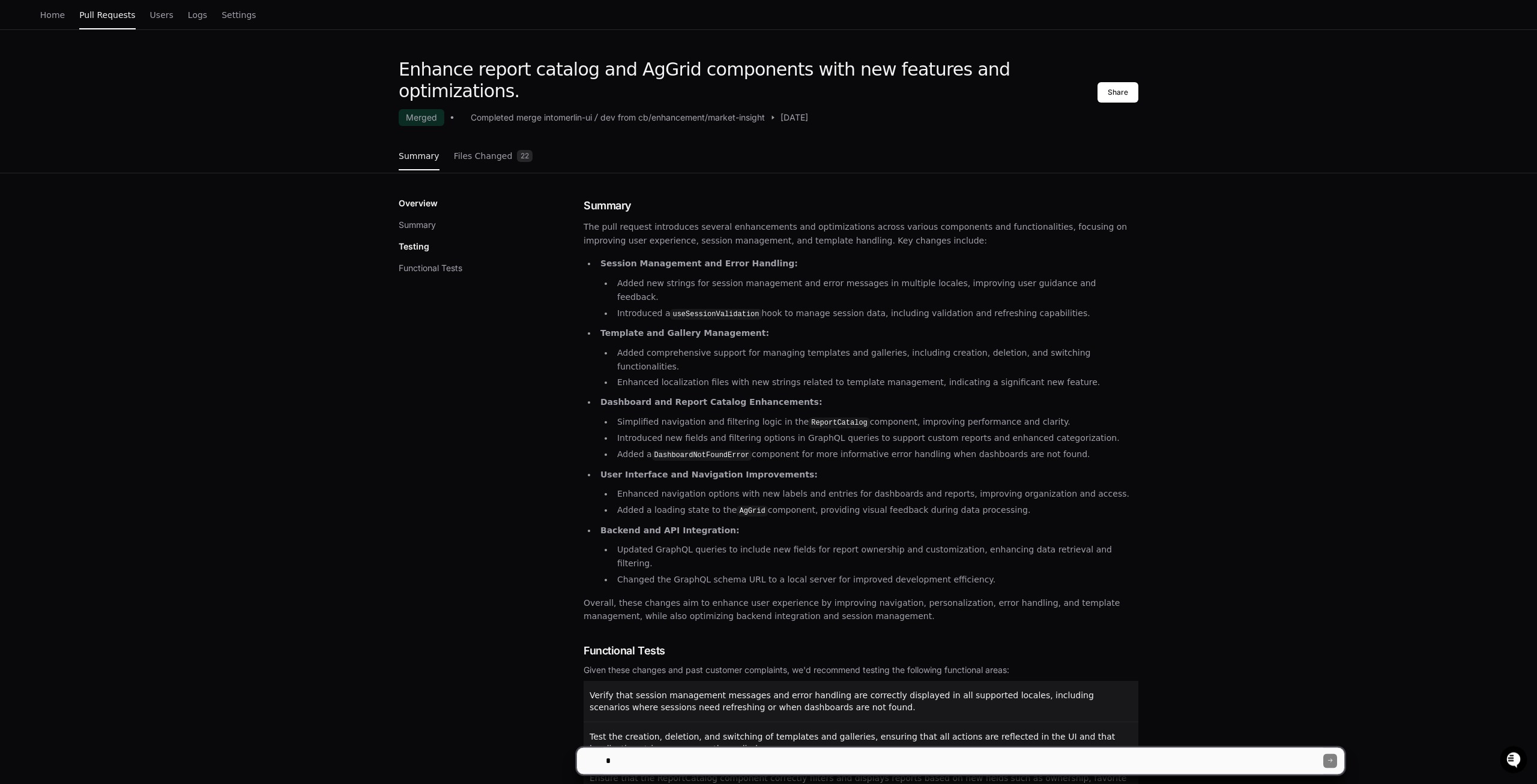
scroll to position [16, 0]
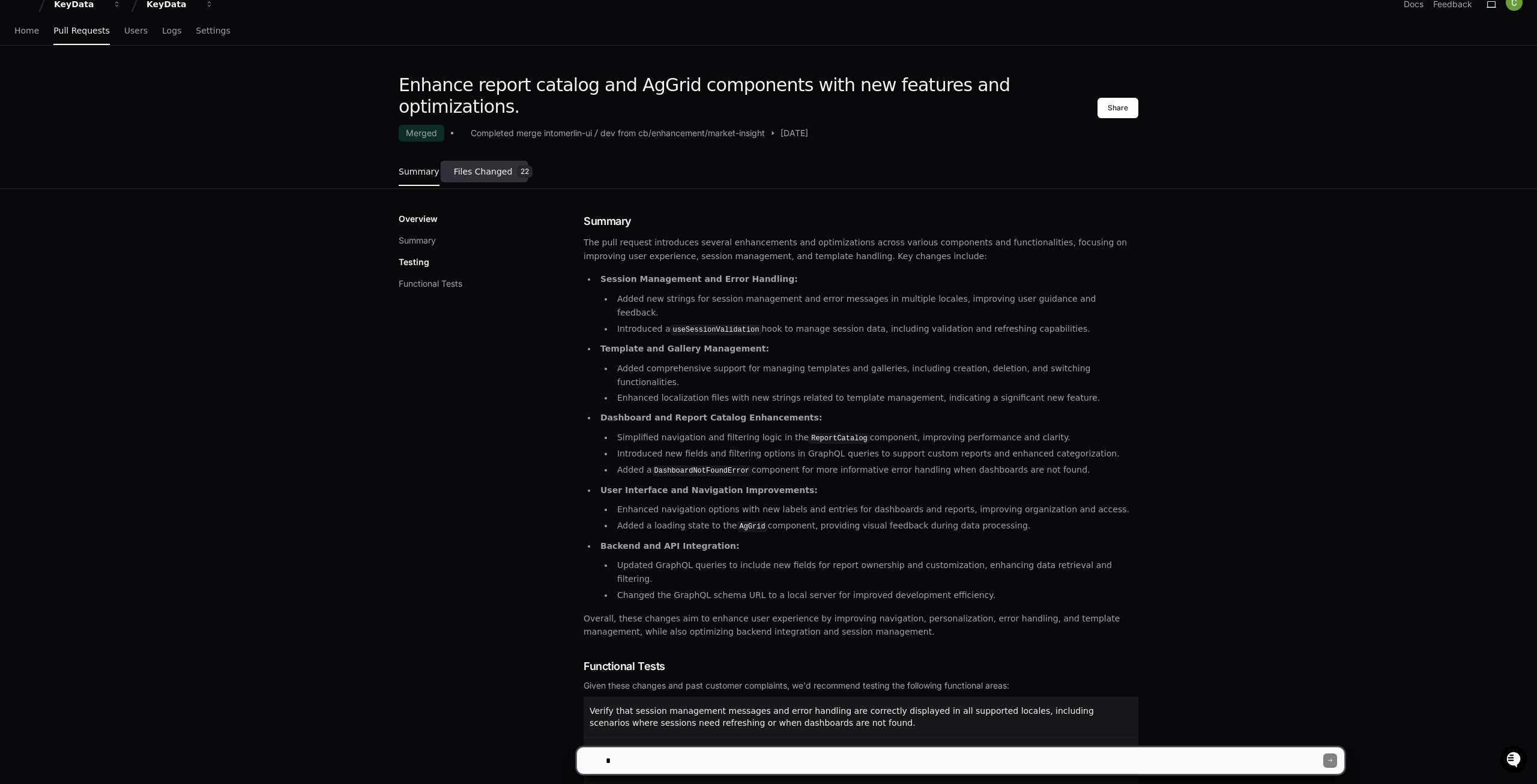
click at [463, 168] on span "Files Changed" at bounding box center [483, 172] width 59 height 8
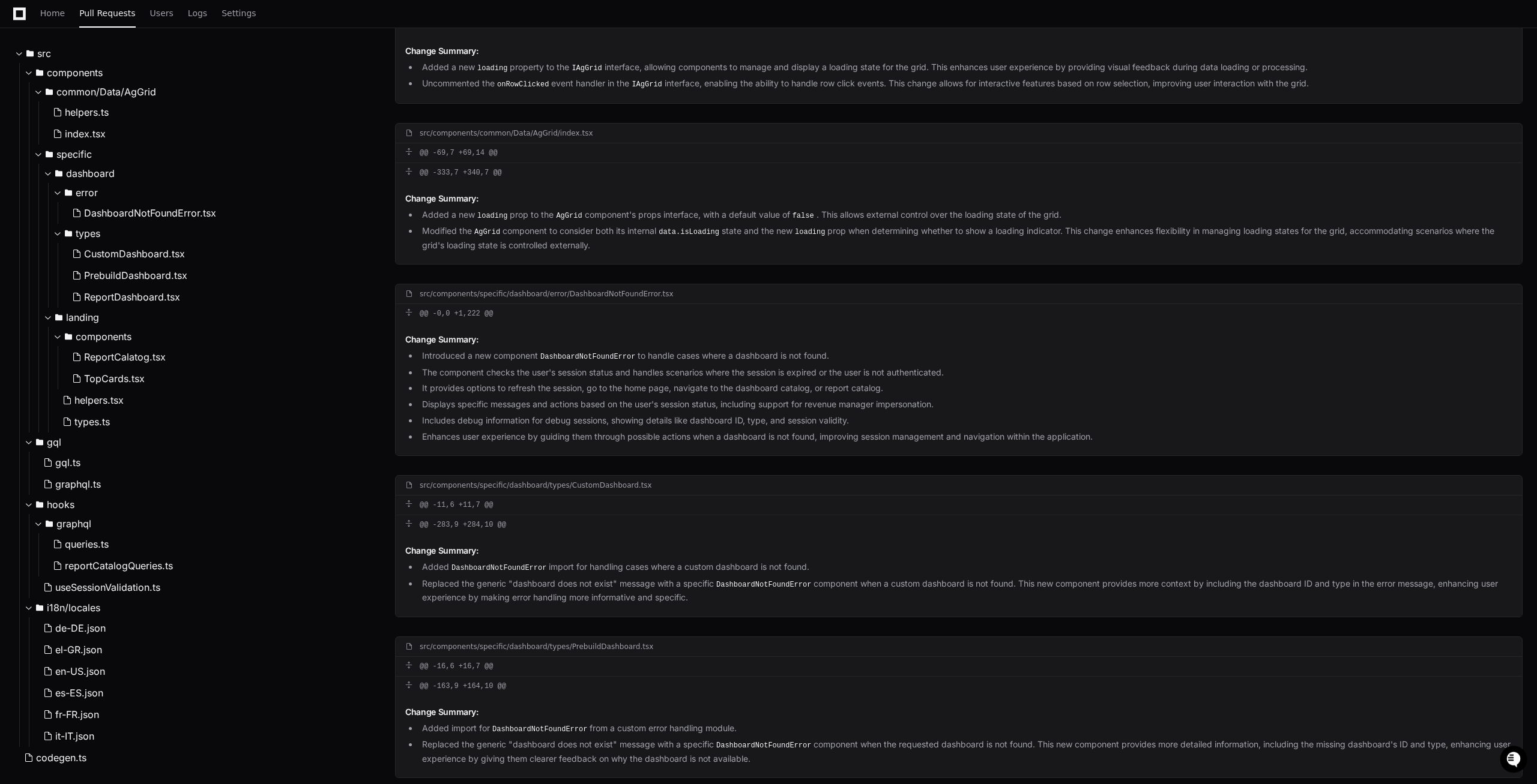
scroll to position [261, 0]
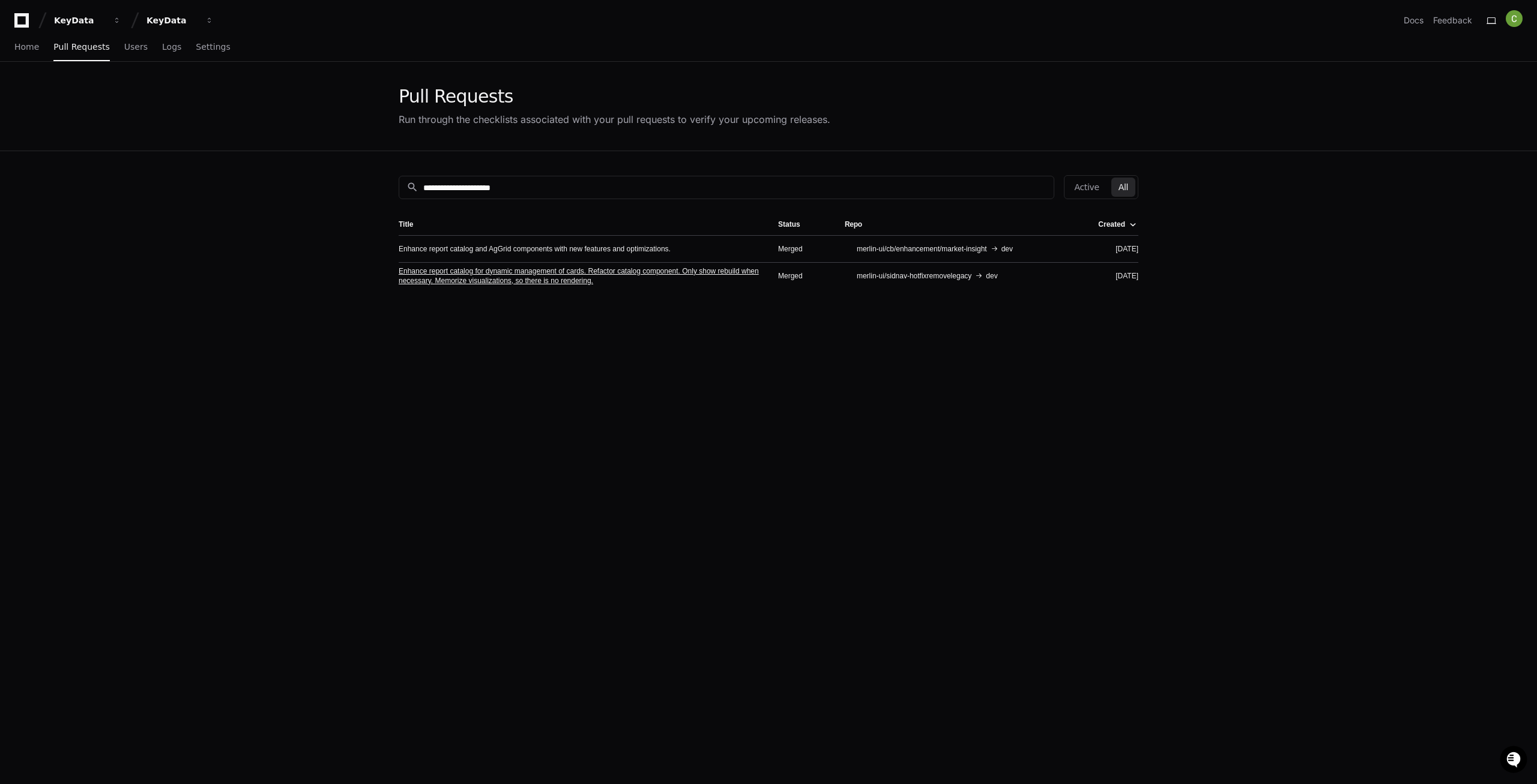
click at [460, 281] on link "Enhance report catalog for dynamic management of cards. Refactor catalog compon…" at bounding box center [578, 275] width 360 height 19
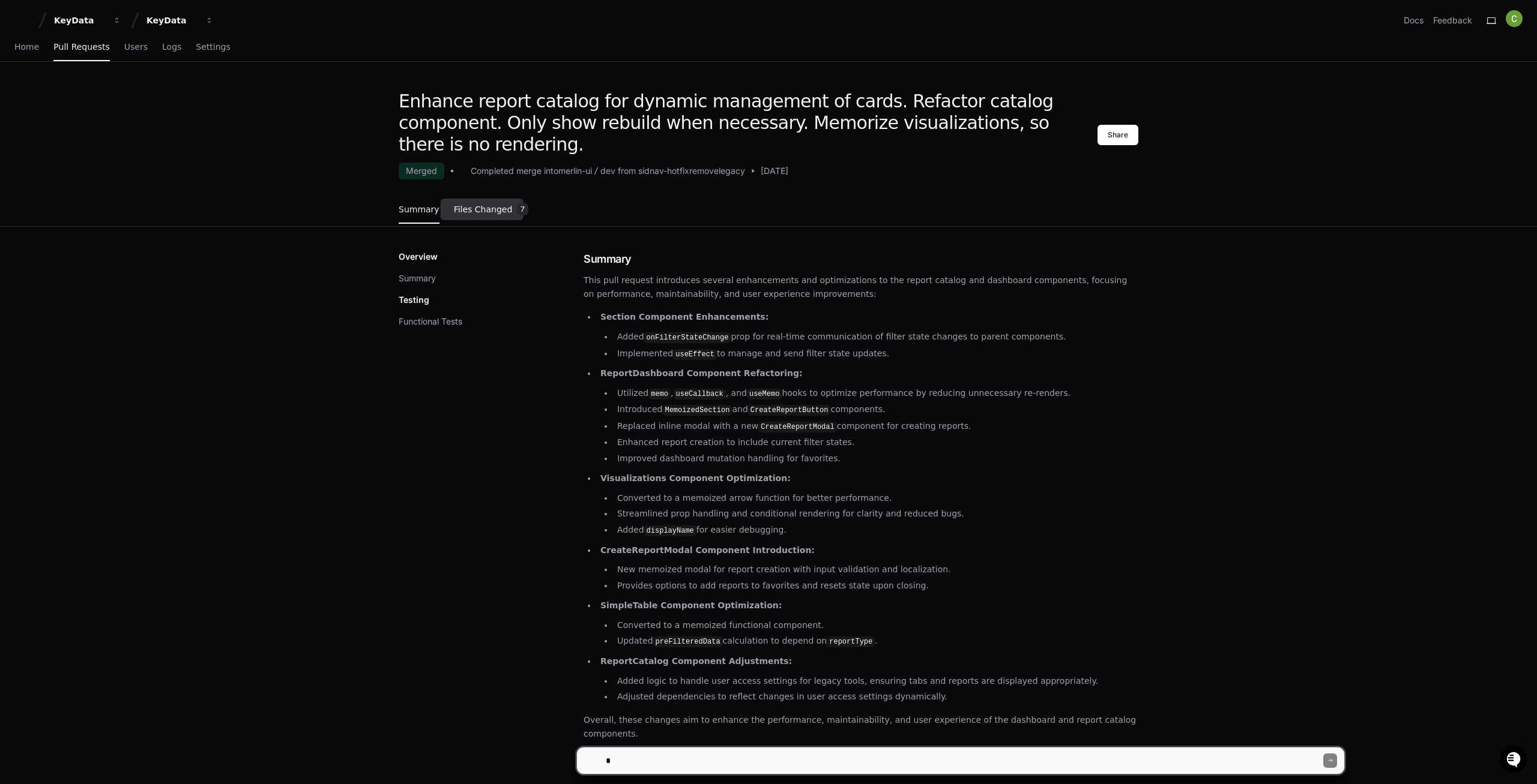
click at [471, 206] on span "Files Changed" at bounding box center [483, 210] width 59 height 8
